Goal: Task Accomplishment & Management: Complete application form

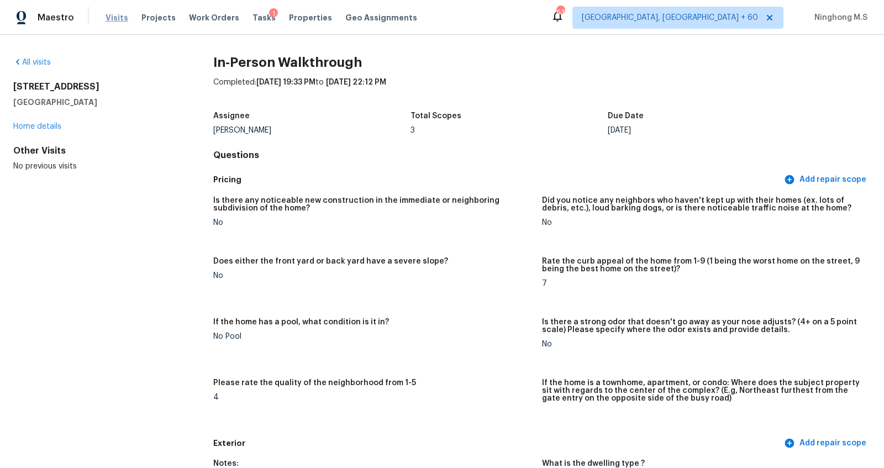
click at [116, 20] on span "Visits" at bounding box center [117, 17] width 23 height 11
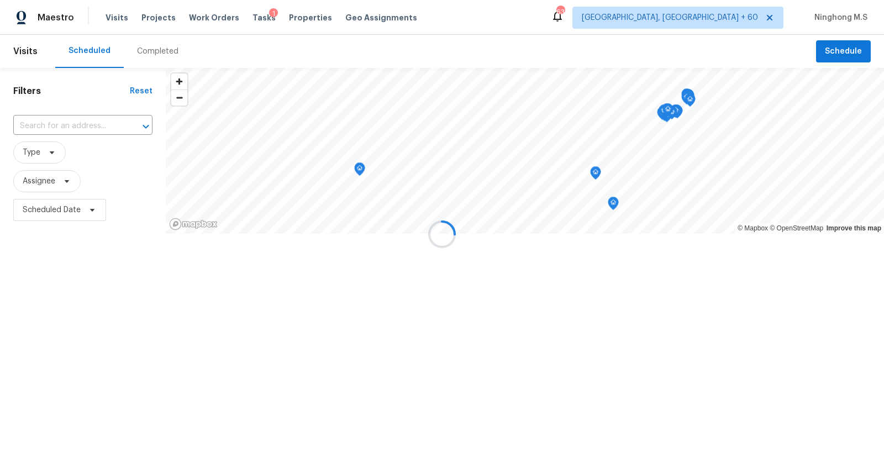
click at [157, 52] on div at bounding box center [442, 234] width 884 height 468
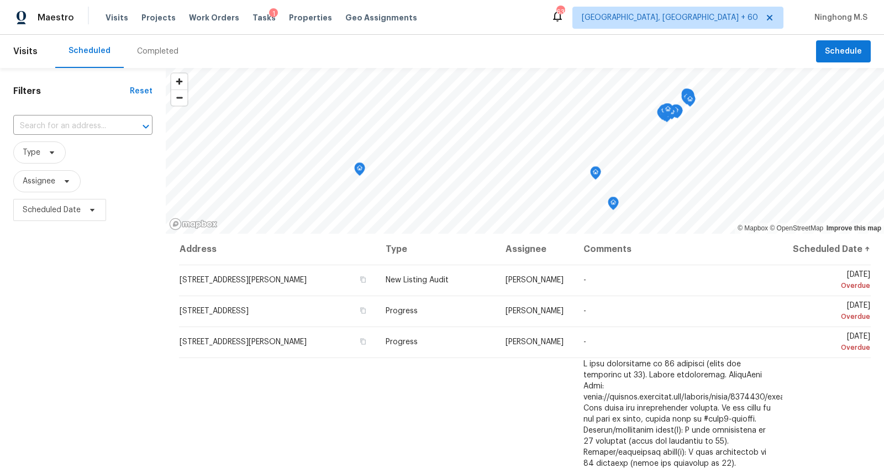
click at [159, 50] on div "Completed" at bounding box center [157, 51] width 41 height 11
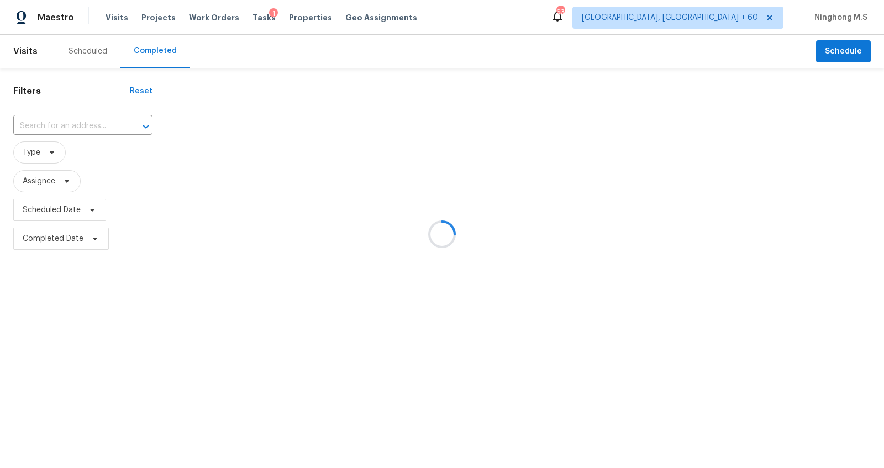
click at [67, 124] on div at bounding box center [442, 234] width 884 height 468
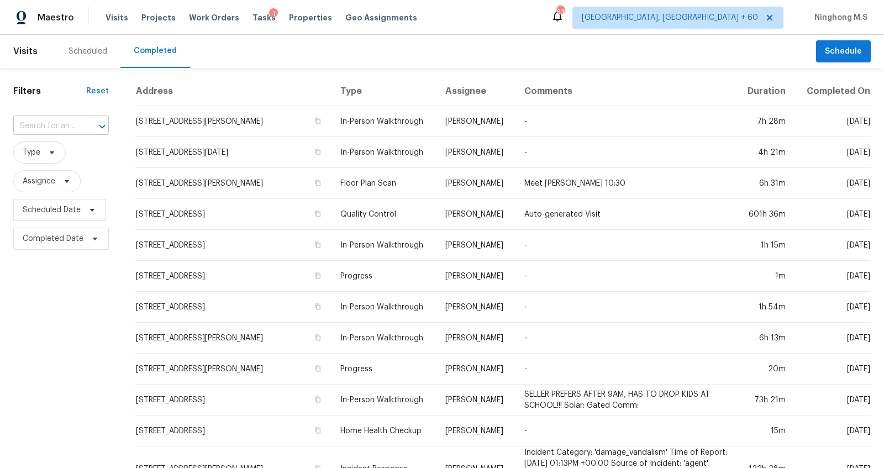
click at [80, 123] on div at bounding box center [94, 126] width 29 height 15
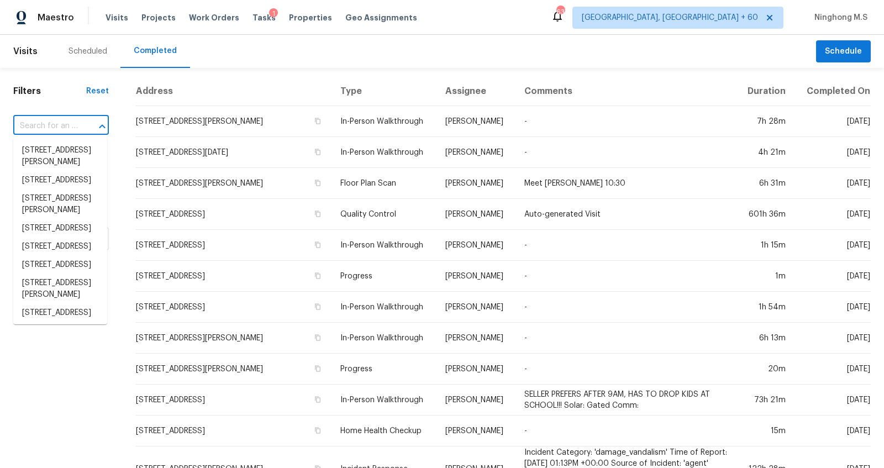
paste input "1419 N San Jacinto St, Liberty, TX 77575"
type input "1419 N San Jacinto St, Liberty, TX 77575"
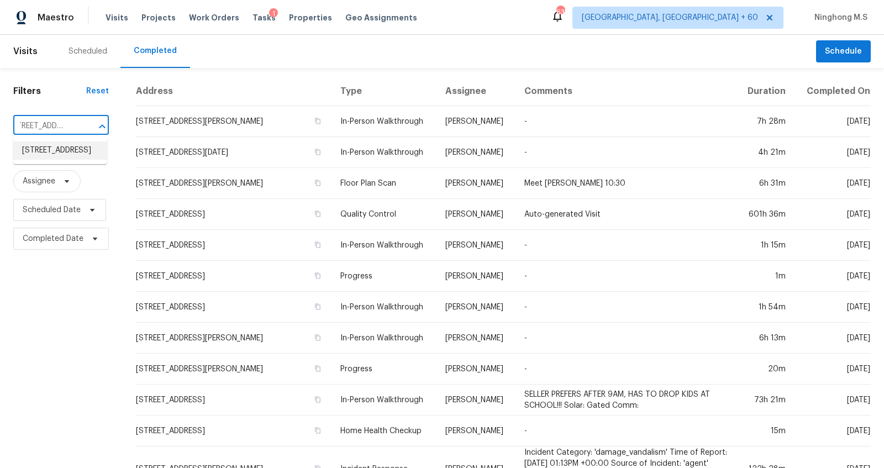
click at [60, 148] on li "1419 N San Jacinto St, Liberty, TX 77575" at bounding box center [60, 150] width 94 height 18
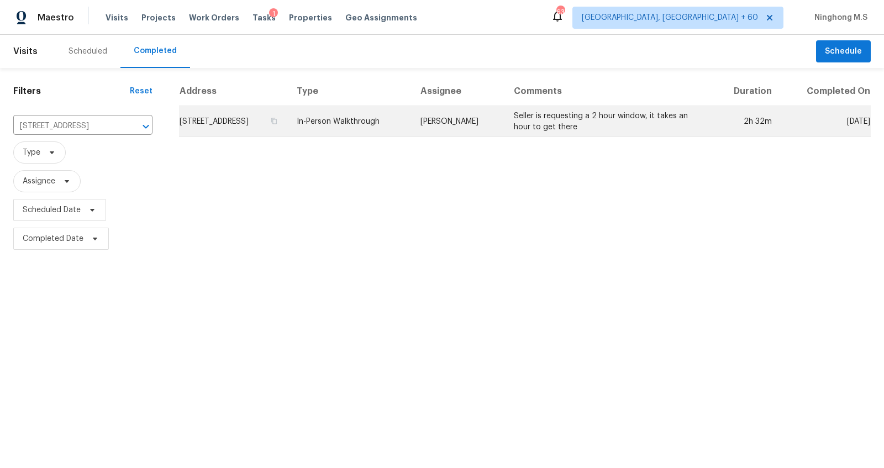
click at [287, 114] on td "1419 N San Jacinto St, Liberty, TX 77575" at bounding box center [233, 121] width 109 height 31
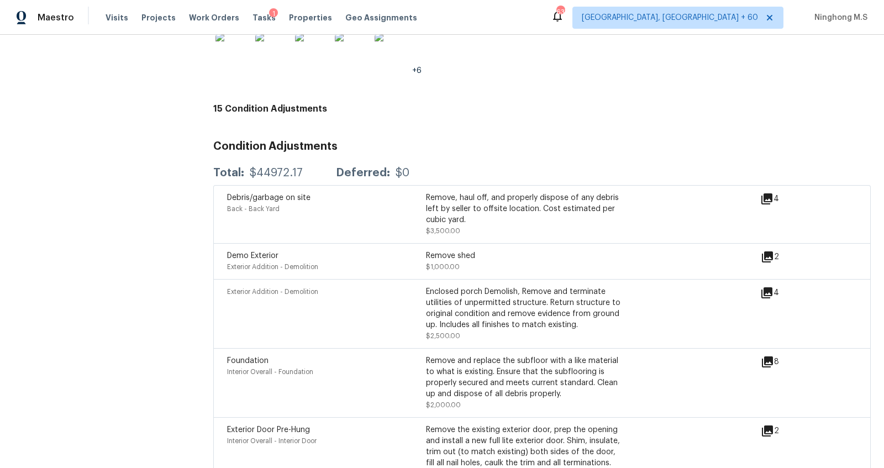
scroll to position [2296, 0]
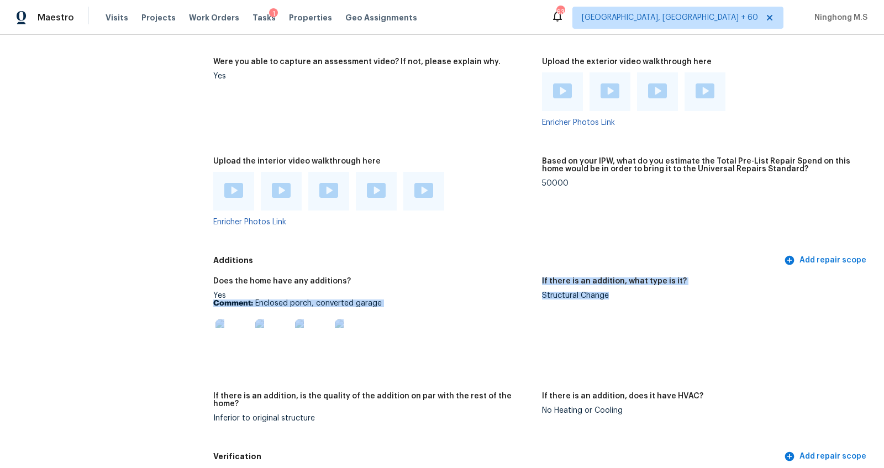
drag, startPoint x: 609, startPoint y: 285, endPoint x: 532, endPoint y: 285, distance: 77.4
click at [532, 285] on div "Does the home have any additions? Yes Comment: Enclosed porch, converted garage…" at bounding box center [542, 359] width 658 height 176
copy div "Comment: Enclosed porch, converted garage If there is an addition, what type is…"
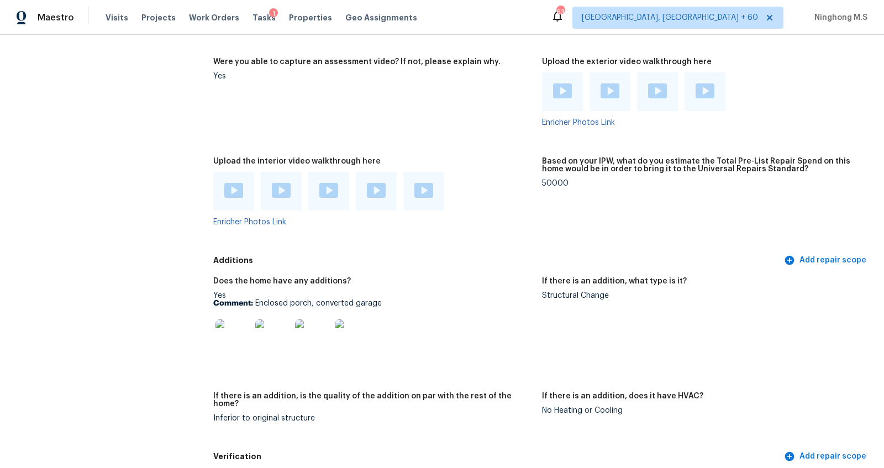
click at [553, 292] on div "Structural Change" at bounding box center [702, 296] width 320 height 8
drag, startPoint x: 621, startPoint y: 285, endPoint x: 566, endPoint y: 288, distance: 54.8
click at [566, 292] on div "Structural Change" at bounding box center [702, 296] width 320 height 8
click at [634, 292] on div "Structural Change" at bounding box center [702, 296] width 320 height 8
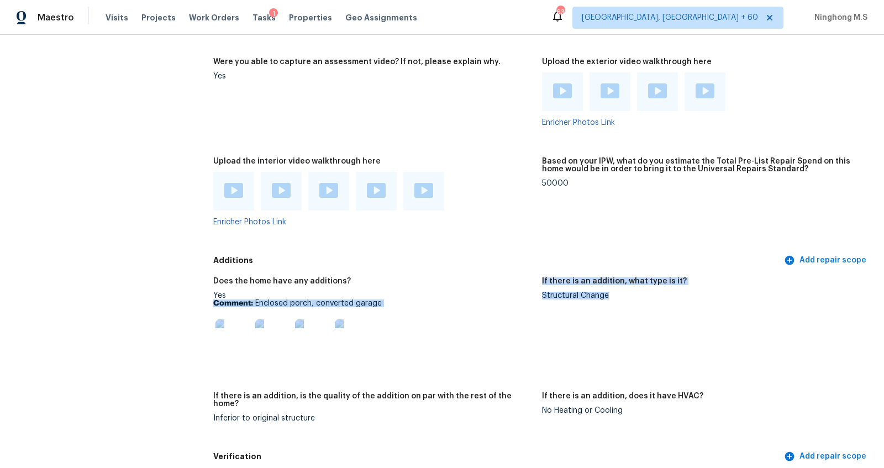
drag, startPoint x: 624, startPoint y: 288, endPoint x: 539, endPoint y: 289, distance: 84.6
click at [539, 289] on div "Does the home have any additions? Yes Comment: Enclosed porch, converted garage…" at bounding box center [542, 359] width 658 height 176
copy div "Comment: Enclosed porch, converted garage If there is an addition, what type is…"
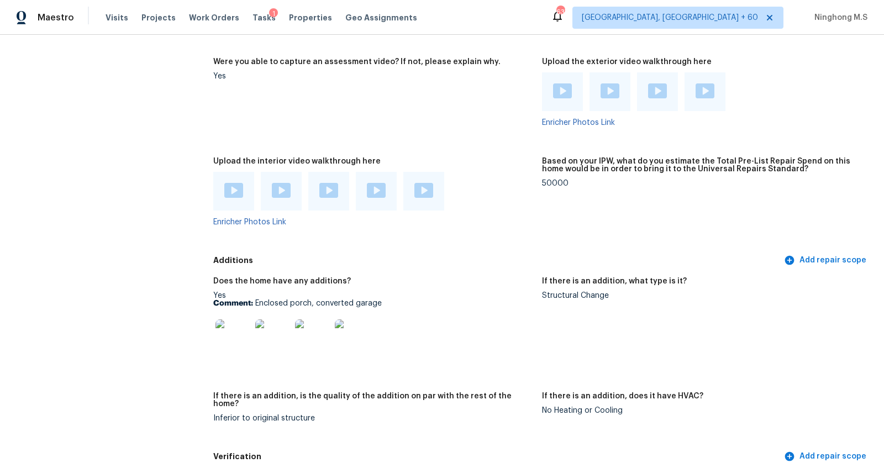
click at [550, 292] on figure "If there is an addition, what type is it? Structural Change" at bounding box center [706, 328] width 329 height 102
click at [543, 292] on div "Structural Change" at bounding box center [702, 296] width 320 height 8
copy div "Structural Change"
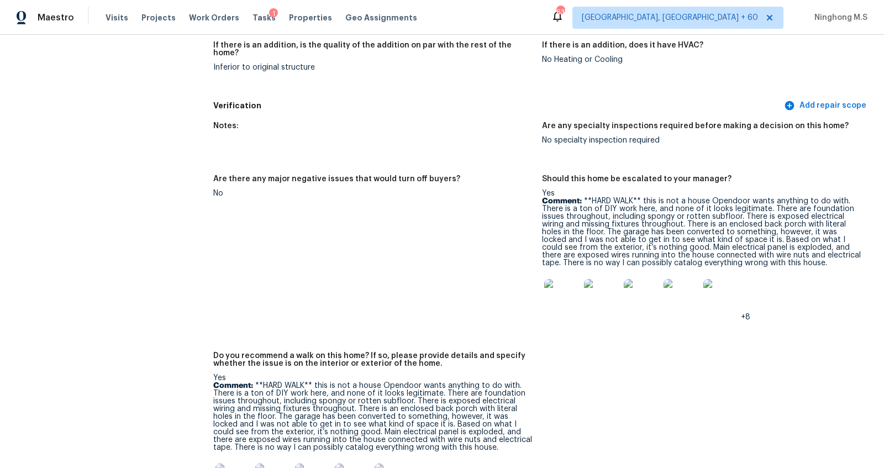
scroll to position [2655, 0]
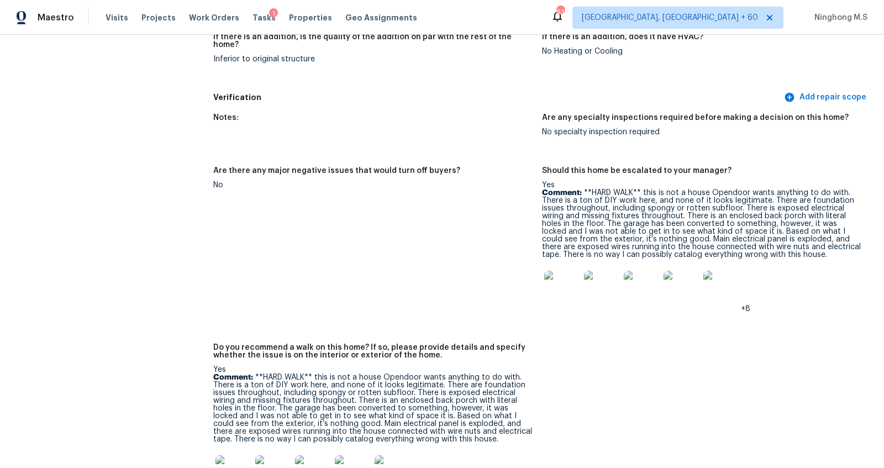
click at [553, 275] on img at bounding box center [561, 288] width 35 height 35
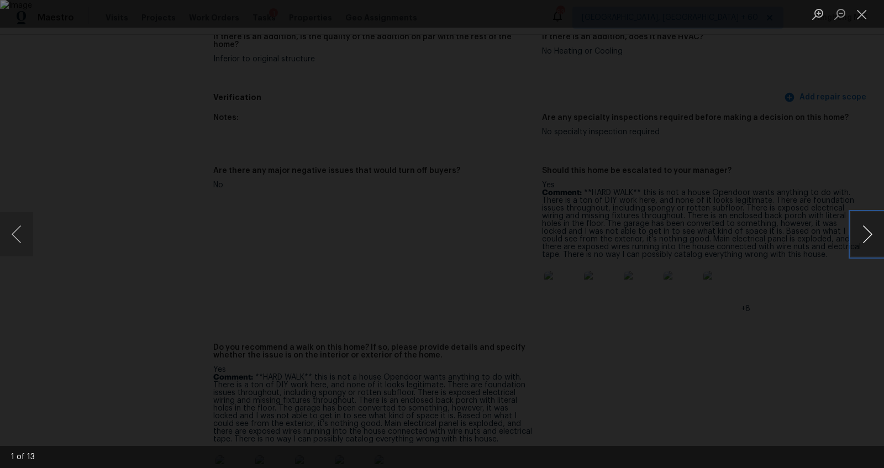
click at [874, 236] on button "Next image" at bounding box center [867, 234] width 33 height 44
click at [864, 15] on button "Close lightbox" at bounding box center [862, 13] width 22 height 19
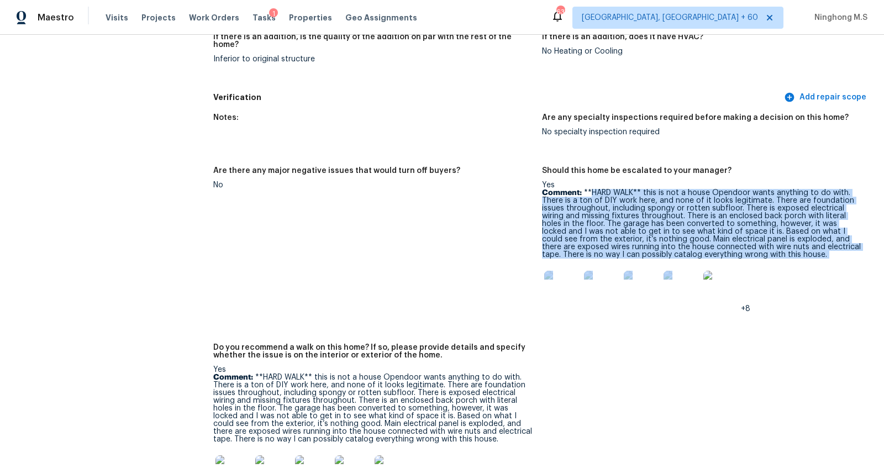
drag, startPoint x: 592, startPoint y: 179, endPoint x: 796, endPoint y: 254, distance: 217.3
click at [796, 254] on div "Yes Comment: **HARD WALK** this is not a house Opendoor wants anything to do wi…" at bounding box center [702, 247] width 320 height 132
copy div "HARD WALK** this is not a house Opendoor wants anything to do with. There is a …"
click at [804, 246] on div "Yes Comment: **HARD WALK** this is not a house Opendoor wants anything to do wi…" at bounding box center [702, 247] width 320 height 132
drag, startPoint x: 811, startPoint y: 239, endPoint x: 591, endPoint y: 179, distance: 227.4
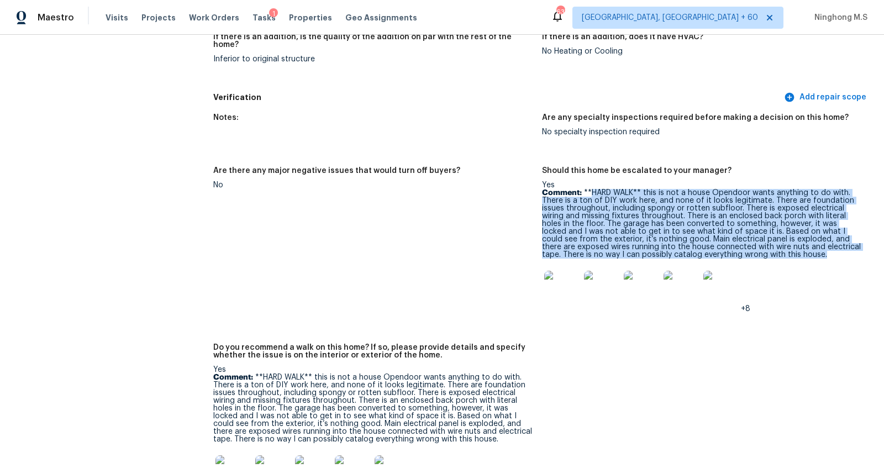
click at [591, 189] on p "Comment: **HARD WALK** this is not a house Opendoor wants anything to do with. …" at bounding box center [702, 224] width 320 height 70
copy p "HARD WALK** this is not a house Opendoor wants anything to do with. There is a …"
click at [558, 280] on img at bounding box center [561, 288] width 35 height 35
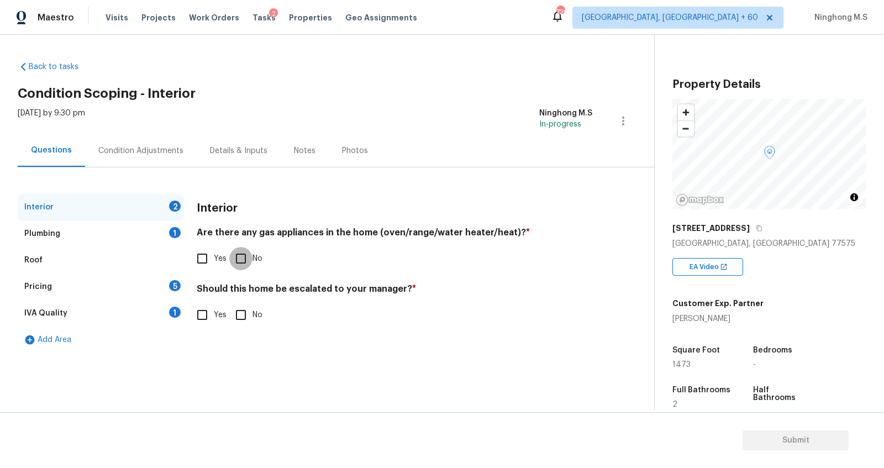
click at [237, 257] on input "No" at bounding box center [240, 258] width 23 height 23
checkbox input "true"
click at [204, 318] on input "Yes" at bounding box center [202, 314] width 23 height 23
checkbox input "true"
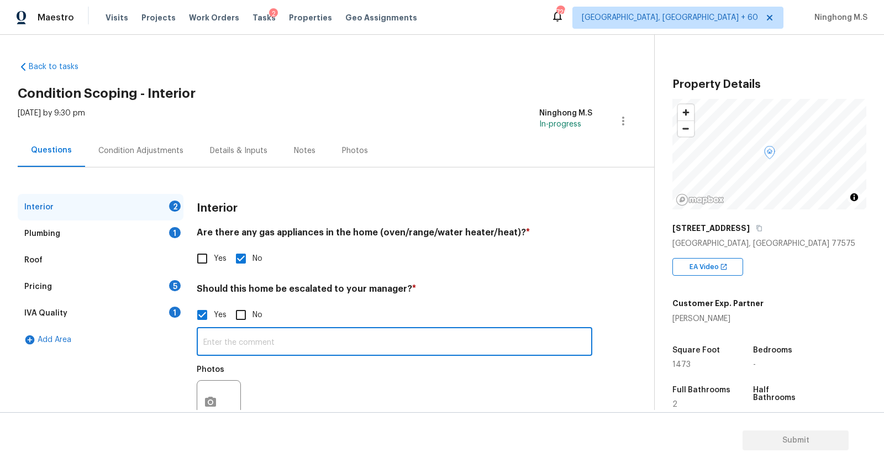
click at [230, 338] on input "text" at bounding box center [395, 343] width 396 height 26
paste input "HARD WALK** this is not a house Opendoor wants anything to do with. There is a …"
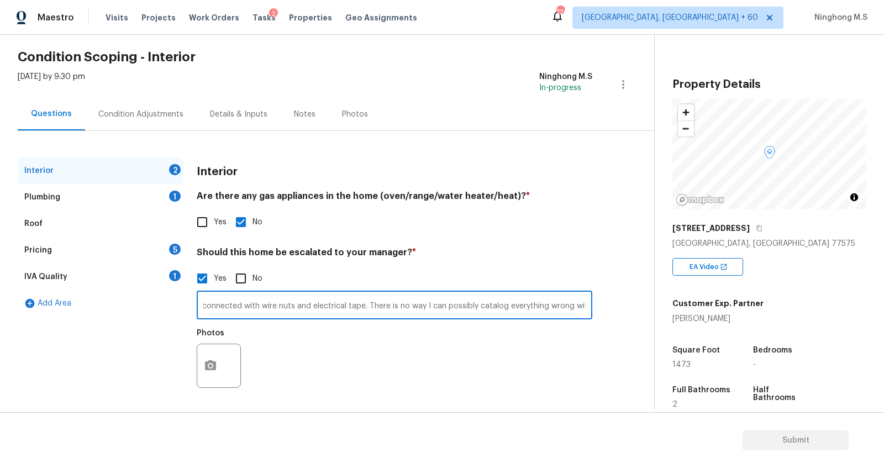
type input "HARD WALK** this is not a house Opendoor wants anything to do with. There is a …"
click at [208, 368] on icon "button" at bounding box center [210, 365] width 11 height 10
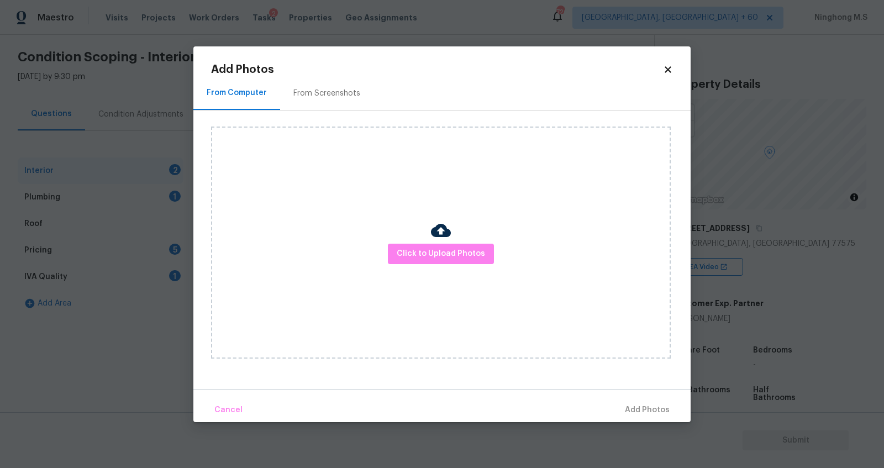
scroll to position [0, 0]
click at [329, 89] on div "From Screenshots" at bounding box center [326, 93] width 67 height 11
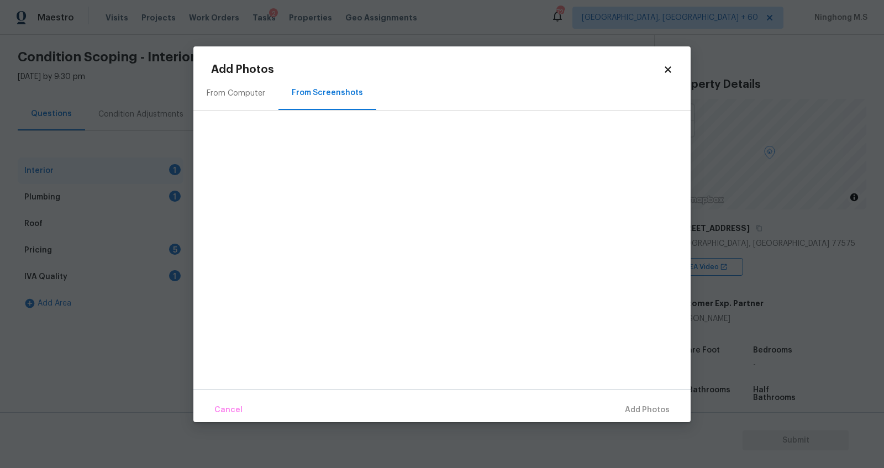
click at [245, 95] on div "From Computer" at bounding box center [236, 93] width 59 height 11
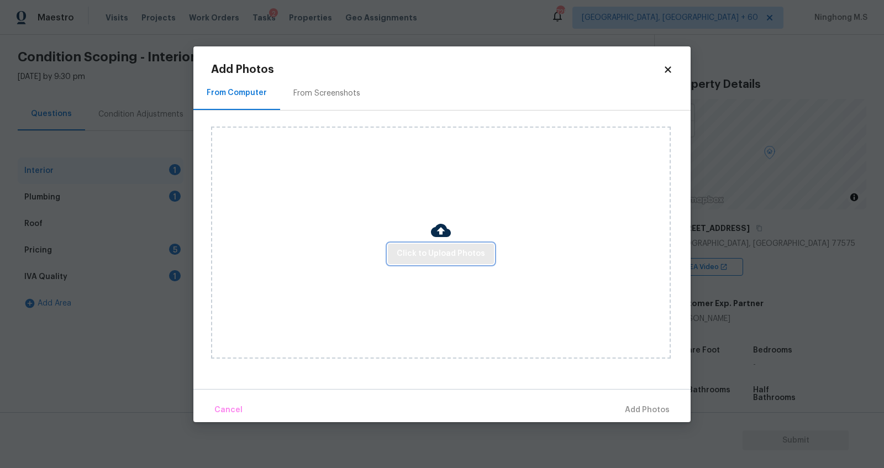
click at [435, 249] on span "Click to Upload Photos" at bounding box center [441, 254] width 88 height 14
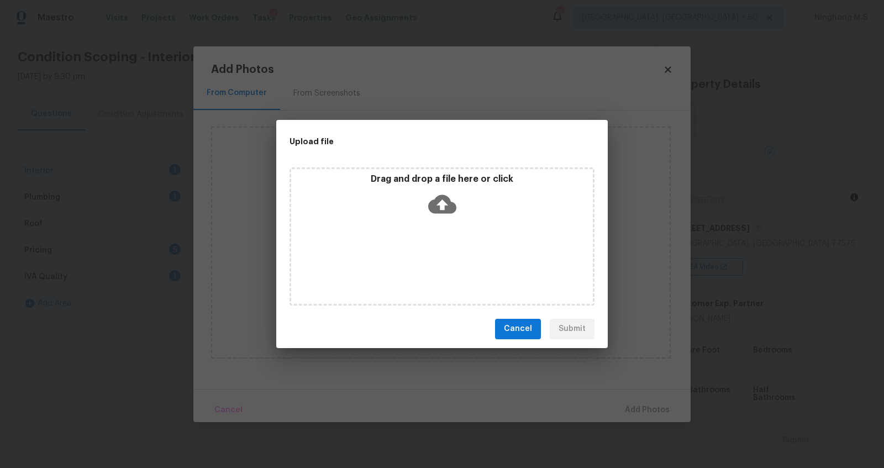
click at [449, 201] on icon at bounding box center [442, 204] width 28 height 19
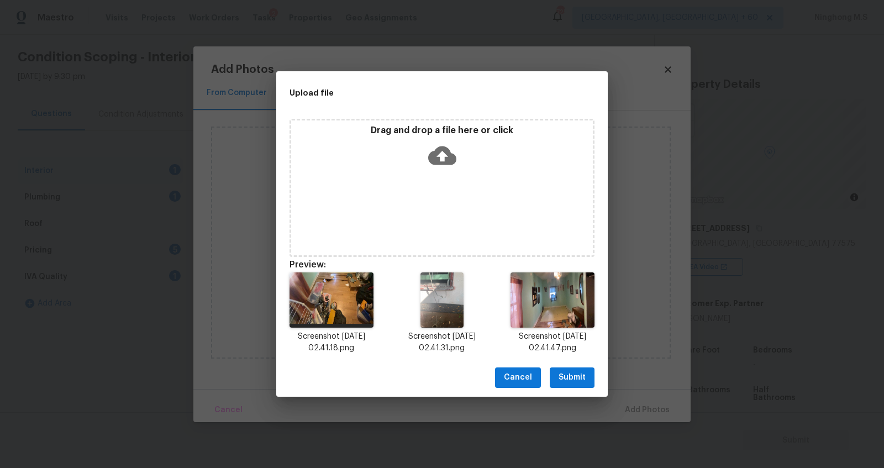
click at [580, 379] on span "Submit" at bounding box center [572, 378] width 27 height 14
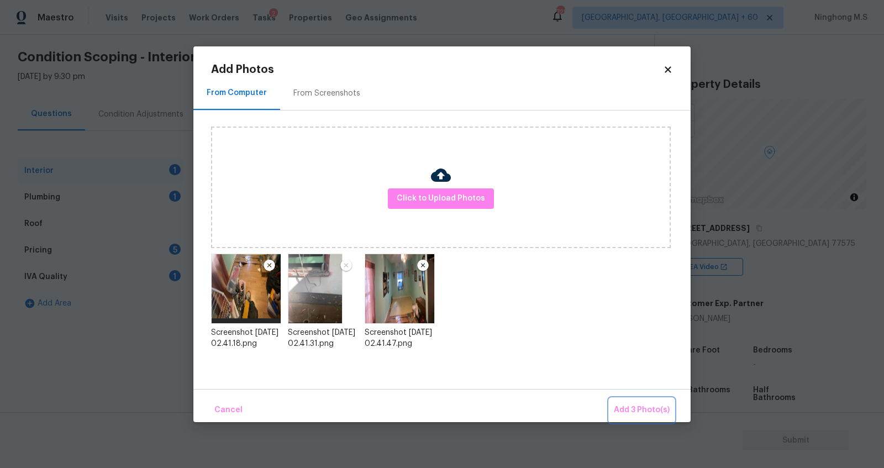
click at [651, 410] on span "Add 3 Photo(s)" at bounding box center [642, 410] width 56 height 14
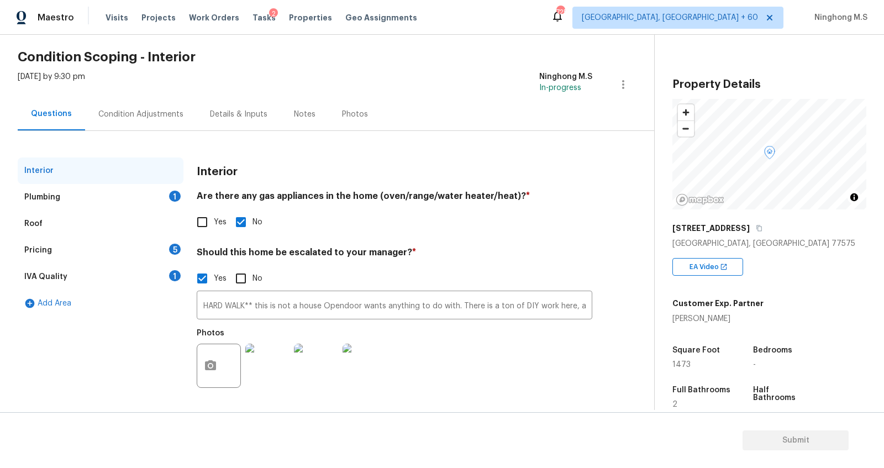
click at [52, 200] on div "Plumbing" at bounding box center [42, 197] width 36 height 11
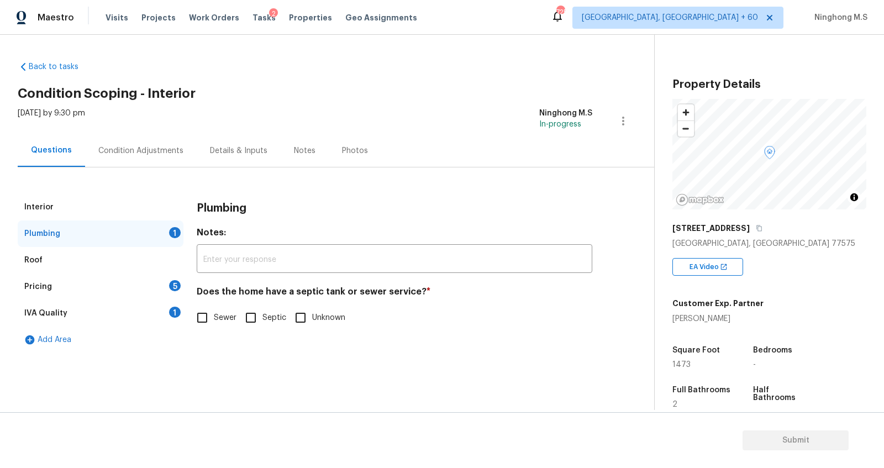
click at [207, 314] on input "Sewer" at bounding box center [202, 317] width 23 height 23
checkbox input "true"
click at [41, 261] on div "Roof" at bounding box center [33, 260] width 18 height 11
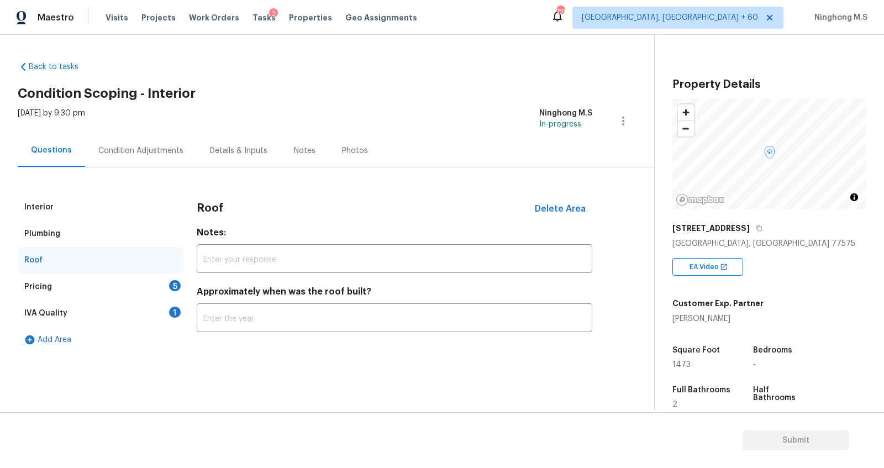
click at [48, 282] on div "Pricing" at bounding box center [38, 286] width 28 height 11
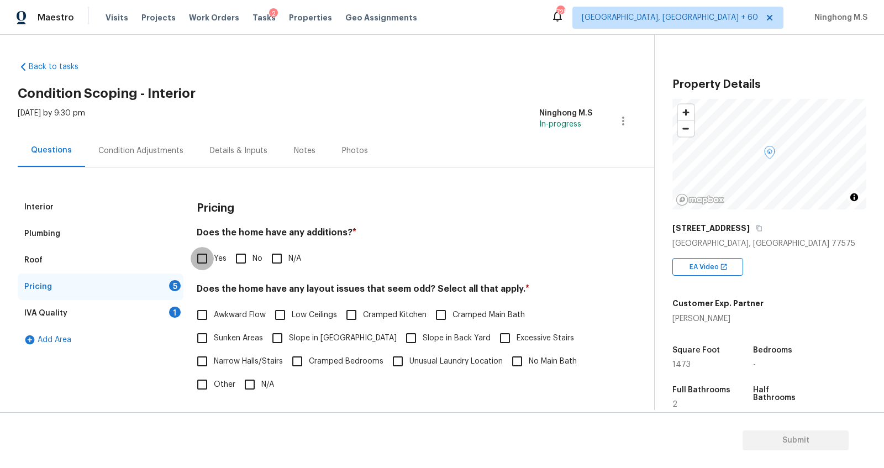
click at [212, 253] on input "Yes" at bounding box center [202, 258] width 23 height 23
checkbox input "true"
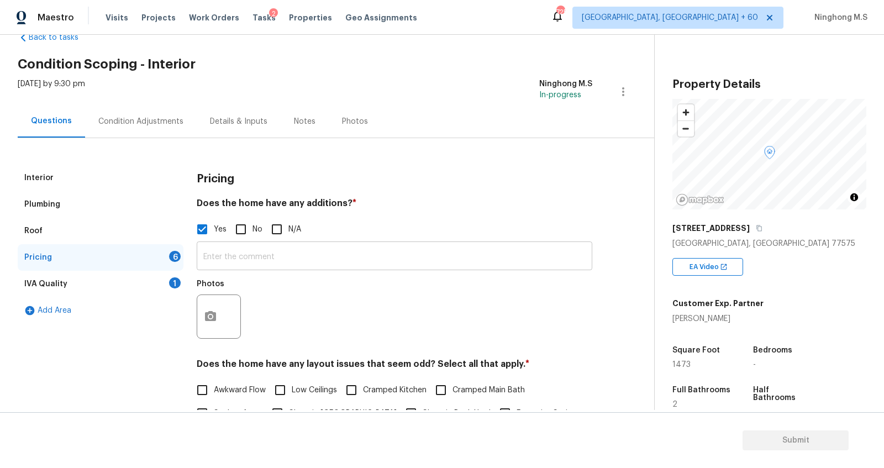
scroll to position [64, 0]
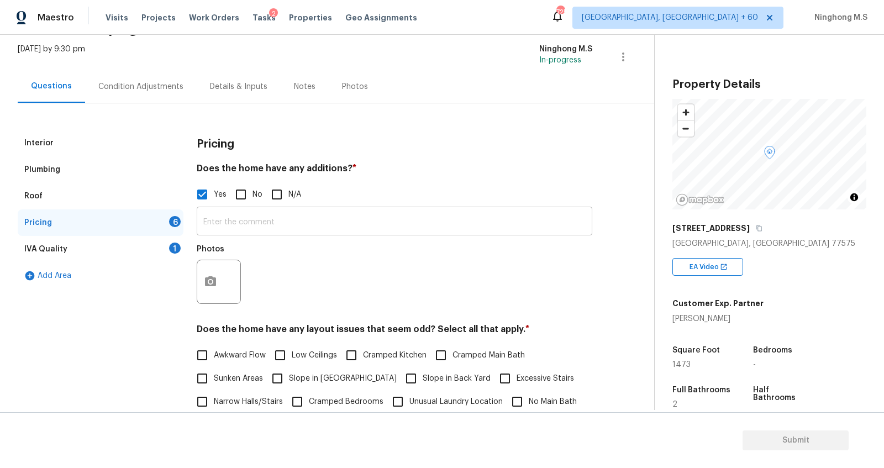
click at [251, 230] on input "text" at bounding box center [395, 222] width 396 height 26
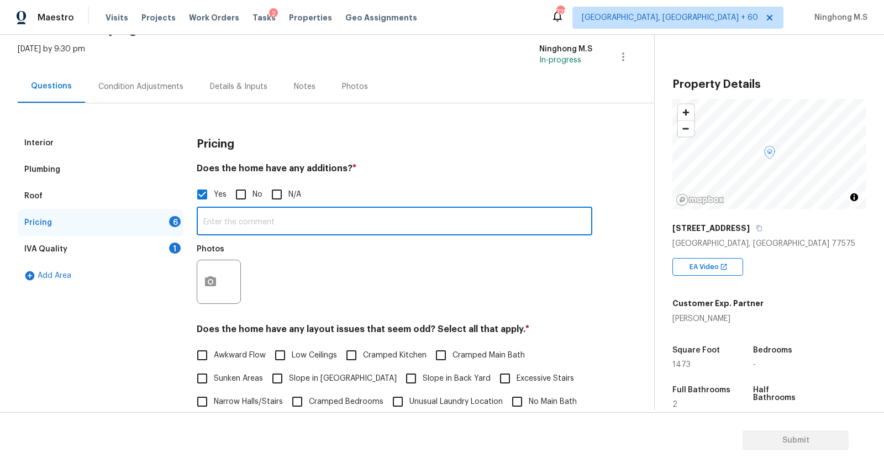
paste input "Structural Change"
type input "Structural Change"
click at [213, 285] on icon "button" at bounding box center [210, 281] width 11 height 10
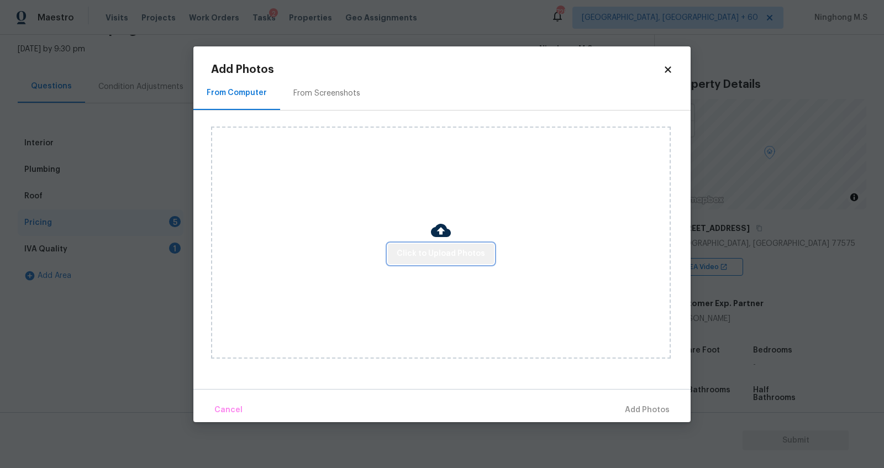
click at [454, 250] on span "Click to Upload Photos" at bounding box center [441, 254] width 88 height 14
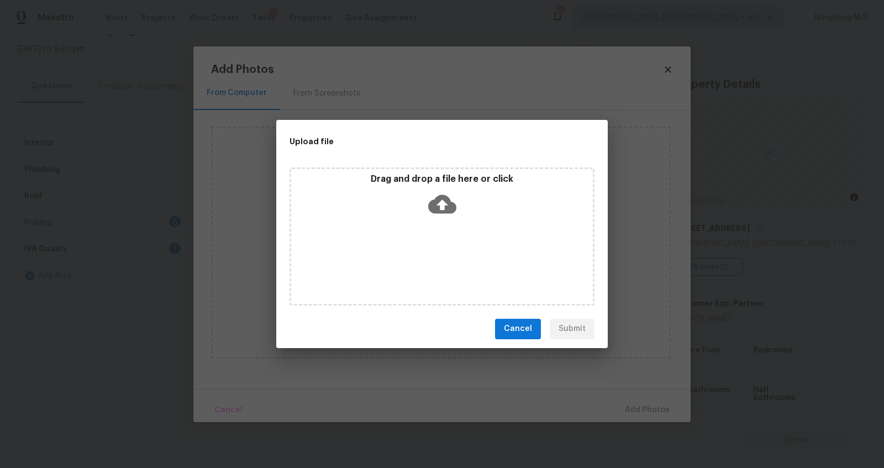
click at [431, 197] on icon at bounding box center [442, 204] width 28 height 28
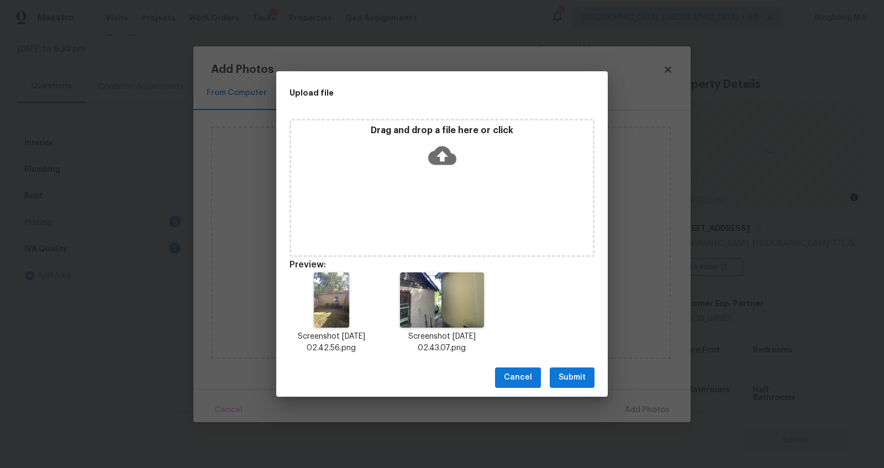
click at [569, 393] on div "Cancel Submit" at bounding box center [442, 378] width 332 height 38
click at [575, 383] on span "Submit" at bounding box center [572, 378] width 27 height 14
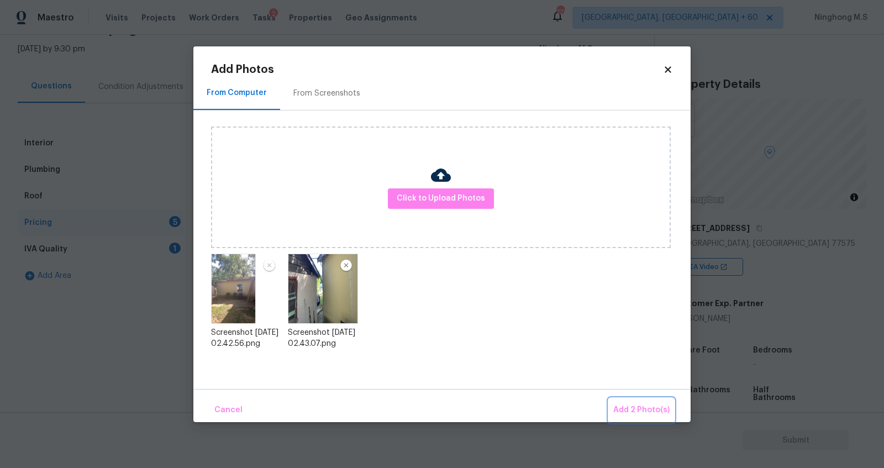
click at [645, 406] on span "Add 2 Photo(s)" at bounding box center [641, 410] width 56 height 14
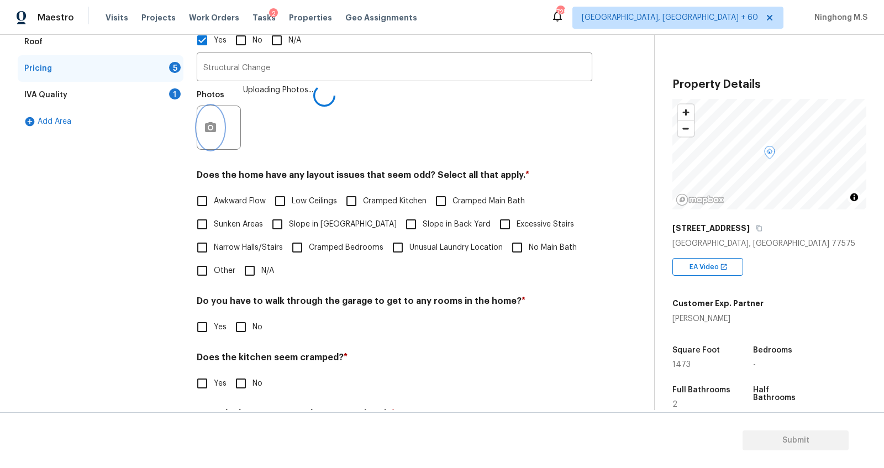
scroll to position [275, 0]
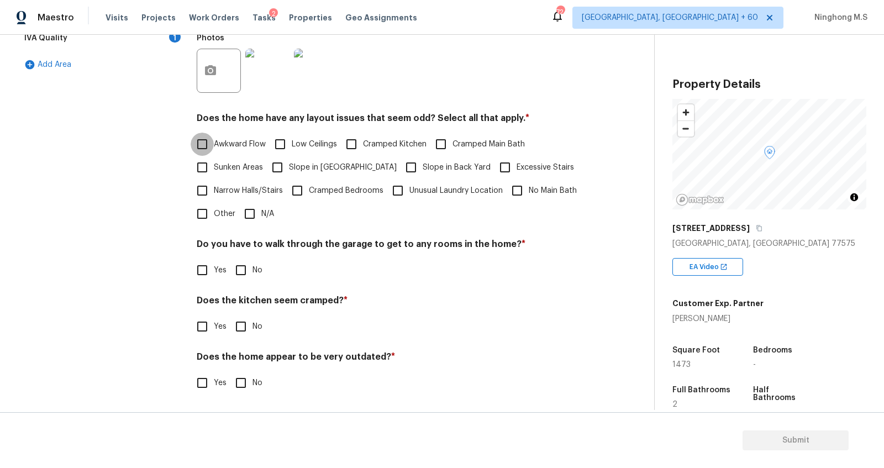
click at [212, 146] on input "Awkward Flow" at bounding box center [202, 144] width 23 height 23
checkbox input "true"
click at [203, 168] on input "Sunken Areas" at bounding box center [202, 167] width 23 height 23
click at [203, 164] on input "Sunken Areas" at bounding box center [202, 167] width 23 height 23
checkbox input "false"
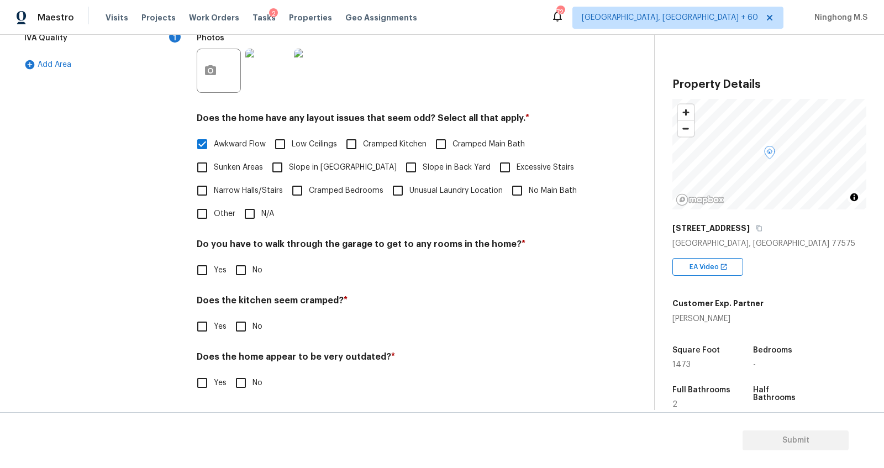
click at [351, 137] on input "Cramped Kitchen" at bounding box center [351, 144] width 23 height 23
checkbox input "true"
click at [286, 142] on input "Low Ceilings" at bounding box center [280, 144] width 23 height 23
checkbox input "true"
click at [442, 134] on input "Cramped Main Bath" at bounding box center [440, 144] width 23 height 23
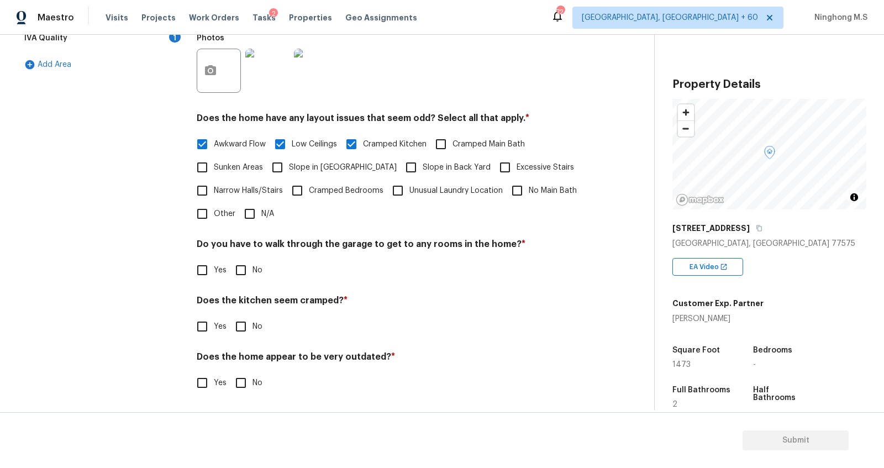
checkbox input "true"
click at [241, 265] on input "No" at bounding box center [240, 270] width 23 height 23
checkbox input "true"
click at [235, 320] on input "No" at bounding box center [240, 326] width 23 height 23
checkbox input "true"
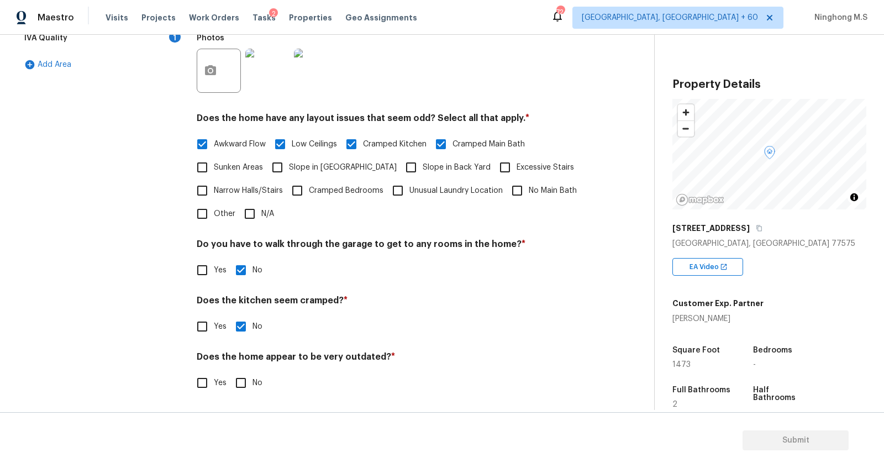
click at [240, 382] on input "No" at bounding box center [240, 382] width 23 height 23
checkbox input "true"
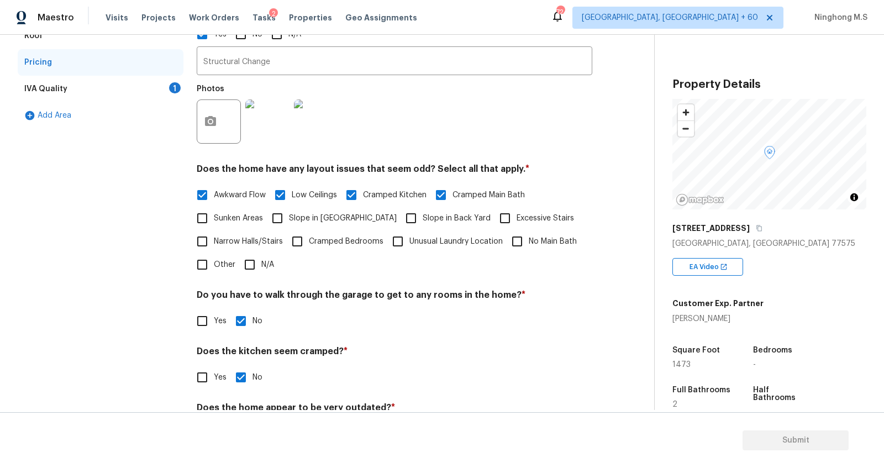
scroll to position [161, 0]
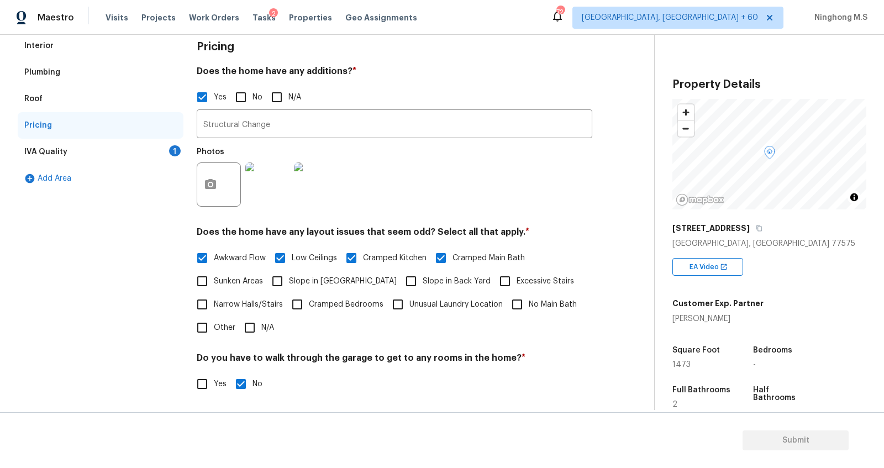
click at [50, 159] on div "IVA Quality 1" at bounding box center [101, 152] width 166 height 27
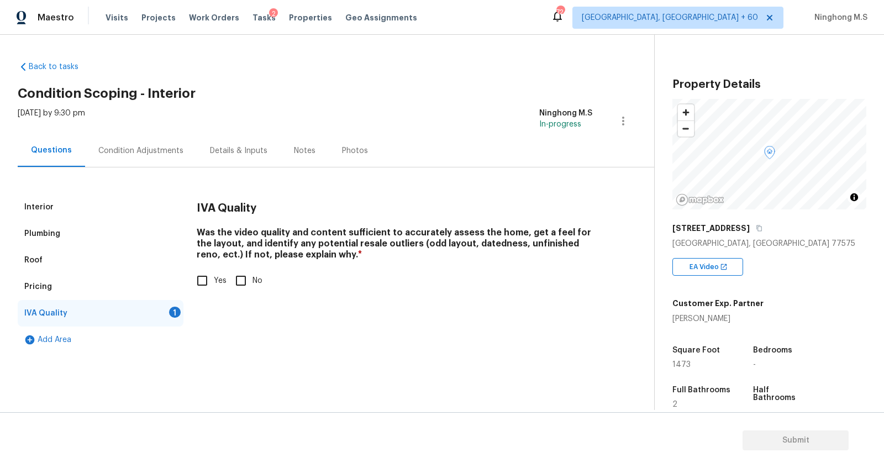
click at [205, 282] on input "Yes" at bounding box center [202, 280] width 23 height 23
checkbox input "true"
click at [804, 27] on div "724 Knoxville, TN + 60 Ninghong M.S" at bounding box center [709, 18] width 317 height 22
click at [146, 153] on div "Condition Adjustments" at bounding box center [140, 150] width 85 height 11
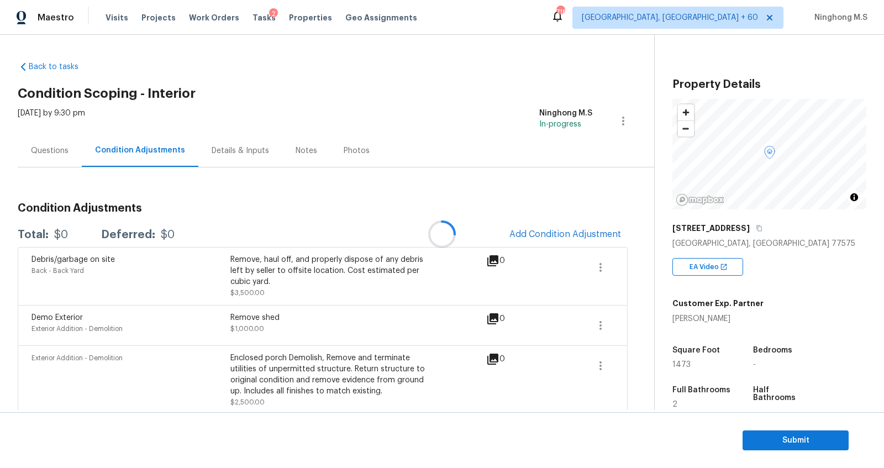
click at [582, 239] on div at bounding box center [442, 234] width 884 height 468
click at [534, 233] on span "Add Condition Adjustment" at bounding box center [566, 234] width 112 height 10
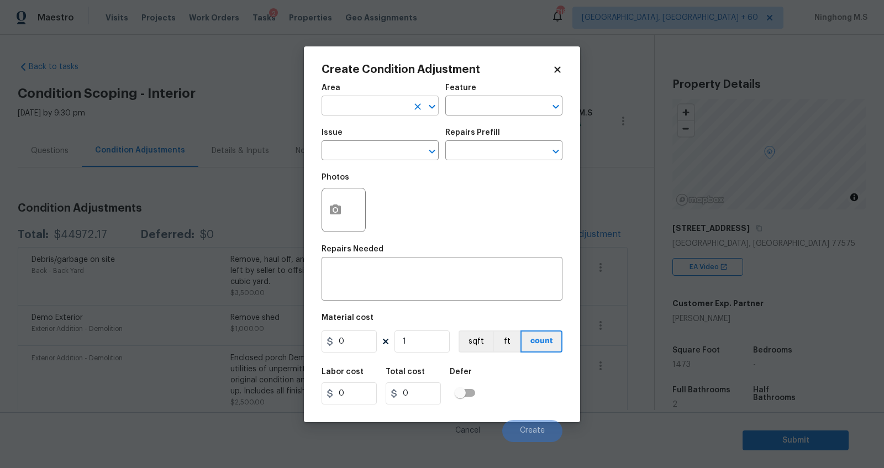
click at [406, 106] on input "text" at bounding box center [365, 106] width 86 height 17
click at [389, 151] on li "Interior Overall" at bounding box center [380, 149] width 117 height 18
type input "Interior Overall"
click at [487, 98] on input "text" at bounding box center [488, 106] width 86 height 17
type input "k"
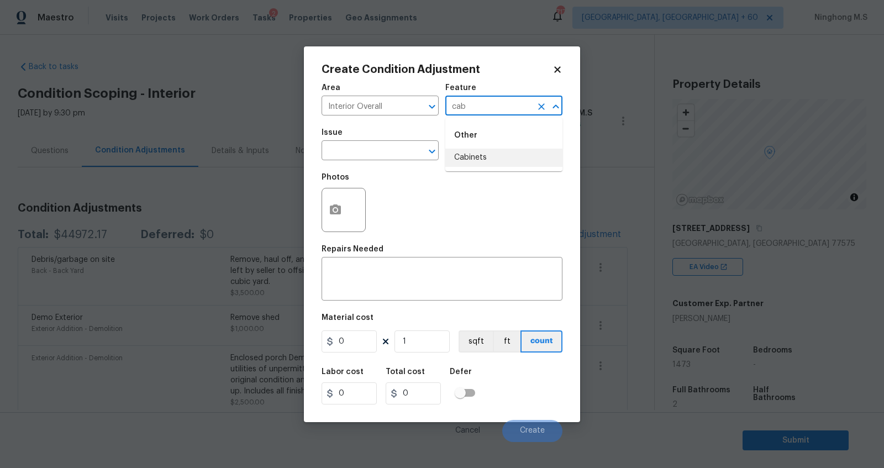
click at [486, 164] on li "Cabinets" at bounding box center [503, 158] width 117 height 18
type input "Cabinets"
click at [394, 151] on input "text" at bounding box center [365, 151] width 86 height 17
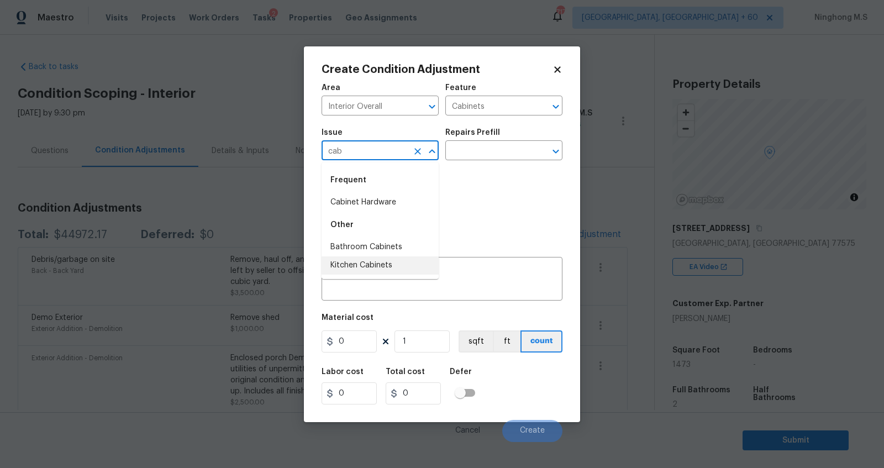
click at [388, 261] on li "Kitchen Cabinets" at bounding box center [380, 265] width 117 height 18
type input "Kitchen Cabinets"
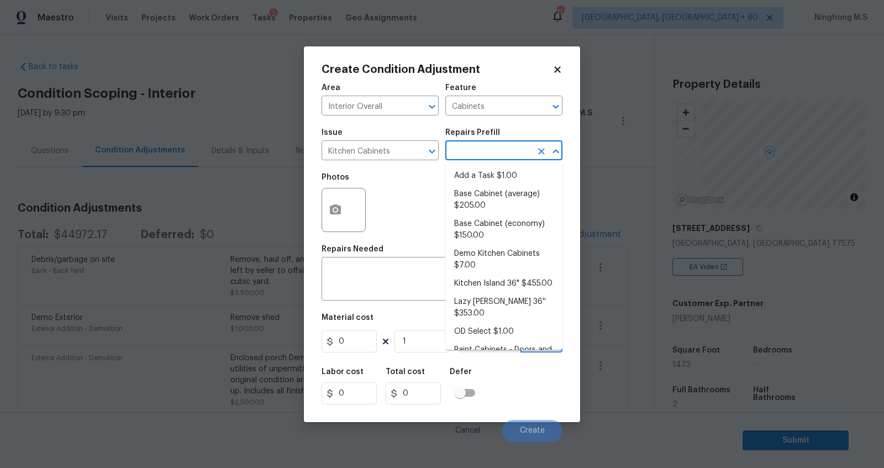
click at [474, 149] on input "text" at bounding box center [488, 151] width 86 height 17
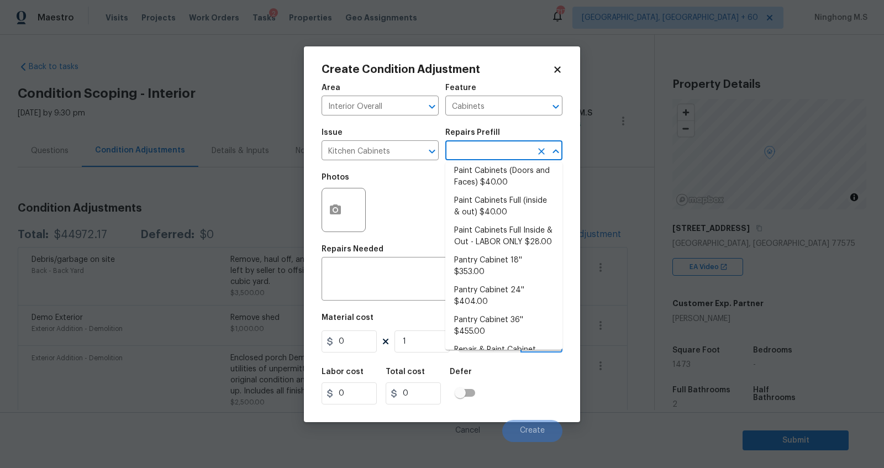
scroll to position [200, 0]
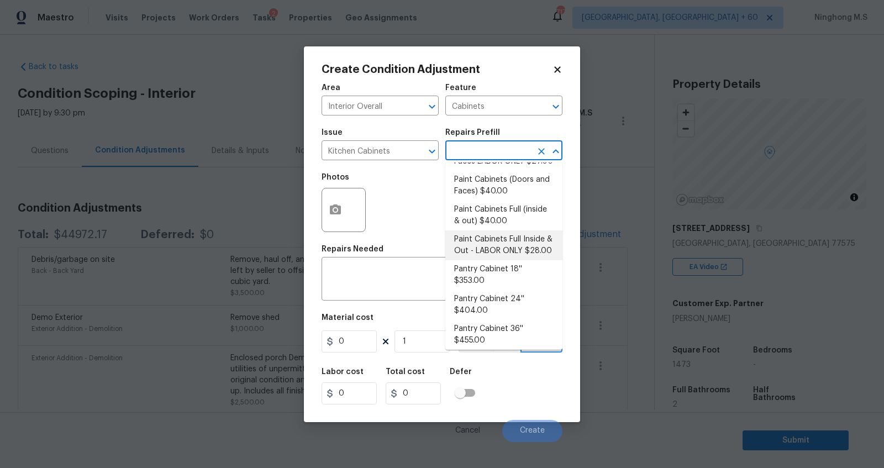
click at [533, 230] on li "Paint Cabinets Full Inside & Out - LABOR ONLY $28.00" at bounding box center [503, 245] width 117 height 30
type textarea "Prep, sand, mask and apply 2 coats of paint to the kitchen cabinet doors, inter…"
type input "28"
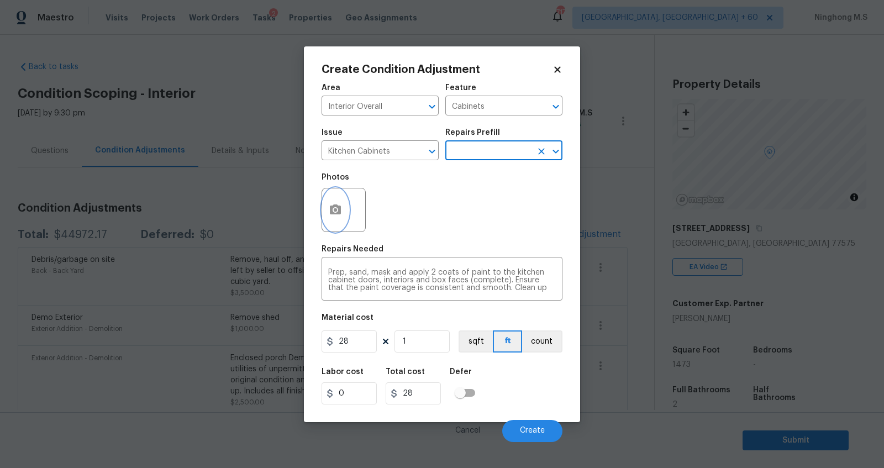
click at [335, 216] on icon "button" at bounding box center [335, 209] width 13 height 13
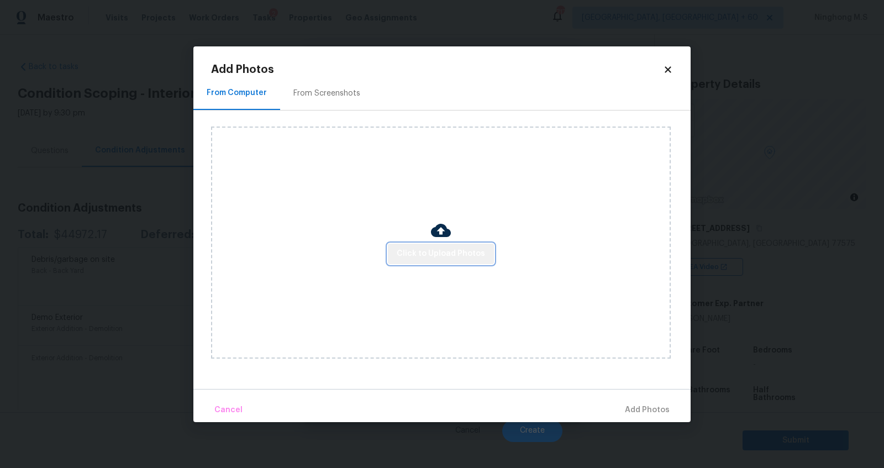
click at [452, 251] on span "Click to Upload Photos" at bounding box center [441, 254] width 88 height 14
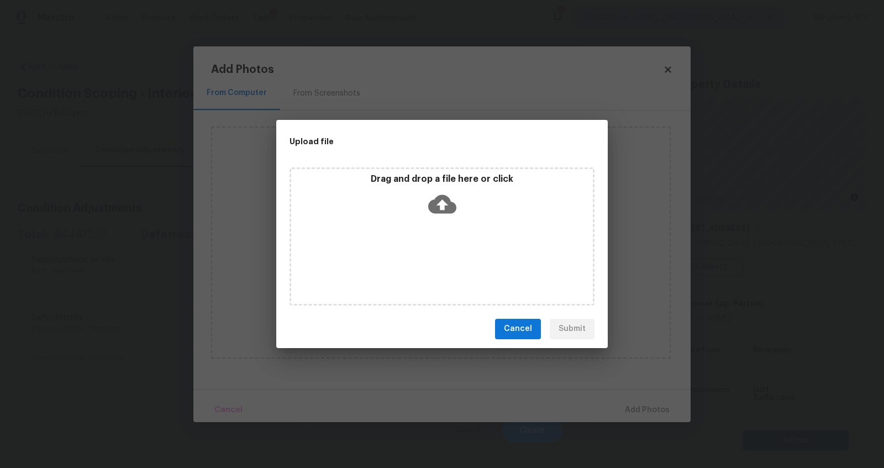
click at [456, 207] on div "Drag and drop a file here or click" at bounding box center [442, 198] width 302 height 48
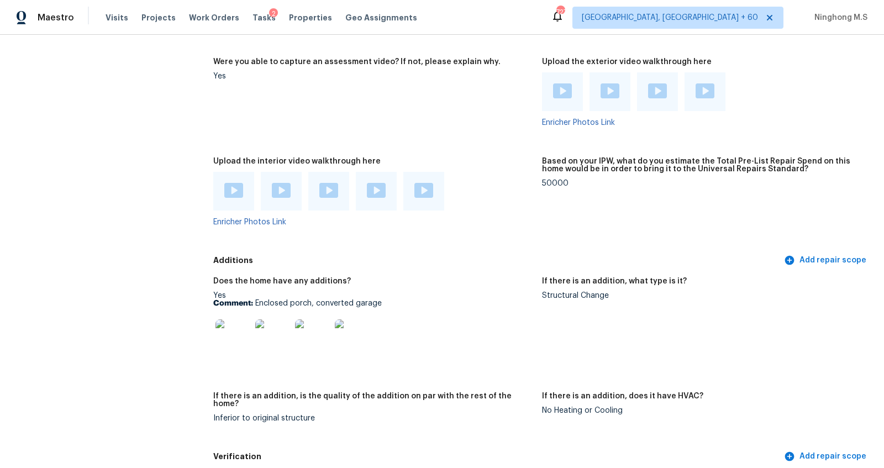
scroll to position [2559, 0]
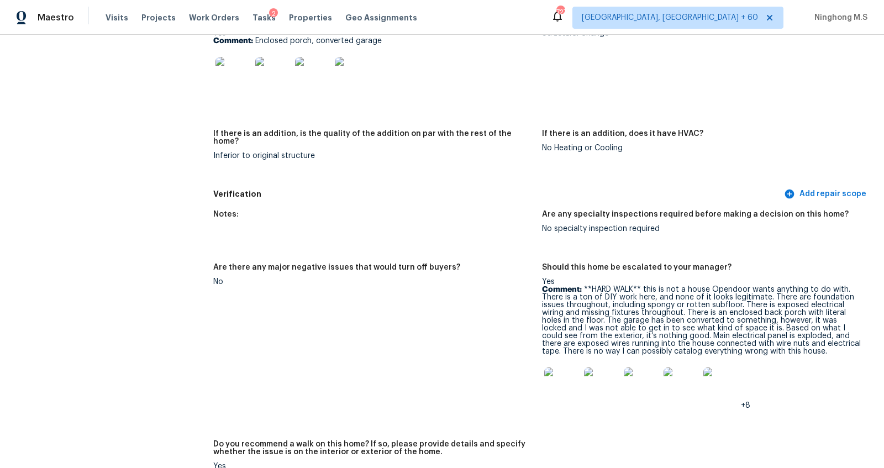
click at [572, 368] on img at bounding box center [561, 385] width 35 height 35
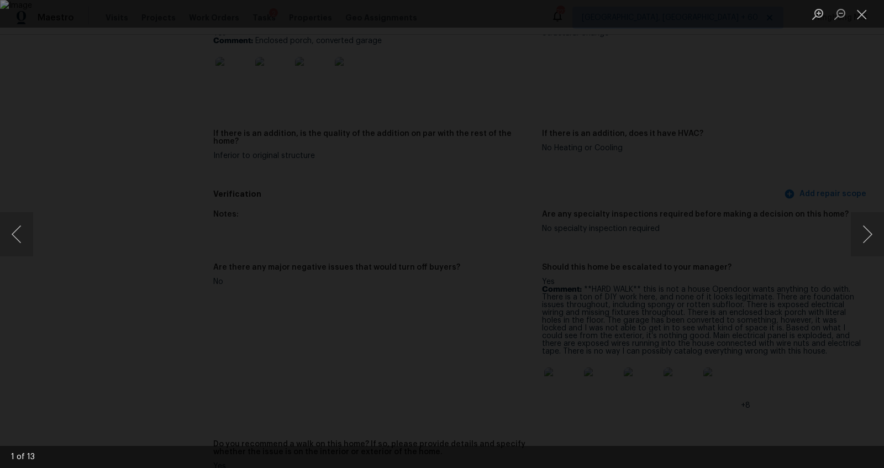
click at [275, 128] on img "Lightbox" at bounding box center [442, 234] width 884 height 468
click at [865, 234] on button "Next image" at bounding box center [867, 234] width 33 height 44
click at [878, 231] on button "Next image" at bounding box center [867, 234] width 33 height 44
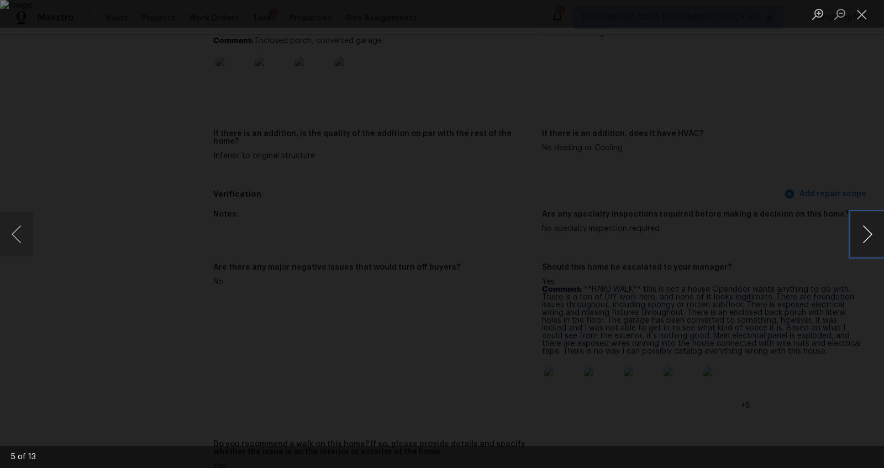
click at [874, 230] on button "Next image" at bounding box center [867, 234] width 33 height 44
click at [863, 15] on button "Close lightbox" at bounding box center [862, 13] width 22 height 19
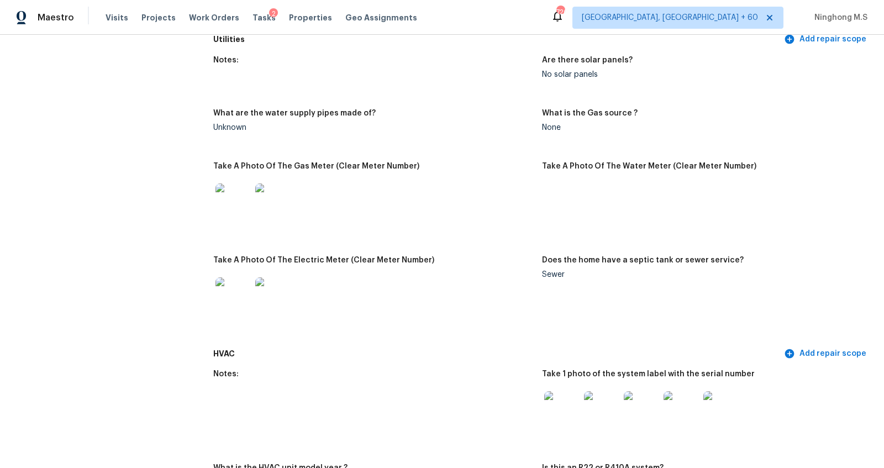
scroll to position [2296, 0]
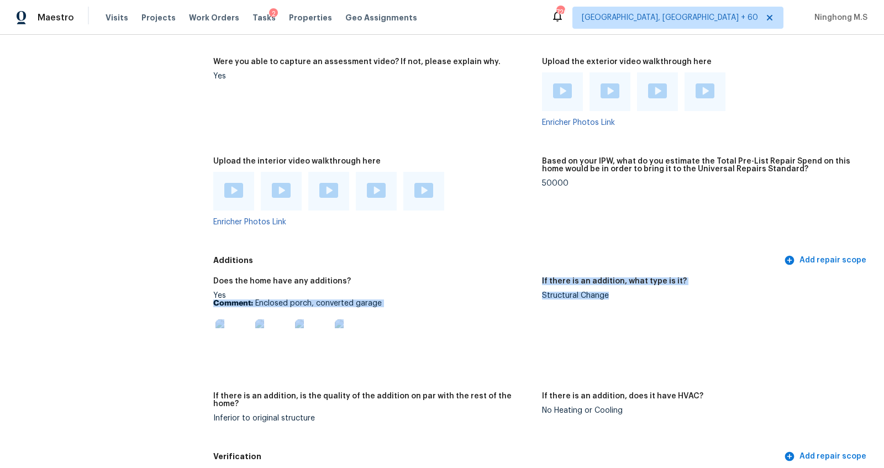
drag, startPoint x: 539, startPoint y: 288, endPoint x: 627, endPoint y: 288, distance: 87.9
click at [627, 288] on div "Does the home have any additions? Yes Comment: Enclosed porch, converted garage…" at bounding box center [542, 359] width 658 height 176
click at [627, 292] on div "Structural Change" at bounding box center [702, 296] width 320 height 8
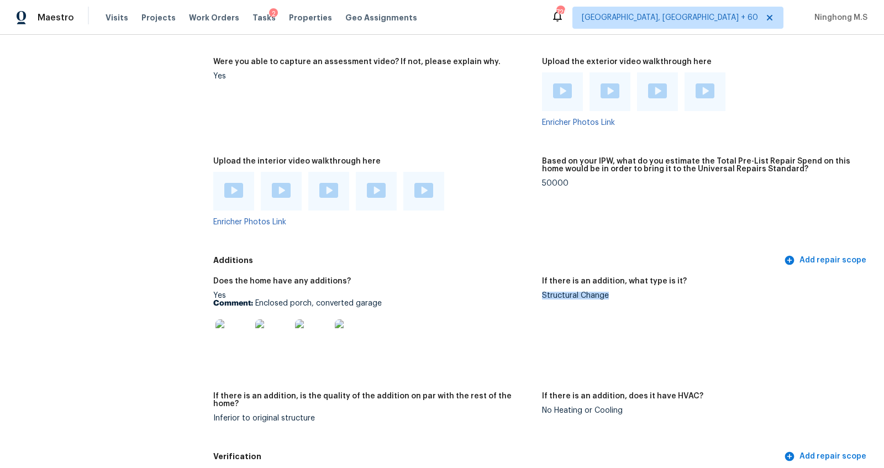
drag, startPoint x: 623, startPoint y: 288, endPoint x: 543, endPoint y: 289, distance: 79.6
click at [543, 292] on div "Structural Change" at bounding box center [702, 296] width 320 height 8
copy div "Structural Change"
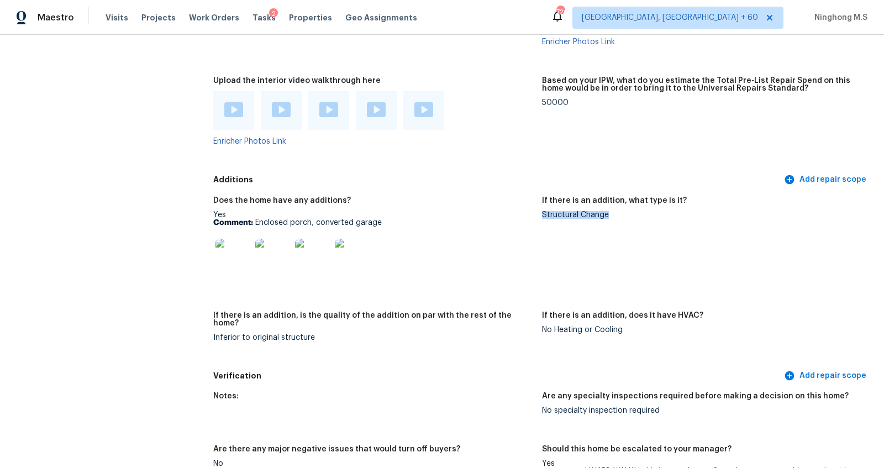
click at [240, 254] on img at bounding box center [233, 256] width 35 height 35
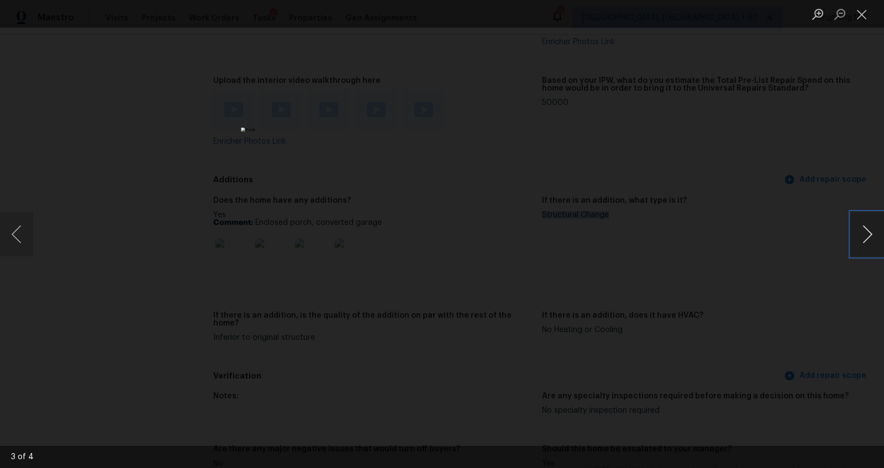
click at [868, 242] on button "Next image" at bounding box center [867, 234] width 33 height 44
click at [869, 239] on button "Next image" at bounding box center [867, 234] width 33 height 44
click at [859, 10] on button "Close lightbox" at bounding box center [862, 13] width 22 height 19
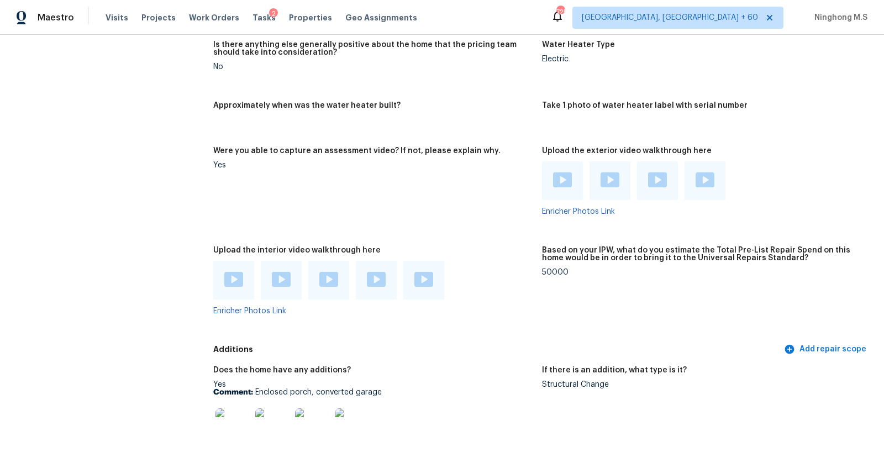
scroll to position [2222, 0]
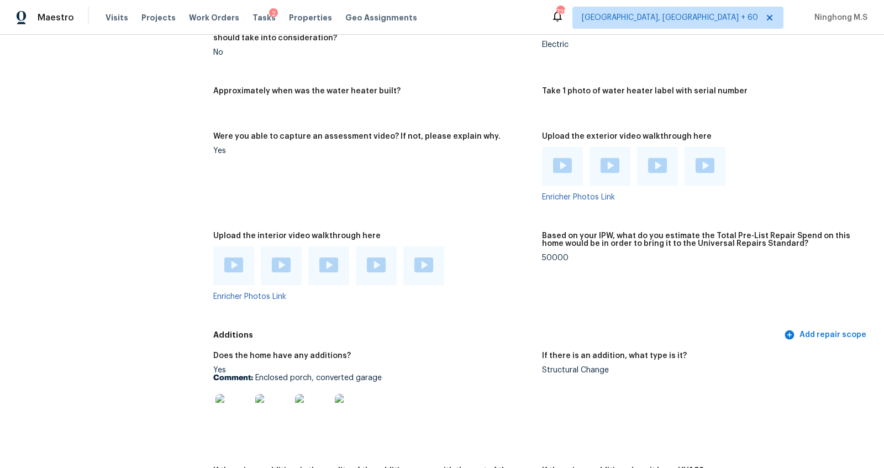
click at [228, 246] on div at bounding box center [233, 265] width 41 height 39
click at [228, 259] on img at bounding box center [233, 265] width 19 height 15
click at [286, 258] on img at bounding box center [281, 265] width 19 height 15
click at [329, 258] on img at bounding box center [328, 265] width 19 height 15
click at [375, 261] on img at bounding box center [376, 265] width 19 height 15
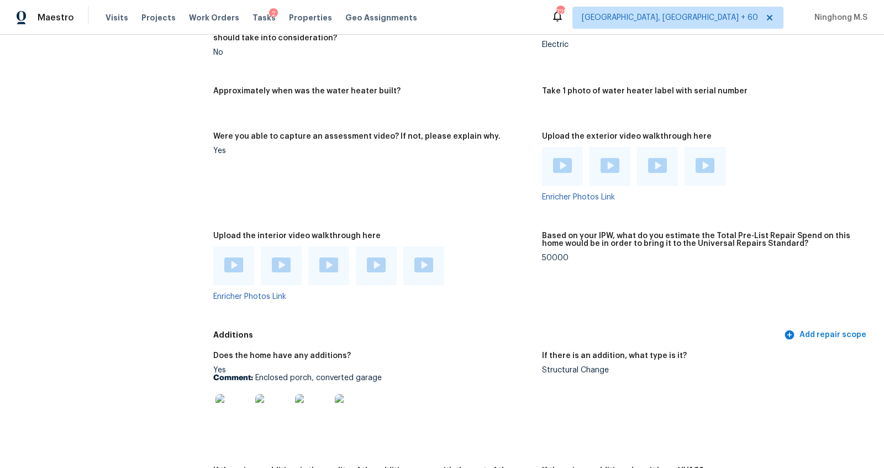
click at [424, 258] on img at bounding box center [423, 265] width 19 height 15
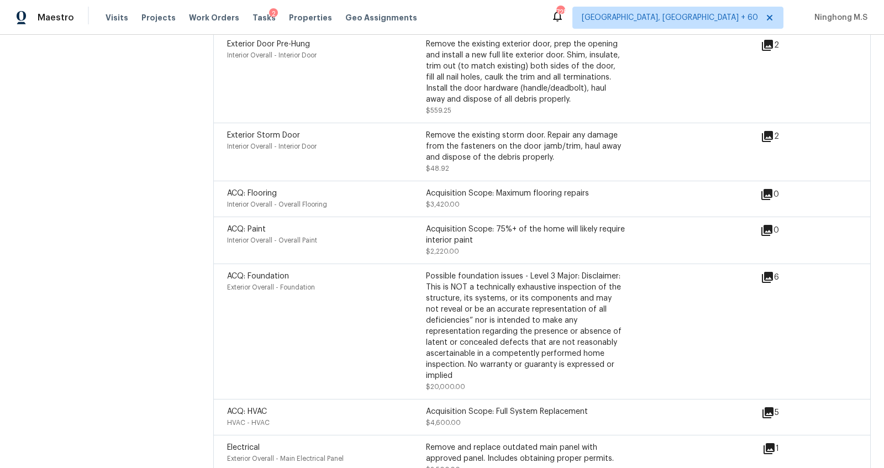
scroll to position [3462, 0]
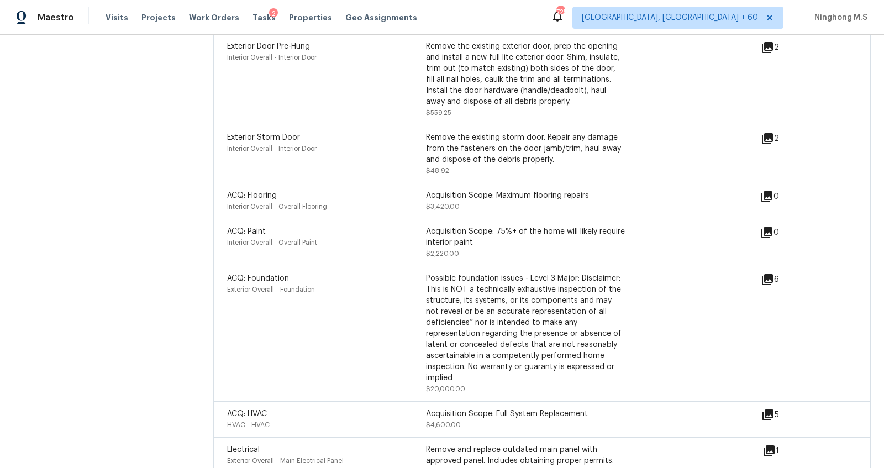
drag, startPoint x: 324, startPoint y: 221, endPoint x: 267, endPoint y: 221, distance: 56.9
click at [268, 226] on div "ACQ: Paint" at bounding box center [326, 231] width 199 height 11
drag, startPoint x: 321, startPoint y: 186, endPoint x: 242, endPoint y: 186, distance: 79.6
click at [242, 201] on div "Interior Overall - Overall Flooring" at bounding box center [326, 206] width 199 height 11
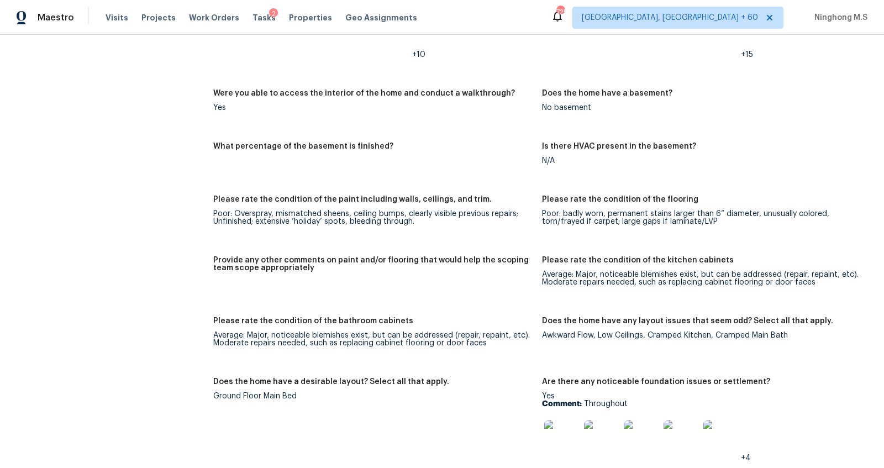
scroll to position [1719, 0]
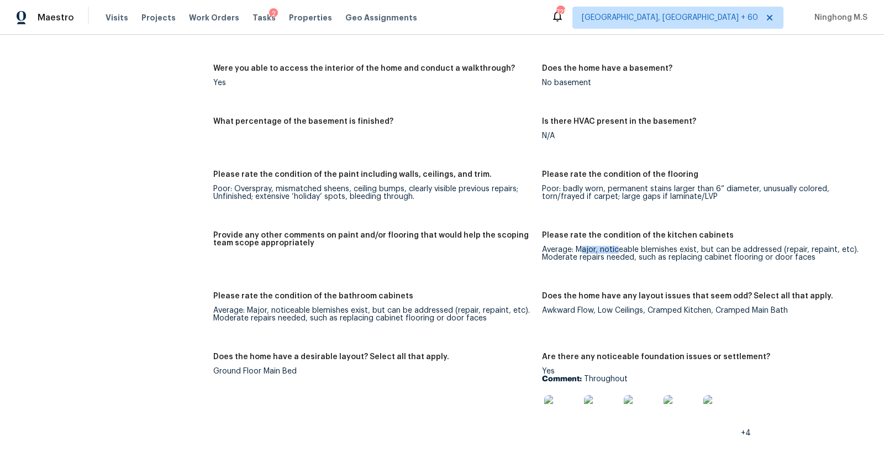
drag, startPoint x: 581, startPoint y: 242, endPoint x: 621, endPoint y: 242, distance: 40.3
click at [621, 246] on div "Average: Major, noticeable blemishes exist, but can be addressed (repair, repai…" at bounding box center [702, 253] width 320 height 15
drag, startPoint x: 685, startPoint y: 249, endPoint x: 722, endPoint y: 249, distance: 37.0
click at [722, 249] on div "Average: Major, noticeable blemishes exist, but can be addressed (repair, repai…" at bounding box center [702, 253] width 320 height 15
click at [743, 261] on figure "Please rate the condition of the kitchen cabinets Average: Major, noticeable bl…" at bounding box center [706, 256] width 329 height 48
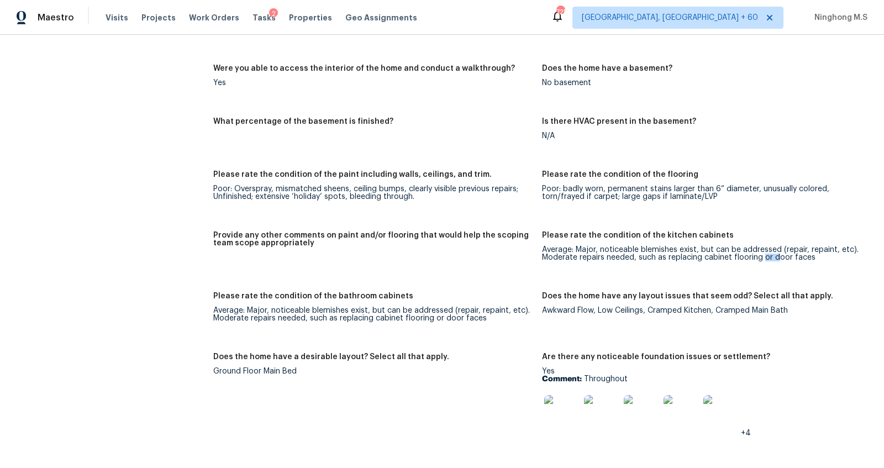
drag, startPoint x: 764, startPoint y: 249, endPoint x: 786, endPoint y: 249, distance: 22.7
click at [781, 249] on div "Average: Major, noticeable blemishes exist, but can be addressed (repair, repai…" at bounding box center [702, 253] width 320 height 15
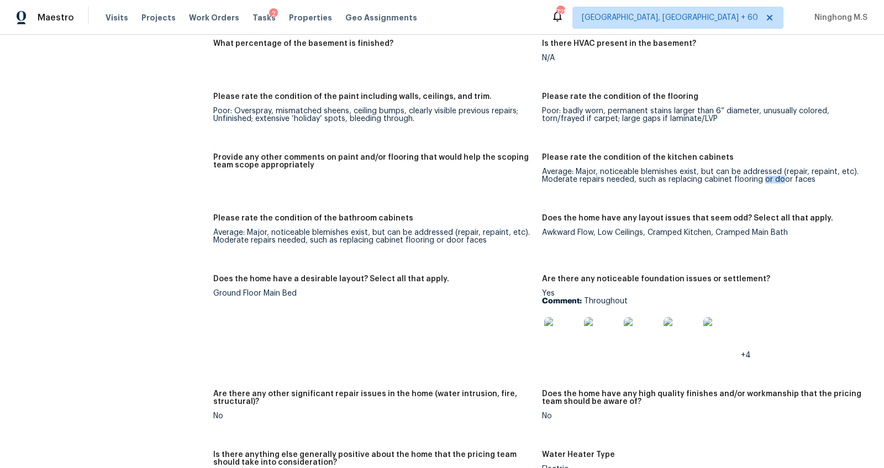
scroll to position [1835, 0]
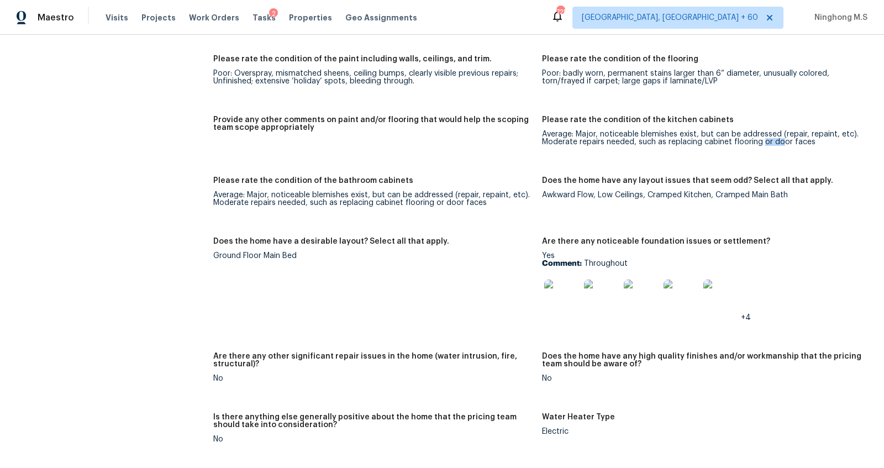
click at [561, 291] on img at bounding box center [561, 297] width 35 height 35
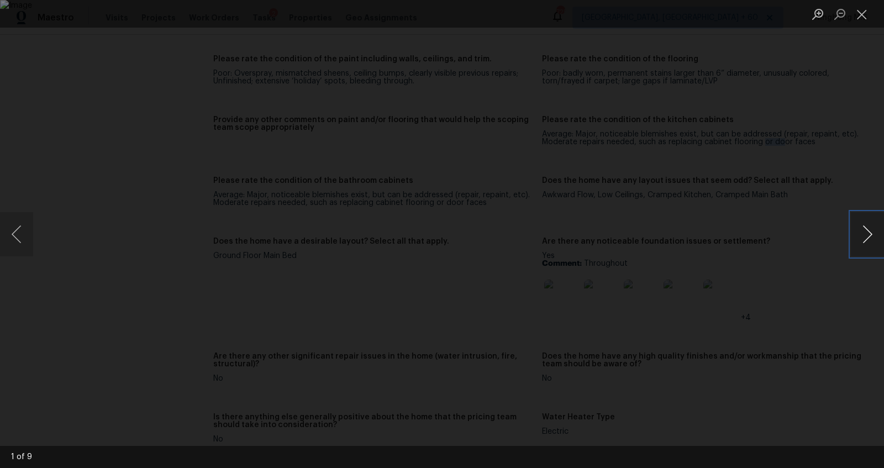
click at [884, 227] on button "Next image" at bounding box center [867, 234] width 33 height 44
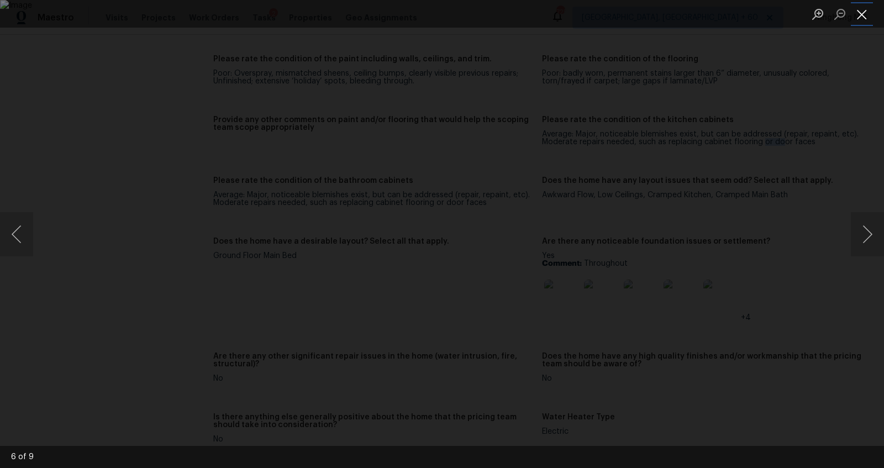
click at [862, 14] on button "Close lightbox" at bounding box center [862, 13] width 22 height 19
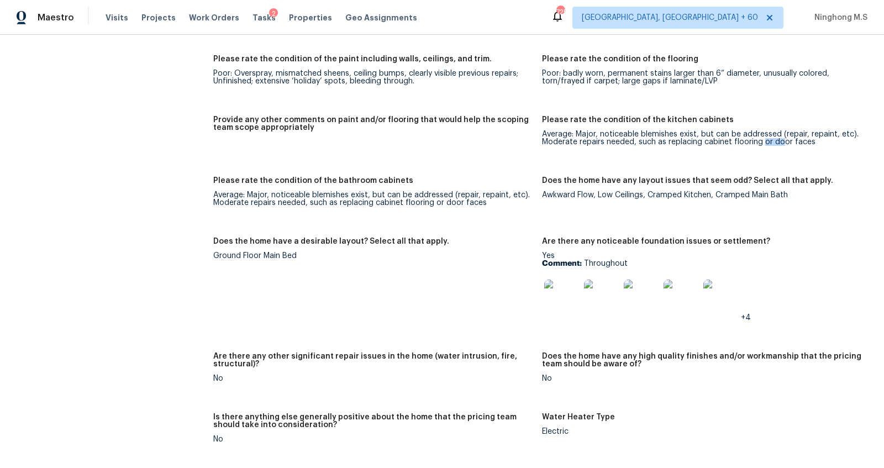
click at [569, 287] on img at bounding box center [561, 297] width 35 height 35
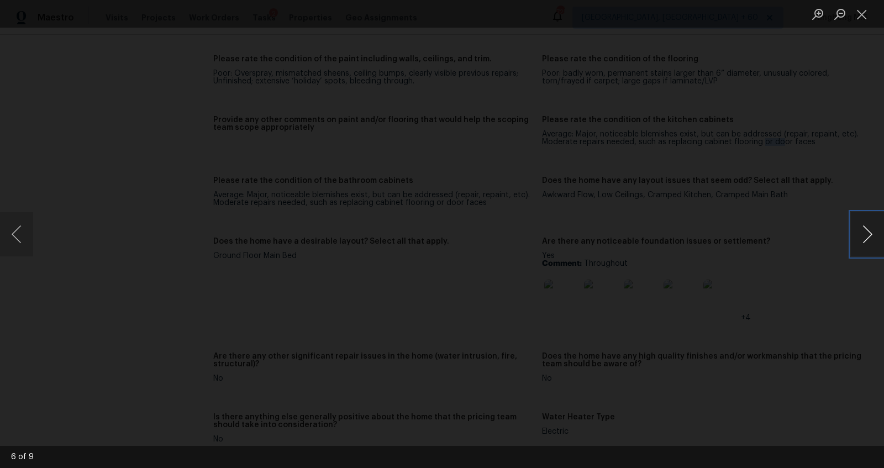
click at [872, 237] on button "Next image" at bounding box center [867, 234] width 33 height 44
click at [858, 237] on button "Next image" at bounding box center [867, 234] width 33 height 44
click at [23, 245] on button "Previous image" at bounding box center [16, 234] width 33 height 44
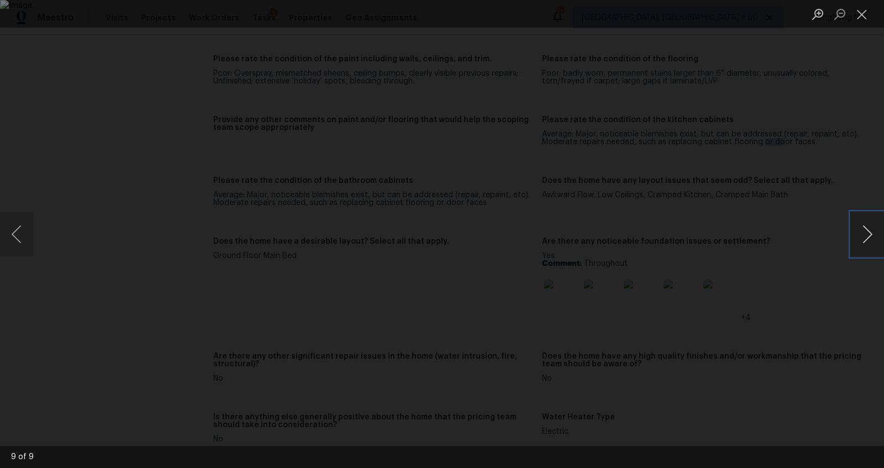
click at [863, 232] on button "Next image" at bounding box center [867, 234] width 33 height 44
click at [12, 230] on button "Previous image" at bounding box center [16, 234] width 33 height 44
click at [872, 241] on button "Next image" at bounding box center [867, 234] width 33 height 44
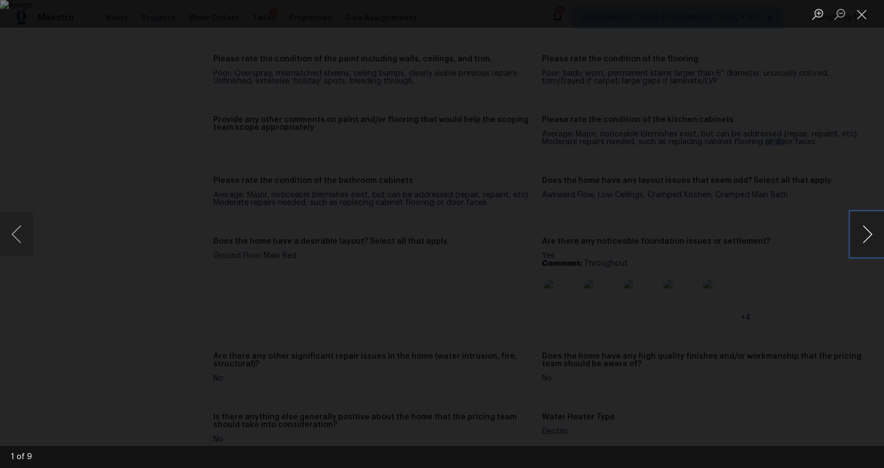
click at [872, 241] on button "Next image" at bounding box center [867, 234] width 33 height 44
click at [863, 15] on button "Close lightbox" at bounding box center [862, 13] width 22 height 19
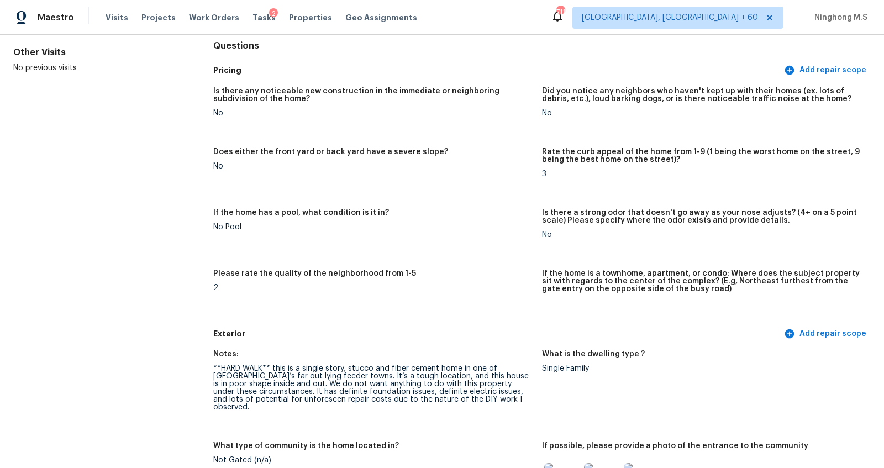
scroll to position [0, 0]
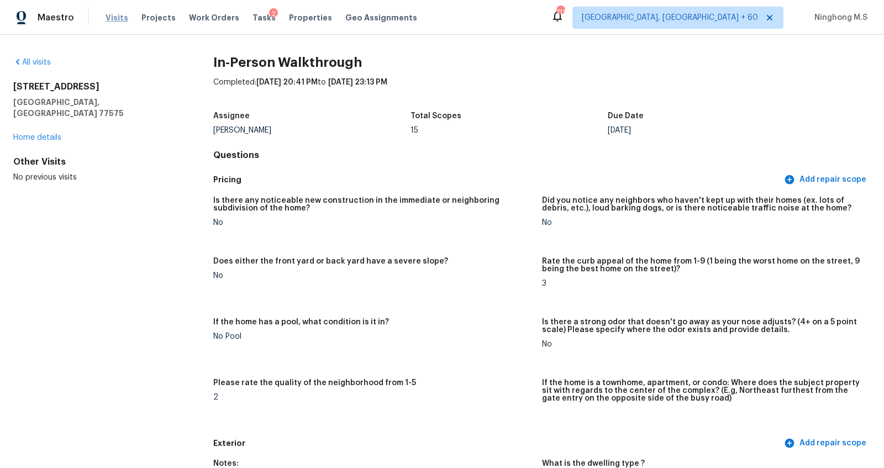
click at [116, 20] on span "Visits" at bounding box center [117, 17] width 23 height 11
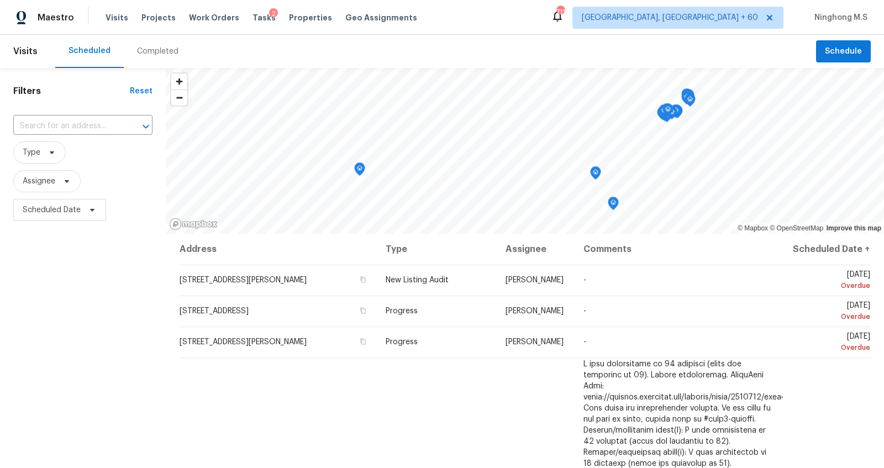
click at [156, 53] on div "Completed" at bounding box center [157, 51] width 41 height 11
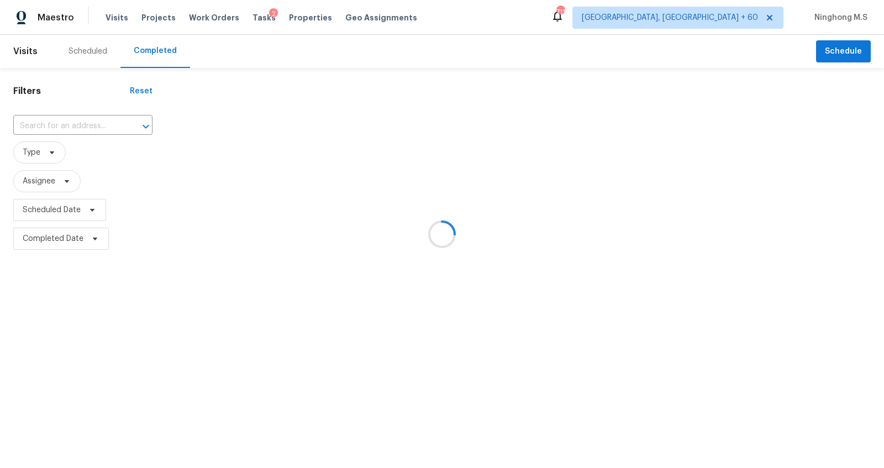
click at [80, 128] on div at bounding box center [442, 234] width 884 height 468
click at [66, 127] on div at bounding box center [442, 234] width 884 height 468
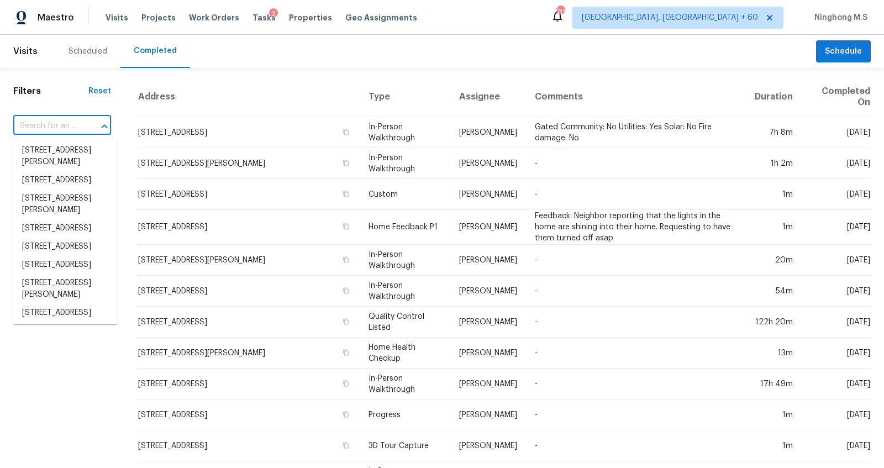
click at [80, 124] on input "text" at bounding box center [46, 126] width 67 height 17
paste input "307 Hawks Dr, Fate, TX 75087"
type input "307 Hawks Dr, Fate, TX 75087"
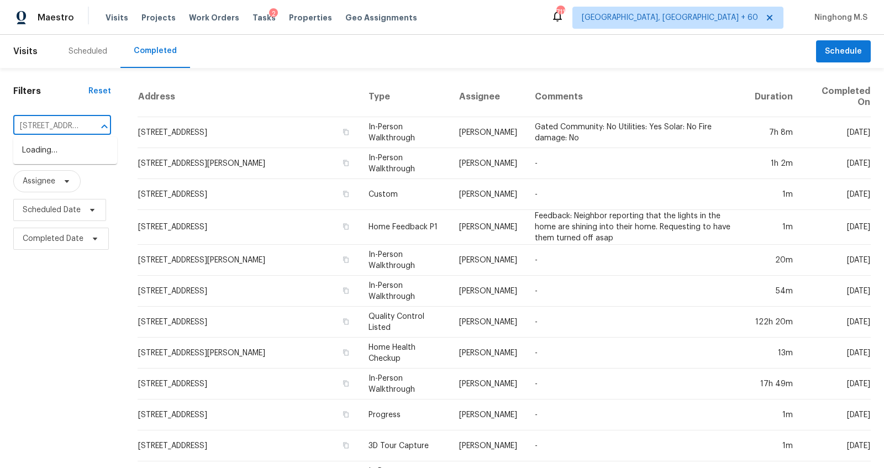
scroll to position [0, 40]
click at [64, 149] on li "307 Hawks Dr, Fate, TX 75087" at bounding box center [65, 150] width 104 height 18
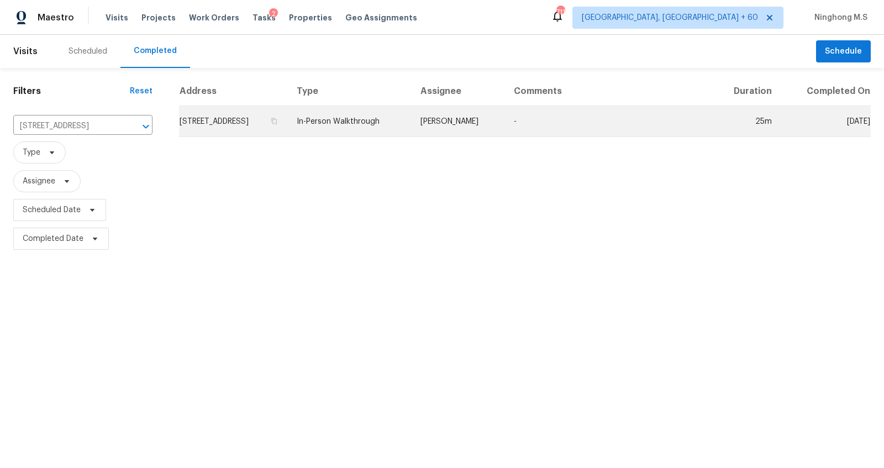
click at [271, 123] on td "307 Hawks Dr, Fate, TX 75087" at bounding box center [233, 121] width 109 height 31
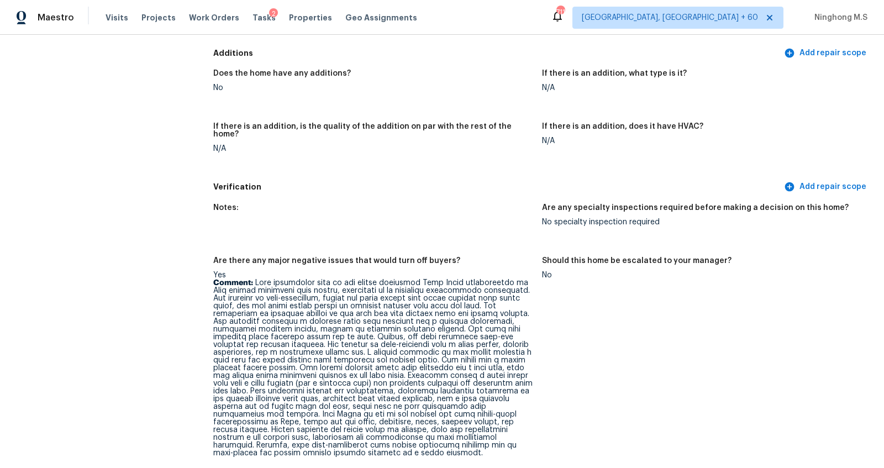
scroll to position [726, 0]
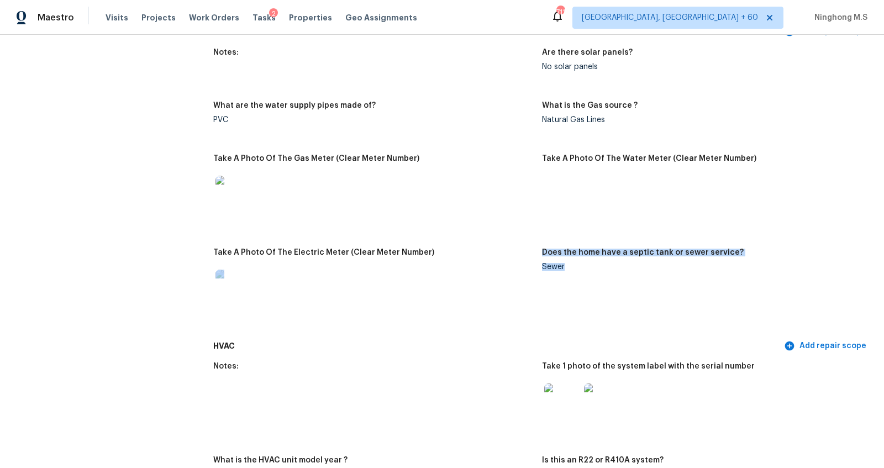
drag, startPoint x: 575, startPoint y: 269, endPoint x: 532, endPoint y: 270, distance: 43.7
click at [532, 270] on div "Notes: Are there solar panels? No solar panels What are the water supply pipes …" at bounding box center [542, 189] width 658 height 294
click at [561, 292] on figure "Does the home have a septic tank or sewer service? Sewer" at bounding box center [706, 289] width 329 height 81
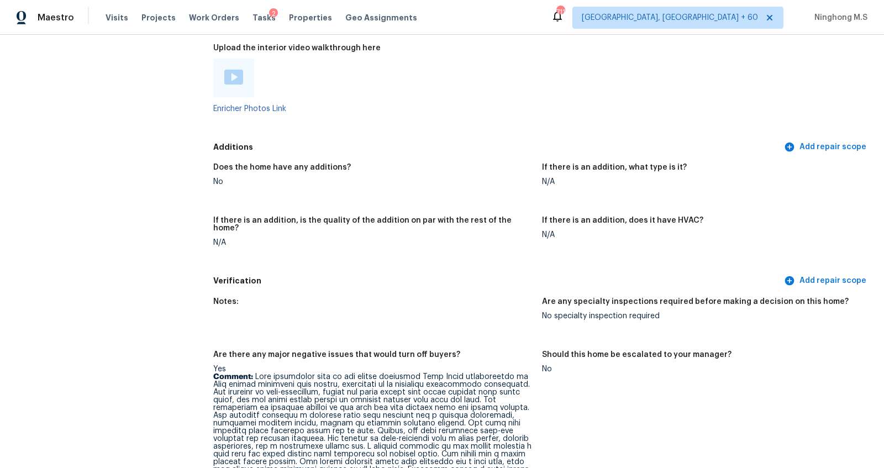
scroll to position [2400, 0]
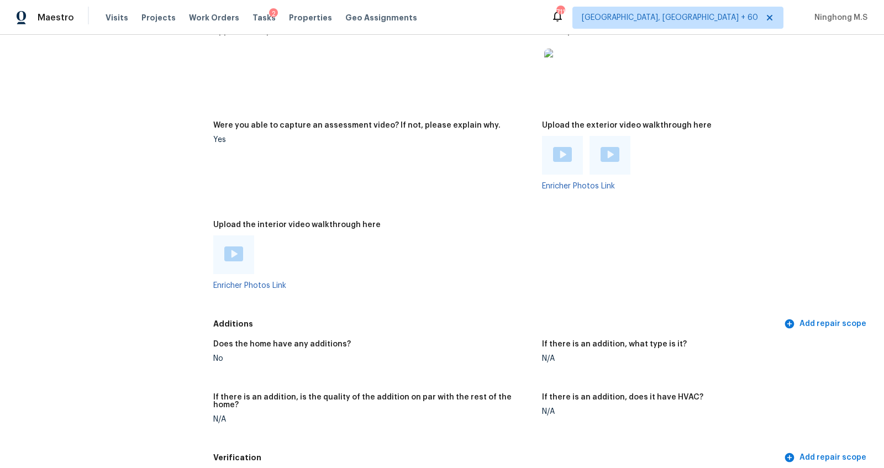
click at [229, 255] on img at bounding box center [233, 253] width 19 height 15
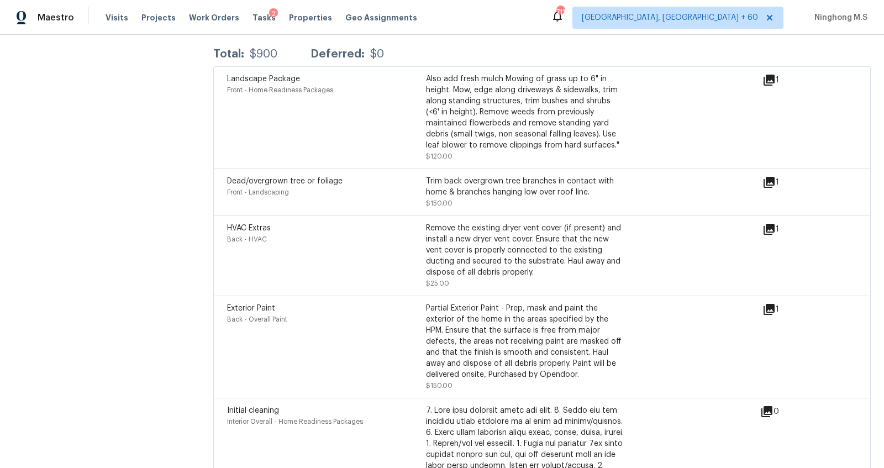
scroll to position [3322, 0]
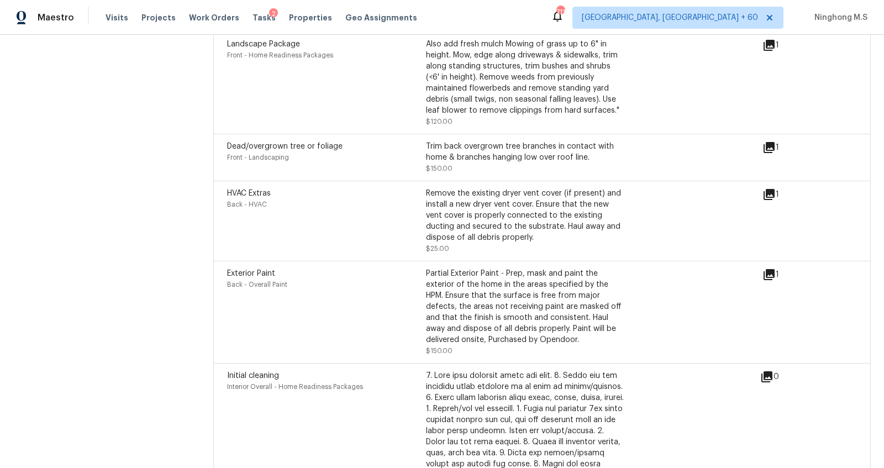
drag, startPoint x: 306, startPoint y: 255, endPoint x: 264, endPoint y: 255, distance: 41.4
click at [264, 261] on div "Exterior Paint Back - Overall Paint Partial Exterior Paint - Prep, mask and pai…" at bounding box center [542, 312] width 658 height 102
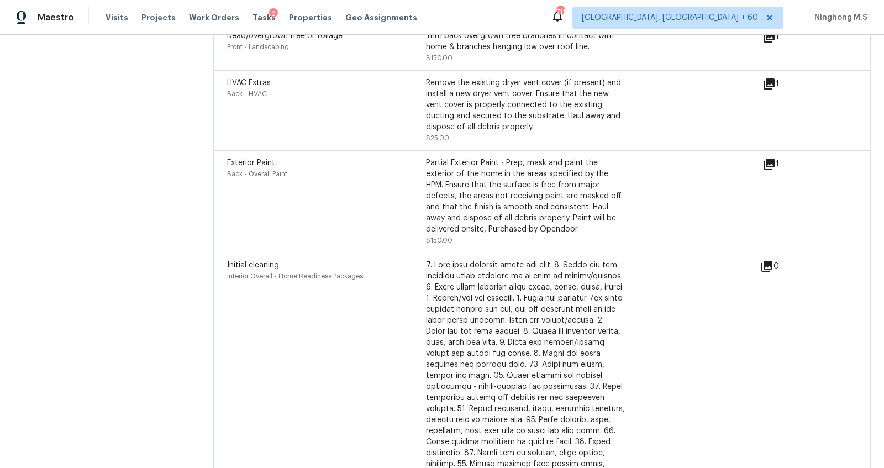
scroll to position [3433, 0]
drag, startPoint x: 239, startPoint y: 255, endPoint x: 317, endPoint y: 255, distance: 78.5
click at [317, 259] on div "Initial cleaning" at bounding box center [326, 264] width 199 height 11
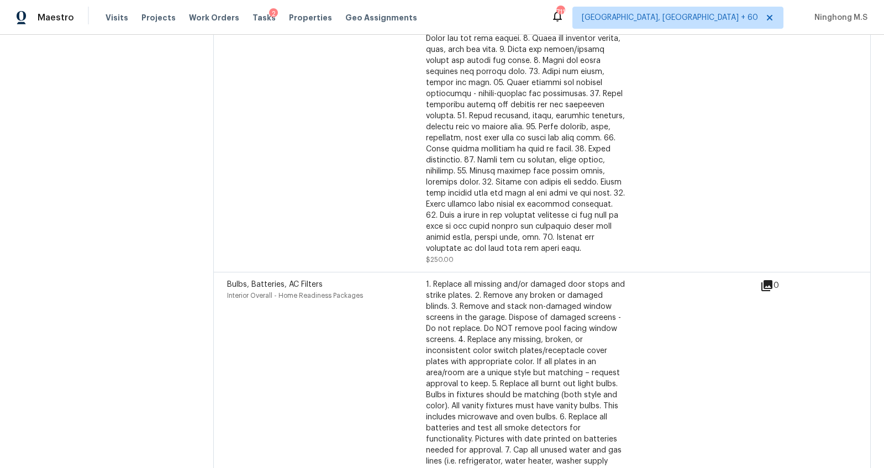
scroll to position [3778, 0]
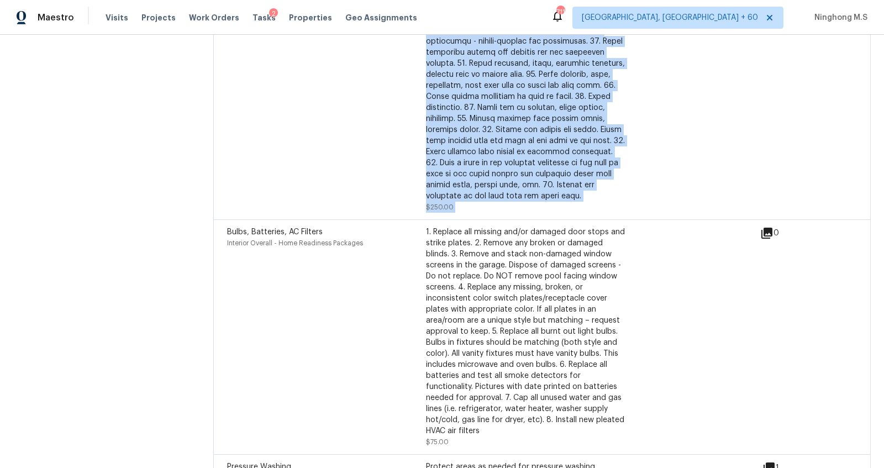
drag, startPoint x: 245, startPoint y: 211, endPoint x: 333, endPoint y: 216, distance: 88.0
click at [333, 216] on div "Landscape Package Front - Home Readiness Packages Also add fresh mulch Mowing o…" at bounding box center [542, 66] width 658 height 981
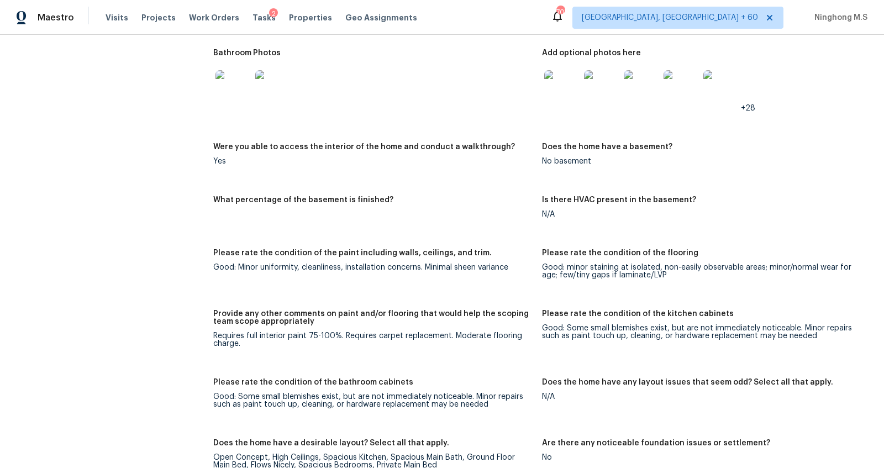
scroll to position [1780, 0]
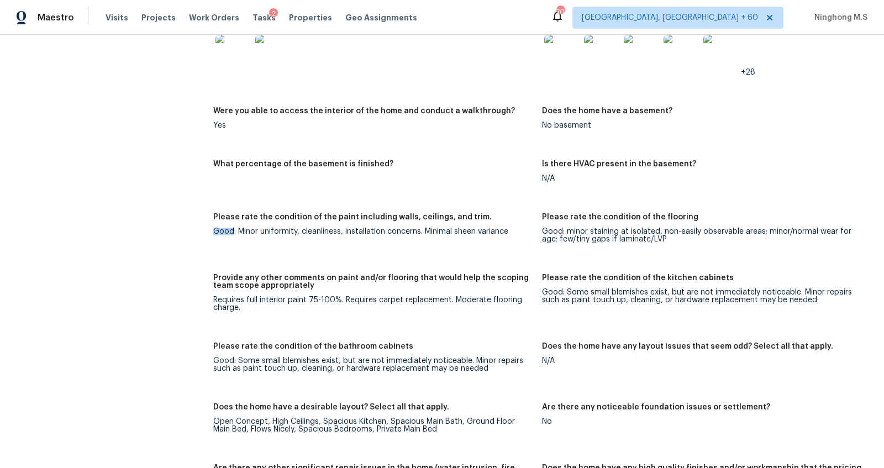
drag, startPoint x: 233, startPoint y: 228, endPoint x: 209, endPoint y: 228, distance: 23.8
click at [209, 228] on div "All visits 307 Hawks Dr Fate, TX 75087 Home details Other Visits No previous vi…" at bounding box center [442, 430] width 858 height 4306
click at [234, 238] on figure "Please rate the condition of the paint including walls, ceilings, and trim. Goo…" at bounding box center [377, 237] width 329 height 48
drag, startPoint x: 234, startPoint y: 231, endPoint x: 214, endPoint y: 230, distance: 19.9
click at [214, 230] on div "Good: Minor uniformity, cleanliness, installation concerns. Minimal sheen varia…" at bounding box center [373, 232] width 320 height 8
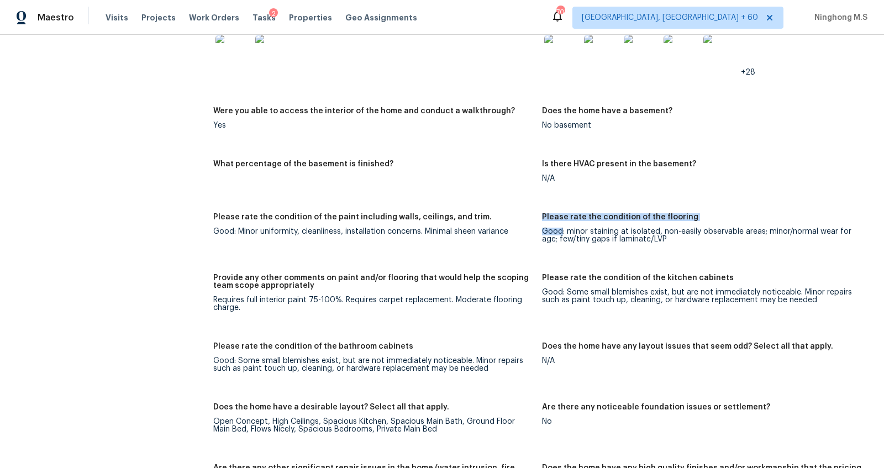
drag, startPoint x: 562, startPoint y: 227, endPoint x: 536, endPoint y: 227, distance: 26.5
click at [536, 227] on div "Notes: Living Room Photos Kitchen Photos Main Bedroom Photos Bathroom Photos Ad…" at bounding box center [542, 376] width 658 height 1115
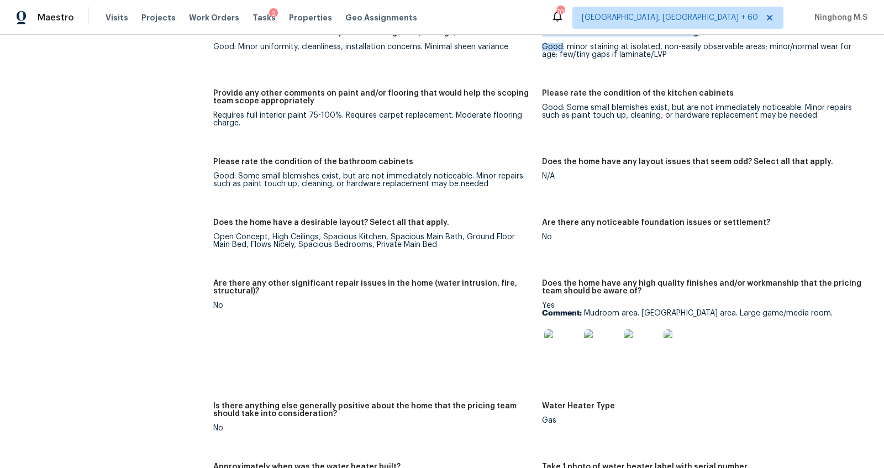
scroll to position [1964, 0]
drag, startPoint x: 225, startPoint y: 292, endPoint x: 289, endPoint y: 292, distance: 63.6
click at [289, 292] on h5 "Are there any other significant repair issues in the home (water intrusion, fir…" at bounding box center [373, 287] width 320 height 15
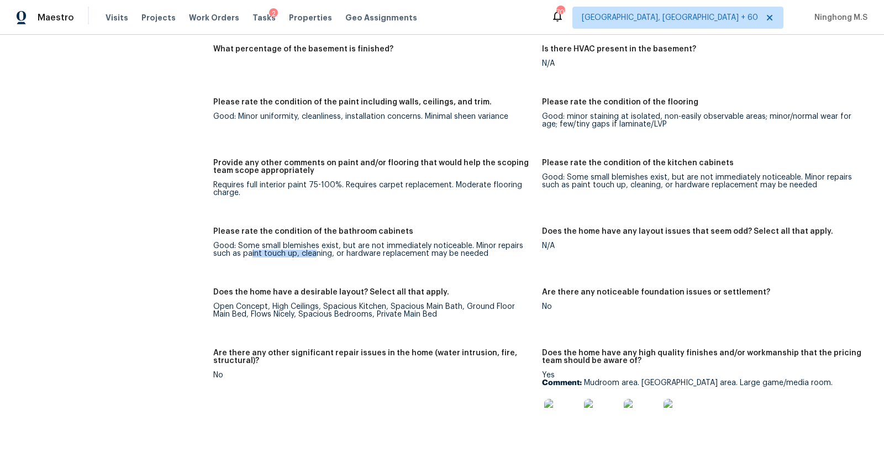
drag, startPoint x: 249, startPoint y: 250, endPoint x: 317, endPoint y: 249, distance: 68.0
click at [317, 249] on div "Good: Some small blemishes exist, but are not immediately noticeable. Minor rep…" at bounding box center [373, 249] width 320 height 15
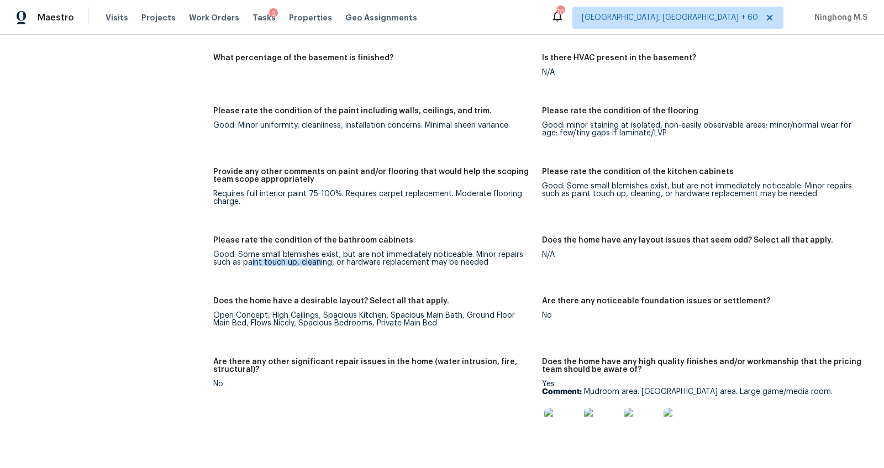
scroll to position [1884, 0]
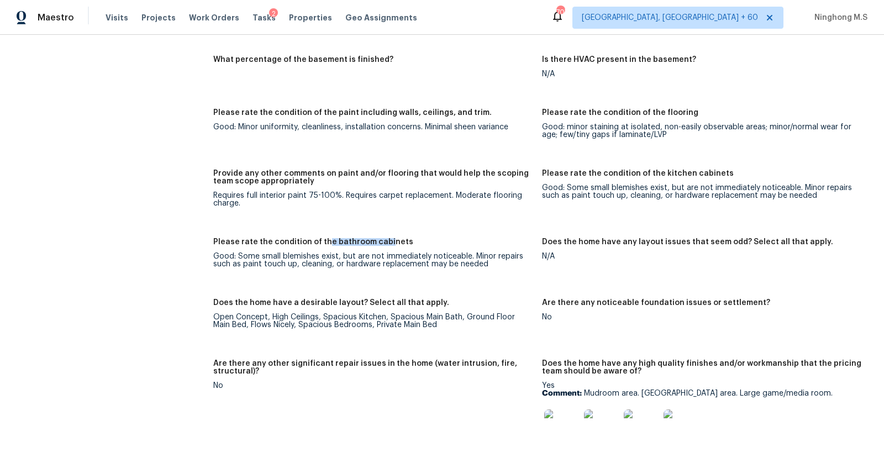
drag, startPoint x: 321, startPoint y: 238, endPoint x: 386, endPoint y: 240, distance: 64.7
click at [386, 240] on h5 "Please rate the condition of the bathroom cabinets" at bounding box center [313, 242] width 200 height 8
drag, startPoint x: 409, startPoint y: 244, endPoint x: 353, endPoint y: 243, distance: 56.4
click at [352, 244] on div "Please rate the condition of the bathroom cabinets" at bounding box center [373, 245] width 320 height 14
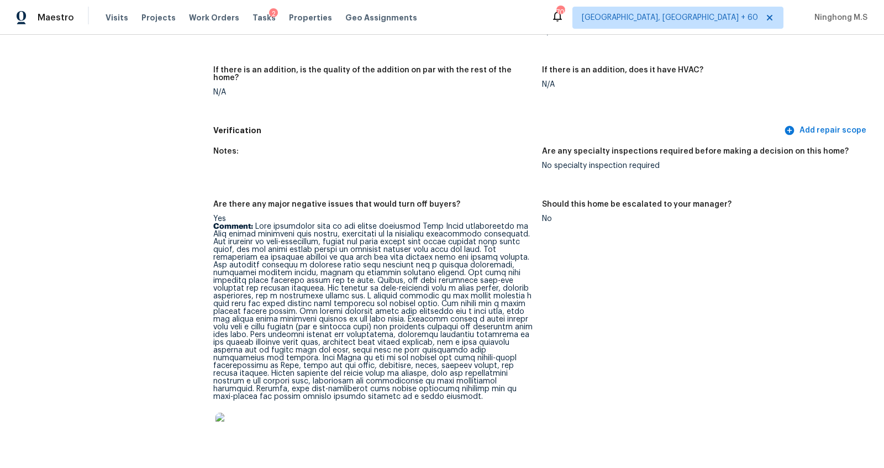
scroll to position [2759, 0]
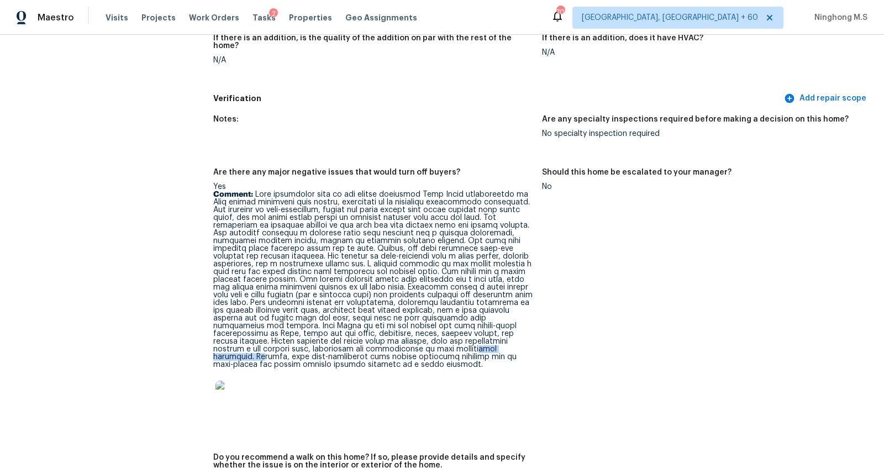
drag, startPoint x: 359, startPoint y: 338, endPoint x: 436, endPoint y: 337, distance: 76.8
click at [436, 337] on p "Comment:" at bounding box center [373, 280] width 320 height 178
drag, startPoint x: 435, startPoint y: 338, endPoint x: 488, endPoint y: 338, distance: 53.1
click at [488, 338] on p "Comment:" at bounding box center [373, 280] width 320 height 178
drag, startPoint x: 293, startPoint y: 333, endPoint x: 352, endPoint y: 333, distance: 59.1
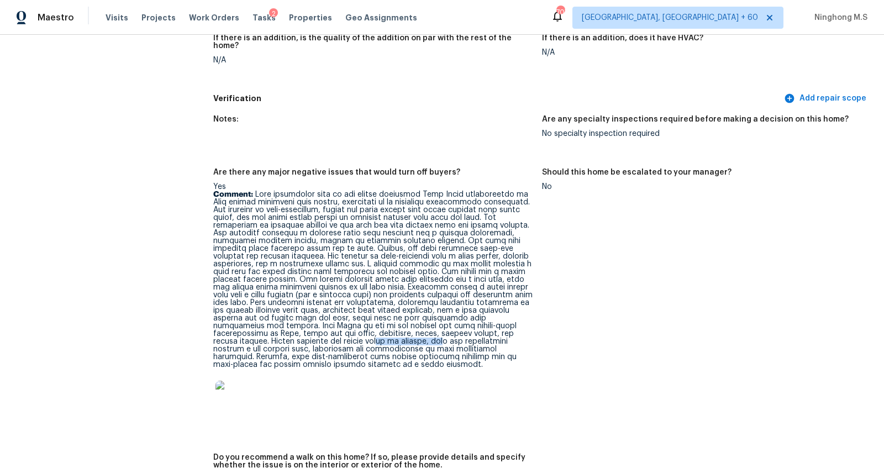
click at [352, 333] on p "Comment:" at bounding box center [373, 280] width 320 height 178
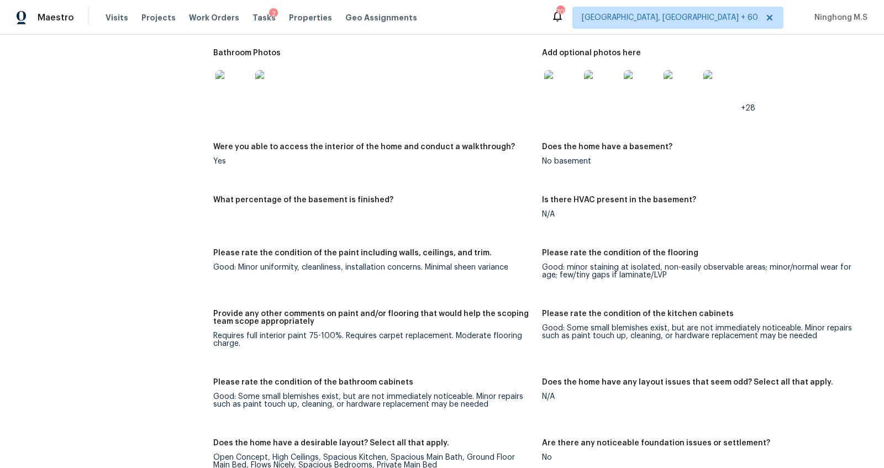
scroll to position [1768, 0]
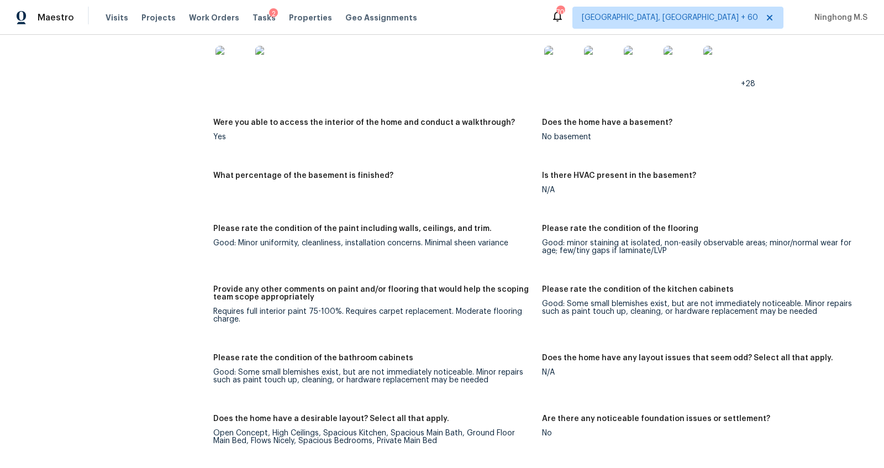
drag, startPoint x: 305, startPoint y: 304, endPoint x: 348, endPoint y: 304, distance: 43.1
click at [348, 304] on div "Provide any other comments on paint and/or flooring that would help the scoping…" at bounding box center [373, 297] width 320 height 22
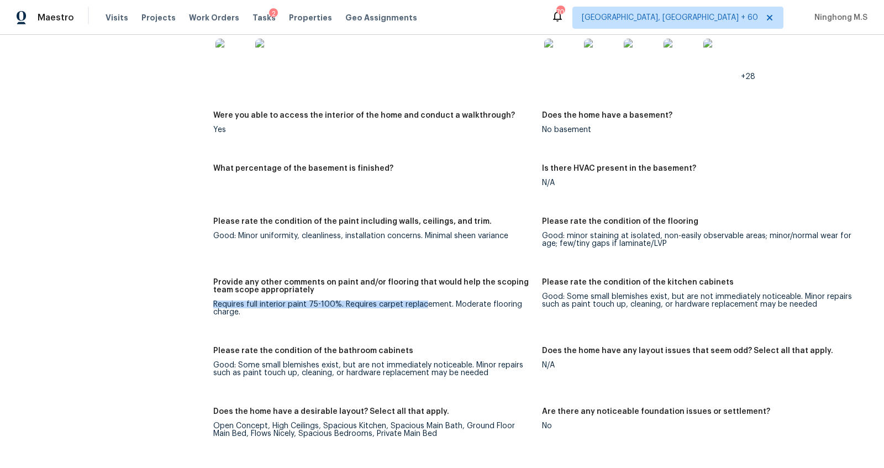
drag, startPoint x: 349, startPoint y: 299, endPoint x: 427, endPoint y: 302, distance: 78.5
click at [427, 302] on figure "Provide any other comments on paint and/or flooring that would help the scoping…" at bounding box center [377, 306] width 329 height 55
drag, startPoint x: 443, startPoint y: 301, endPoint x: 348, endPoint y: 304, distance: 94.6
click at [348, 304] on div "Requires full interior paint 75-100%. Requires carpet replacement. Moderate flo…" at bounding box center [373, 308] width 320 height 15
click at [368, 305] on div "Requires full interior paint 75-100%. Requires carpet replacement. Moderate flo…" at bounding box center [373, 308] width 320 height 15
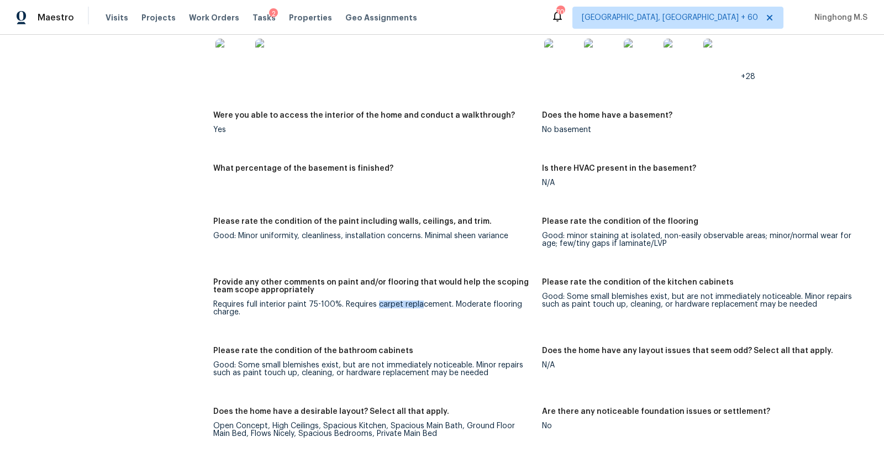
drag, startPoint x: 421, startPoint y: 305, endPoint x: 377, endPoint y: 301, distance: 43.3
click at [377, 301] on div "Requires full interior paint 75-100%. Requires carpet replacement. Moderate flo…" at bounding box center [373, 308] width 320 height 15
drag, startPoint x: 350, startPoint y: 304, endPoint x: 435, endPoint y: 303, distance: 85.7
click at [435, 303] on div "Requires full interior paint 75-100%. Requires carpet replacement. Moderate flo…" at bounding box center [373, 308] width 320 height 15
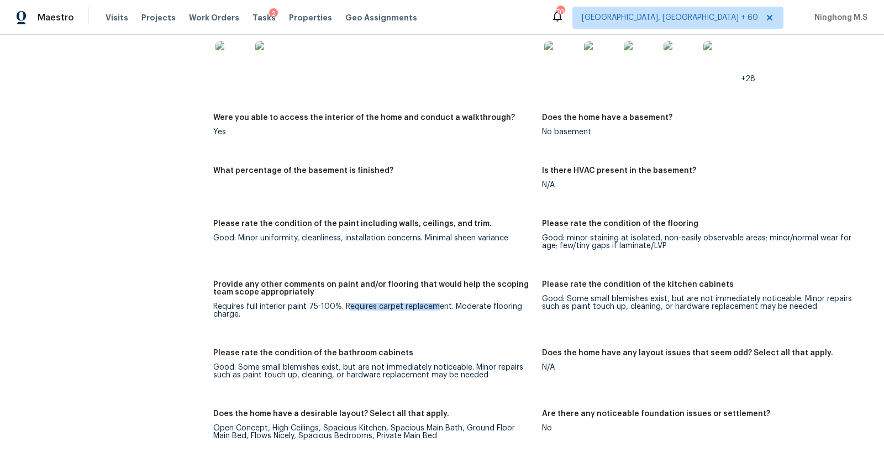
scroll to position [1756, 0]
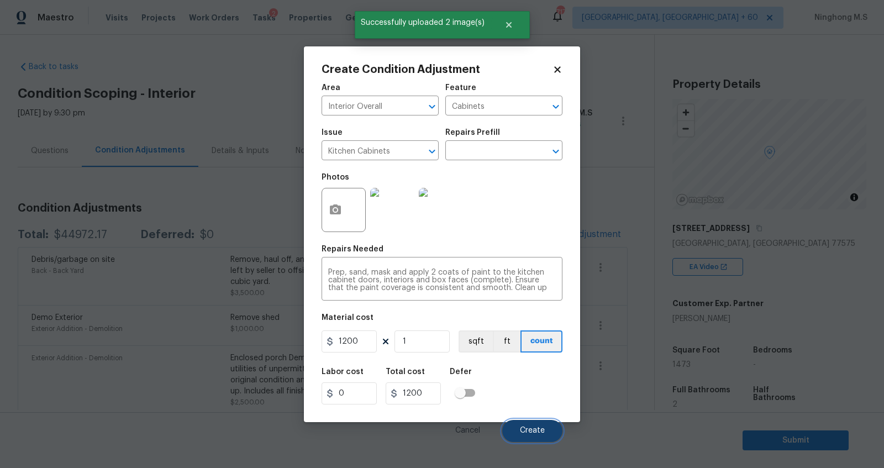
click at [525, 434] on span "Create" at bounding box center [532, 431] width 25 height 8
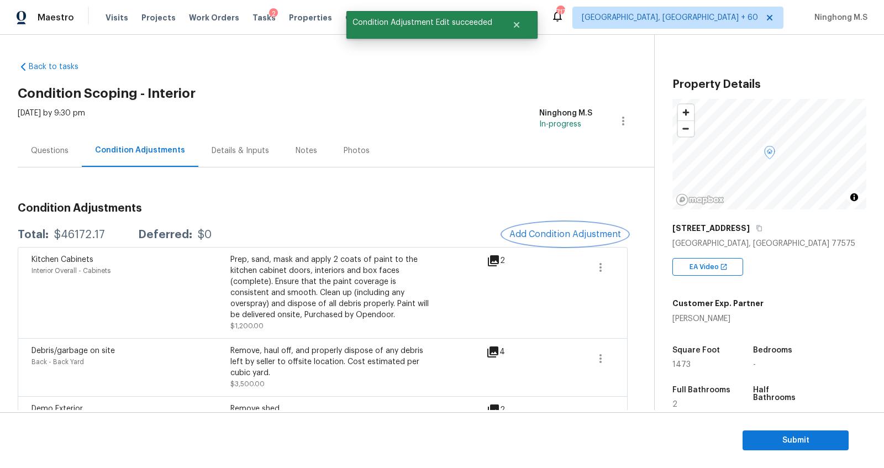
click at [566, 239] on span "Add Condition Adjustment" at bounding box center [566, 234] width 112 height 10
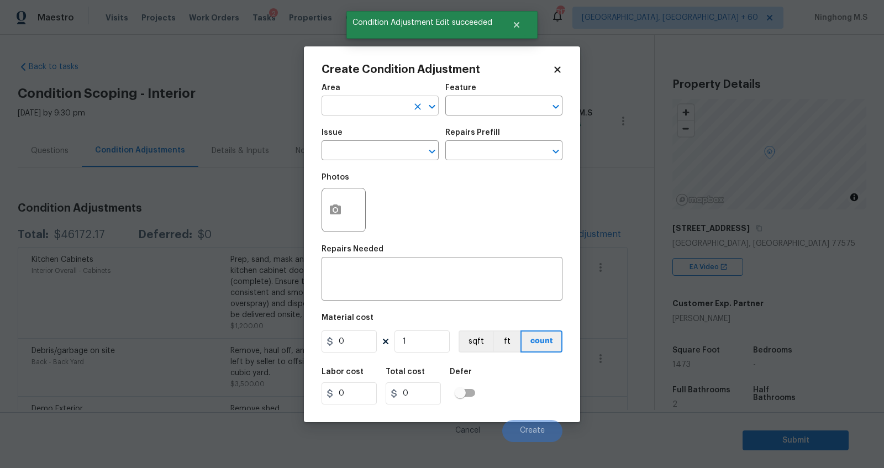
click at [377, 106] on input "text" at bounding box center [365, 106] width 86 height 17
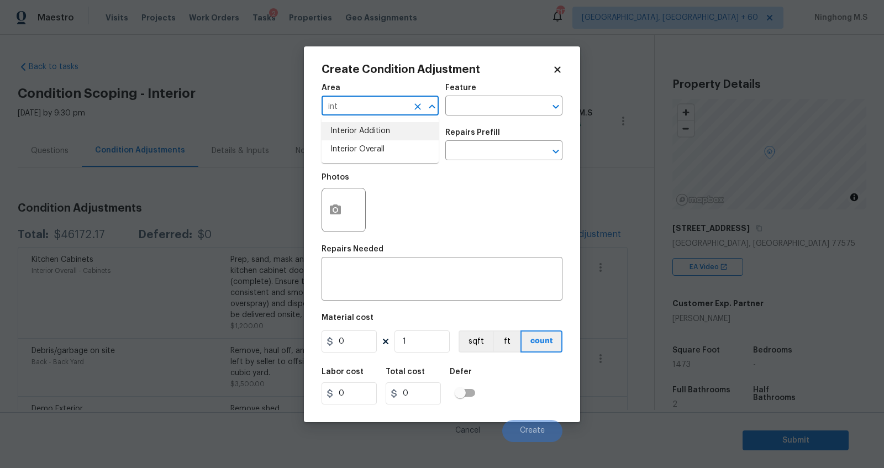
click at [378, 146] on li "Interior Overall" at bounding box center [380, 149] width 117 height 18
type input "Interior Overall"
click at [474, 103] on input "text" at bounding box center [488, 106] width 86 height 17
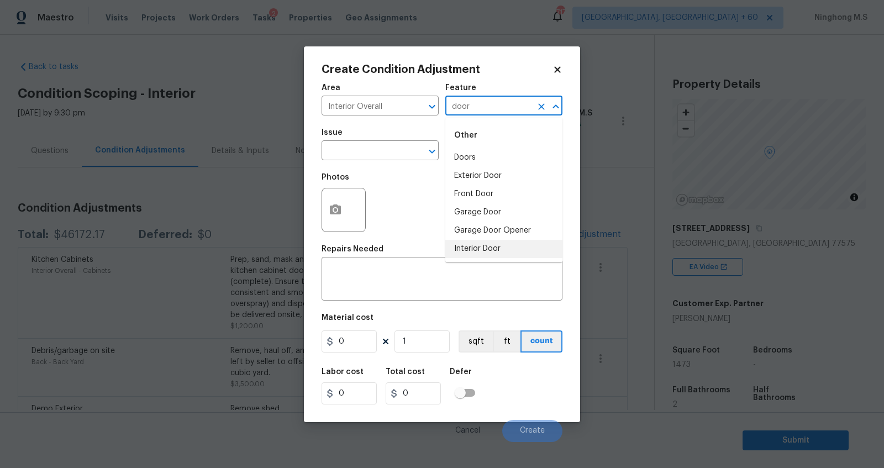
click at [489, 246] on li "Interior Door" at bounding box center [503, 249] width 117 height 18
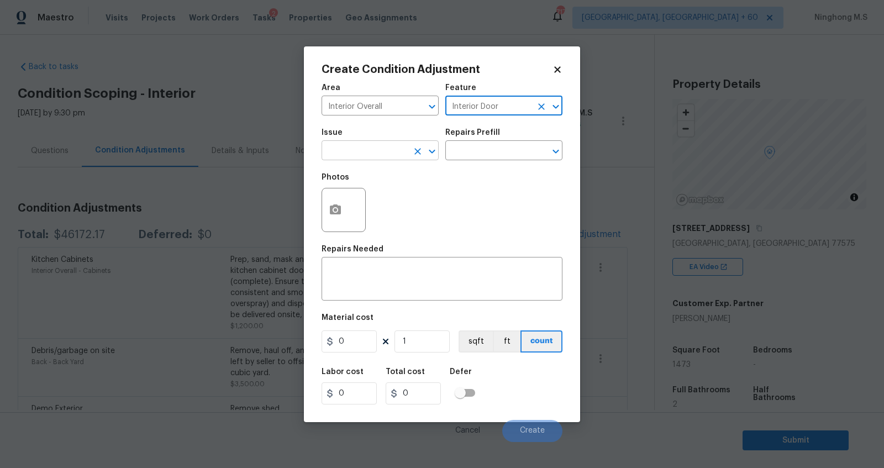
type input "Interior Door"
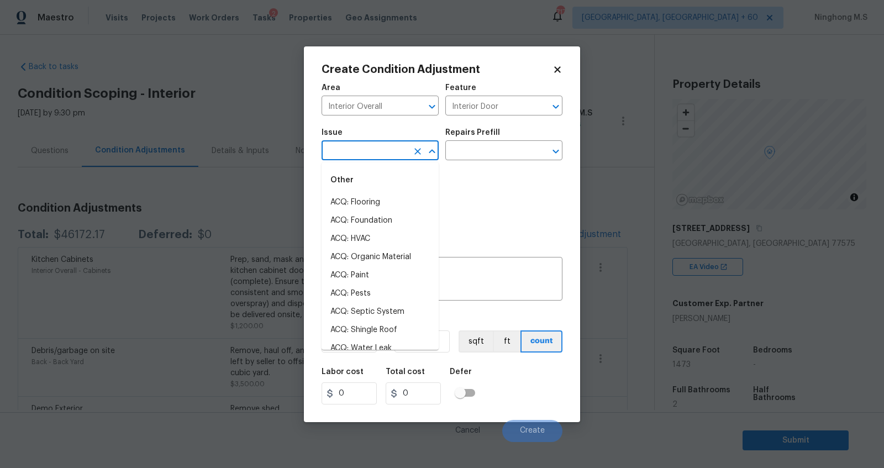
click at [366, 144] on input "text" at bounding box center [365, 151] width 86 height 17
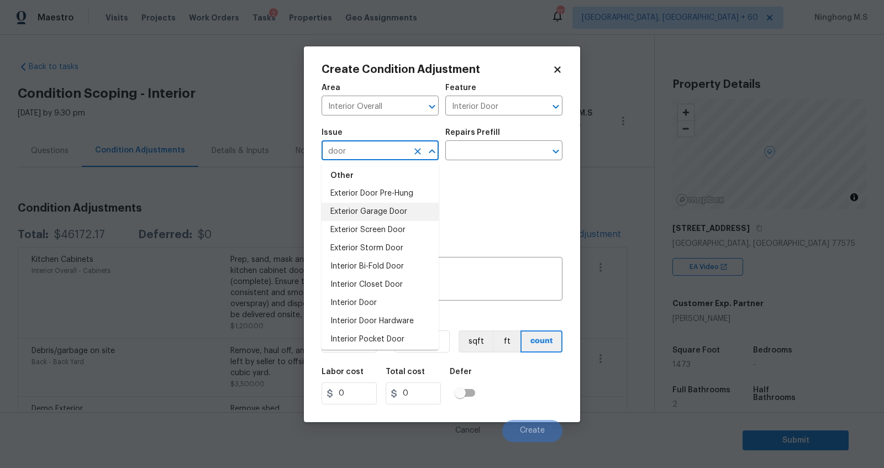
scroll to position [49, 0]
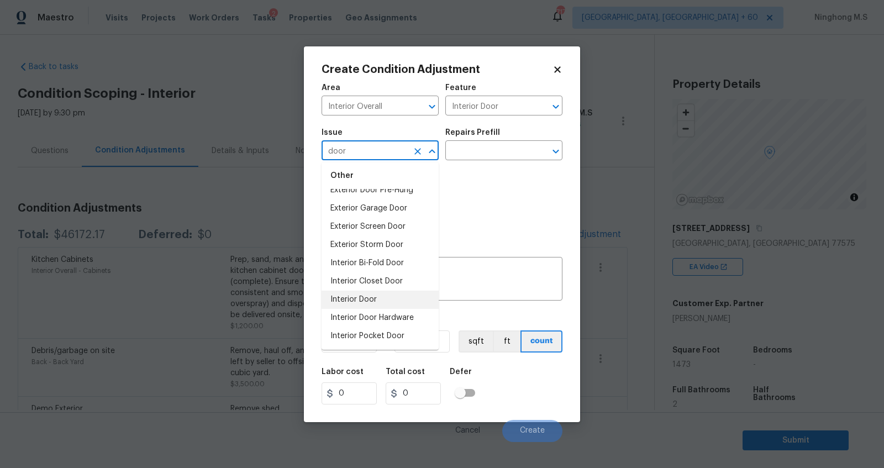
click at [379, 298] on li "Interior Door" at bounding box center [380, 300] width 117 height 18
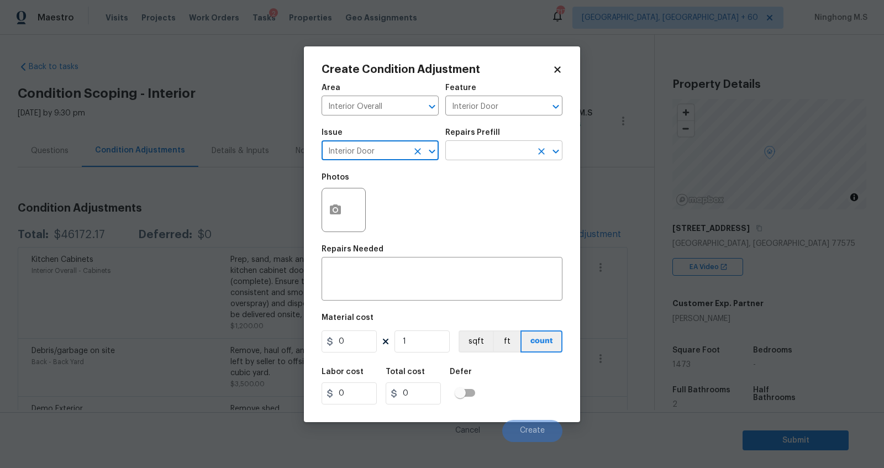
type input "Interior Door"
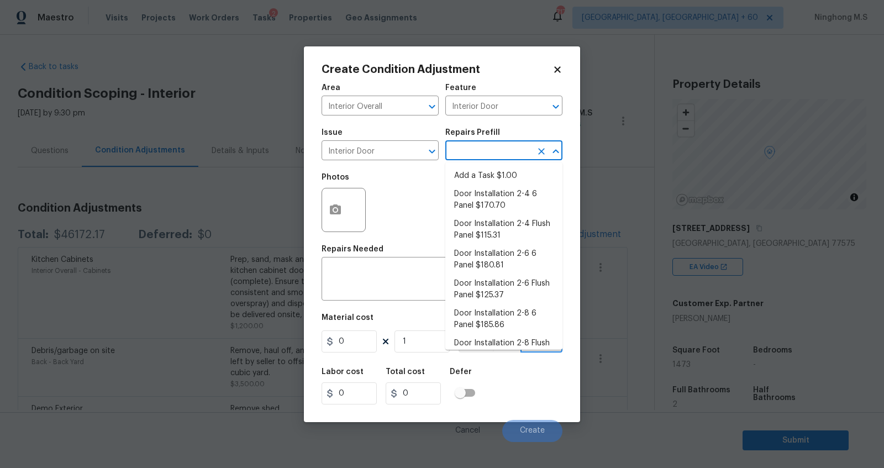
click at [455, 157] on input "text" at bounding box center [488, 151] width 86 height 17
type input "f"
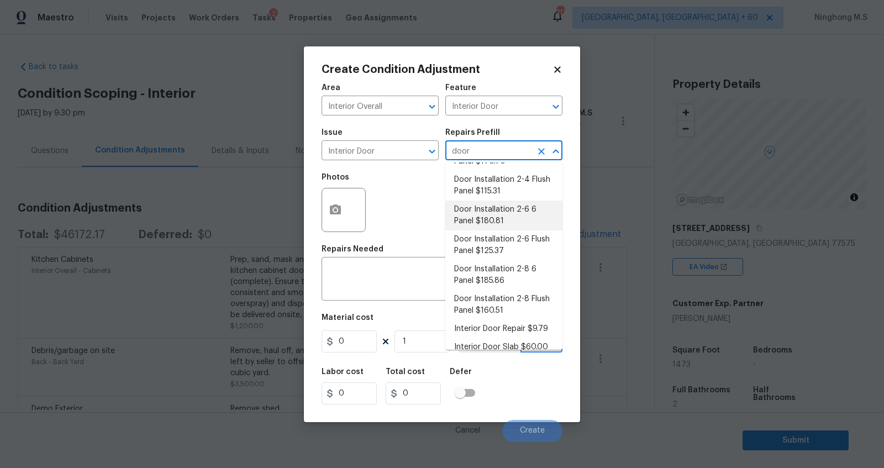
scroll to position [36, 0]
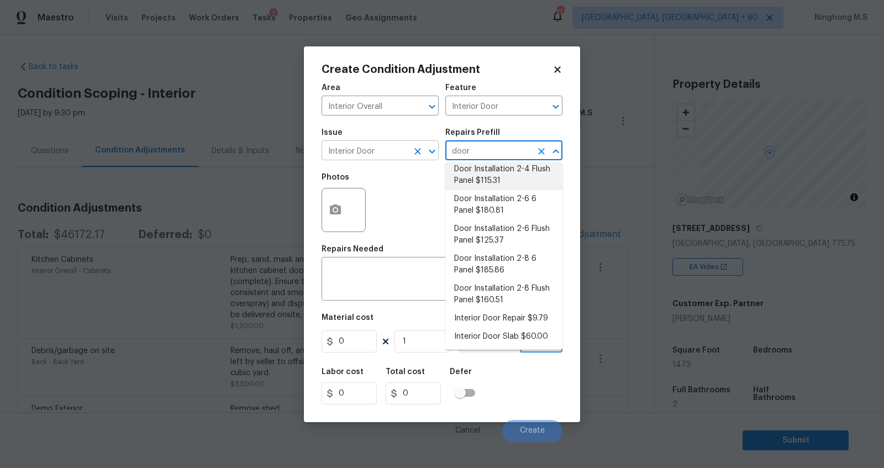
drag, startPoint x: 486, startPoint y: 153, endPoint x: 416, endPoint y: 149, distance: 70.3
click at [416, 150] on div "Issue Interior Door ​ Repairs Prefill door ​" at bounding box center [442, 144] width 241 height 45
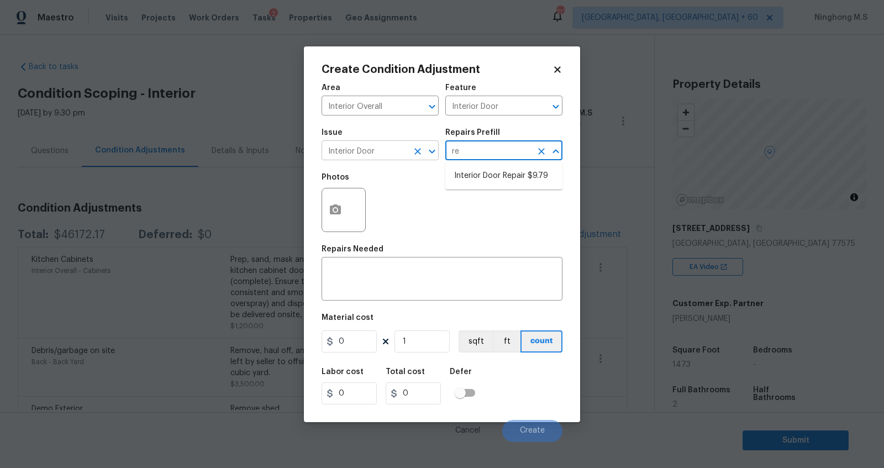
type input "r"
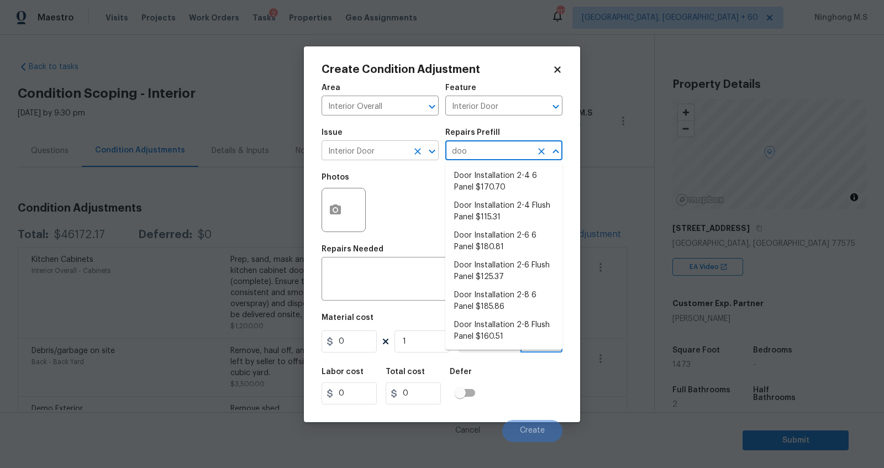
type input "door"
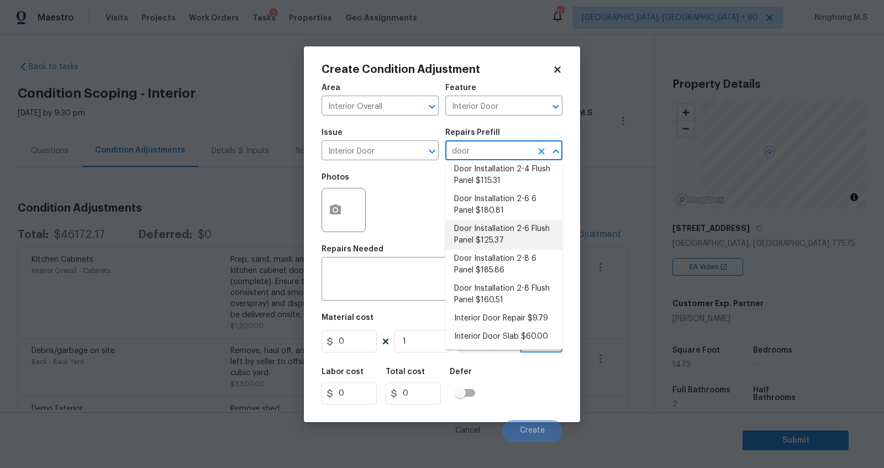
scroll to position [36, 0]
click at [506, 265] on li "Door Installation 2-8 6 Panel $185.86" at bounding box center [503, 265] width 117 height 30
type textarea "Remove the existing door (if present). Install a new pre-hung 2-8 6 panel inter…"
type input "185.86"
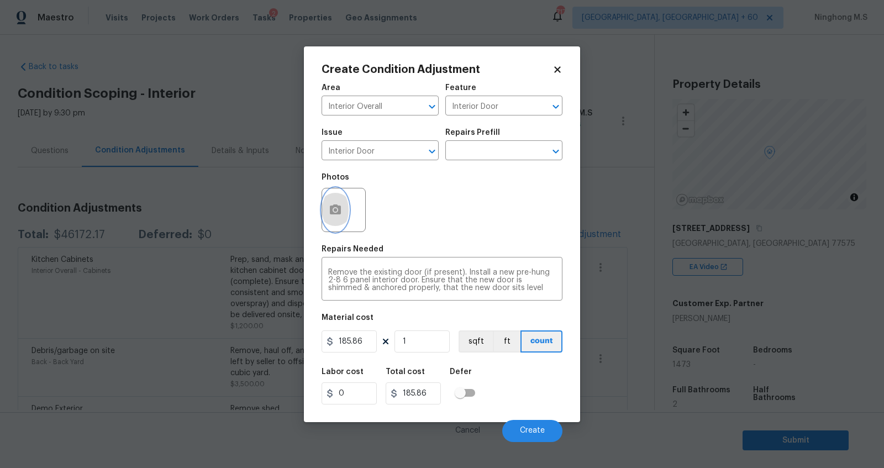
click at [328, 208] on button "button" at bounding box center [335, 209] width 27 height 43
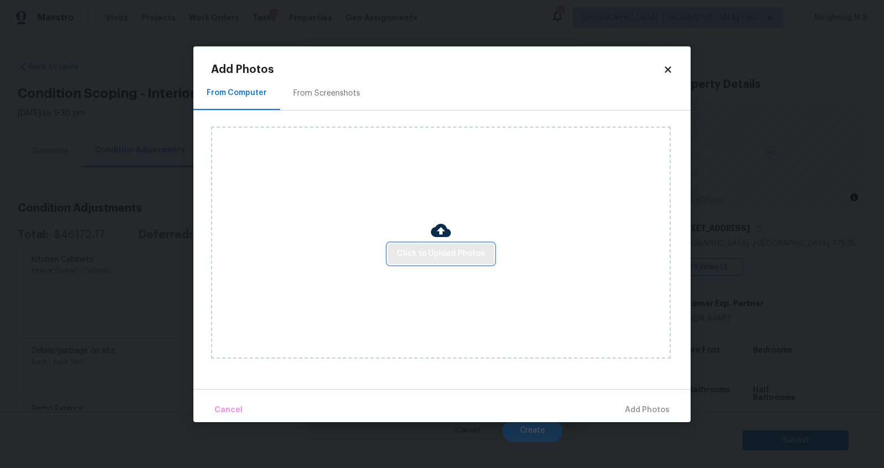
click at [433, 254] on span "Click to Upload Photos" at bounding box center [441, 254] width 88 height 14
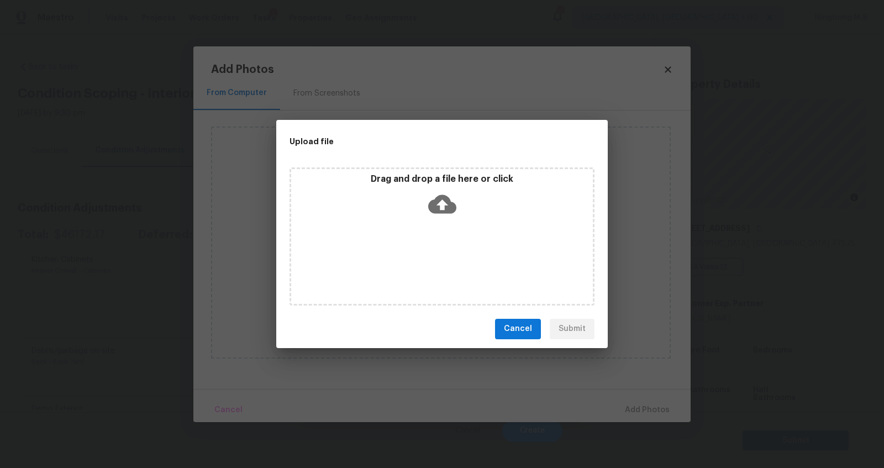
click at [432, 182] on p "Drag and drop a file here or click" at bounding box center [442, 180] width 302 height 12
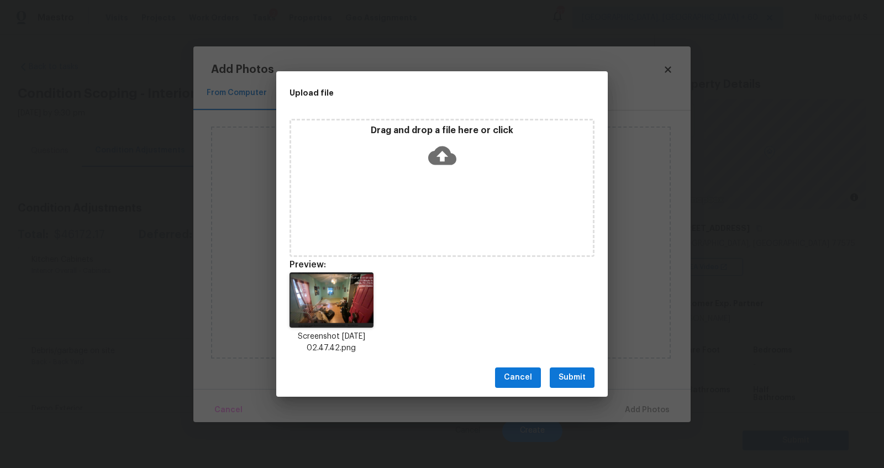
click at [576, 381] on span "Submit" at bounding box center [572, 378] width 27 height 14
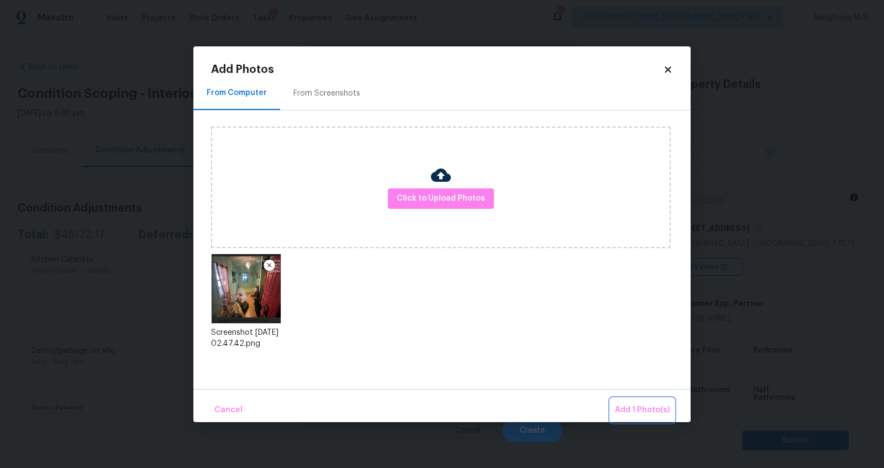
click at [638, 403] on span "Add 1 Photo(s)" at bounding box center [642, 410] width 55 height 14
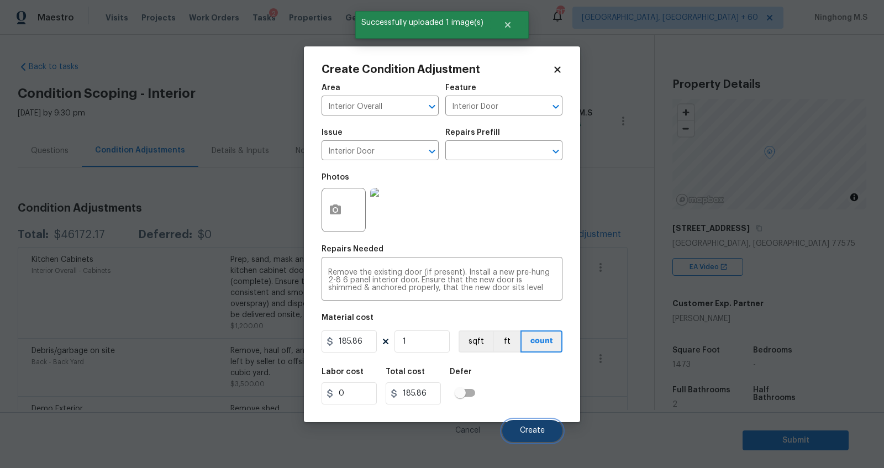
click at [535, 432] on span "Create" at bounding box center [532, 431] width 25 height 8
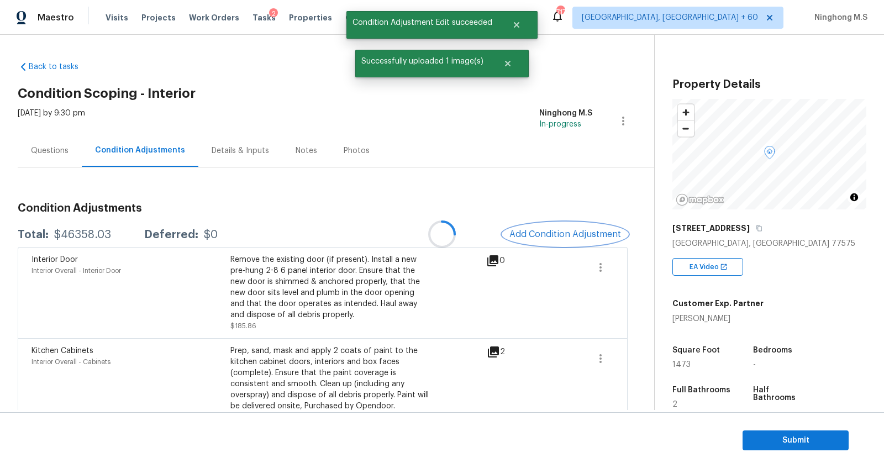
click at [577, 228] on button "Add Condition Adjustment" at bounding box center [565, 234] width 125 height 23
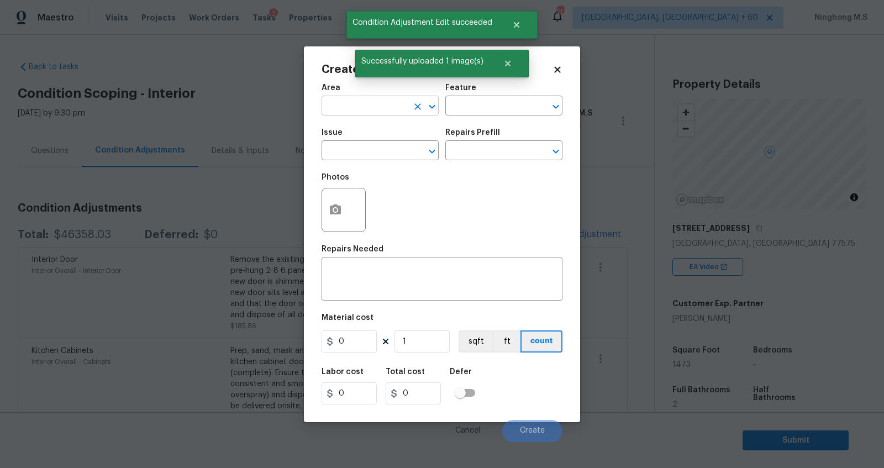
click at [357, 104] on input "text" at bounding box center [365, 106] width 86 height 17
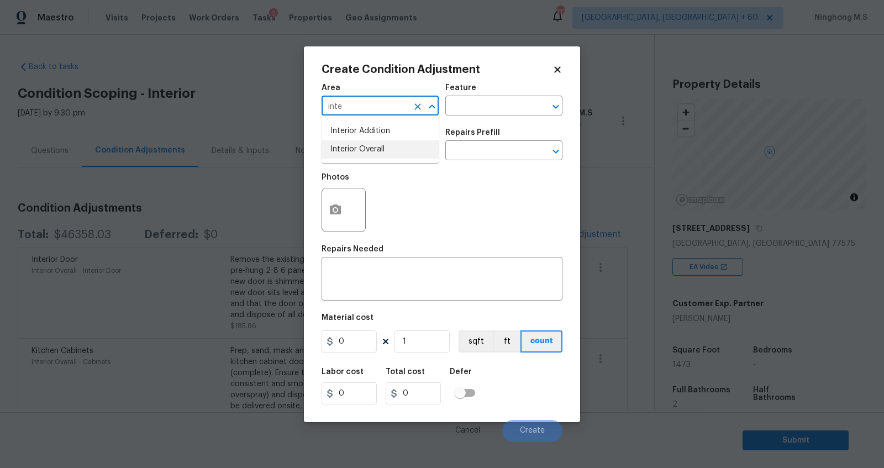
click at [384, 143] on li "Interior Overall" at bounding box center [380, 149] width 117 height 18
type input "Interior Overall"
click at [471, 111] on input "text" at bounding box center [488, 106] width 86 height 17
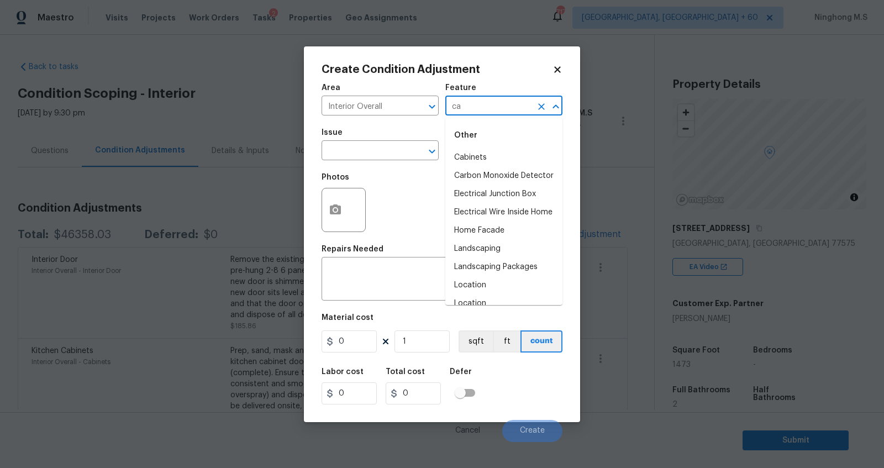
type input "c"
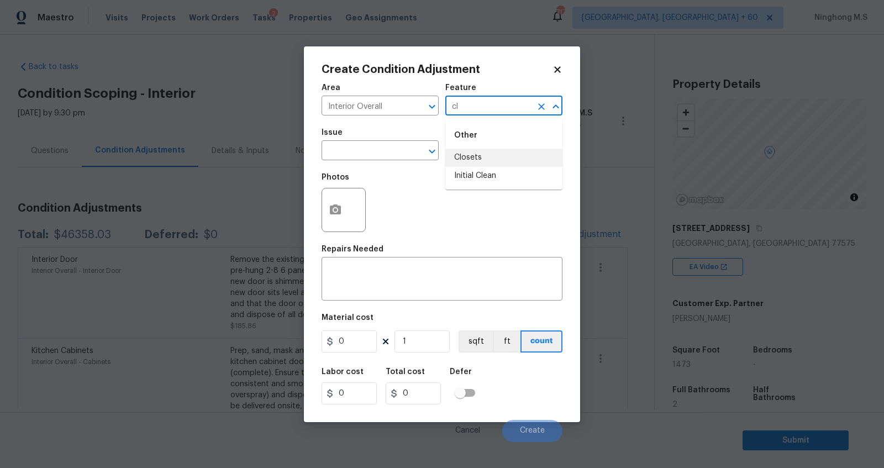
click at [494, 156] on li "Closets" at bounding box center [503, 158] width 117 height 18
click at [408, 157] on div "​" at bounding box center [380, 151] width 117 height 17
type input "Closets"
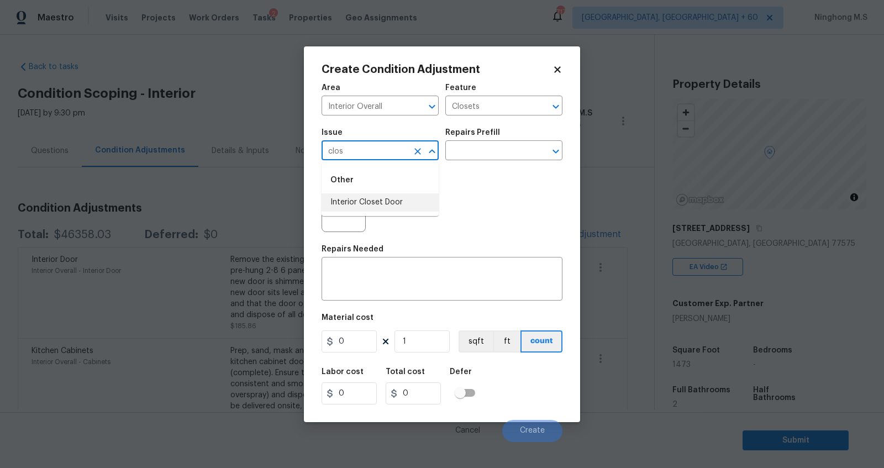
click at [410, 198] on li "Interior Closet Door" at bounding box center [380, 202] width 117 height 18
type input "Interior Closet Door"
click at [472, 147] on input "text" at bounding box center [488, 151] width 86 height 17
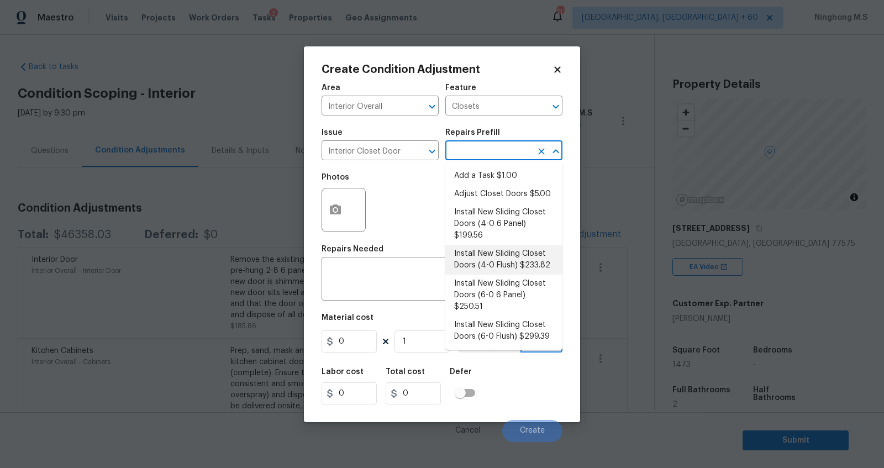
scroll to position [0, 0]
click at [527, 288] on li "Install New Sliding Closet Doors (6-0 6 Panel) $250.51" at bounding box center [503, 295] width 117 height 41
type input "Interior Door"
type textarea "Remove the existing door (if present). Install a new 6-0 bi-fold 6 panel interi…"
type input "250.51"
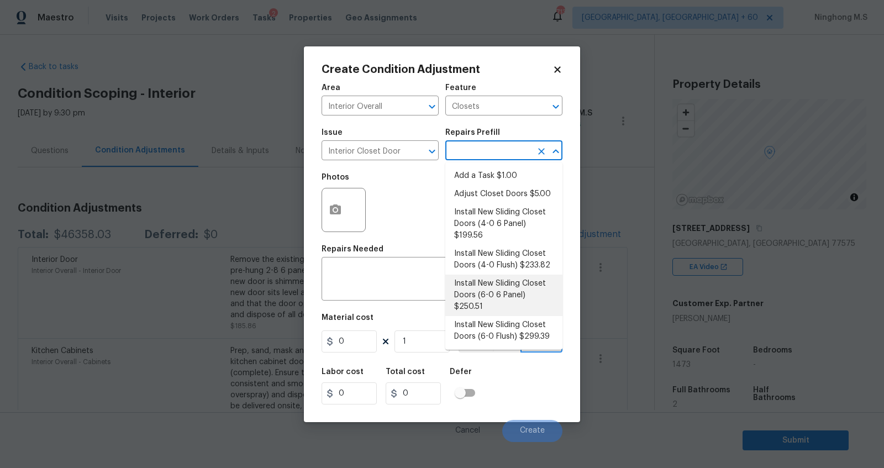
type input "250.51"
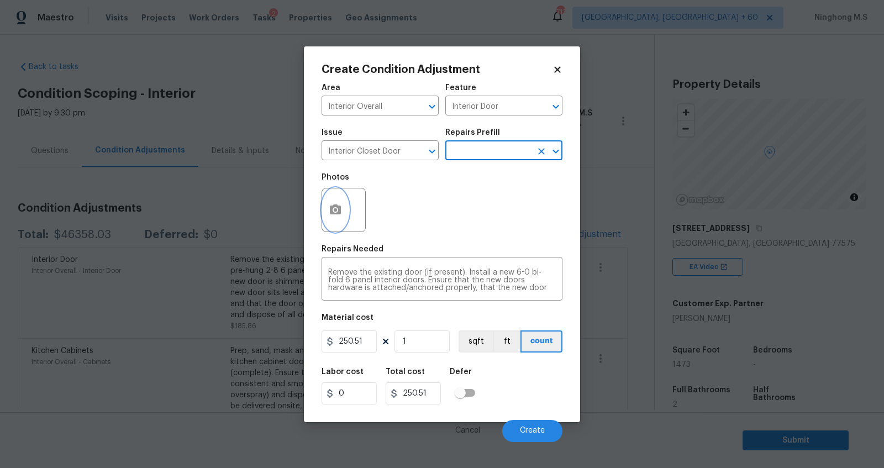
click at [346, 206] on button "button" at bounding box center [335, 209] width 27 height 43
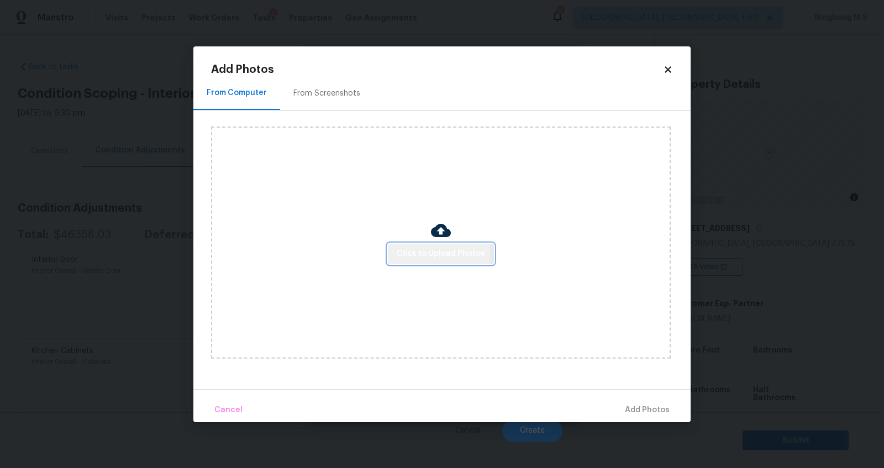
click at [421, 254] on span "Click to Upload Photos" at bounding box center [441, 254] width 88 height 14
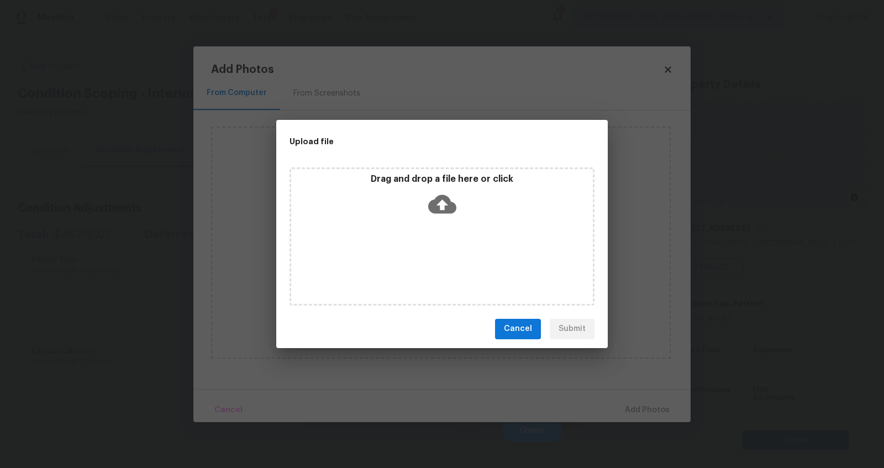
click at [444, 213] on icon at bounding box center [442, 204] width 28 height 28
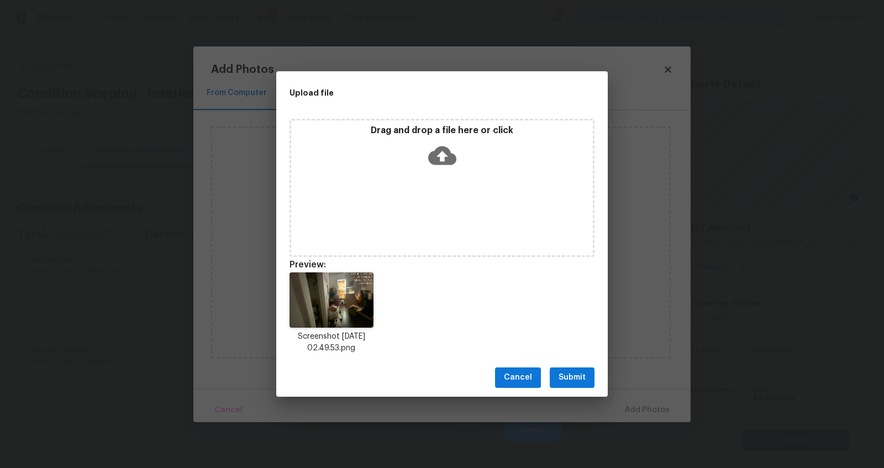
click at [579, 381] on span "Submit" at bounding box center [572, 378] width 27 height 14
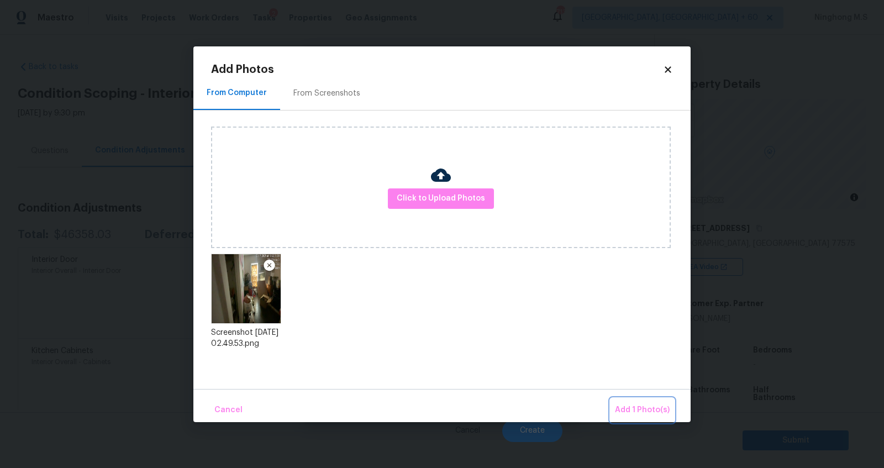
click at [657, 413] on span "Add 1 Photo(s)" at bounding box center [642, 410] width 55 height 14
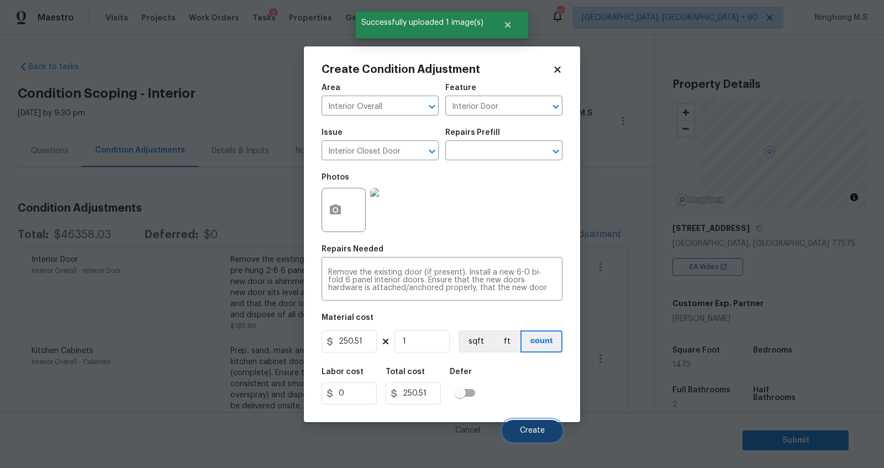
click at [531, 428] on span "Create" at bounding box center [532, 431] width 25 height 8
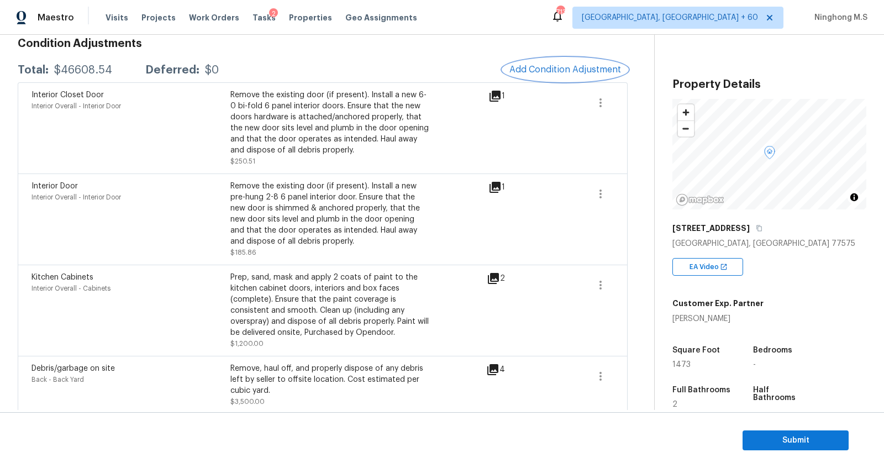
scroll to position [162, 0]
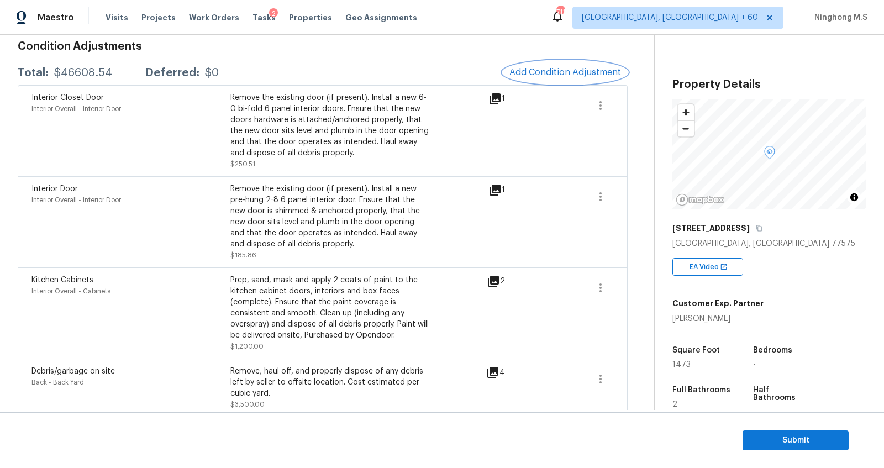
click at [575, 68] on span "Add Condition Adjustment" at bounding box center [566, 72] width 112 height 10
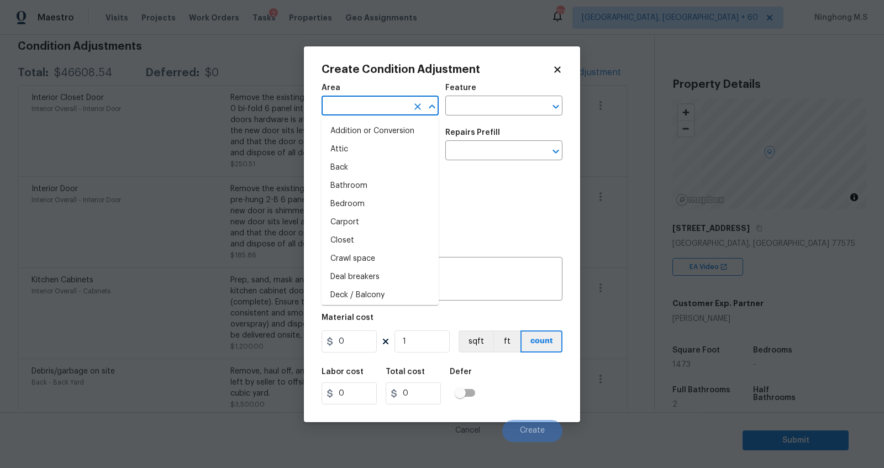
click at [392, 111] on input "text" at bounding box center [365, 106] width 86 height 17
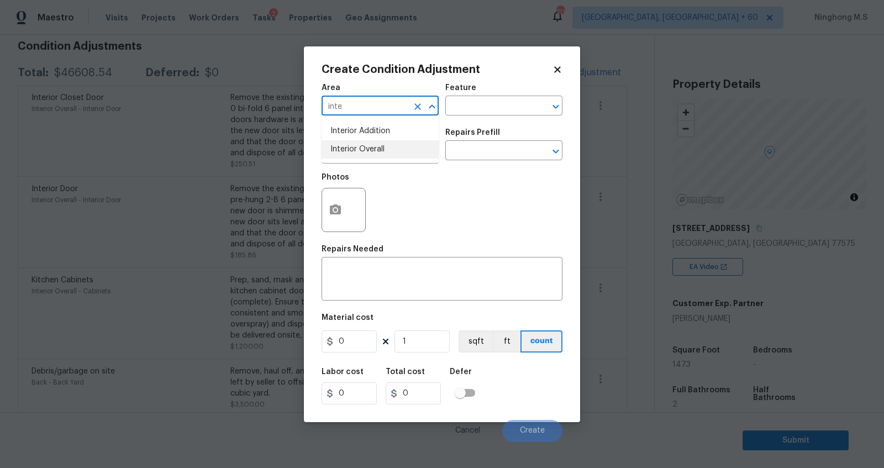
click at [386, 144] on li "Interior Overall" at bounding box center [380, 149] width 117 height 18
type input "Interior Overall"
click at [464, 107] on input "text" at bounding box center [488, 106] width 86 height 17
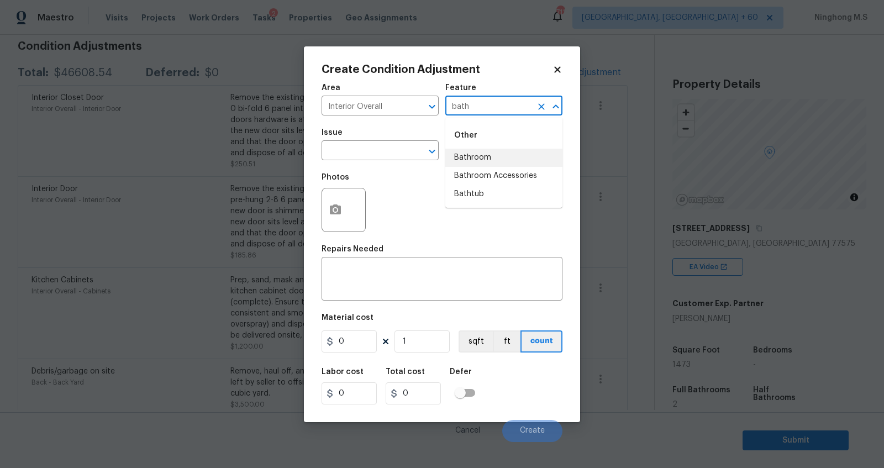
click at [480, 153] on li "Bathroom" at bounding box center [503, 158] width 117 height 18
type input "Bathroom"
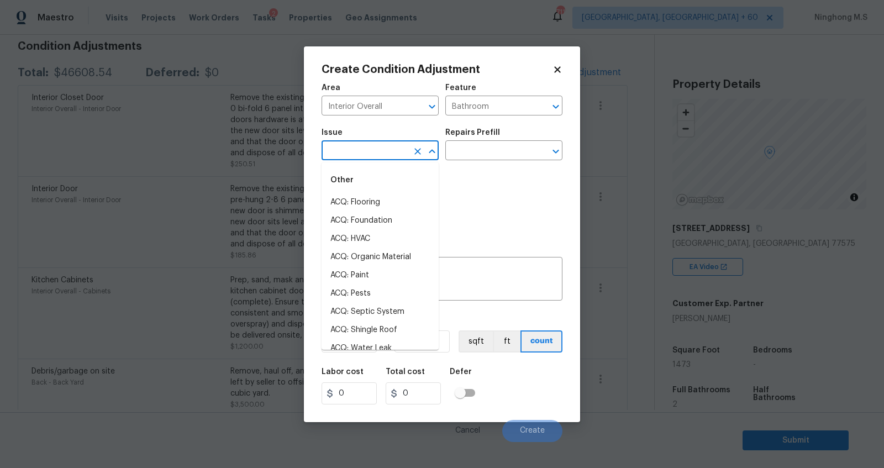
click at [387, 153] on input "text" at bounding box center [365, 151] width 86 height 17
click at [371, 291] on li "Interior Paint" at bounding box center [380, 294] width 117 height 18
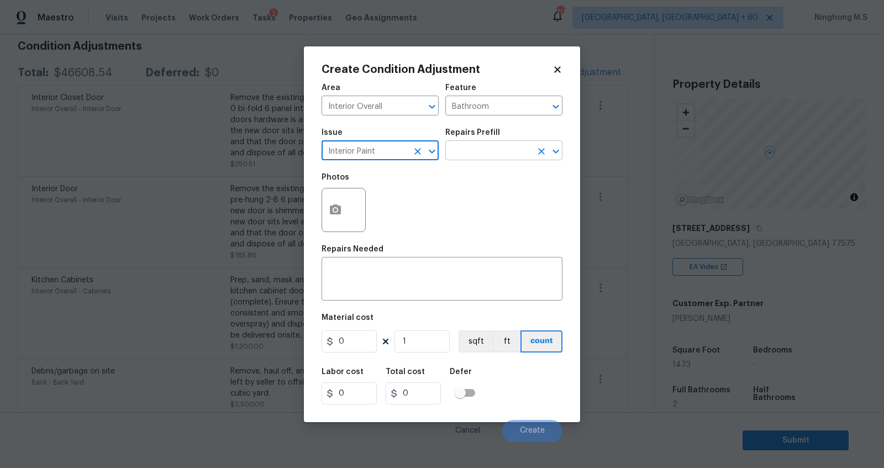
type input "Interior Paint"
click at [466, 153] on input "text" at bounding box center [488, 151] width 86 height 17
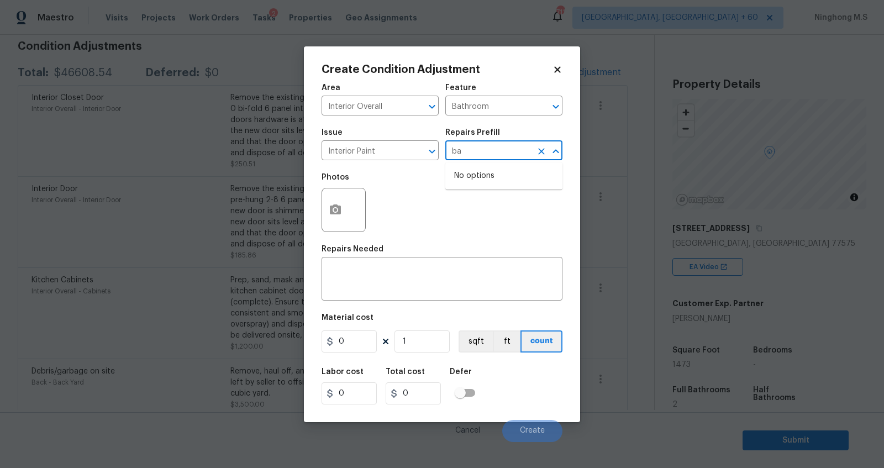
type input "b"
type input "c"
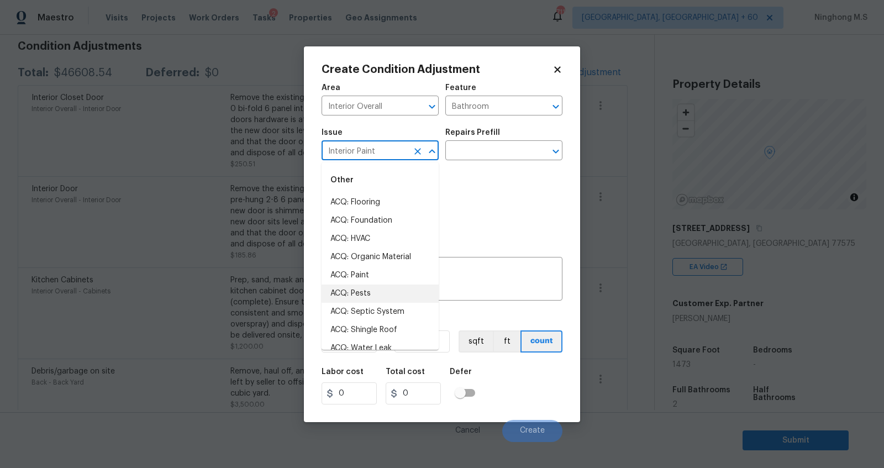
click at [384, 153] on input "Interior Paint" at bounding box center [365, 151] width 86 height 17
click at [414, 152] on icon "Clear" at bounding box center [417, 151] width 11 height 11
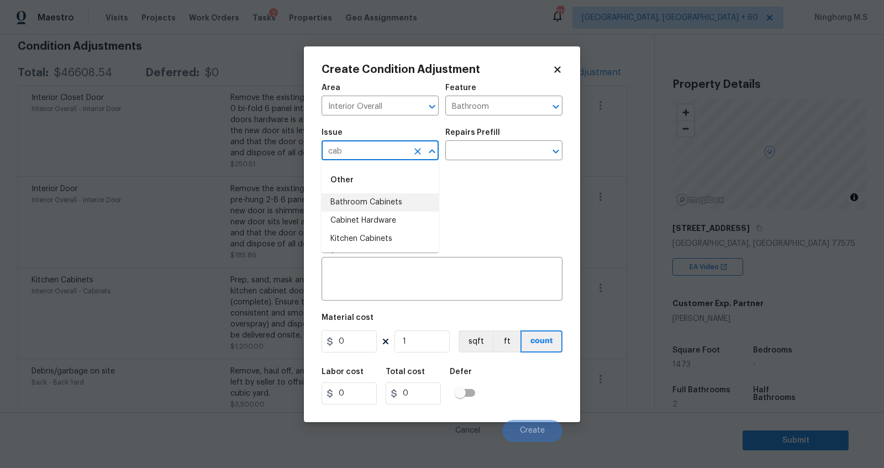
click at [379, 208] on li "Bathroom Cabinets" at bounding box center [380, 202] width 117 height 18
type input "Bathroom Cabinets"
click at [472, 156] on input "text" at bounding box center [488, 151] width 86 height 17
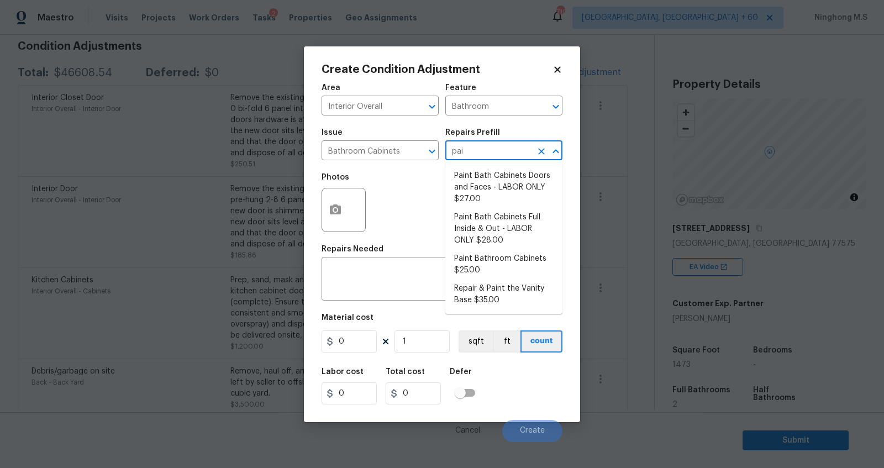
type input "pain"
click at [474, 266] on li "Paint Bathroom Cabinets $25.00" at bounding box center [503, 265] width 117 height 30
type input "Cabinets"
type textarea "Prep, sand, mask and apply 2 coats of paint to the bathroom cabinet doors, inte…"
type input "25"
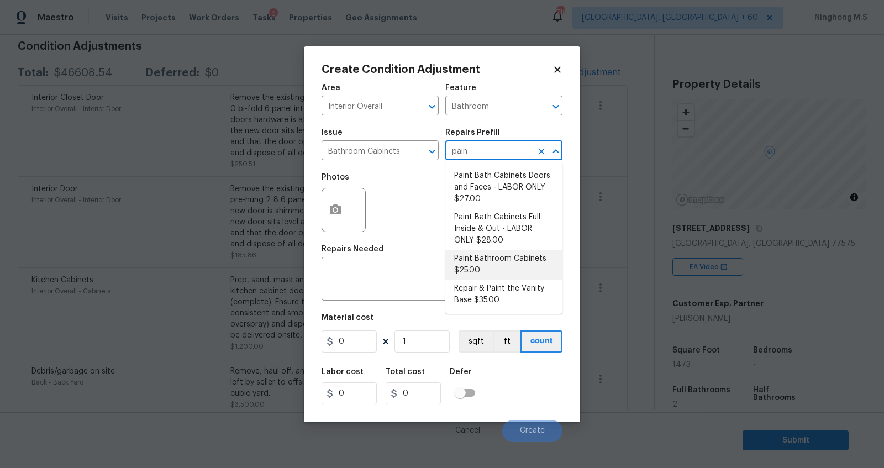
type input "25"
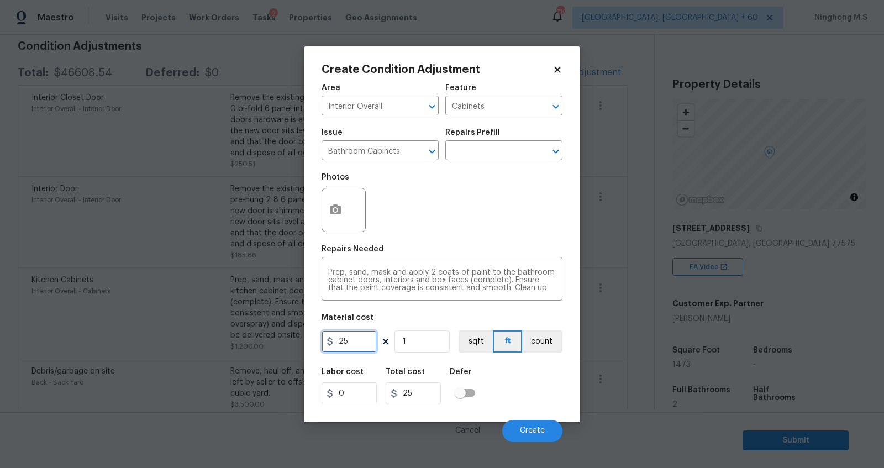
click at [361, 341] on input "25" at bounding box center [349, 341] width 55 height 22
type input "800"
click at [535, 429] on span "Create" at bounding box center [532, 431] width 25 height 8
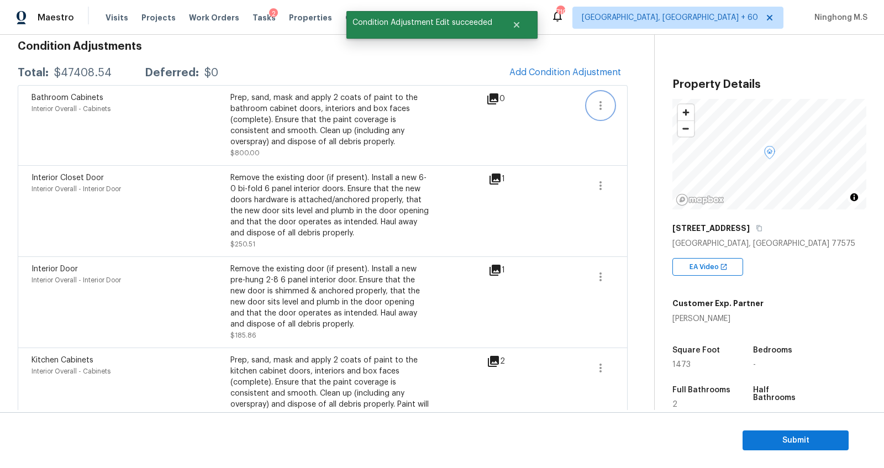
click at [594, 105] on icon "button" at bounding box center [600, 105] width 13 height 13
click at [635, 102] on div "Edit" at bounding box center [664, 102] width 86 height 11
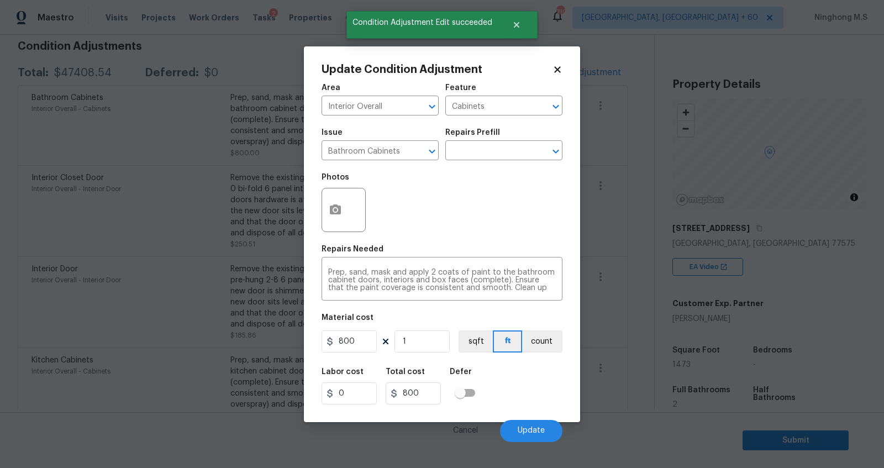
click at [356, 209] on div at bounding box center [344, 210] width 44 height 44
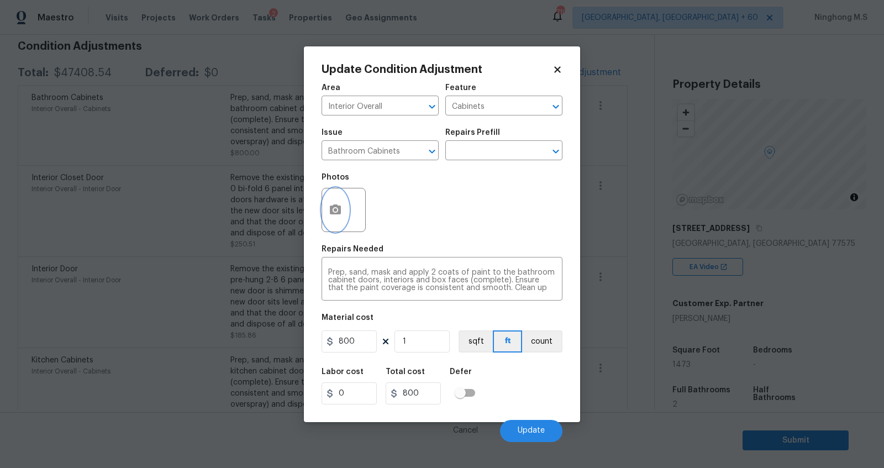
click at [325, 210] on button "button" at bounding box center [335, 209] width 27 height 43
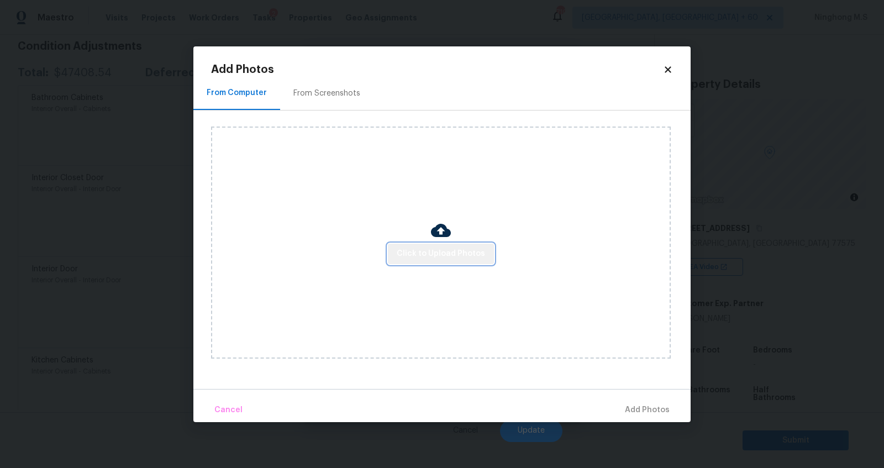
click at [460, 249] on span "Click to Upload Photos" at bounding box center [441, 254] width 88 height 14
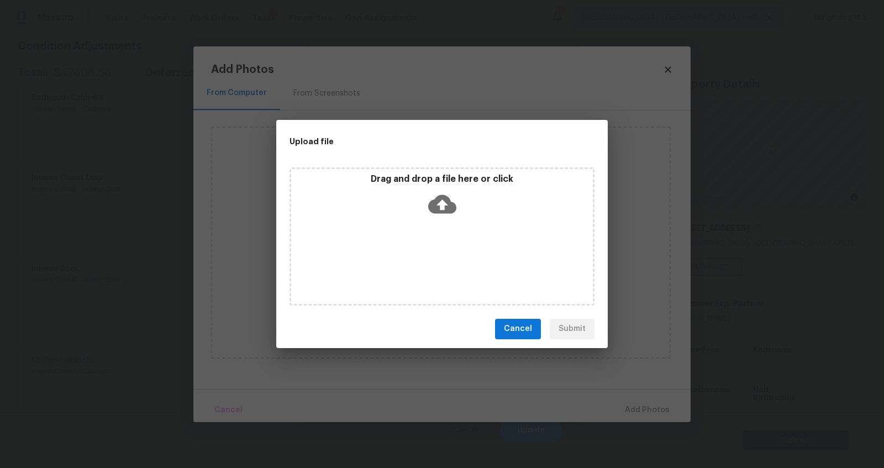
click at [445, 201] on icon at bounding box center [442, 204] width 28 height 19
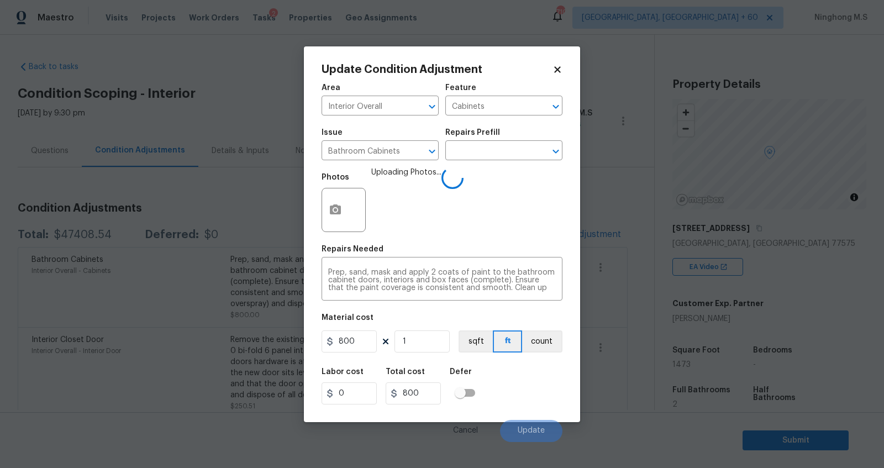
scroll to position [162, 0]
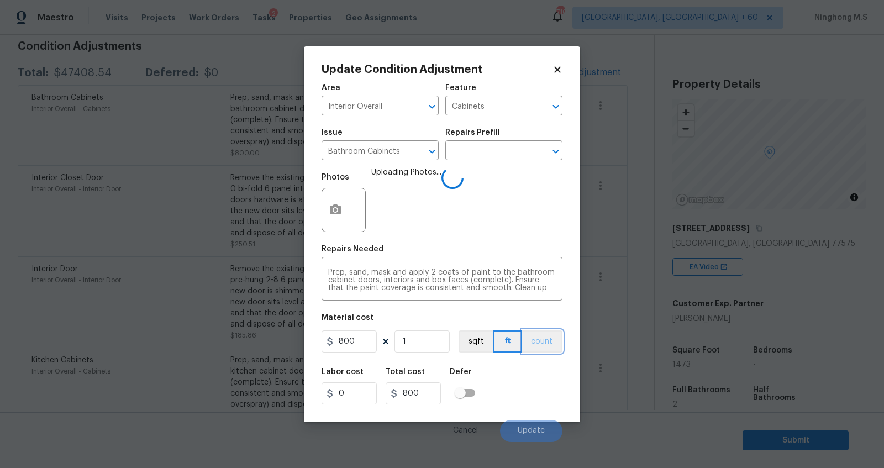
click at [553, 340] on button "count" at bounding box center [542, 341] width 40 height 22
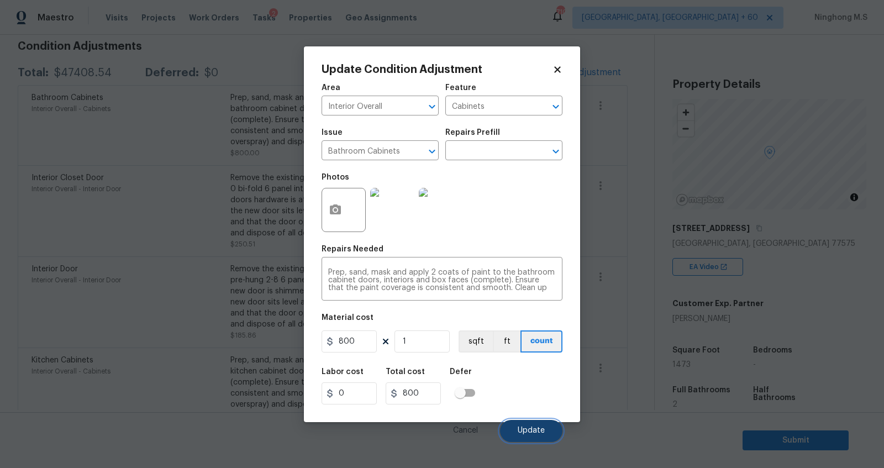
click at [534, 430] on span "Update" at bounding box center [531, 431] width 27 height 8
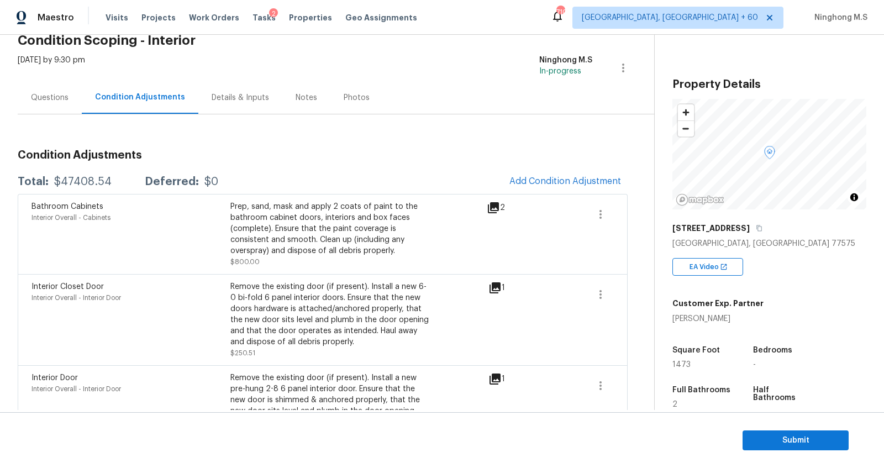
scroll to position [0, 0]
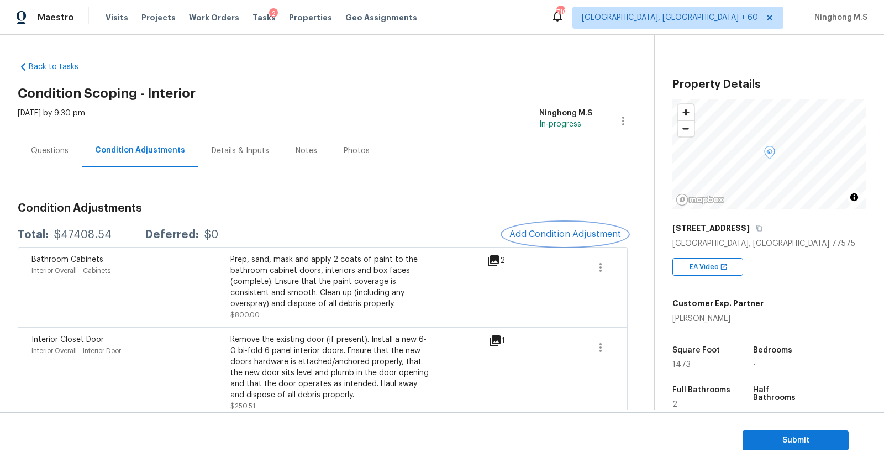
click at [544, 235] on span "Add Condition Adjustment" at bounding box center [566, 234] width 112 height 10
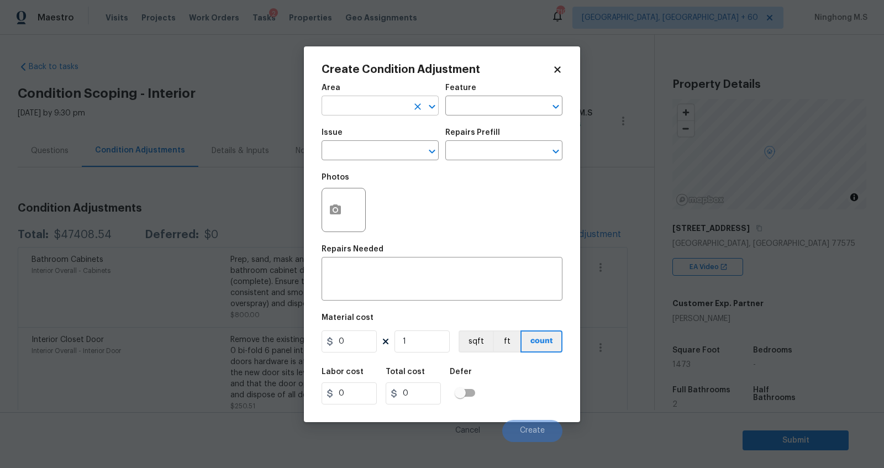
click at [371, 107] on input "text" at bounding box center [365, 106] width 86 height 17
click at [399, 153] on li "Interior Overall" at bounding box center [380, 149] width 117 height 18
type input "Interior Overall"
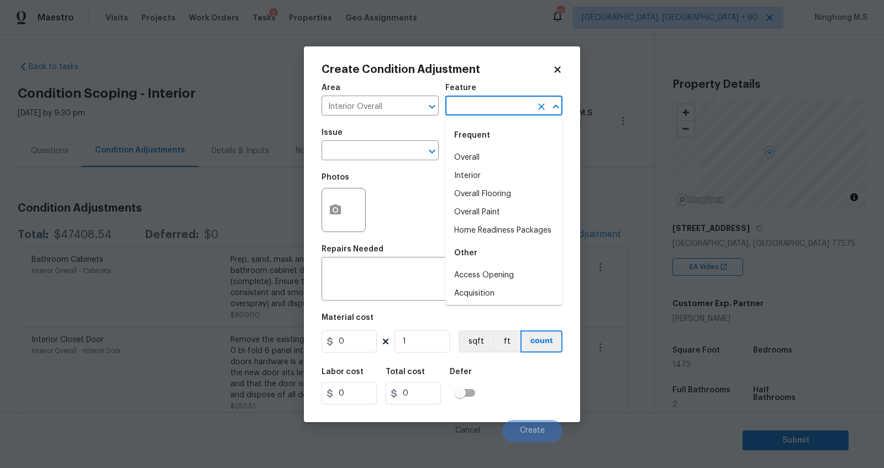
click at [462, 107] on input "text" at bounding box center [488, 106] width 86 height 17
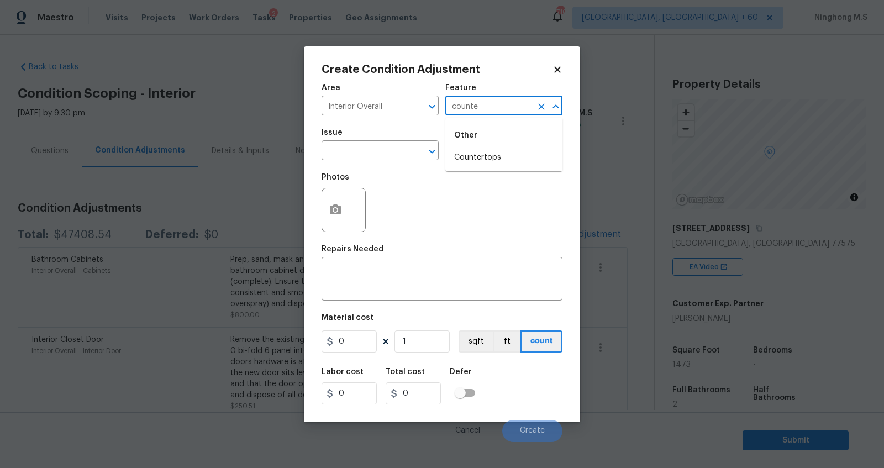
click at [471, 159] on li "Countertops" at bounding box center [503, 158] width 117 height 18
type input "Countertops"
click at [402, 159] on input "text" at bounding box center [365, 151] width 86 height 17
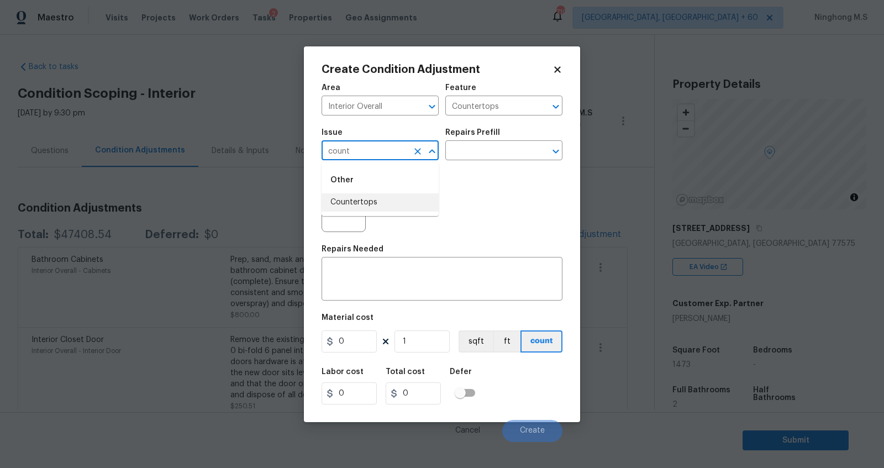
click at [393, 203] on li "Countertops" at bounding box center [380, 202] width 117 height 18
type input "Countertops"
click at [463, 148] on input "text" at bounding box center [488, 151] width 86 height 17
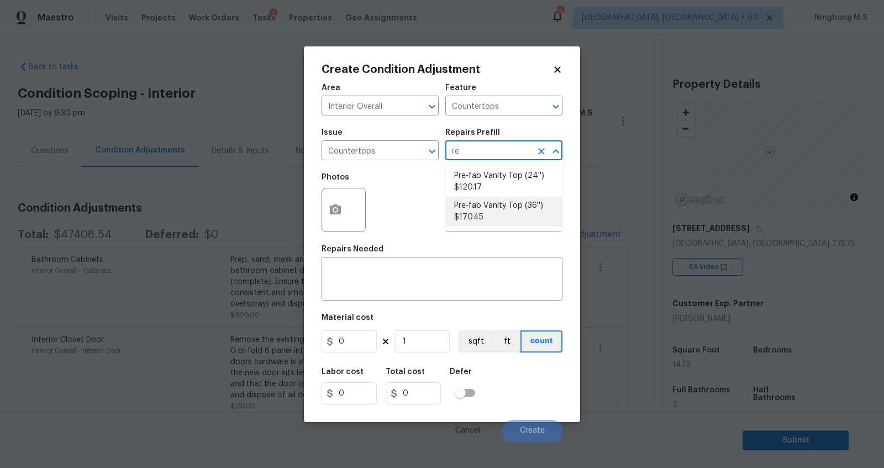
type input "r"
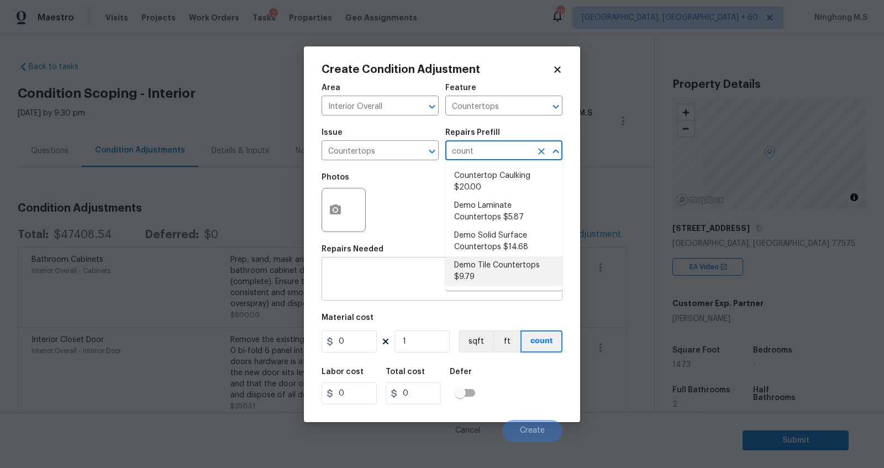
type input "count"
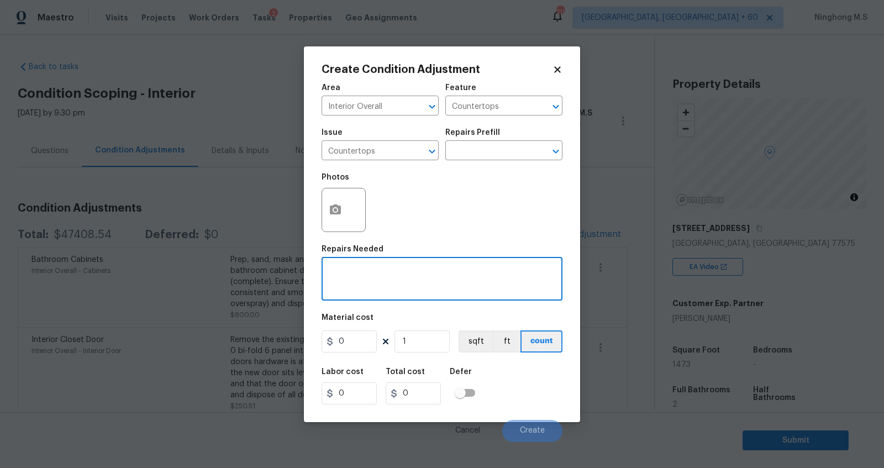
click at [362, 269] on textarea at bounding box center [442, 280] width 228 height 23
type textarea "Resurface countertops"
click at [359, 342] on input "0" at bounding box center [349, 341] width 55 height 22
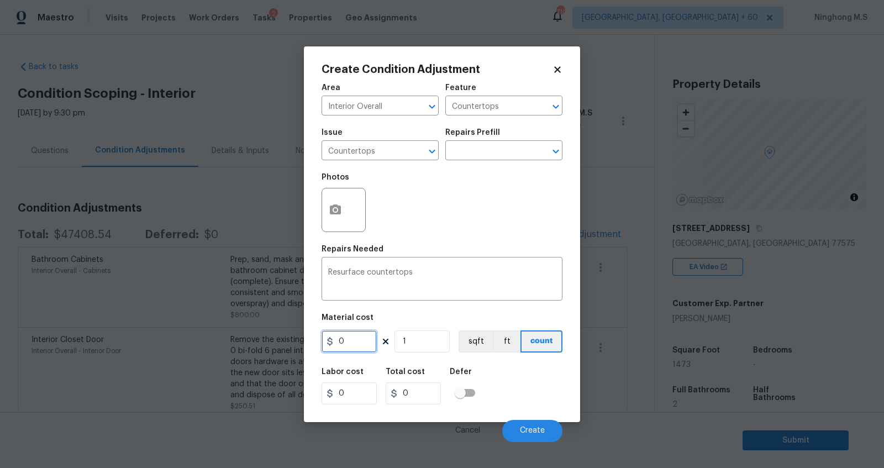
click at [359, 342] on input "0" at bounding box center [349, 341] width 55 height 22
type input "1200"
click at [537, 434] on span "Create" at bounding box center [532, 431] width 25 height 8
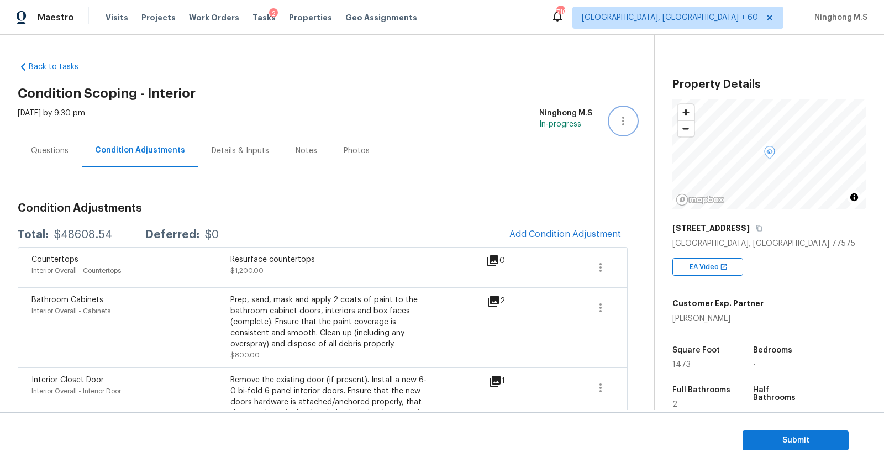
click at [625, 120] on icon "button" at bounding box center [623, 120] width 13 height 13
click at [573, 231] on span "Add Condition Adjustment" at bounding box center [566, 234] width 112 height 10
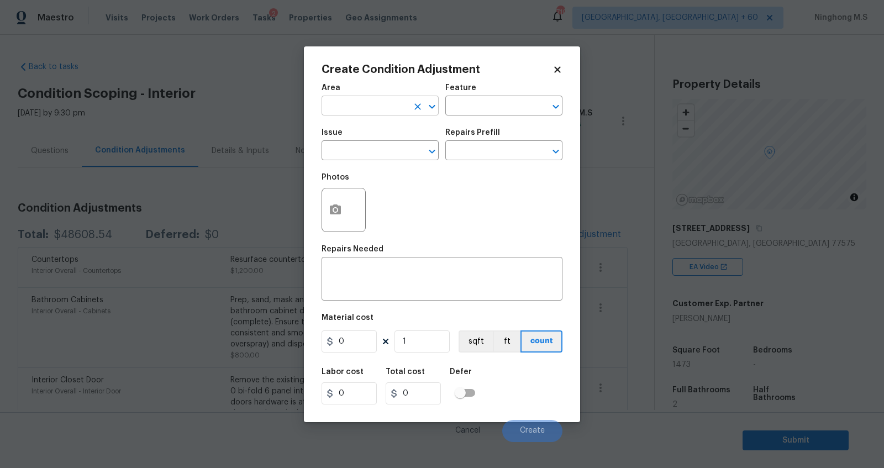
click at [376, 101] on input "text" at bounding box center [365, 106] width 86 height 17
click at [387, 148] on li "Interior Overall" at bounding box center [380, 149] width 117 height 18
type input "Interior Overall"
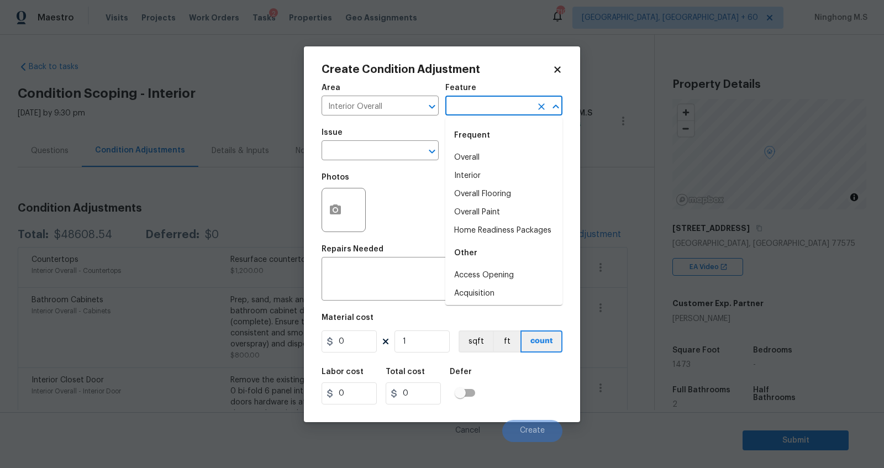
click at [466, 105] on input "text" at bounding box center [488, 106] width 86 height 17
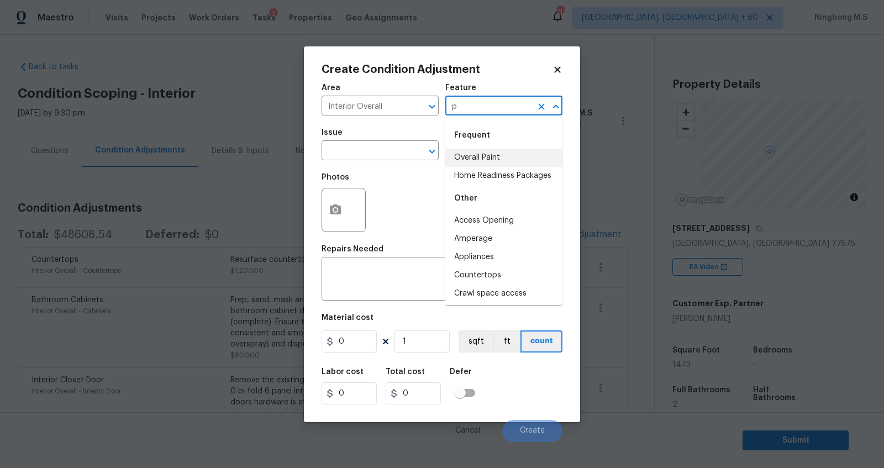
click at [485, 156] on li "Overall Paint" at bounding box center [503, 158] width 117 height 18
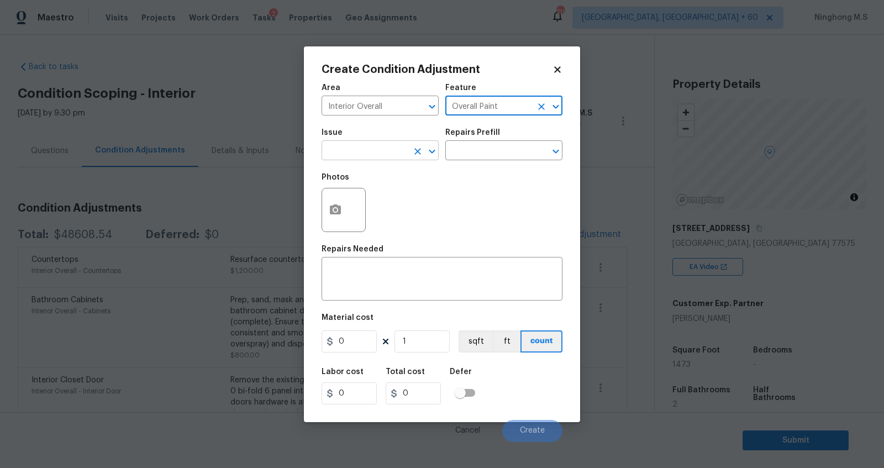
type input "Overall Paint"
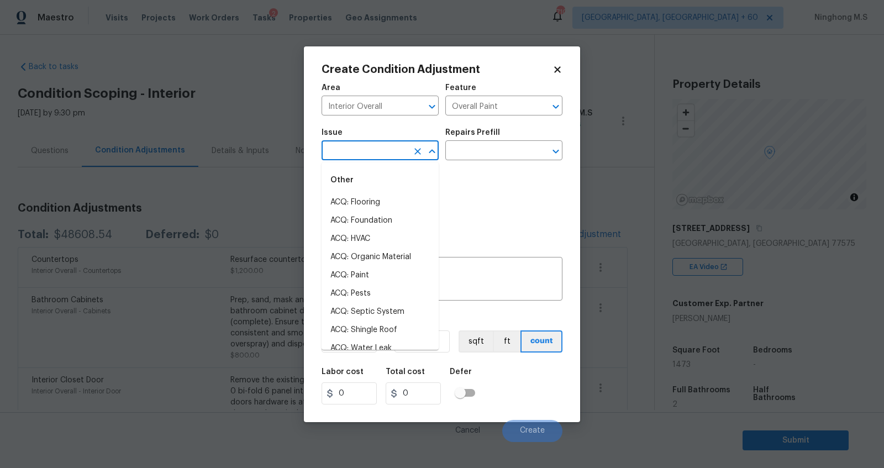
click at [364, 150] on input "text" at bounding box center [365, 151] width 86 height 17
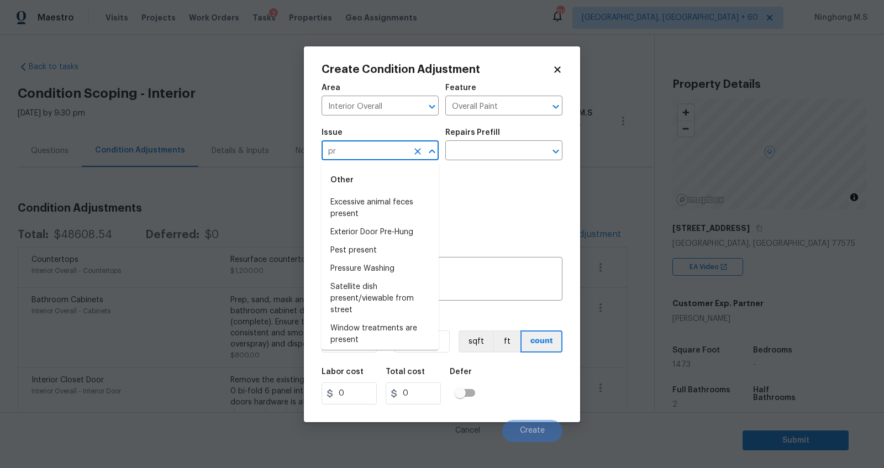
type input "p"
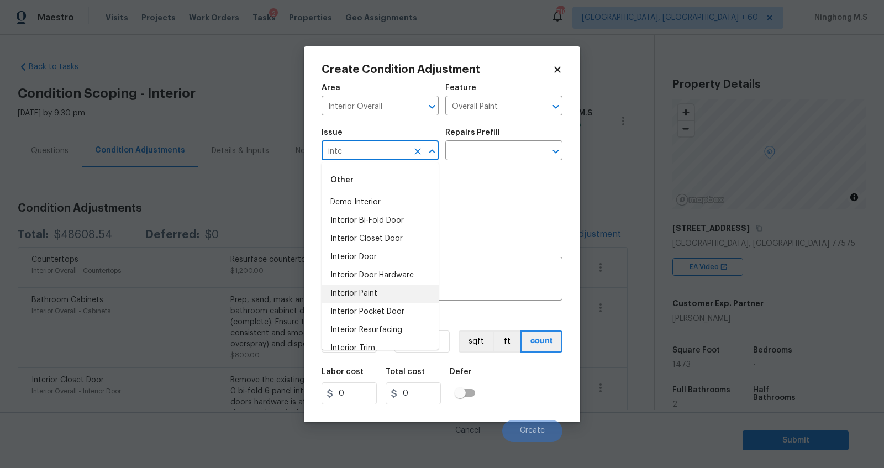
click at [382, 293] on li "Interior Paint" at bounding box center [380, 294] width 117 height 18
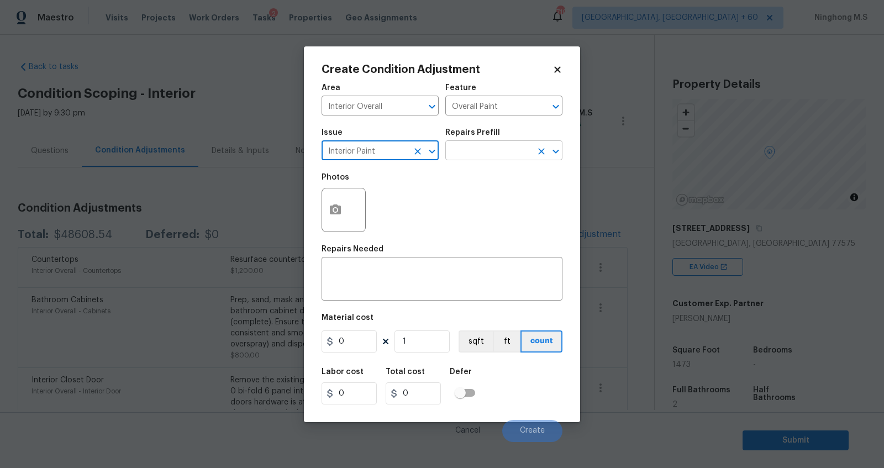
type input "Interior Paint"
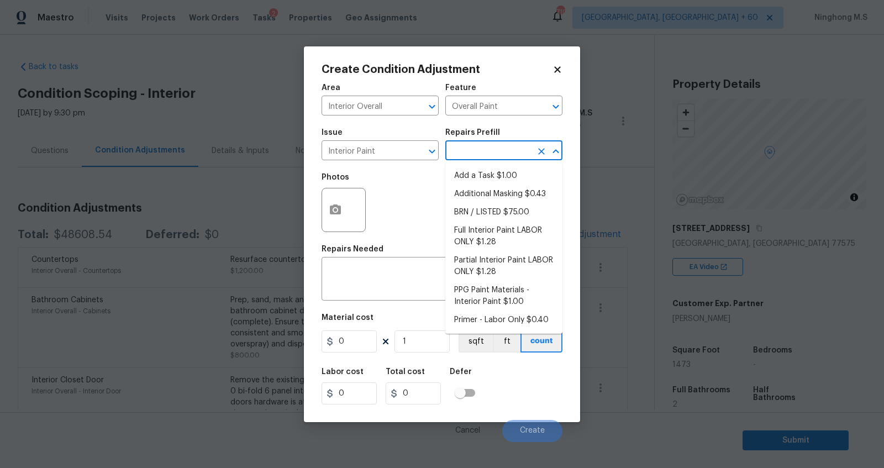
click at [473, 156] on input "text" at bounding box center [488, 151] width 86 height 17
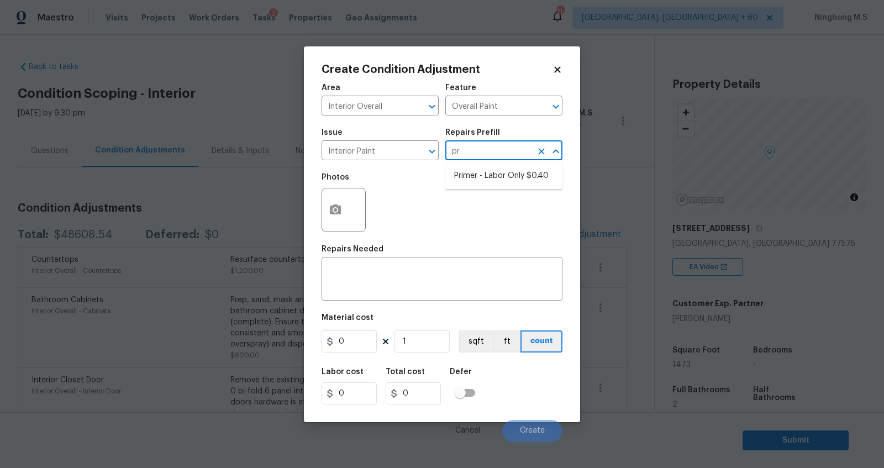
type input "pri"
click at [507, 177] on li "Primer - Labor Only $0.40" at bounding box center [503, 176] width 117 height 18
type textarea "Interior primer - PRIMER PROVIDED BY OPENDOOR - All nails, screws, drywall anch…"
type input "0.4"
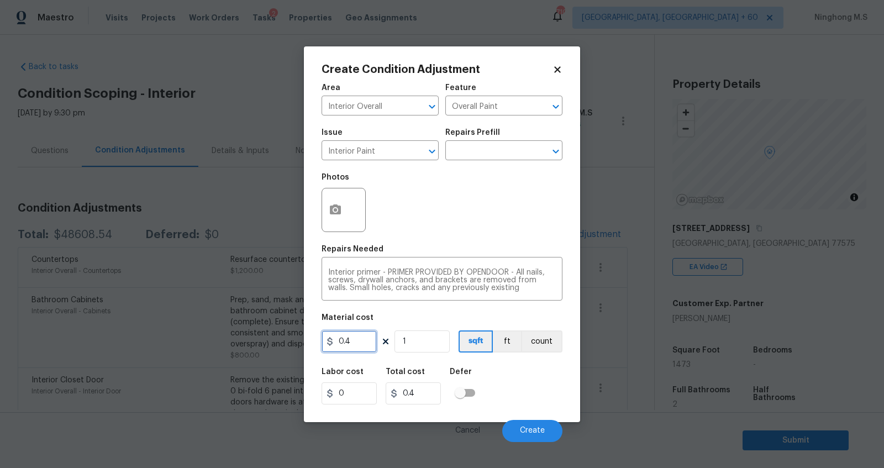
drag, startPoint x: 355, startPoint y: 339, endPoint x: 334, endPoint y: 340, distance: 21.6
click at [334, 340] on div "0.4" at bounding box center [349, 341] width 55 height 22
type input "300"
click at [536, 337] on button "count" at bounding box center [541, 341] width 41 height 22
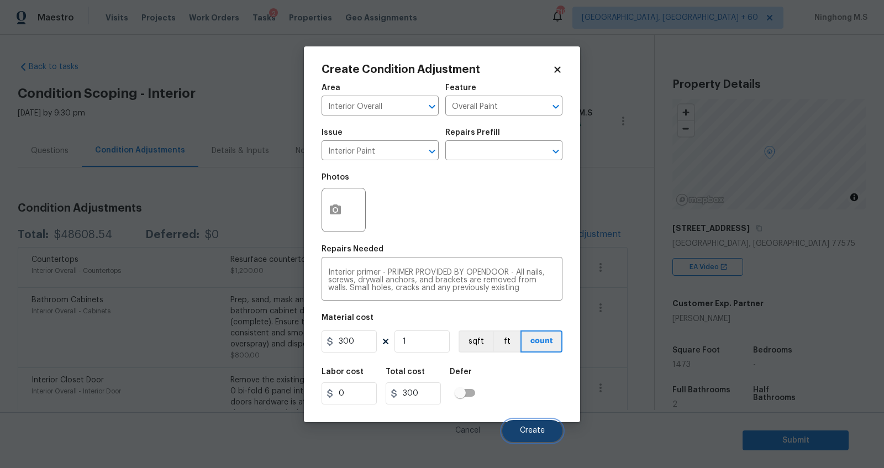
click at [533, 433] on span "Create" at bounding box center [532, 431] width 25 height 8
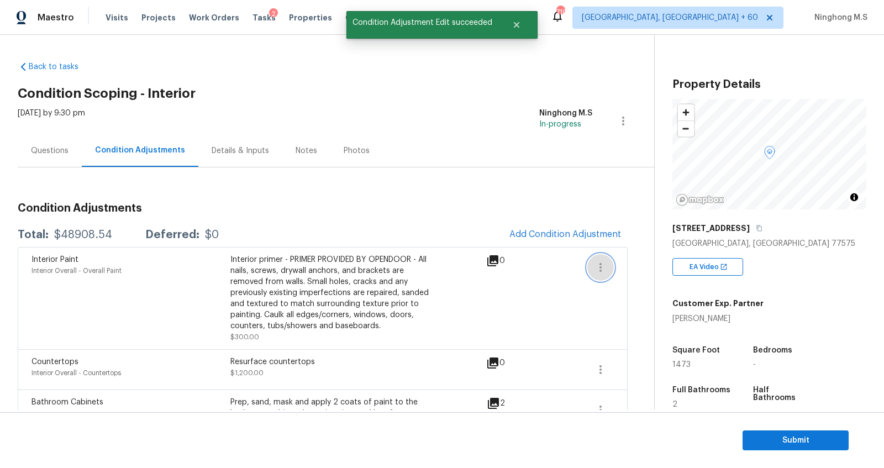
click at [591, 260] on button "button" at bounding box center [600, 267] width 27 height 27
click at [631, 270] on div "Edit" at bounding box center [664, 264] width 86 height 11
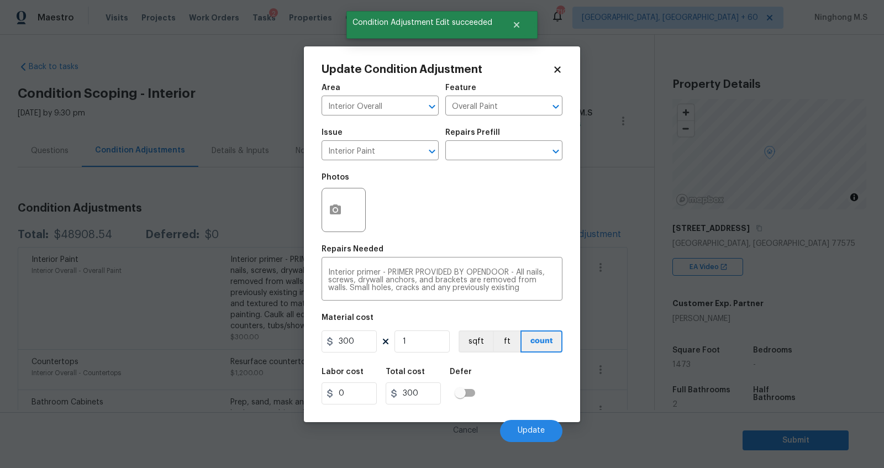
click at [350, 208] on div at bounding box center [344, 210] width 44 height 44
click at [335, 216] on icon "button" at bounding box center [335, 209] width 13 height 13
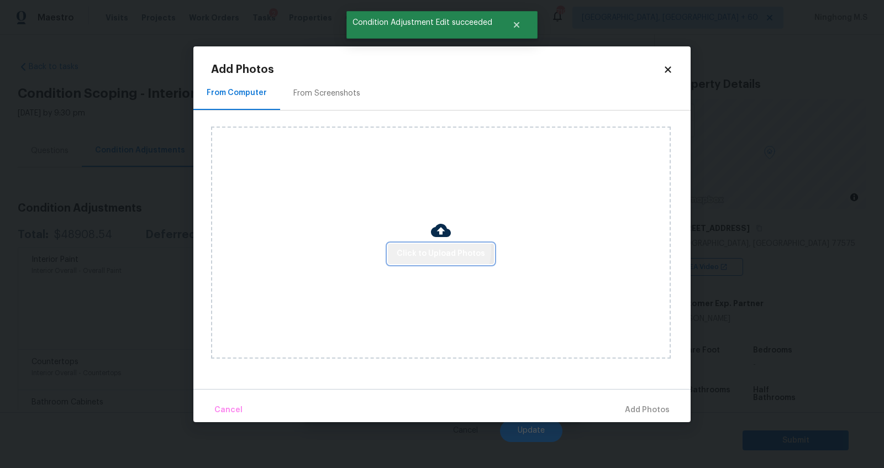
click at [435, 250] on span "Click to Upload Photos" at bounding box center [441, 254] width 88 height 14
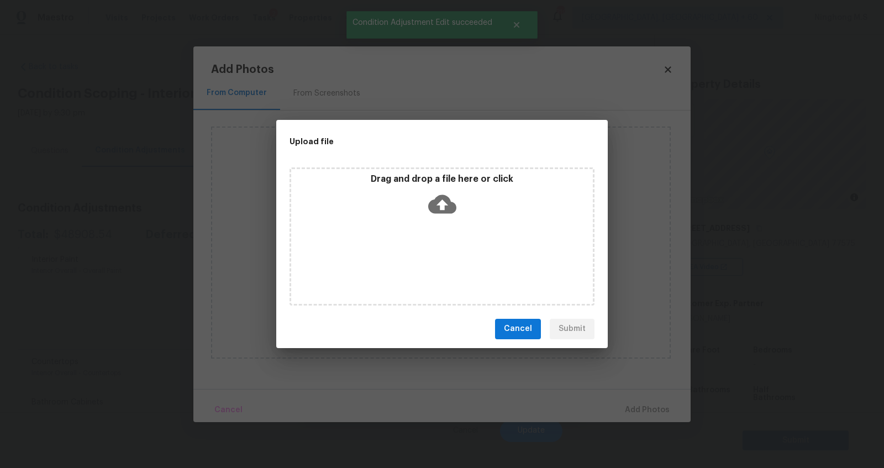
click at [433, 195] on icon at bounding box center [442, 204] width 28 height 28
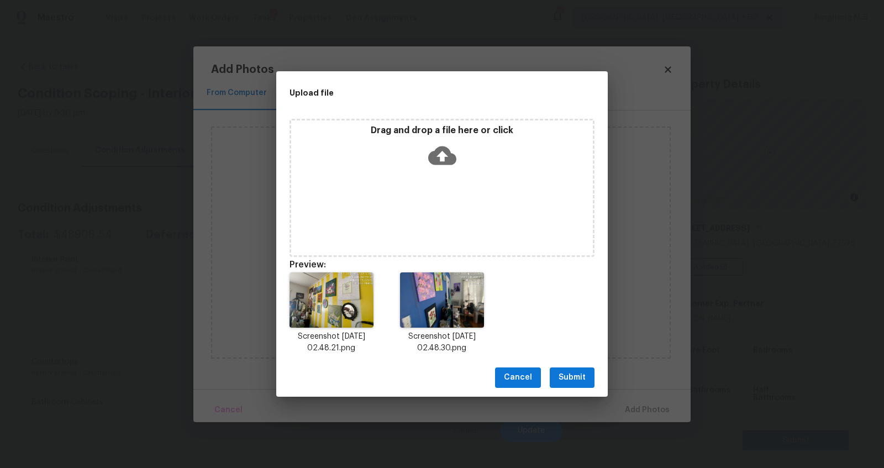
click at [575, 378] on span "Submit" at bounding box center [572, 378] width 27 height 14
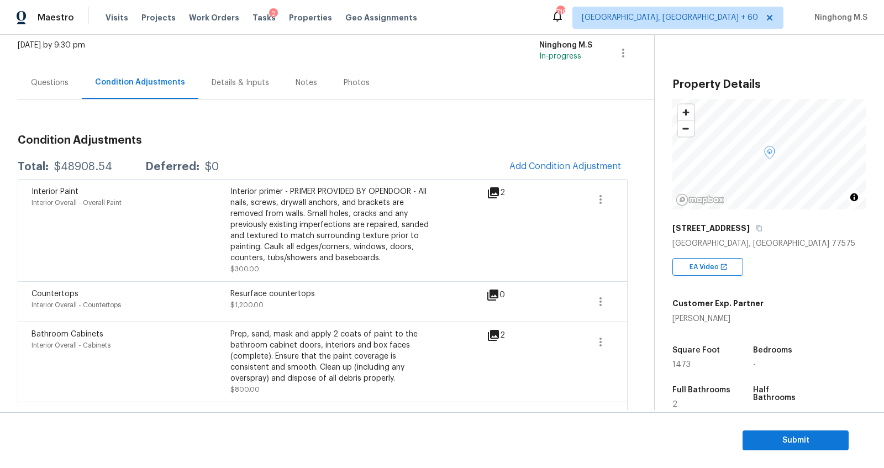
scroll to position [118, 0]
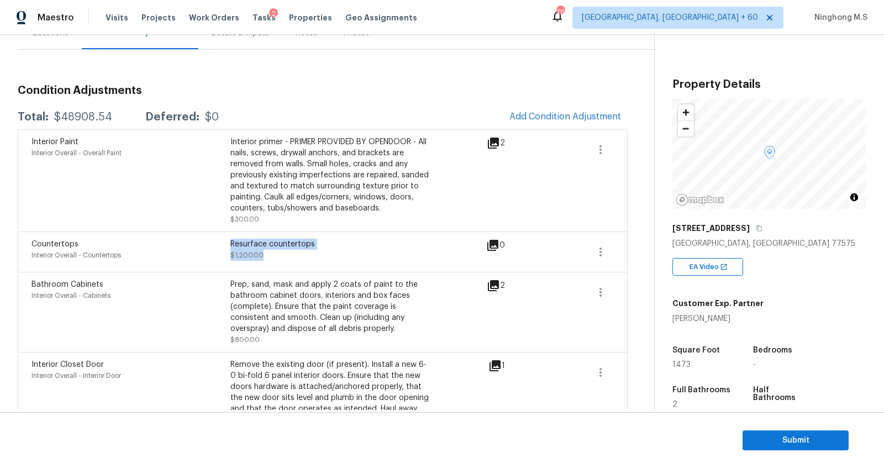
drag, startPoint x: 265, startPoint y: 253, endPoint x: 227, endPoint y: 252, distance: 37.6
click at [227, 252] on div "Countertops Interior Overall - Countertops Resurface countertops $1,200.00" at bounding box center [231, 252] width 398 height 27
copy div "Resurface countertops $1,200.00"
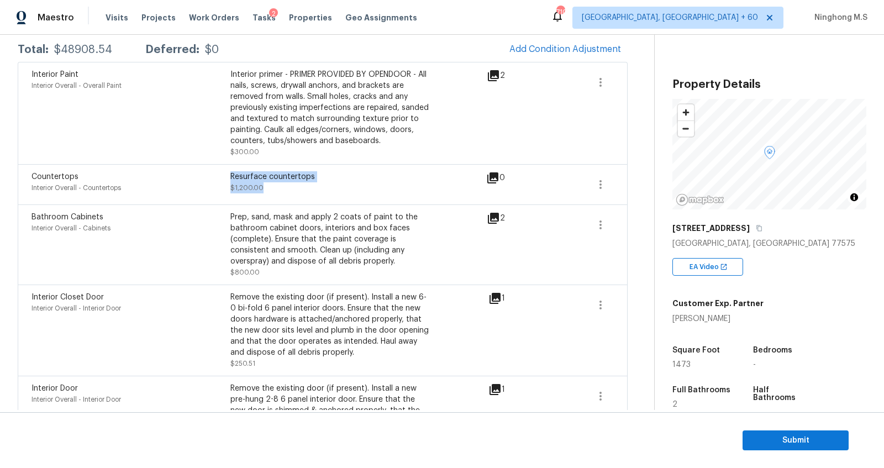
scroll to position [192, 0]
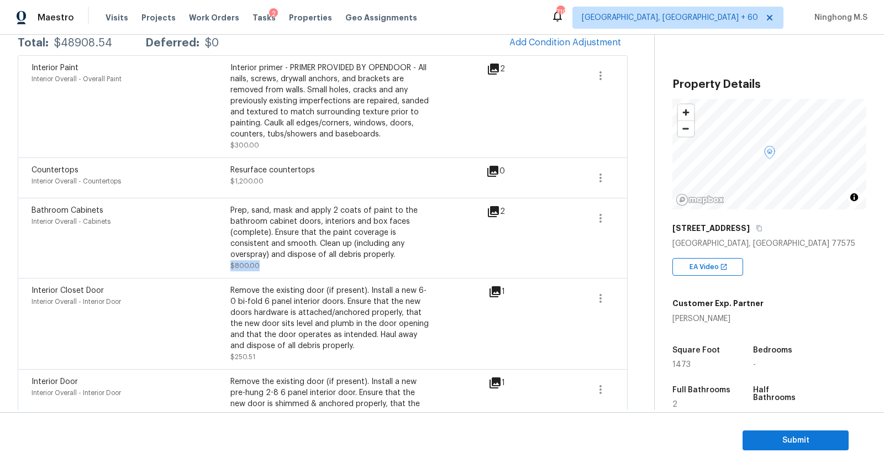
drag, startPoint x: 260, startPoint y: 264, endPoint x: 230, endPoint y: 266, distance: 29.3
click at [230, 266] on div "Prep, sand, mask and apply 2 coats of paint to the bathroom cabinet doors, inte…" at bounding box center [329, 238] width 199 height 66
click at [246, 267] on span "$800.00" at bounding box center [244, 266] width 29 height 7
drag, startPoint x: 248, startPoint y: 266, endPoint x: 230, endPoint y: 266, distance: 17.7
click at [230, 266] on span "$800.00" at bounding box center [244, 266] width 29 height 7
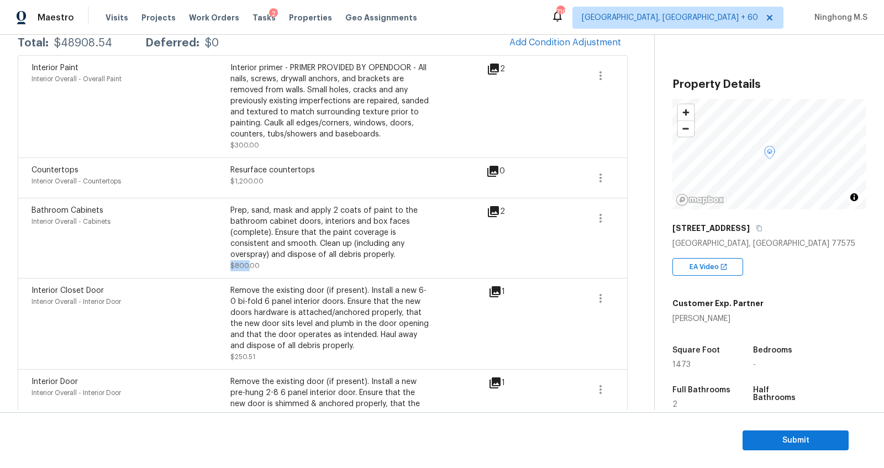
copy span "$800."
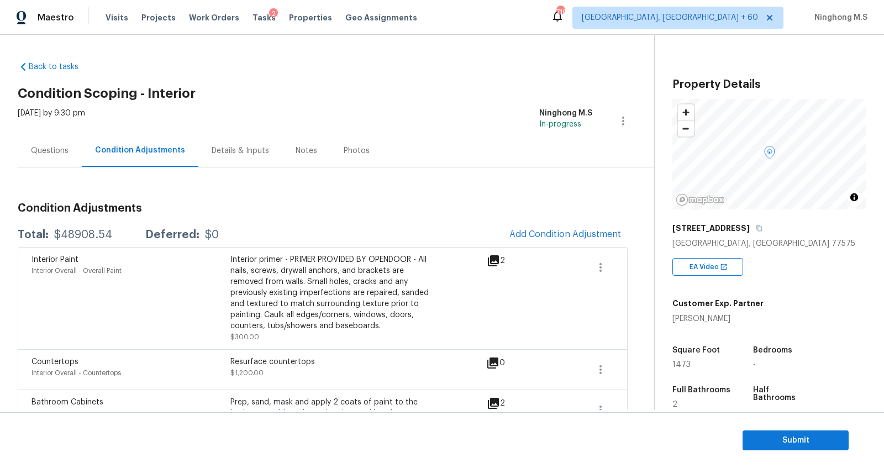
click at [298, 145] on div "Notes" at bounding box center [307, 150] width 22 height 11
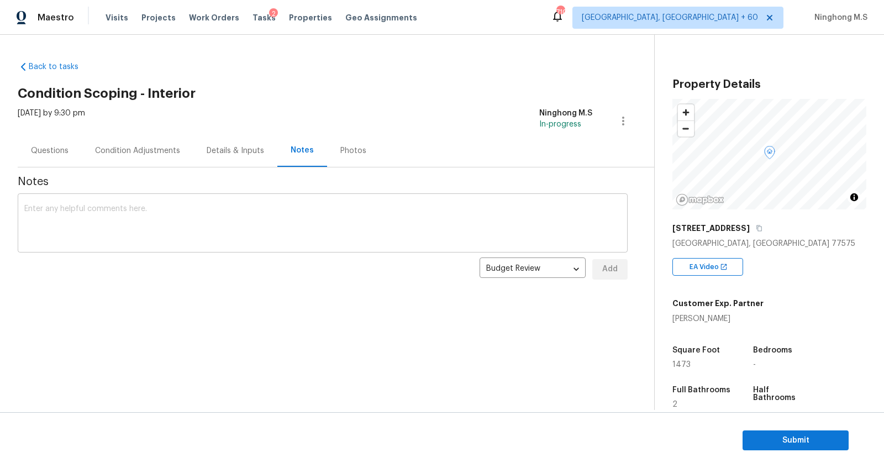
click at [176, 212] on textarea at bounding box center [322, 224] width 597 height 39
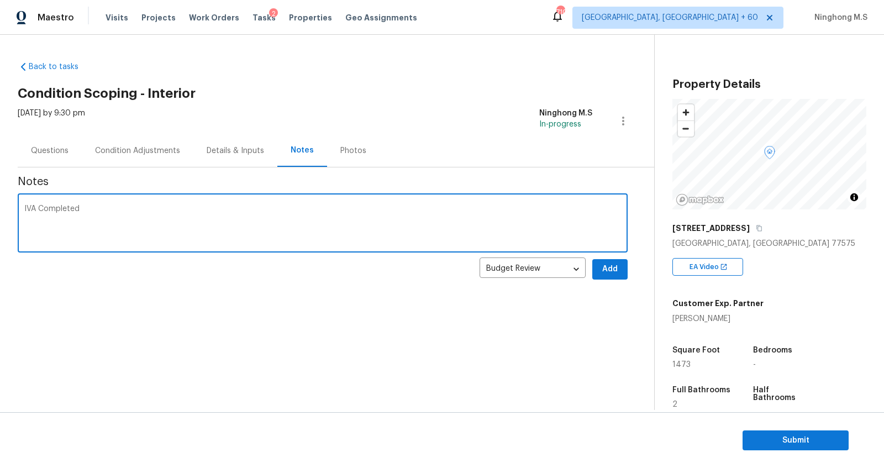
type textarea "IVA Completed"
click at [611, 275] on span "Add" at bounding box center [610, 270] width 18 height 14
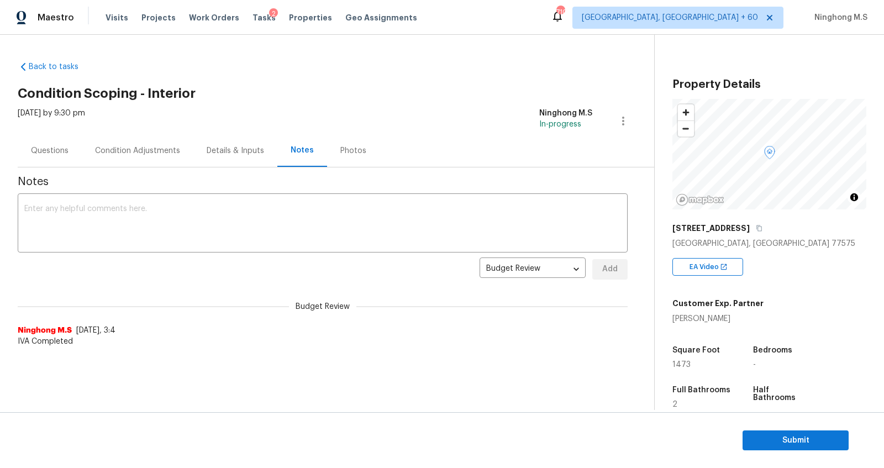
click at [153, 146] on div "Condition Adjustments" at bounding box center [137, 150] width 85 height 11
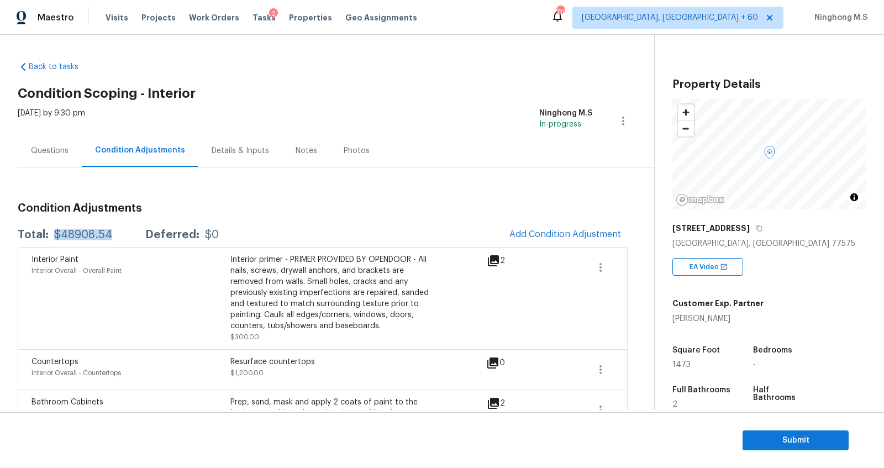
drag, startPoint x: 119, startPoint y: 233, endPoint x: 55, endPoint y: 233, distance: 64.1
click at [55, 233] on div "Total: $48908.54 Deferred: $0" at bounding box center [118, 234] width 201 height 11
copy div "$48908.54"
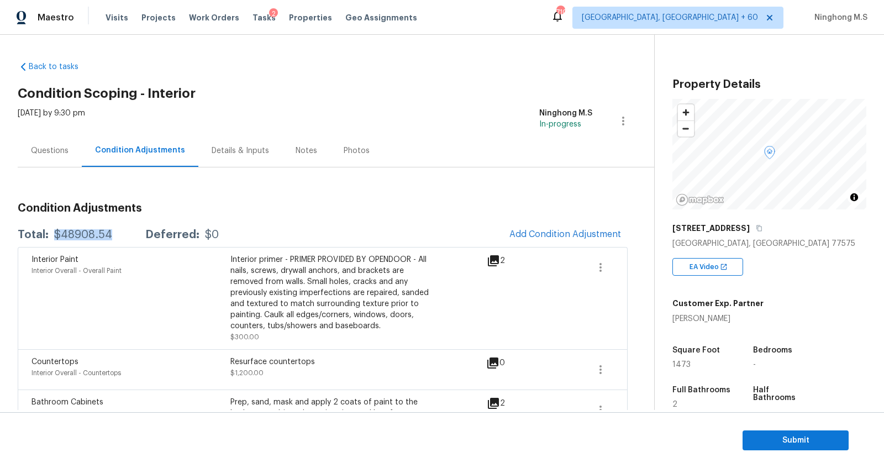
scroll to position [34, 0]
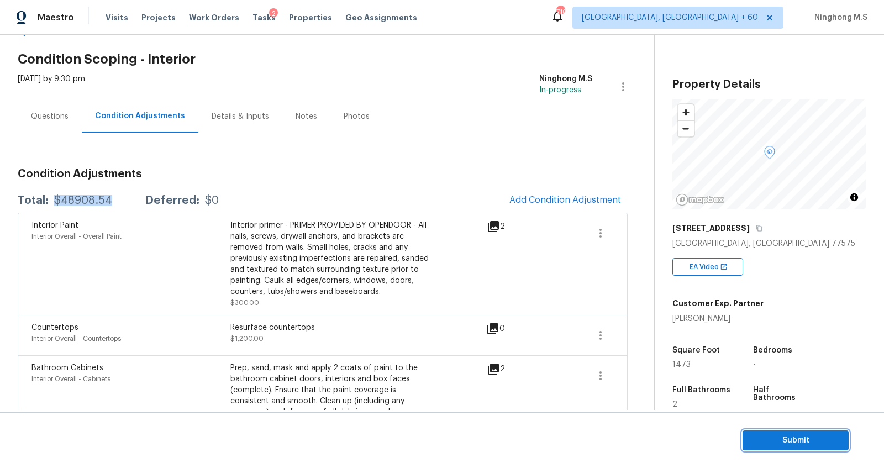
click at [785, 442] on span "Submit" at bounding box center [796, 441] width 88 height 14
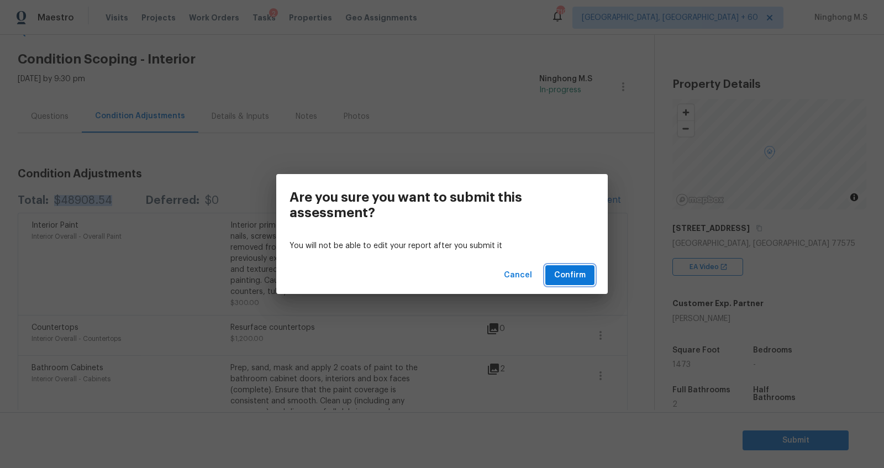
click at [567, 269] on span "Confirm" at bounding box center [570, 276] width 32 height 14
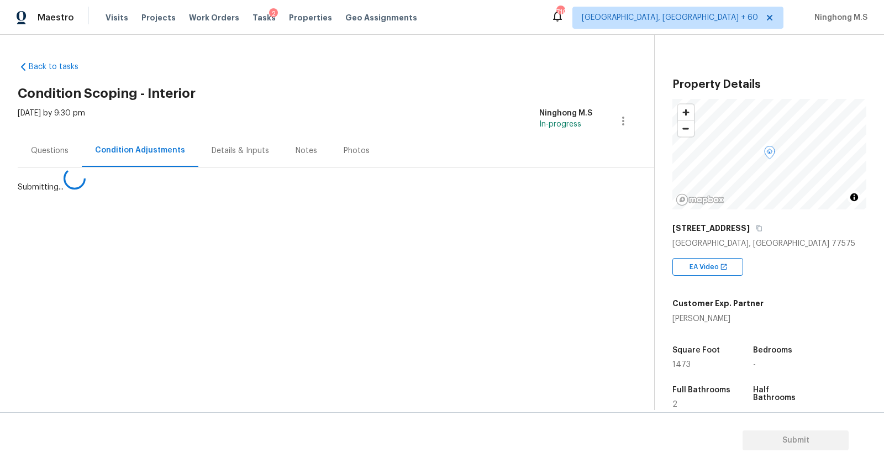
scroll to position [0, 0]
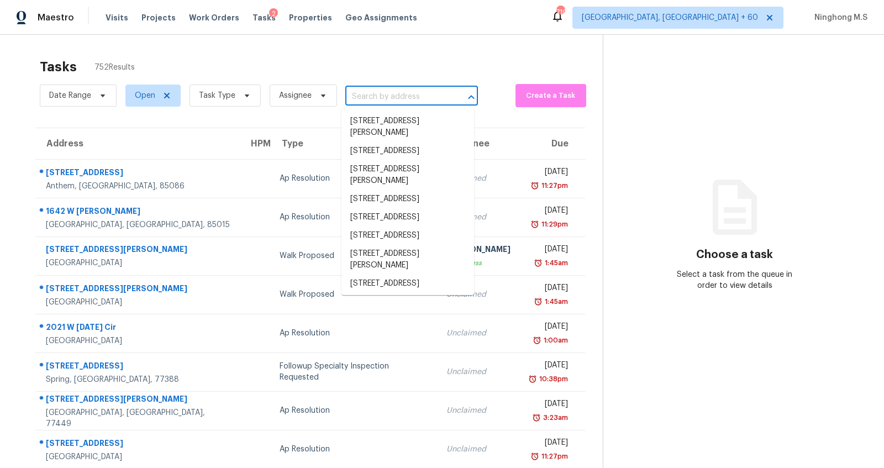
click at [371, 96] on input "text" at bounding box center [396, 96] width 102 height 17
click at [725, 117] on section "Choose a task Select a task from the queue in order to view details" at bounding box center [735, 305] width 264 height 541
click at [366, 96] on input "text" at bounding box center [396, 96] width 102 height 17
paste input "307 Hawks Dr, Fate, TX 75087"
type input "307 Hawks Dr, Fate, TX 75087"
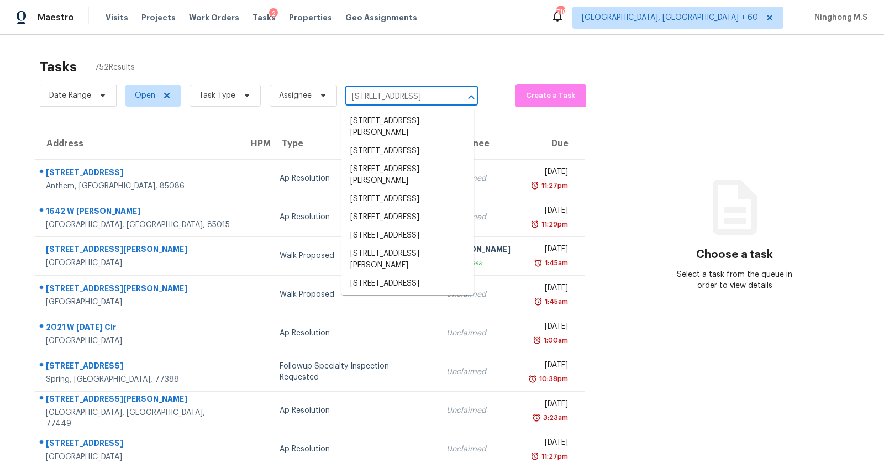
scroll to position [0, 11]
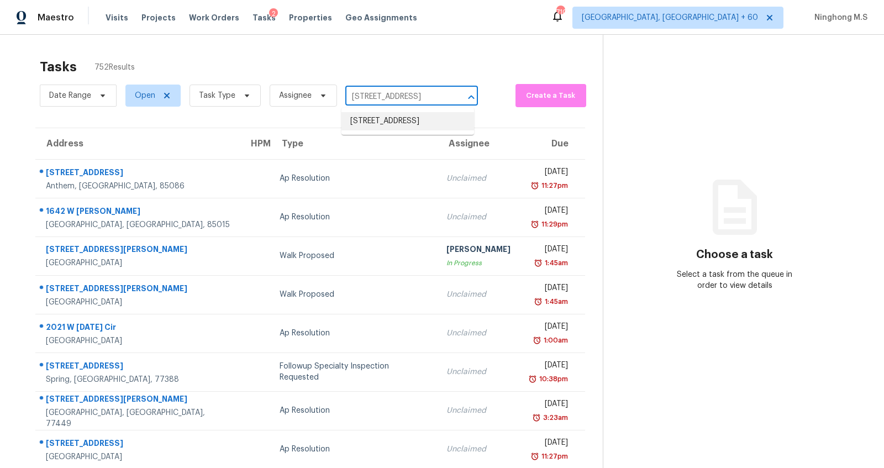
click at [395, 117] on li "307 Hawks Dr, Fate, TX 75087" at bounding box center [408, 121] width 133 height 18
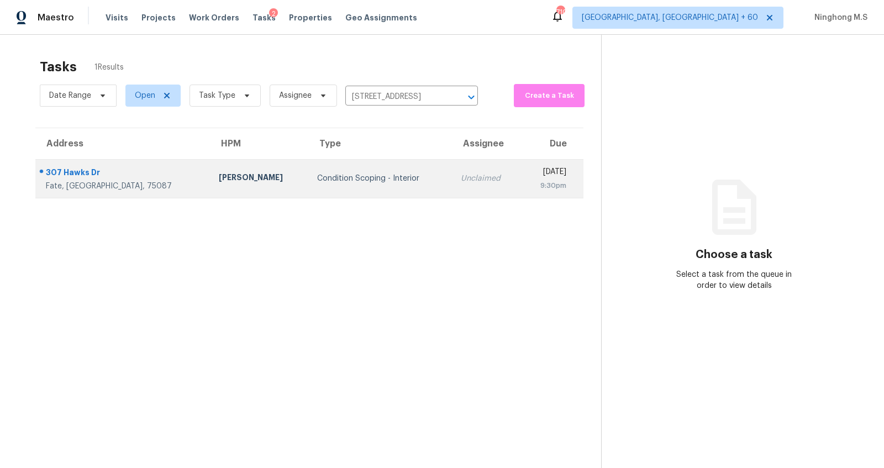
click at [308, 185] on td "Condition Scoping - Interior" at bounding box center [380, 178] width 144 height 39
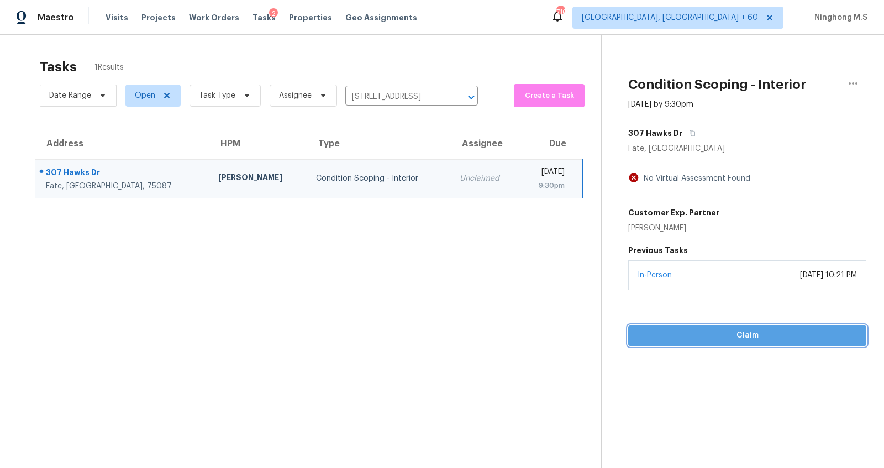
click at [747, 339] on span "Claim" at bounding box center [747, 336] width 221 height 14
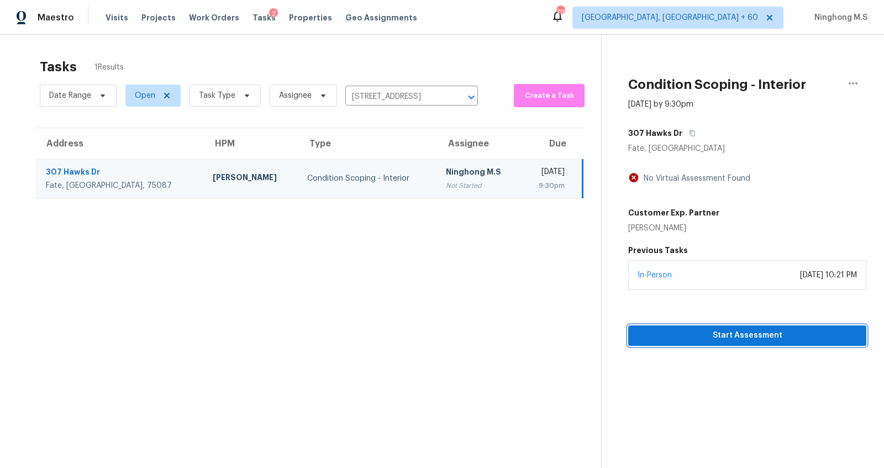
click at [747, 339] on span "Start Assessment" at bounding box center [747, 336] width 221 height 14
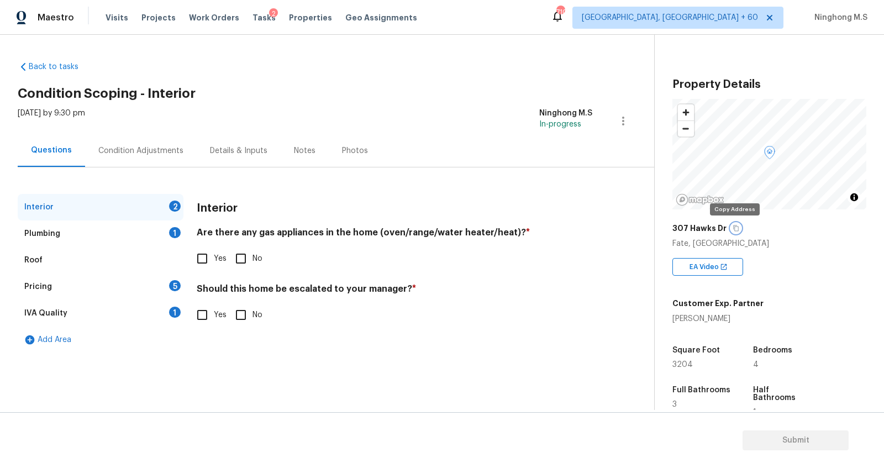
click at [733, 229] on icon "button" at bounding box center [736, 228] width 7 height 7
click at [733, 228] on icon "button" at bounding box center [736, 228] width 7 height 7
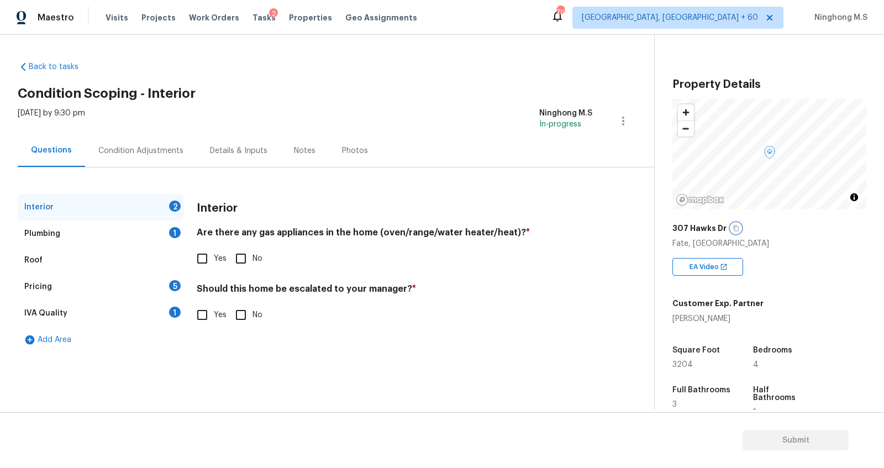
click at [734, 230] on icon "button" at bounding box center [736, 228] width 7 height 7
drag, startPoint x: 312, startPoint y: 234, endPoint x: 412, endPoint y: 234, distance: 100.6
click at [412, 234] on h4 "Are there any gas appliances in the home (oven/range/water heater/heat)? *" at bounding box center [395, 234] width 396 height 15
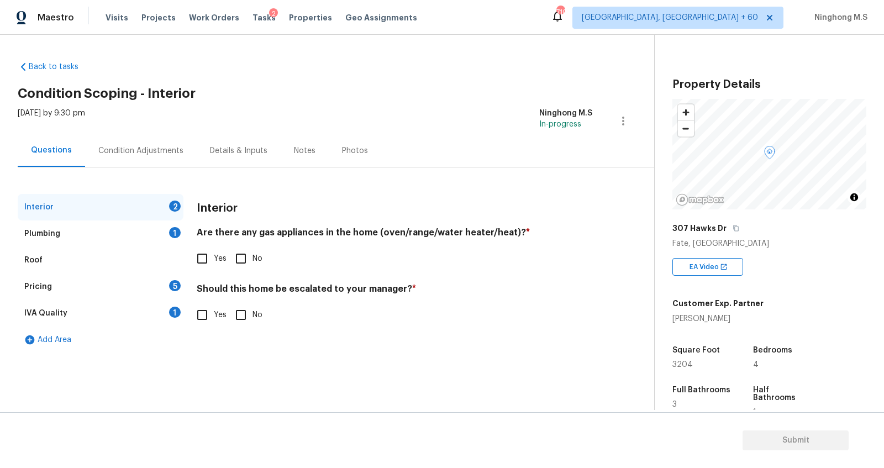
click at [207, 257] on input "Yes" at bounding box center [202, 258] width 23 height 23
checkbox input "true"
click at [242, 312] on input "No" at bounding box center [240, 314] width 23 height 23
checkbox input "true"
click at [61, 234] on div "Plumbing 1" at bounding box center [101, 234] width 166 height 27
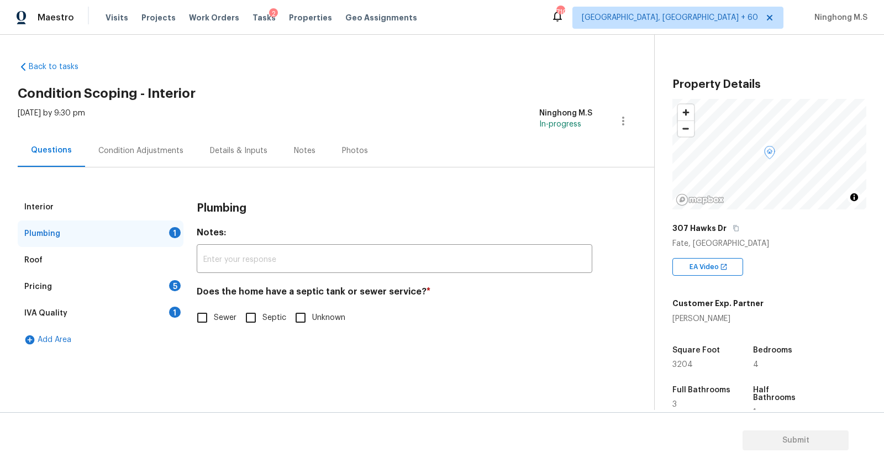
click at [212, 315] on input "Sewer" at bounding box center [202, 317] width 23 height 23
checkbox input "true"
click at [60, 289] on div "Pricing 5" at bounding box center [101, 287] width 166 height 27
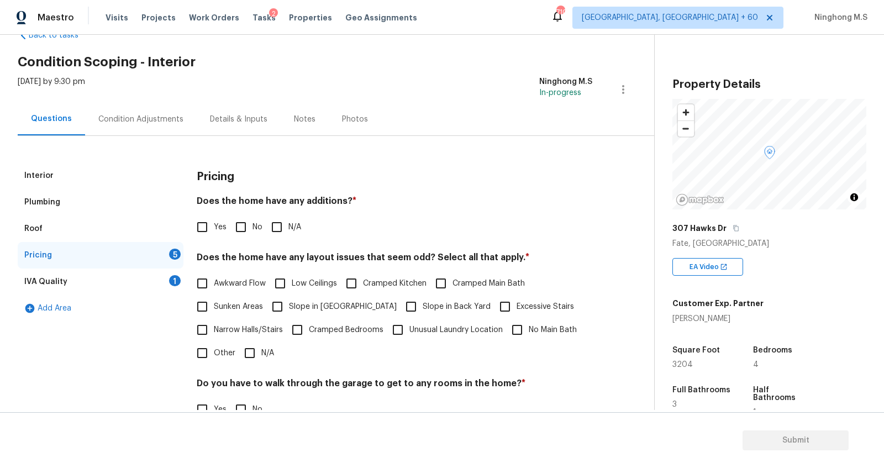
scroll to position [39, 0]
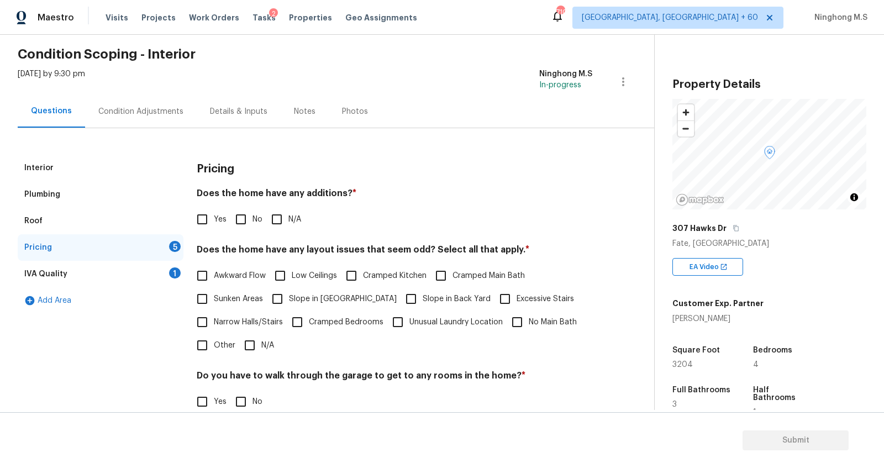
click at [243, 221] on input "No" at bounding box center [240, 219] width 23 height 23
checkbox input "true"
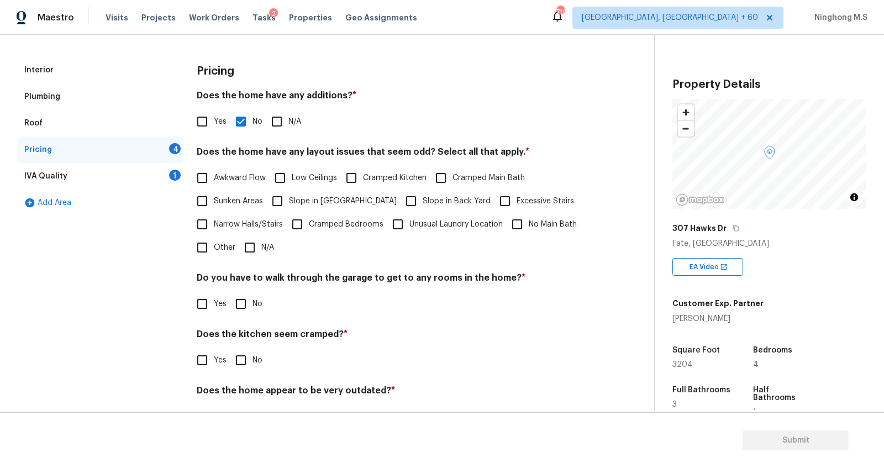
scroll to position [171, 0]
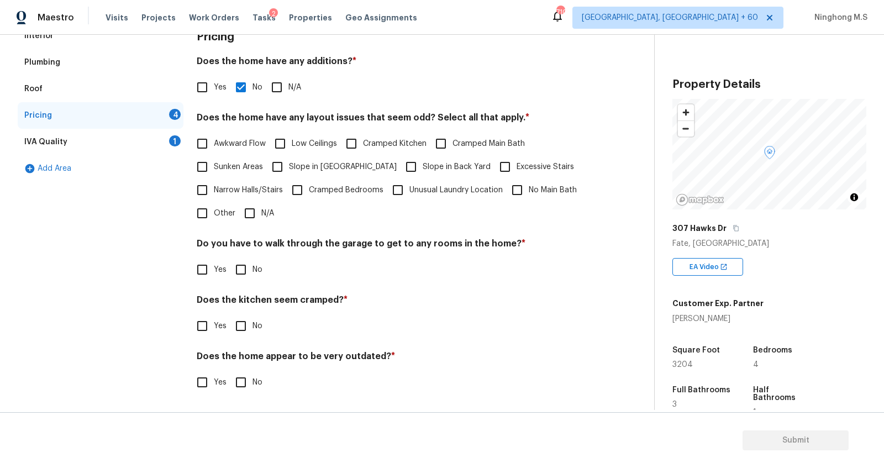
click at [54, 138] on div "IVA Quality" at bounding box center [45, 142] width 43 height 11
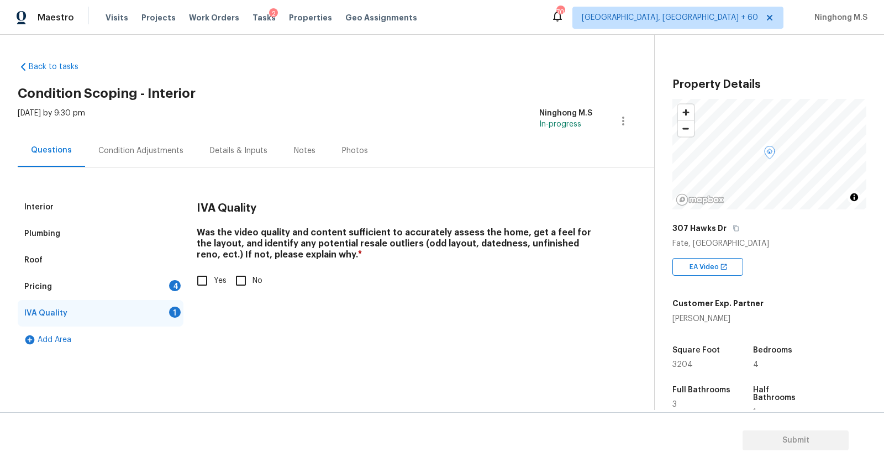
click at [40, 285] on div "Pricing" at bounding box center [38, 286] width 28 height 11
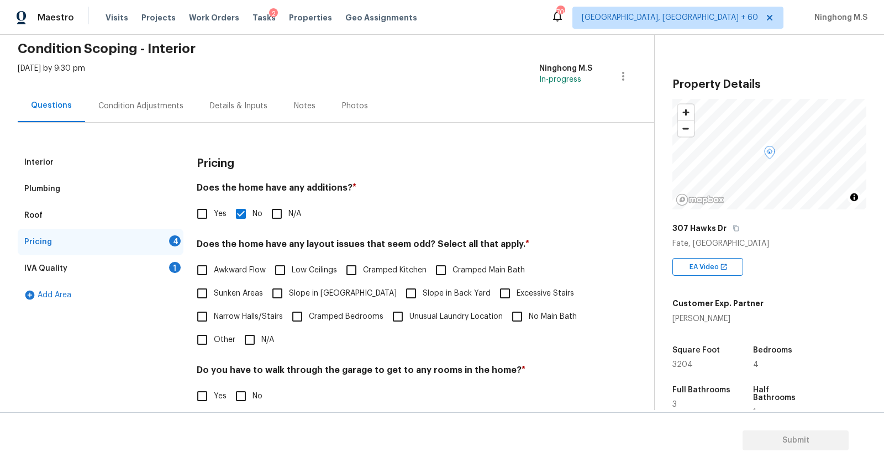
scroll to position [55, 0]
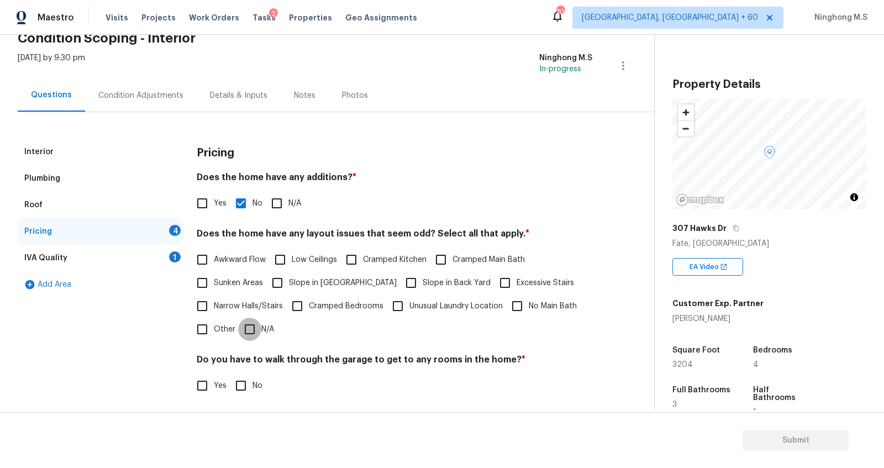
click at [250, 328] on input "N/A" at bounding box center [249, 329] width 23 height 23
checkbox input "true"
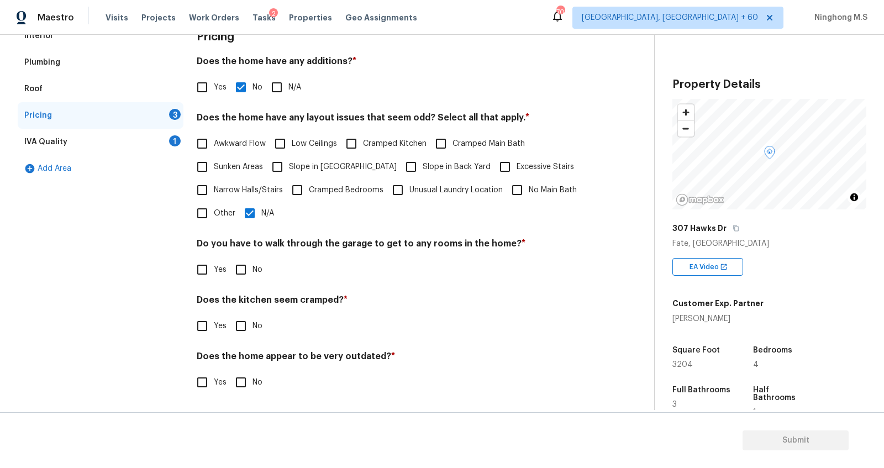
click at [237, 263] on input "No" at bounding box center [240, 269] width 23 height 23
checkbox input "true"
click at [244, 329] on input "No" at bounding box center [240, 325] width 23 height 23
checkbox input "true"
click at [245, 385] on input "No" at bounding box center [240, 383] width 23 height 23
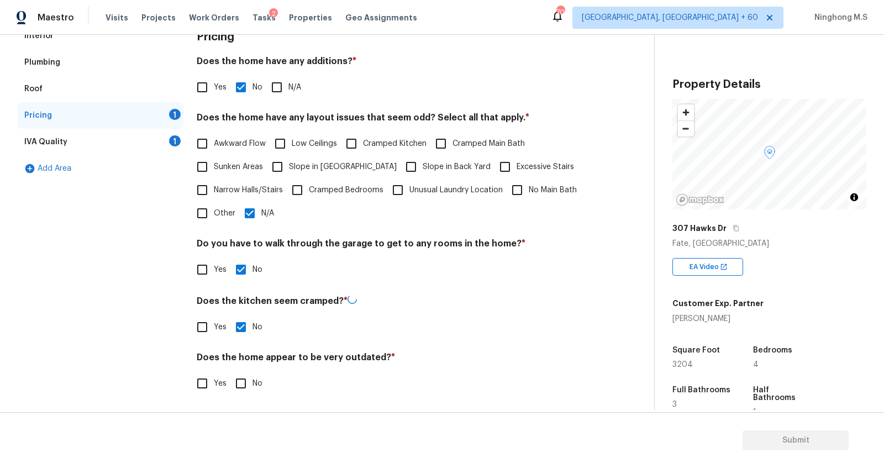
checkbox input "true"
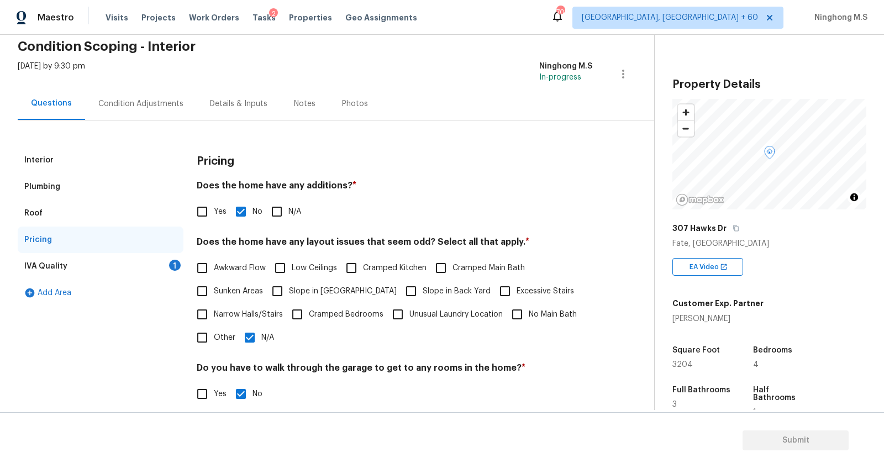
scroll to position [26, 0]
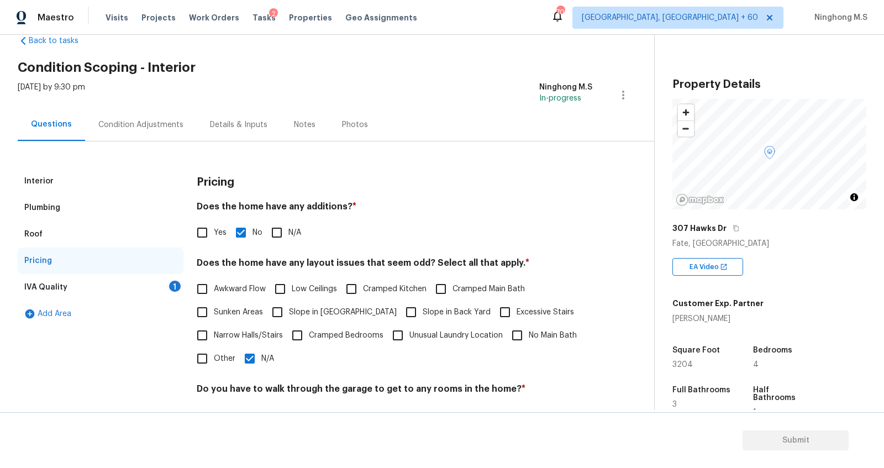
click at [114, 286] on div "IVA Quality 1" at bounding box center [101, 287] width 166 height 27
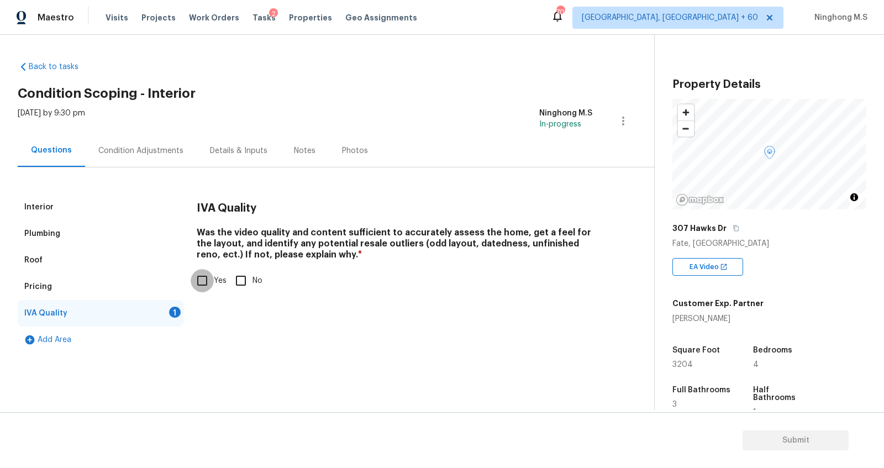
click at [208, 281] on input "Yes" at bounding box center [202, 280] width 23 height 23
checkbox input "true"
click at [171, 136] on div "Condition Adjustments" at bounding box center [141, 150] width 112 height 33
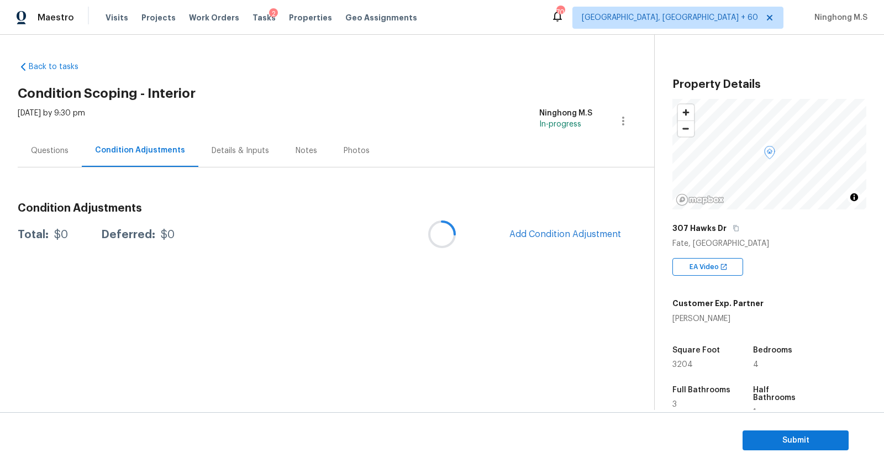
click at [154, 150] on div at bounding box center [442, 234] width 884 height 468
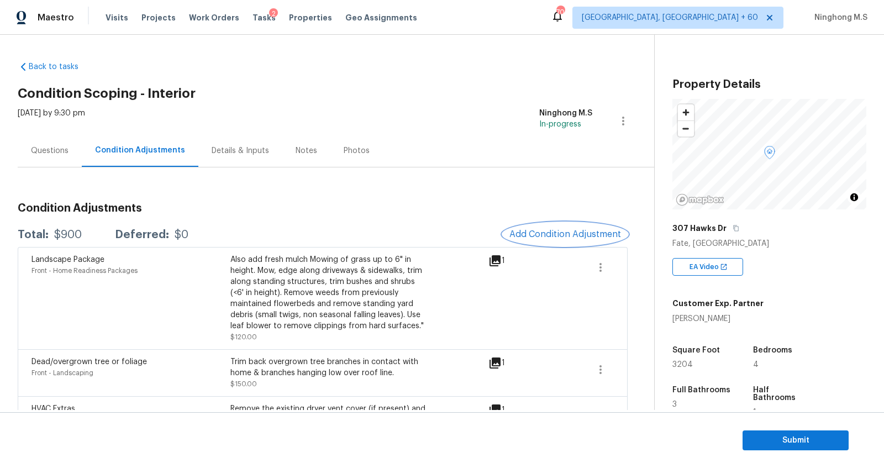
click at [575, 237] on span "Add Condition Adjustment" at bounding box center [566, 234] width 112 height 10
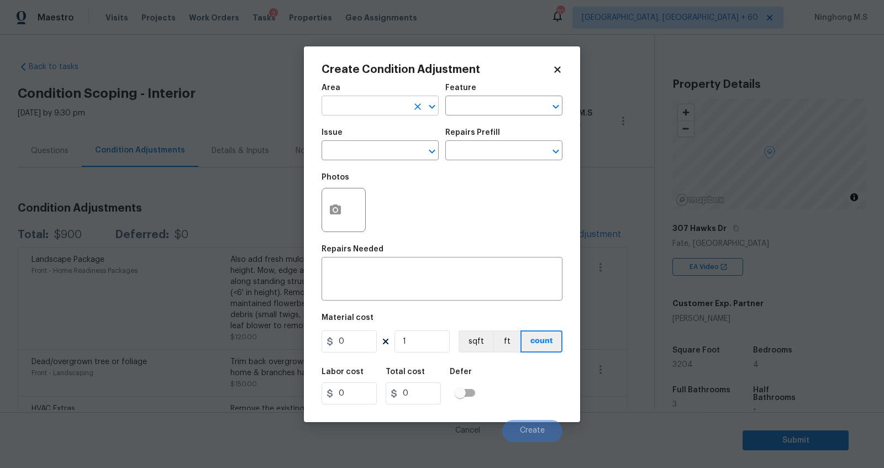
click at [381, 111] on input "text" at bounding box center [365, 106] width 86 height 17
click at [377, 144] on li "Interior Overall" at bounding box center [380, 149] width 117 height 18
type input "Interior Overall"
click at [470, 108] on input "text" at bounding box center [488, 106] width 86 height 17
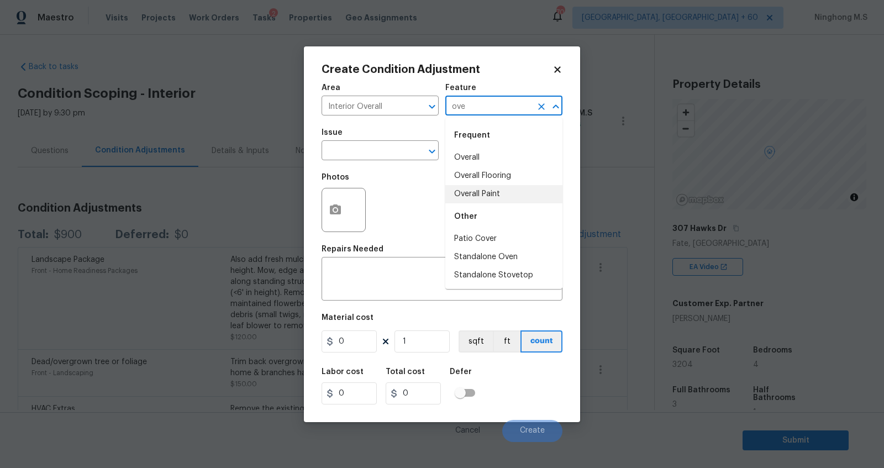
click at [495, 192] on li "Overall Paint" at bounding box center [503, 194] width 117 height 18
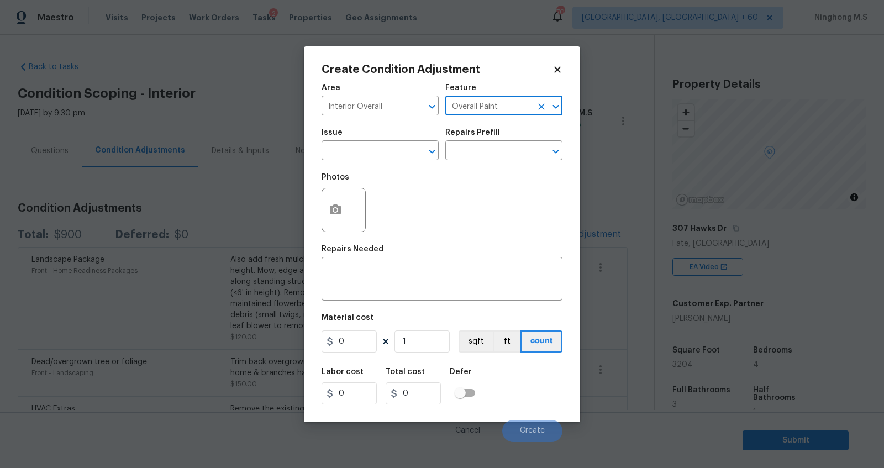
type input "Overall Paint"
click at [376, 162] on span "Issue ​" at bounding box center [380, 144] width 117 height 45
click at [367, 147] on input "text" at bounding box center [365, 151] width 86 height 17
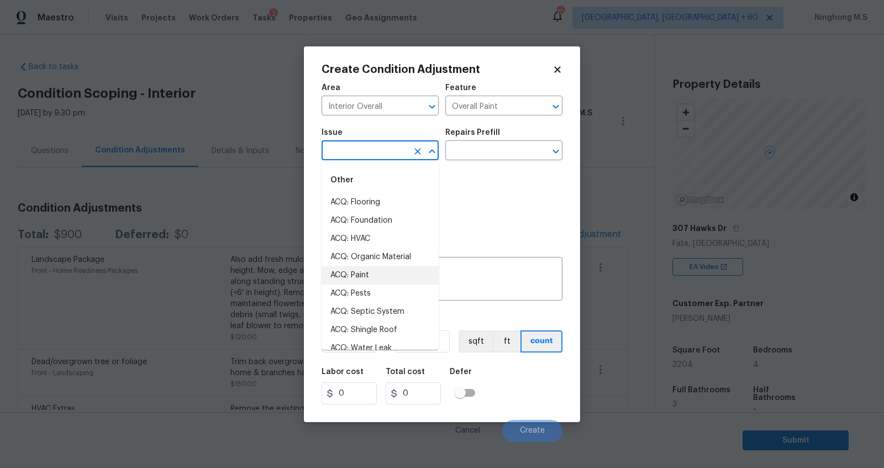
click at [373, 271] on li "ACQ: Paint" at bounding box center [380, 275] width 117 height 18
type input "ACQ: Paint"
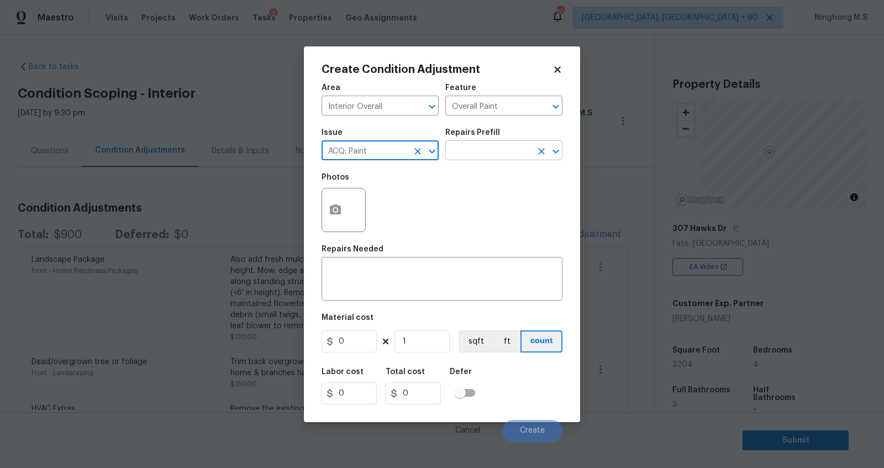
click at [479, 146] on input "text" at bounding box center [488, 151] width 86 height 17
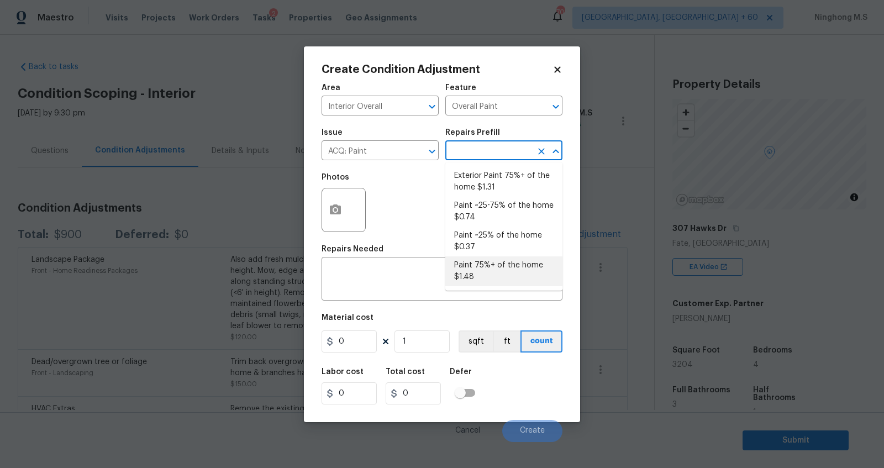
click at [485, 269] on li "Paint 75%+ of the home $1.48" at bounding box center [503, 271] width 117 height 30
type input "Acquisition"
type textarea "Acquisition Scope: 75%+ of the home will likely require interior paint"
type input "1.48"
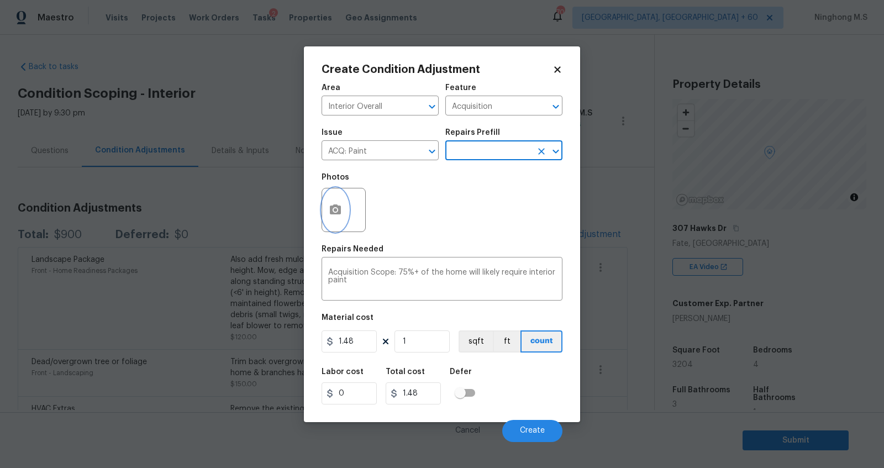
click at [338, 212] on icon "button" at bounding box center [335, 209] width 11 height 10
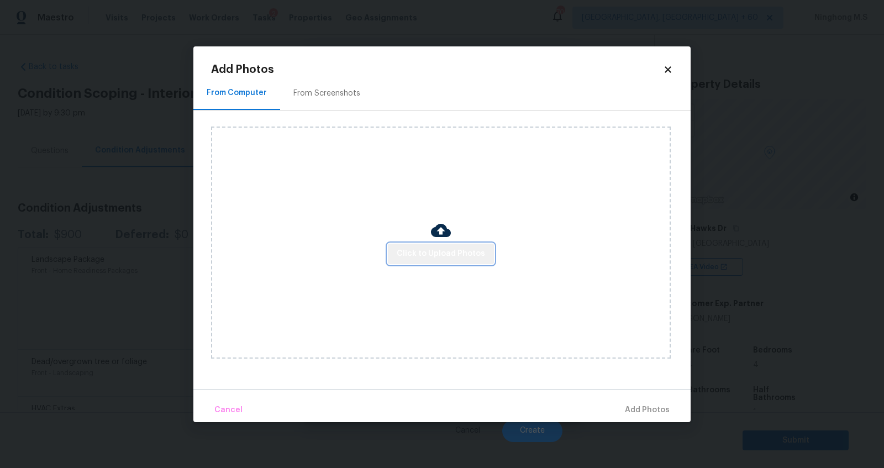
click at [443, 250] on span "Click to Upload Photos" at bounding box center [441, 254] width 88 height 14
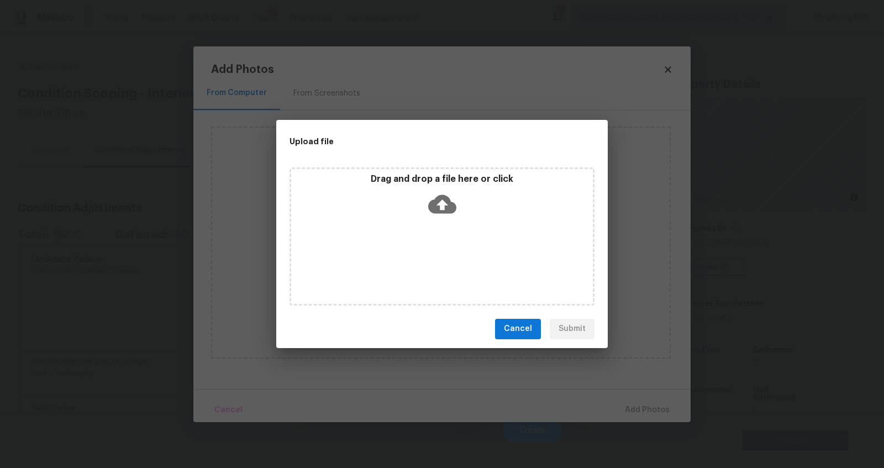
click at [448, 213] on icon at bounding box center [442, 204] width 28 height 28
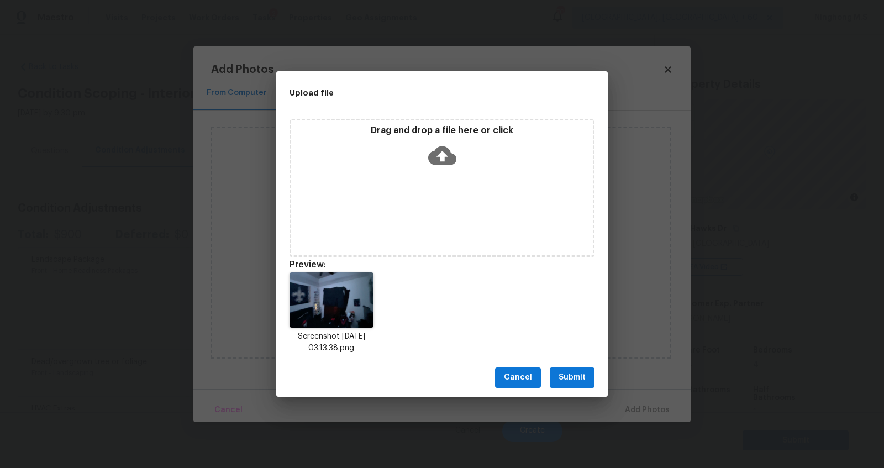
click at [428, 157] on icon at bounding box center [442, 155] width 28 height 28
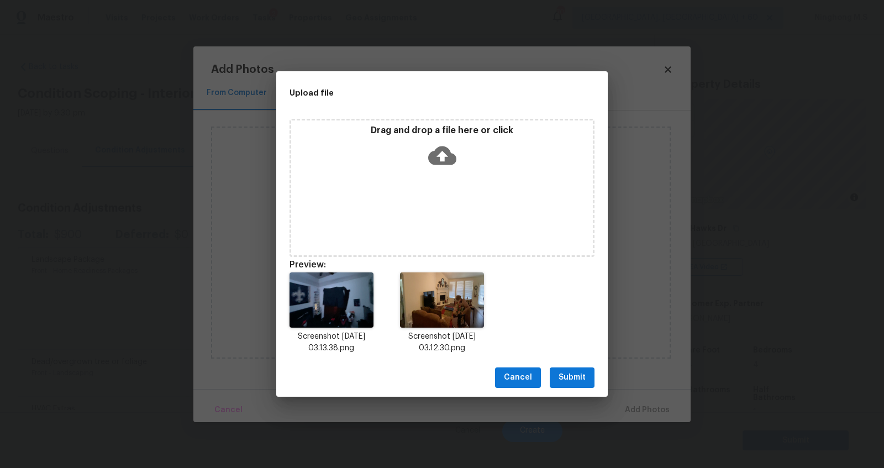
click at [439, 149] on icon at bounding box center [442, 155] width 28 height 19
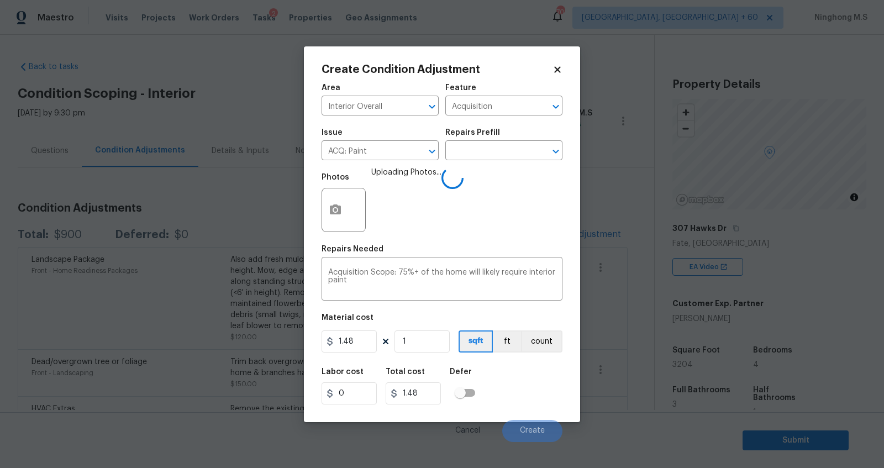
type input "0"
type input "3"
type input "4.44"
type input "32"
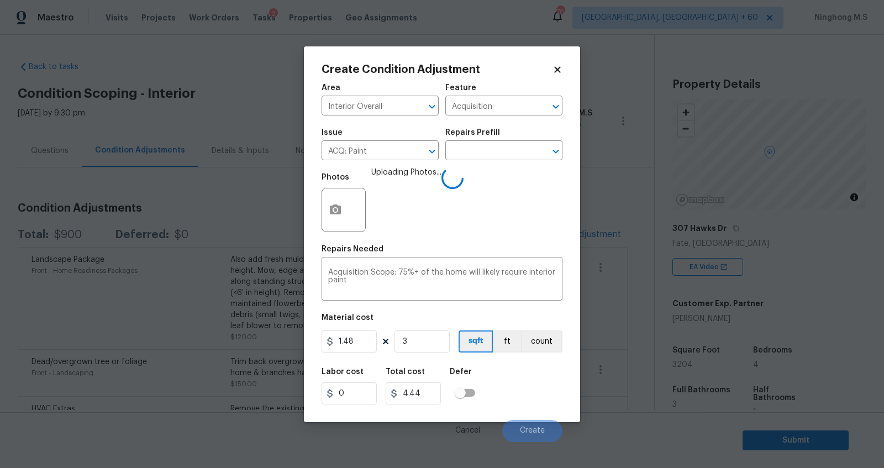
type input "47.36"
type input "320"
type input "473.6"
type input "3204"
type input "4741.92"
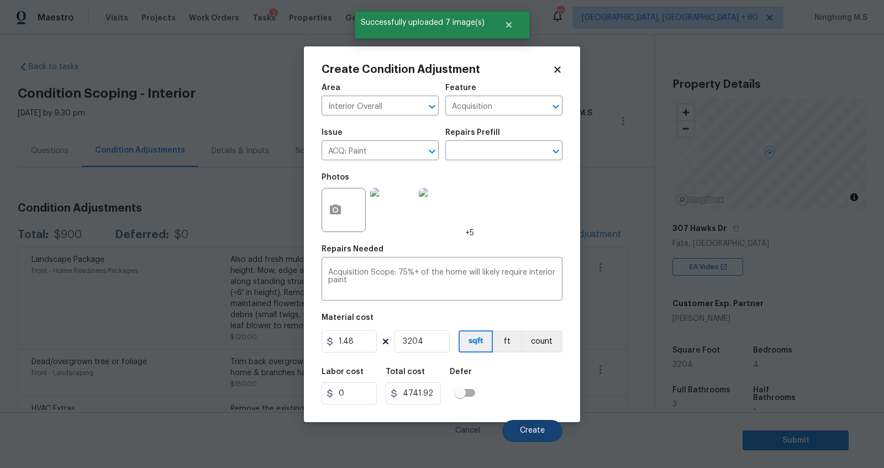
type input "3204"
click at [540, 433] on span "Create" at bounding box center [532, 431] width 25 height 8
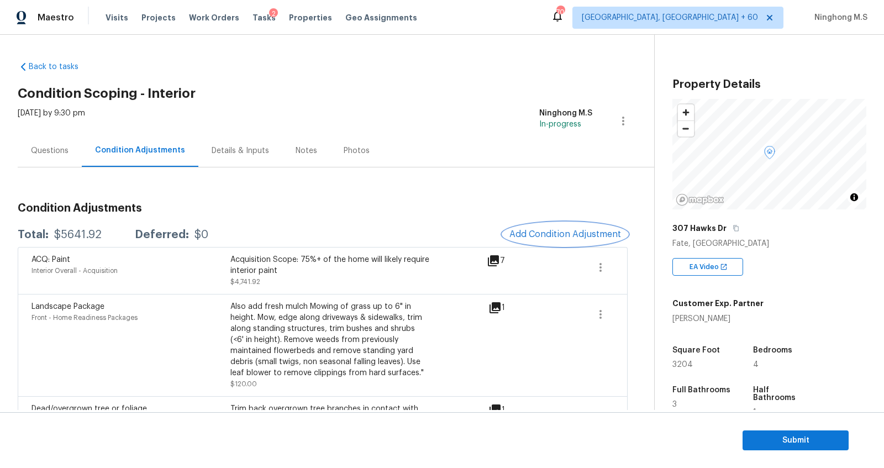
click at [555, 232] on span "Add Condition Adjustment" at bounding box center [566, 234] width 112 height 10
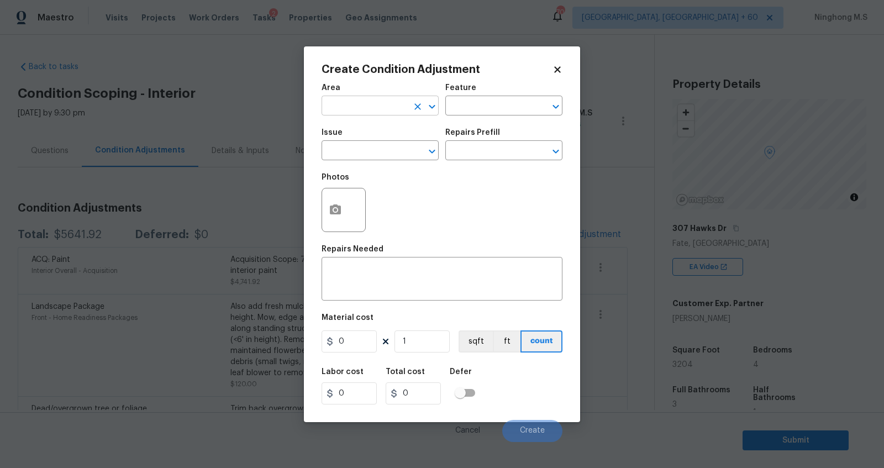
click at [401, 109] on input "text" at bounding box center [365, 106] width 86 height 17
click at [396, 145] on li "Interior Overall" at bounding box center [380, 149] width 117 height 18
type input "Interior Overall"
click at [465, 109] on input "text" at bounding box center [488, 106] width 86 height 17
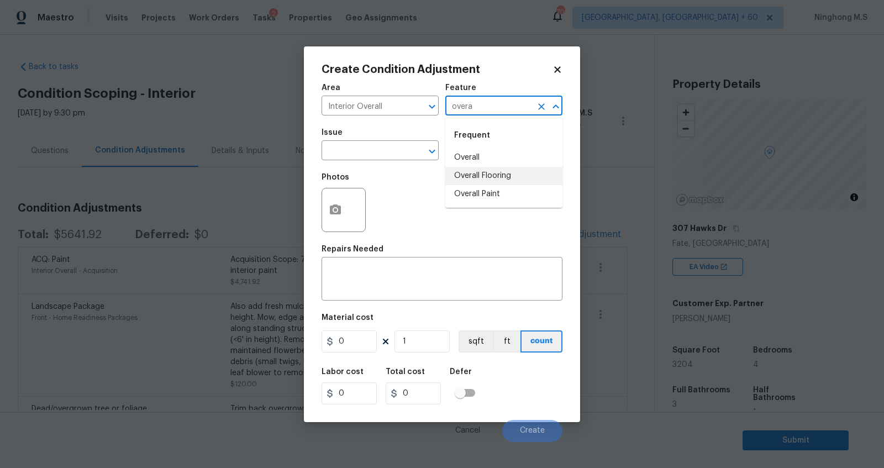
click at [513, 174] on li "Overall Flooring" at bounding box center [503, 176] width 117 height 18
type input "Overall Flooring"
click at [382, 138] on div "Issue" at bounding box center [380, 136] width 117 height 14
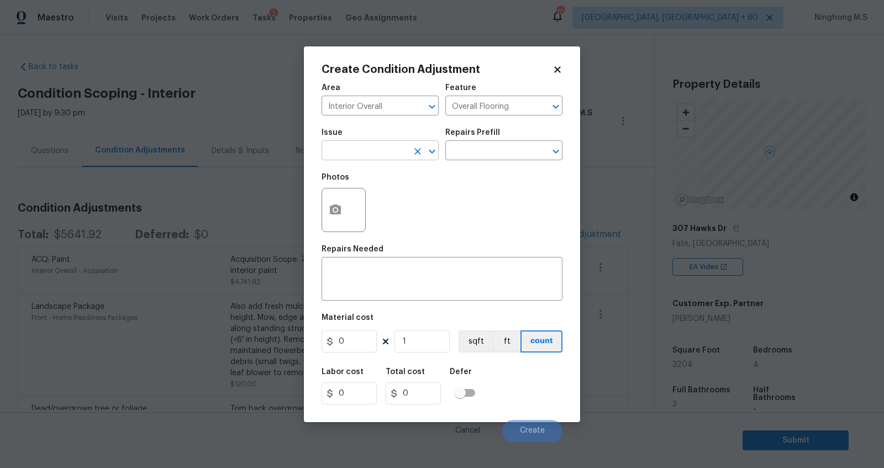
click at [376, 144] on input "text" at bounding box center [365, 151] width 86 height 17
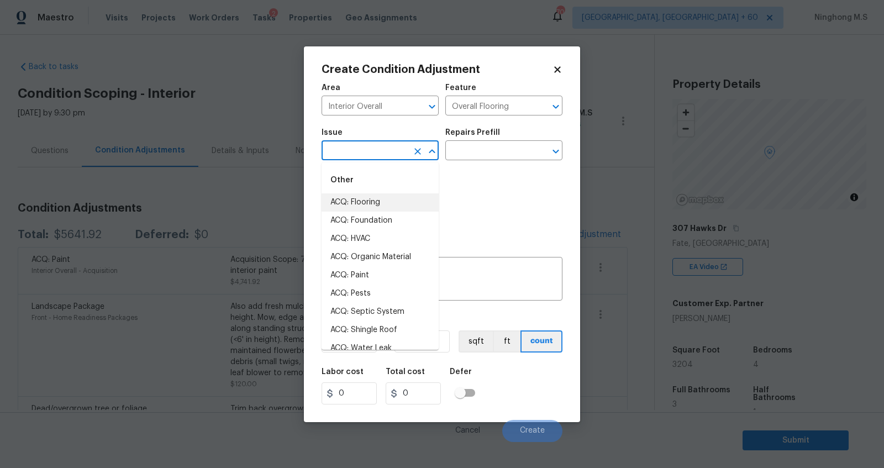
click at [382, 203] on li "ACQ: Flooring" at bounding box center [380, 202] width 117 height 18
type input "ACQ: Flooring"
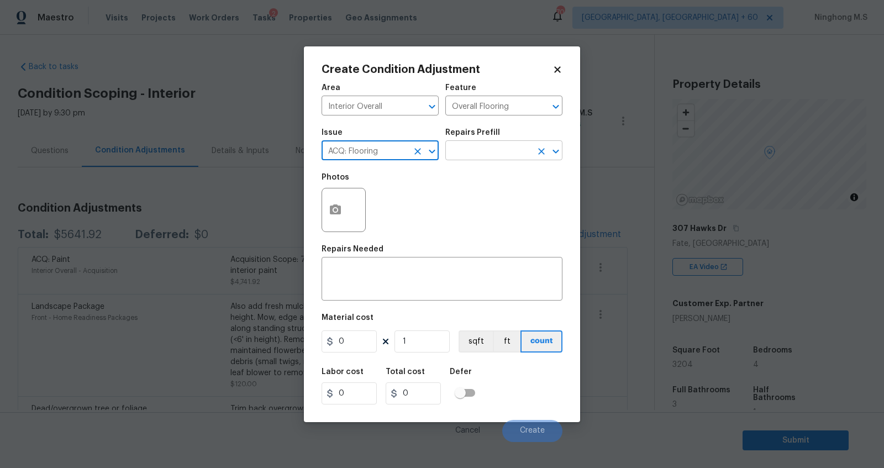
click at [474, 156] on input "text" at bounding box center [488, 151] width 86 height 17
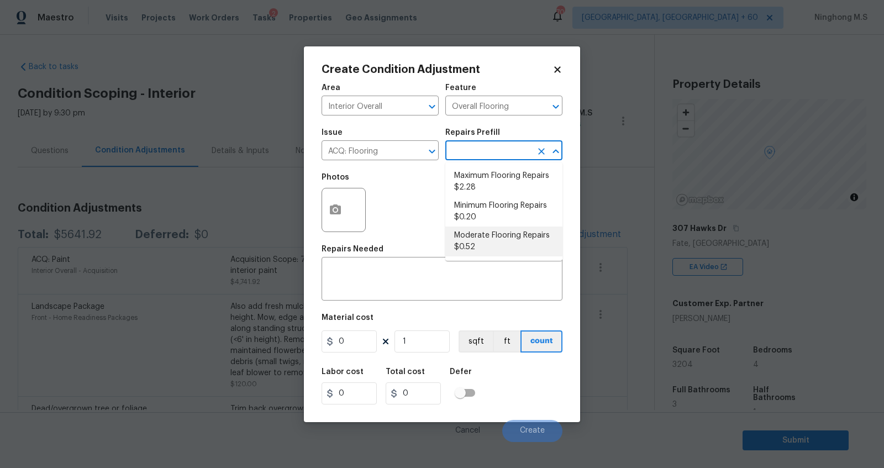
click at [494, 242] on li "Moderate Flooring Repairs $0.52" at bounding box center [503, 242] width 117 height 30
type input "Acquisition"
type textarea "Acquisition Scope: Moderate flooring repairs"
type input "0.52"
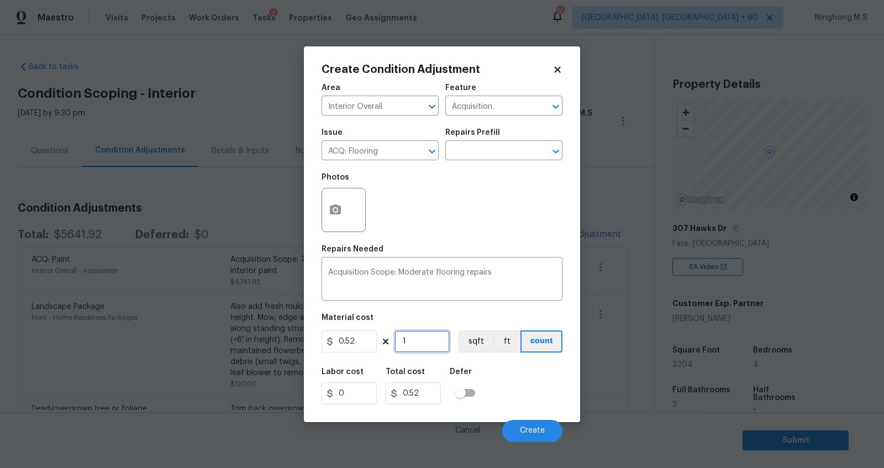
click at [423, 347] on input "1" at bounding box center [422, 341] width 55 height 22
click at [493, 346] on button "ft" at bounding box center [507, 341] width 28 height 22
click at [480, 345] on button "sqft" at bounding box center [476, 341] width 34 height 22
click at [414, 340] on input "1" at bounding box center [422, 341] width 55 height 22
type input "0"
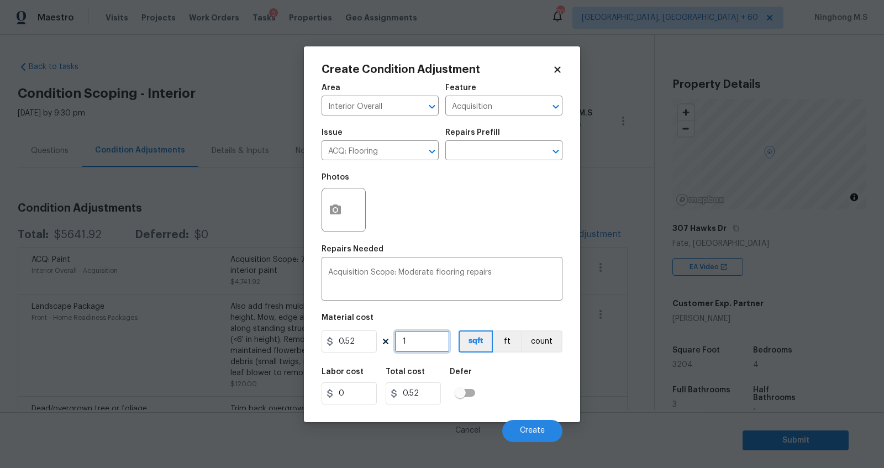
type input "0"
type input "3"
type input "1.56"
type input "32"
type input "16.64"
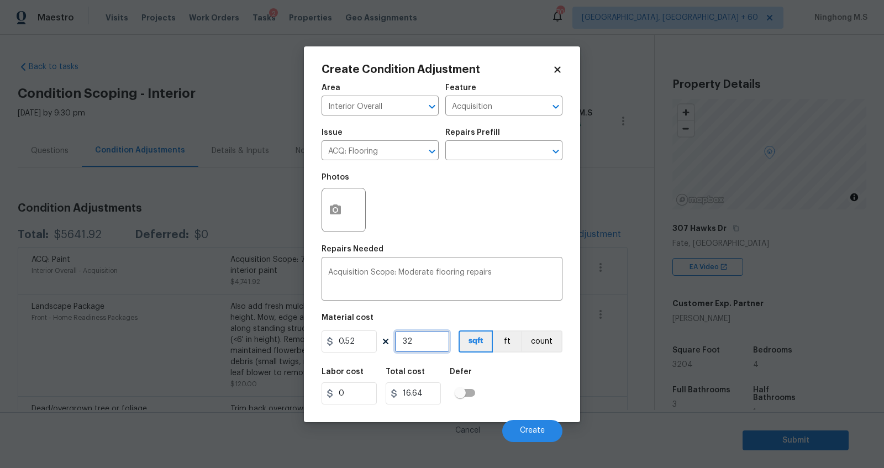
type input "320"
type input "166.4"
type input "3204"
type input "1666.08"
type input "3204"
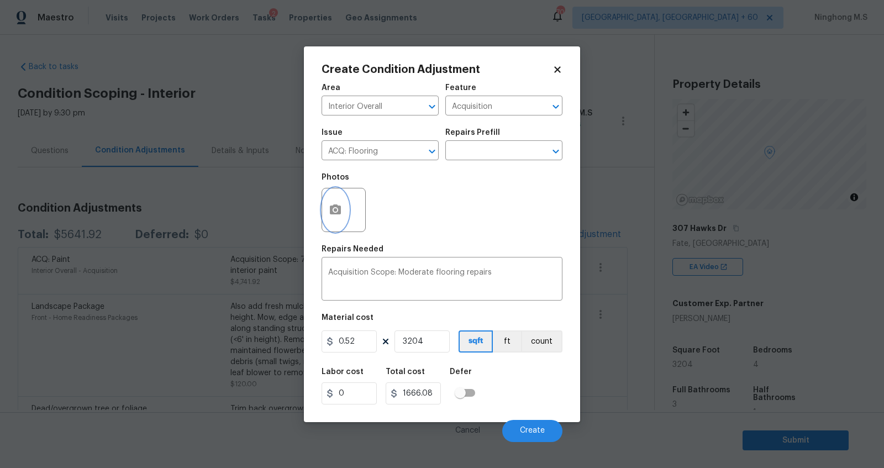
click at [338, 208] on icon "button" at bounding box center [335, 209] width 11 height 10
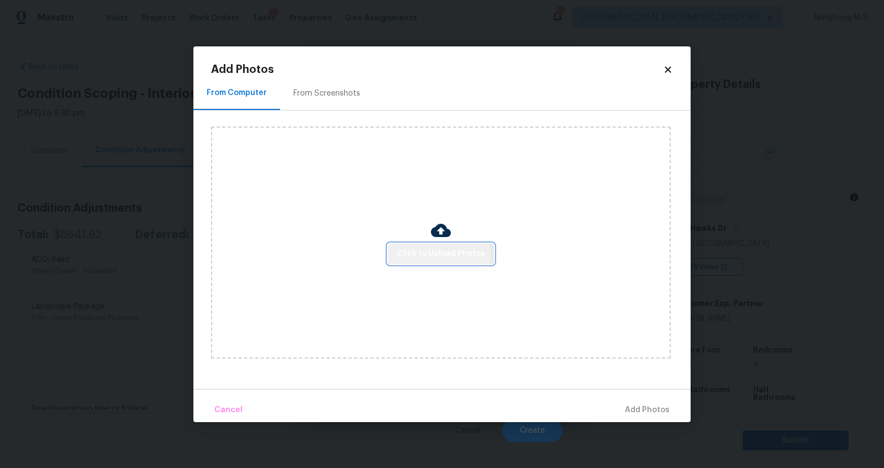
click at [430, 256] on span "Click to Upload Photos" at bounding box center [441, 254] width 88 height 14
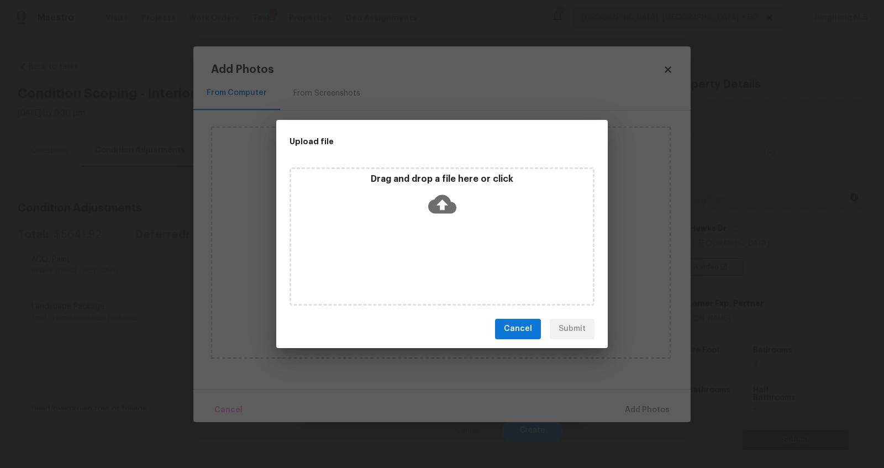
click at [439, 206] on icon at bounding box center [442, 204] width 28 height 19
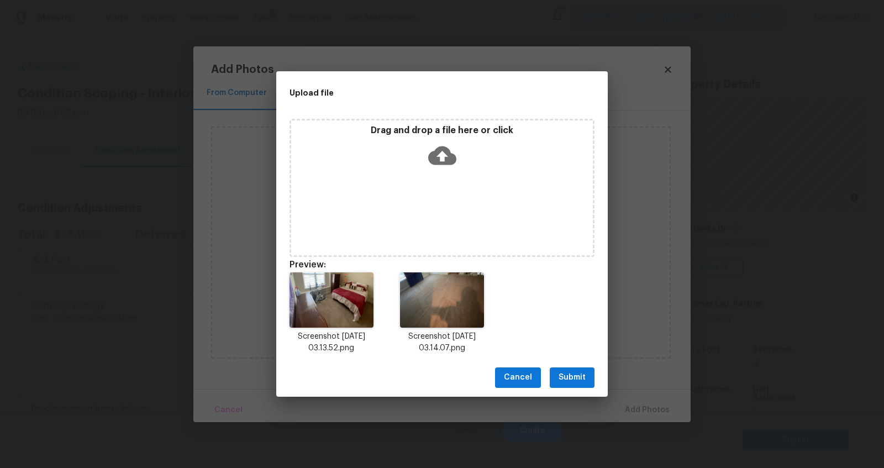
click at [445, 149] on icon at bounding box center [442, 155] width 28 height 19
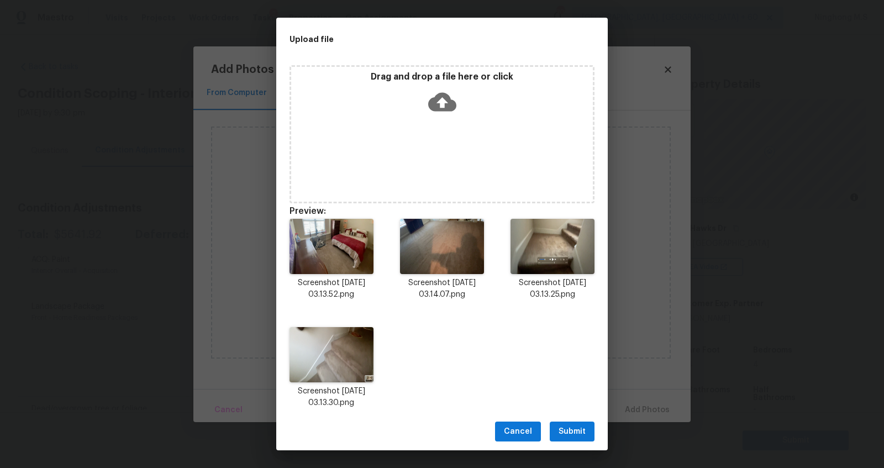
click at [579, 431] on span "Submit" at bounding box center [572, 432] width 27 height 14
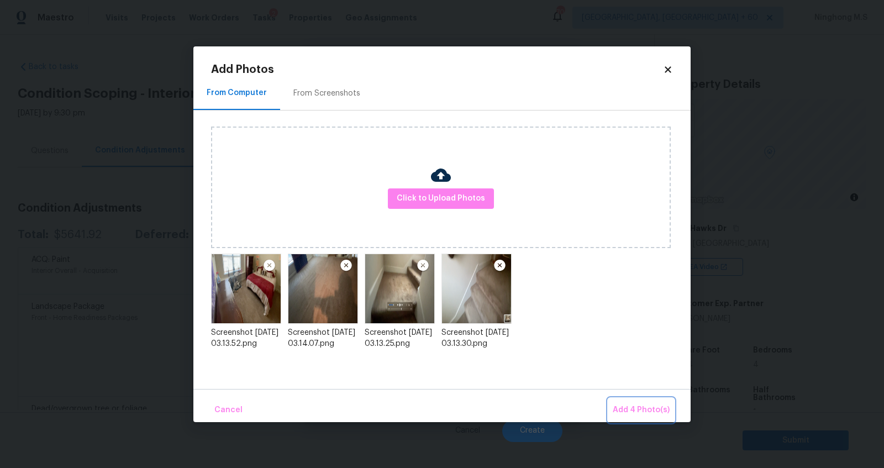
click at [645, 413] on span "Add 4 Photo(s)" at bounding box center [641, 410] width 57 height 14
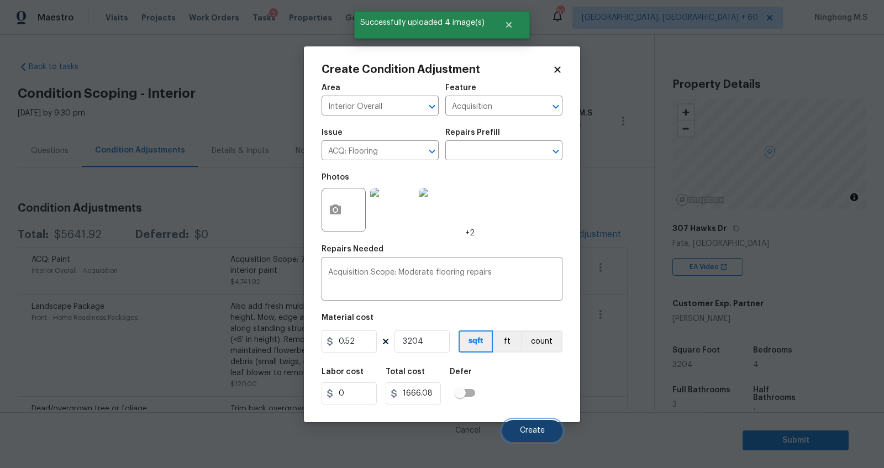
click at [540, 437] on button "Create" at bounding box center [532, 431] width 60 height 22
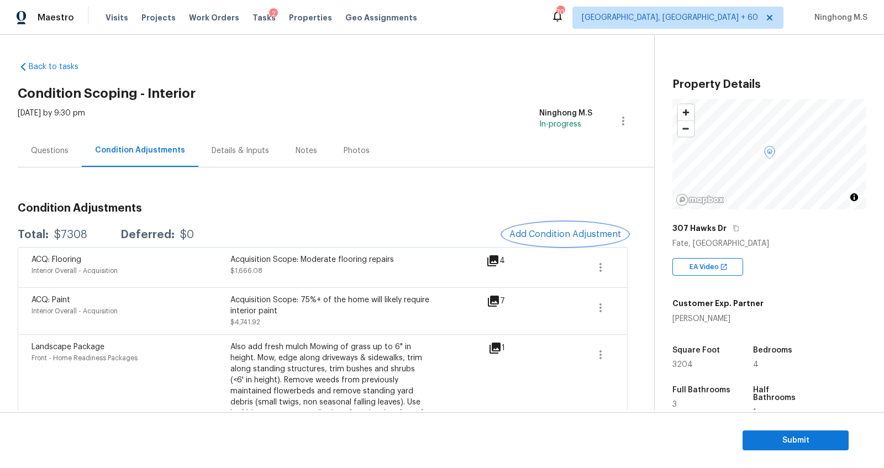
click at [564, 237] on span "Add Condition Adjustment" at bounding box center [566, 234] width 112 height 10
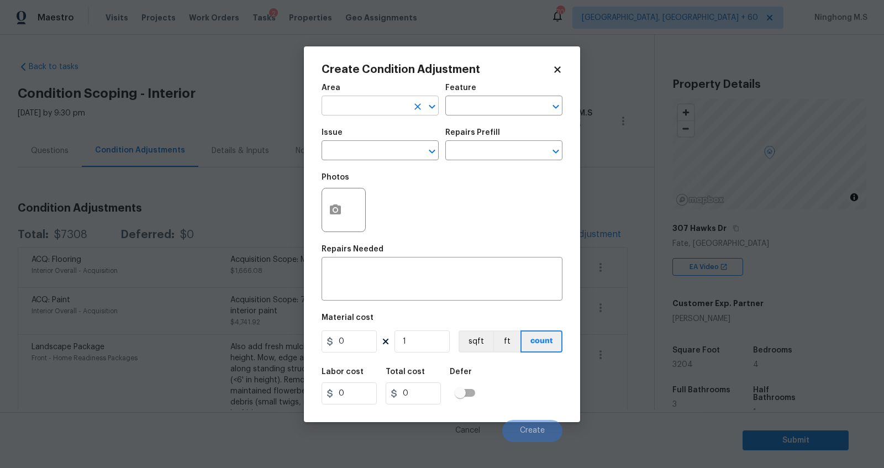
click at [350, 104] on input "text" at bounding box center [365, 106] width 86 height 17
click at [389, 150] on li "Interior Overall" at bounding box center [380, 149] width 117 height 18
type input "Interior Overall"
click at [477, 107] on input "text" at bounding box center [488, 106] width 86 height 17
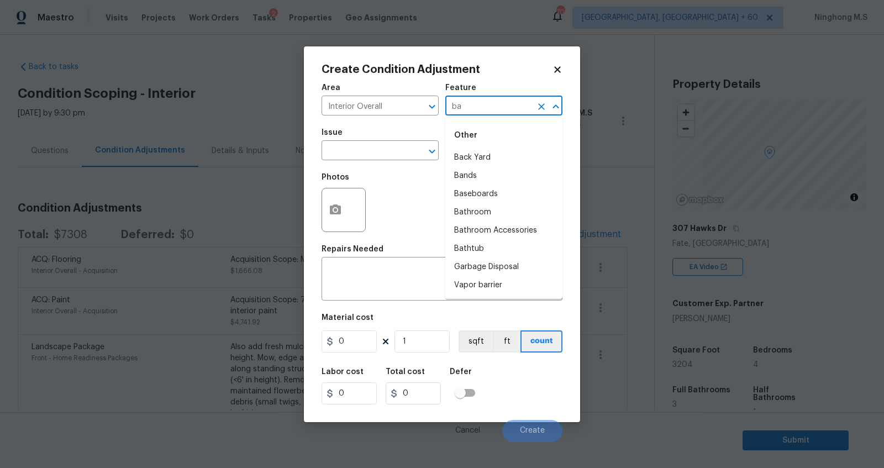
type input "b"
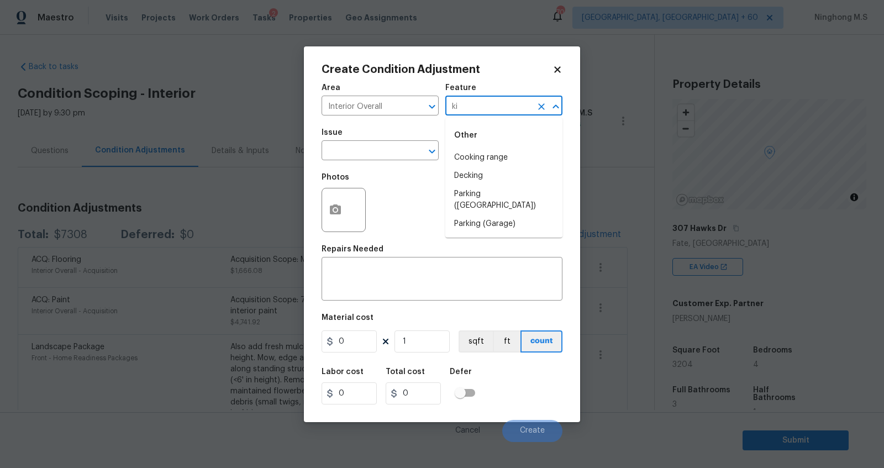
type input "k"
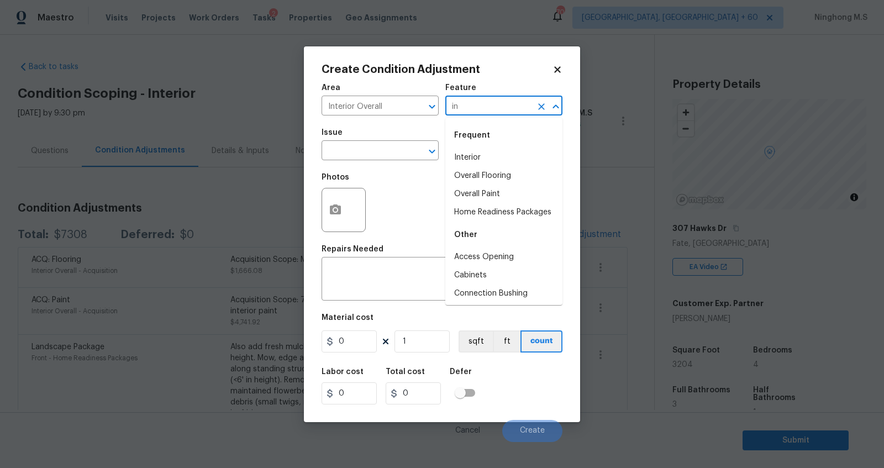
type input "i"
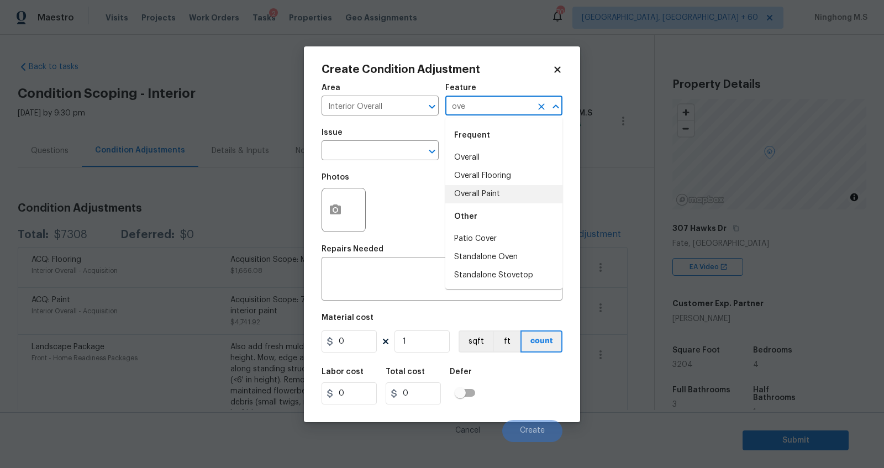
click at [502, 196] on li "Overall Paint" at bounding box center [503, 194] width 117 height 18
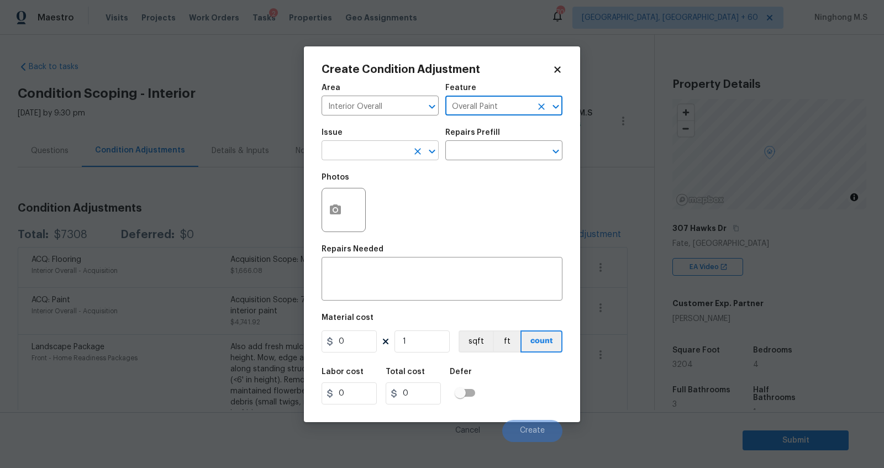
type input "Overall Paint"
click at [354, 154] on input "text" at bounding box center [365, 151] width 86 height 17
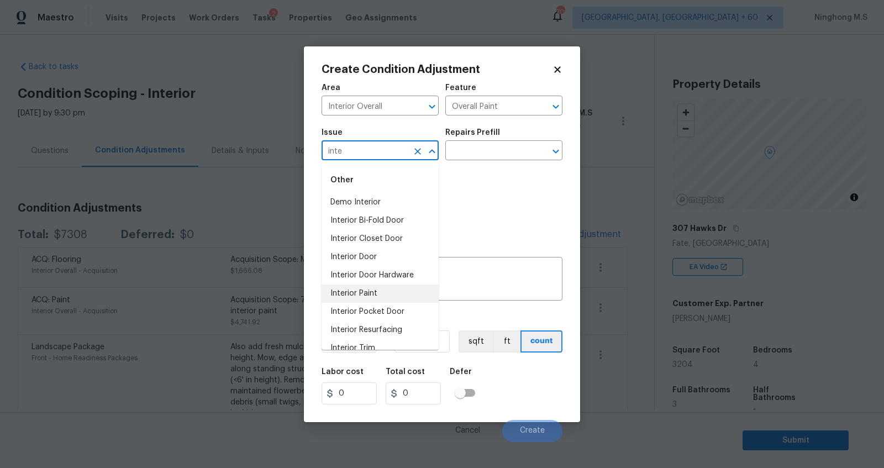
scroll to position [12, 0]
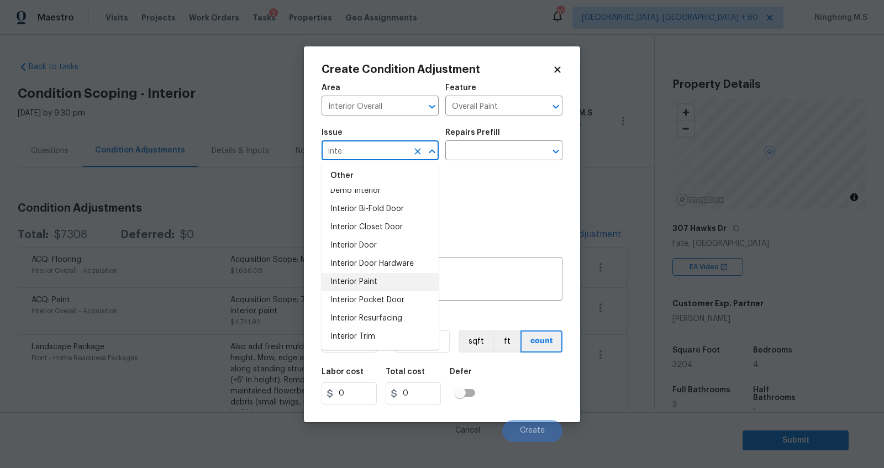
click at [381, 285] on li "Interior Paint" at bounding box center [380, 282] width 117 height 18
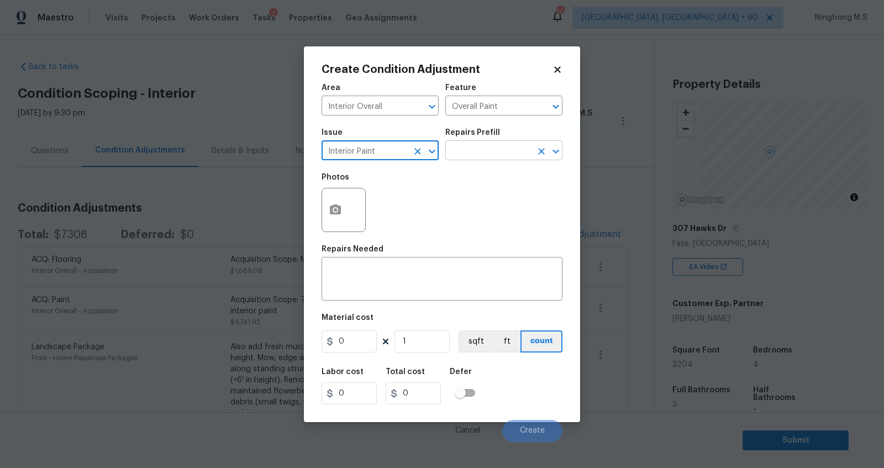
type input "Interior Paint"
click at [461, 148] on input "text" at bounding box center [488, 151] width 86 height 17
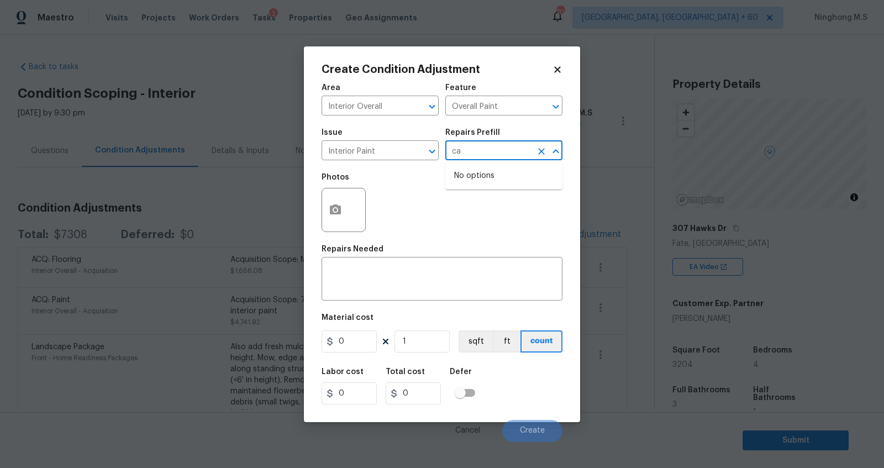
type input "c"
type input "k"
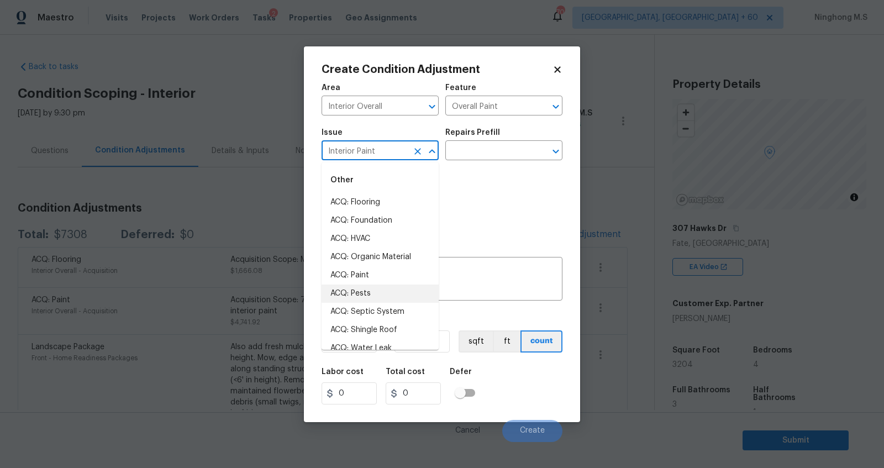
click at [377, 150] on input "Interior Paint" at bounding box center [365, 151] width 86 height 17
drag, startPoint x: 386, startPoint y: 150, endPoint x: 332, endPoint y: 150, distance: 54.2
click at [332, 150] on input "Interior Paint" at bounding box center [365, 151] width 86 height 17
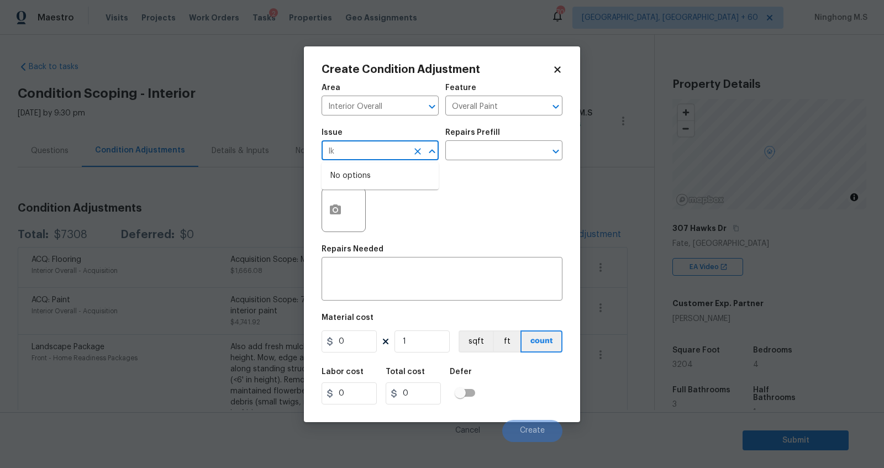
type input "I"
click at [391, 200] on li "Kitchen Cabinets" at bounding box center [380, 202] width 117 height 18
type input "Kitchen Cabinets"
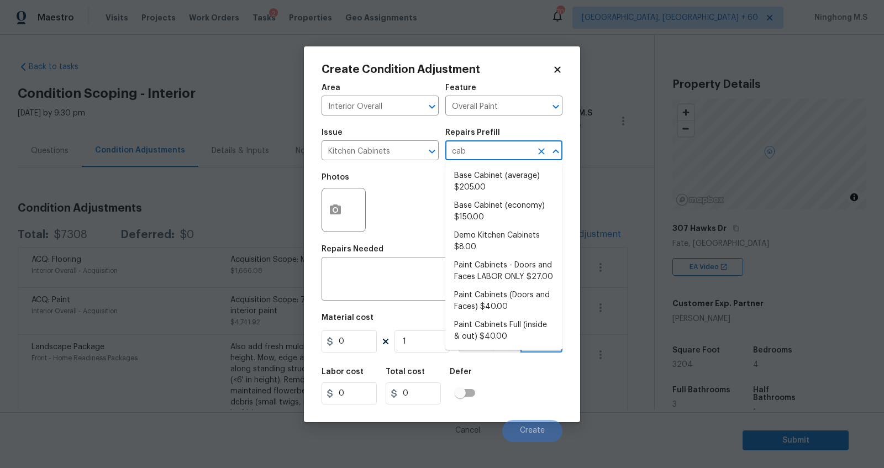
type input "cabi"
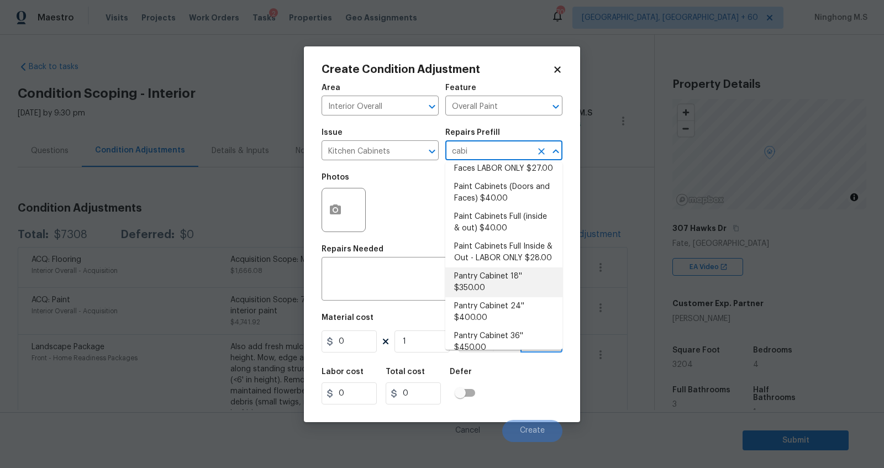
scroll to position [112, 0]
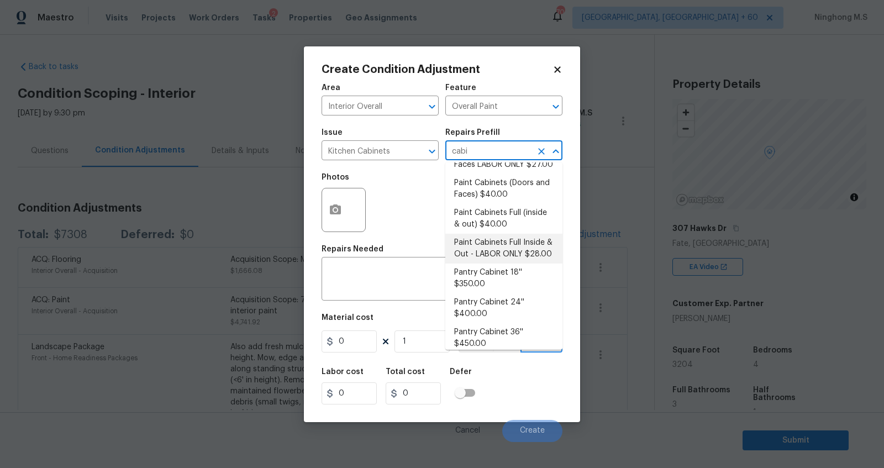
click at [515, 246] on li "Paint Cabinets Full Inside & Out - LABOR ONLY $28.00" at bounding box center [503, 249] width 117 height 30
type input "Cabinets"
type input "28"
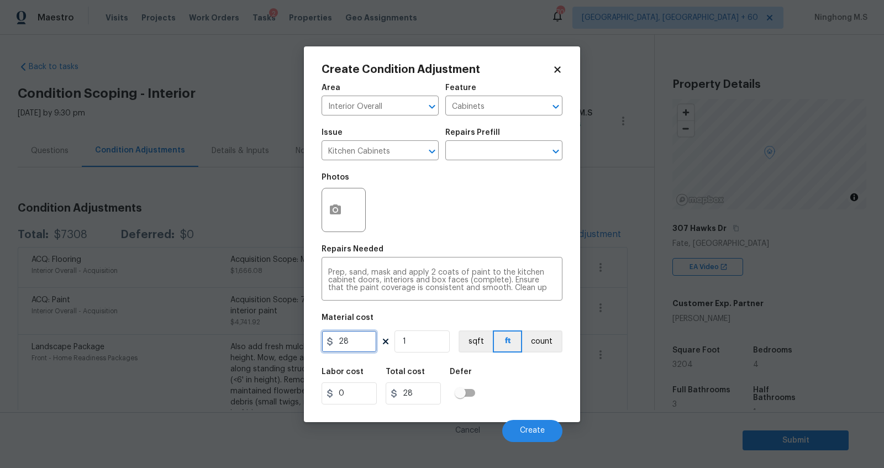
drag, startPoint x: 353, startPoint y: 342, endPoint x: 322, endPoint y: 342, distance: 31.5
click at [322, 342] on input "28" at bounding box center [349, 341] width 55 height 22
type input "1200"
click at [527, 344] on button "count" at bounding box center [542, 341] width 40 height 22
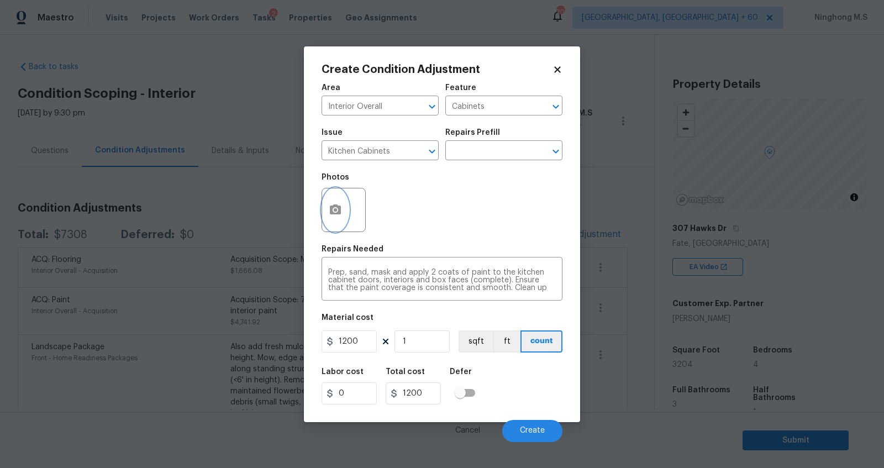
click at [338, 214] on icon "button" at bounding box center [335, 209] width 13 height 13
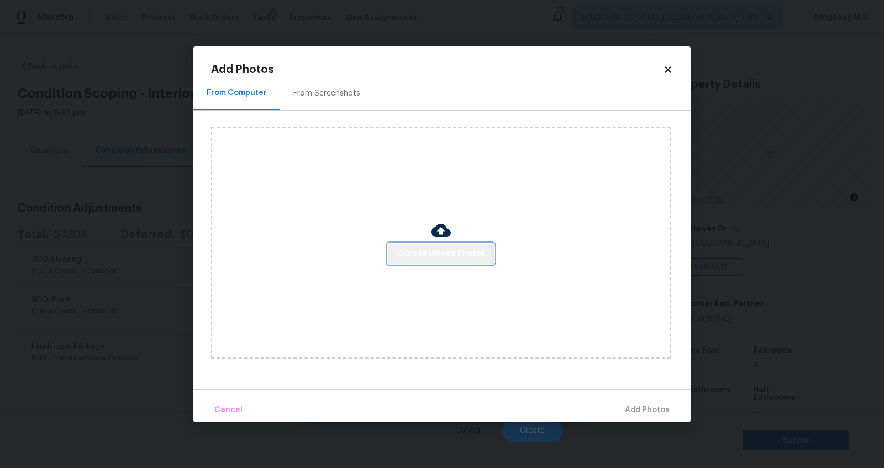
click at [436, 250] on span "Click to Upload Photos" at bounding box center [441, 254] width 88 height 14
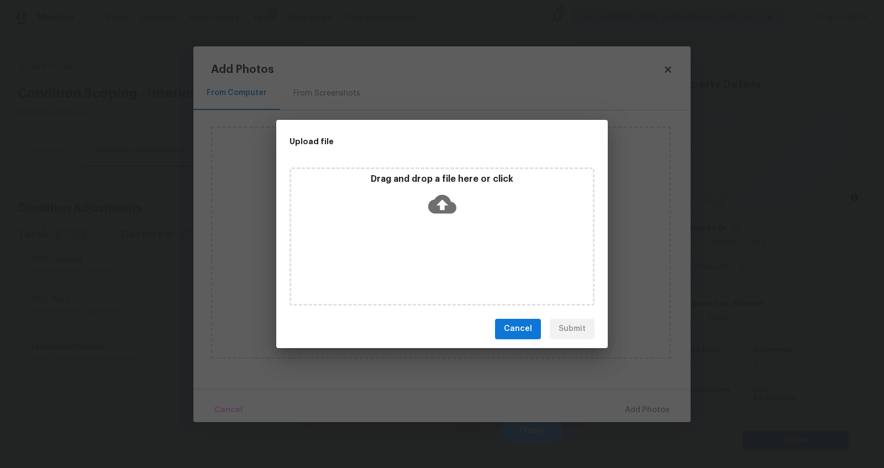
click at [448, 199] on icon at bounding box center [442, 204] width 28 height 19
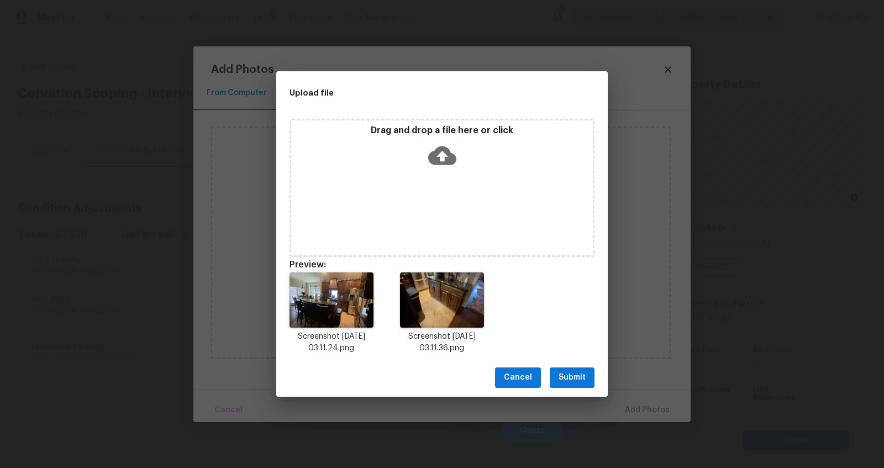
click at [570, 377] on span "Submit" at bounding box center [572, 378] width 27 height 14
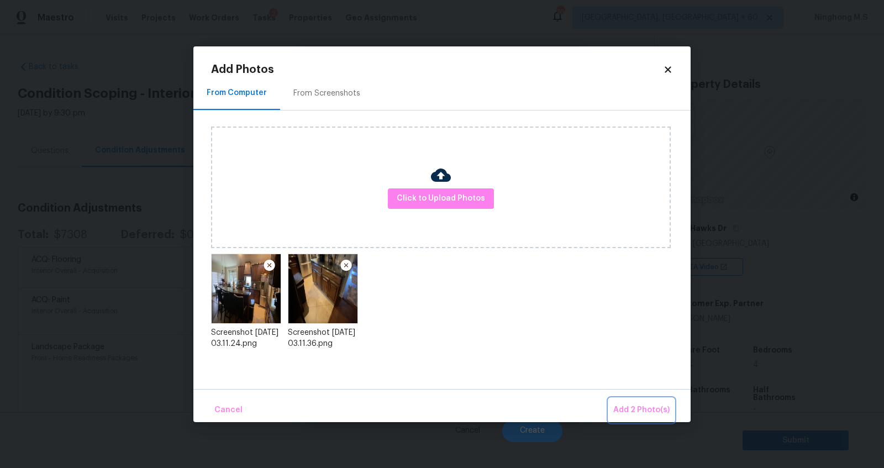
click at [641, 401] on button "Add 2 Photo(s)" at bounding box center [641, 410] width 65 height 24
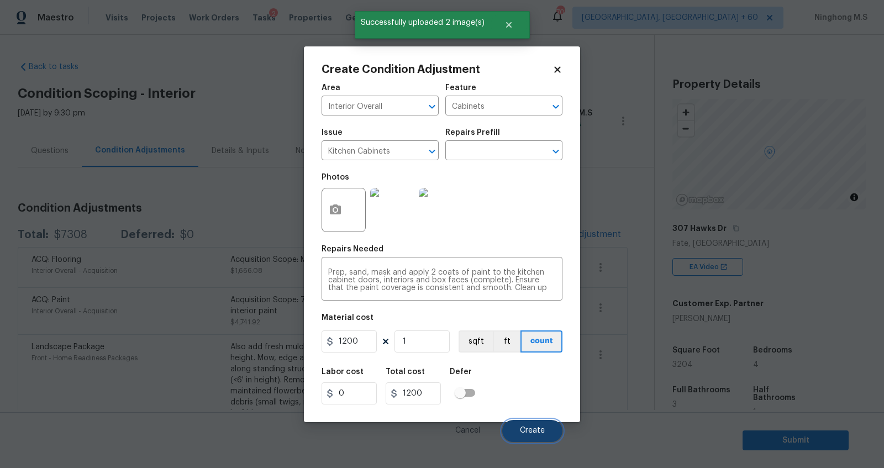
click at [533, 439] on button "Create" at bounding box center [532, 431] width 60 height 22
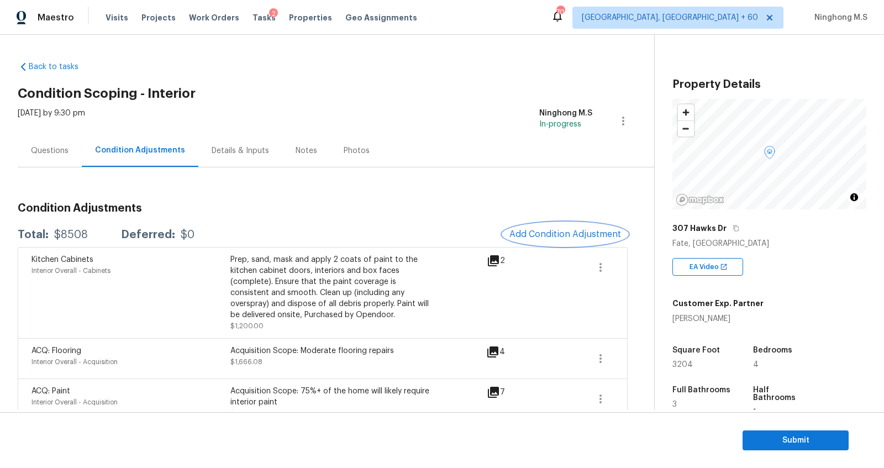
click at [532, 233] on span "Add Condition Adjustment" at bounding box center [566, 234] width 112 height 10
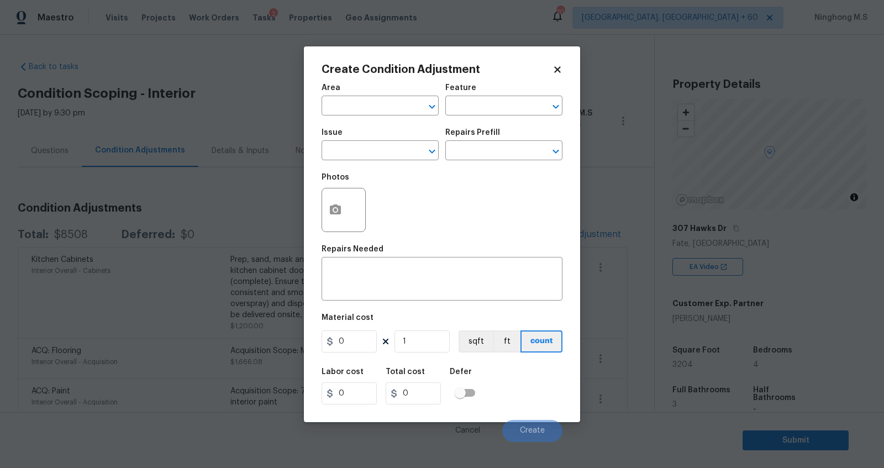
click at [353, 92] on div "Area" at bounding box center [380, 91] width 117 height 14
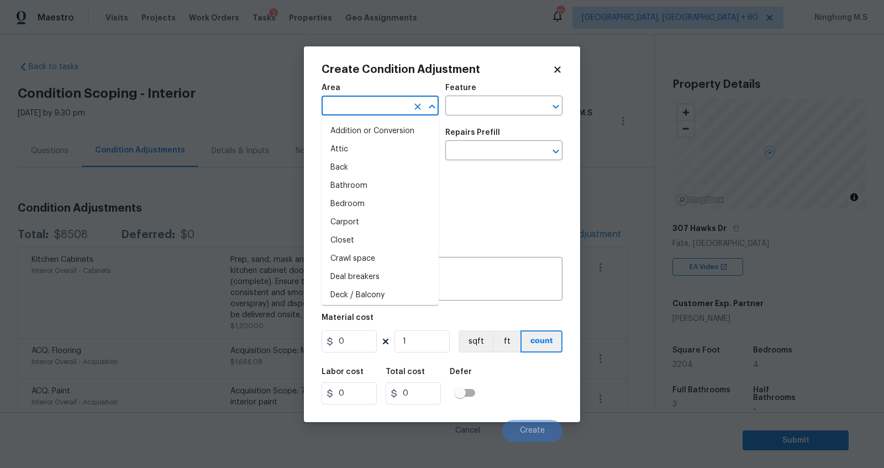
click at [334, 113] on input "text" at bounding box center [365, 106] width 86 height 17
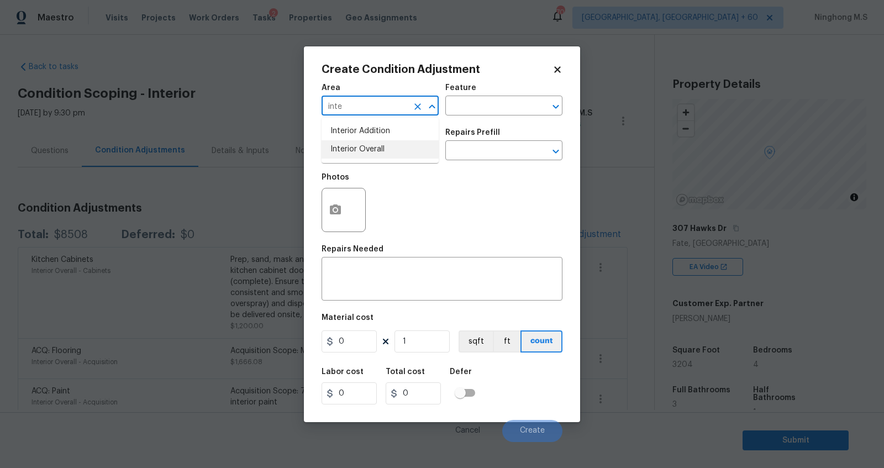
click at [372, 148] on li "Interior Overall" at bounding box center [380, 149] width 117 height 18
type input "Interior Overall"
click at [476, 108] on input "text" at bounding box center [488, 106] width 86 height 17
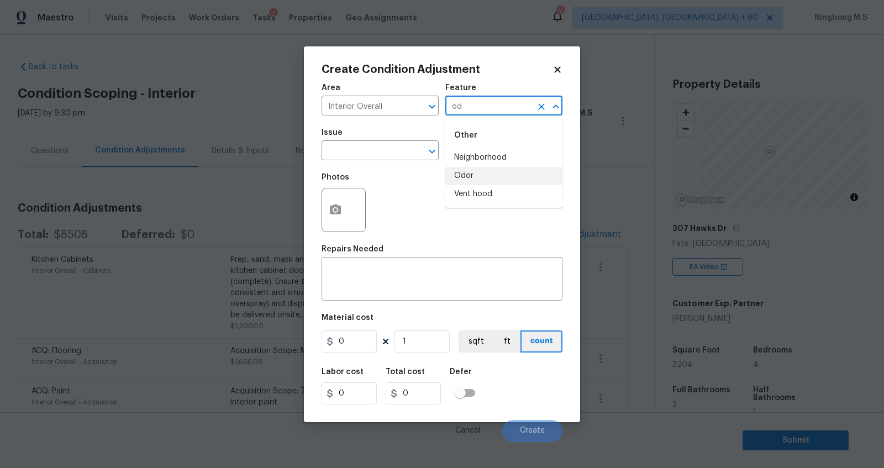
click at [484, 171] on li "Odor" at bounding box center [503, 176] width 117 height 18
type input "Odor"
click at [366, 153] on input "text" at bounding box center [365, 151] width 86 height 17
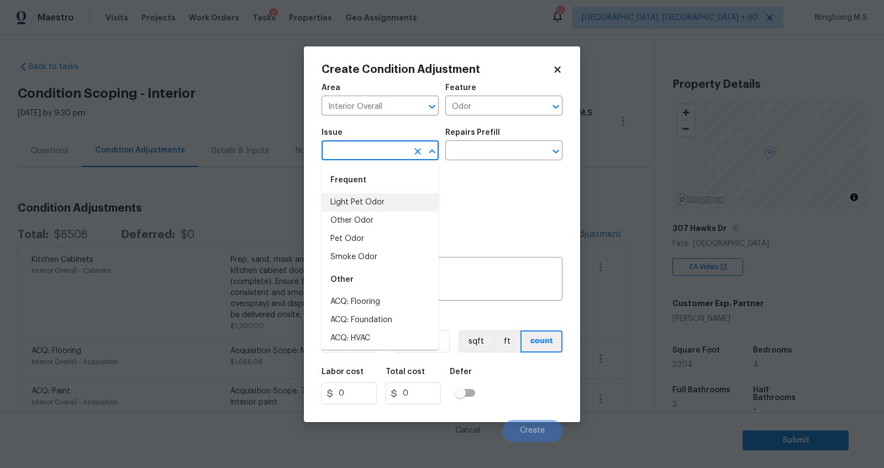
click at [379, 197] on li "Light Pet Odor" at bounding box center [380, 202] width 117 height 18
type input "Light Pet Odor"
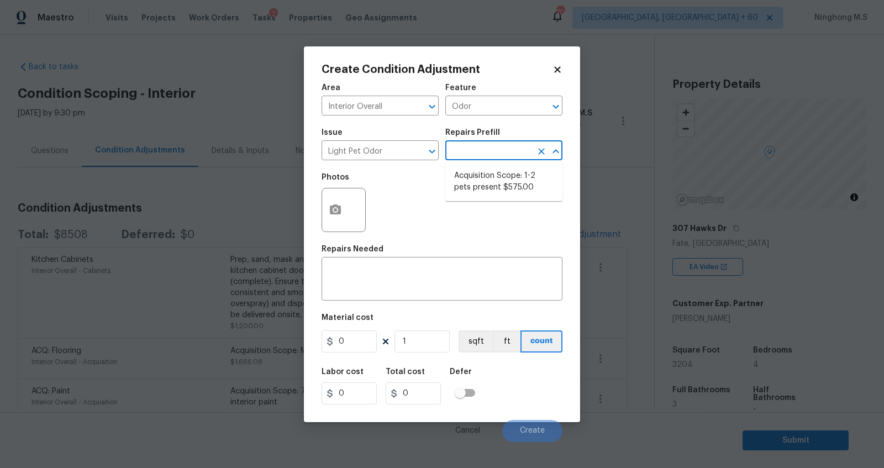
click at [474, 156] on input "text" at bounding box center [488, 151] width 86 height 17
click at [510, 185] on li "Acquisition Scope: 1-2 pets present $575.00" at bounding box center [503, 182] width 117 height 30
type textarea "Acquisition Scope: 1-2 pets present"
type input "575"
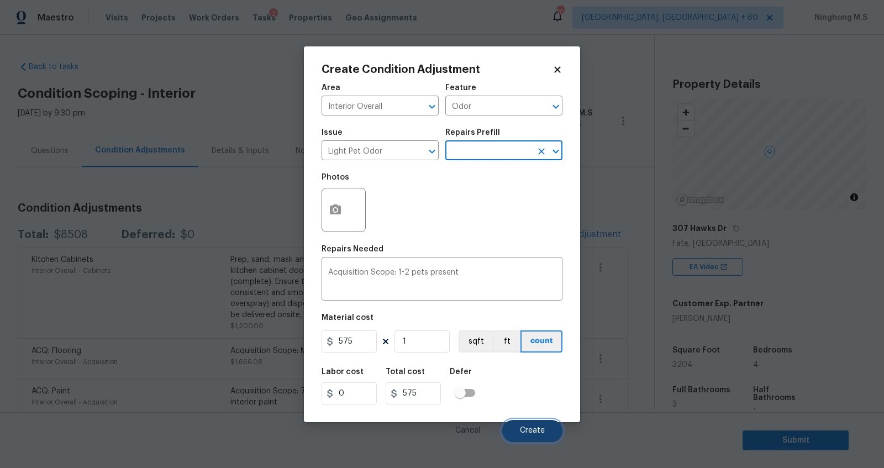
click at [532, 428] on span "Create" at bounding box center [532, 431] width 25 height 8
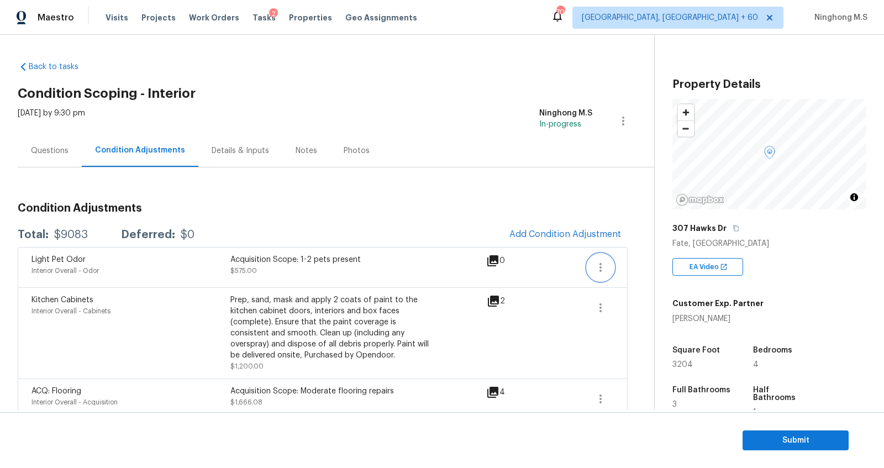
click at [604, 274] on button "button" at bounding box center [600, 267] width 27 height 27
click at [627, 264] on div "Edit" at bounding box center [664, 264] width 86 height 11
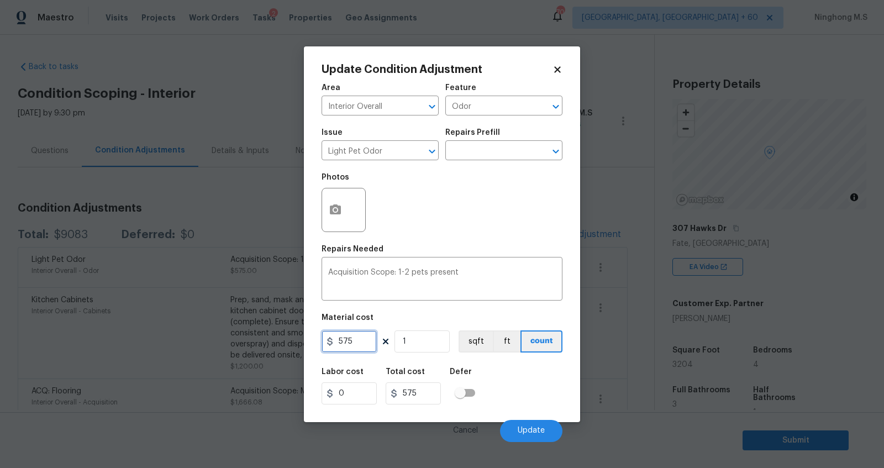
drag, startPoint x: 354, startPoint y: 341, endPoint x: 334, endPoint y: 341, distance: 20.4
click at [334, 341] on div "575" at bounding box center [349, 341] width 55 height 22
type input "0"
click at [395, 284] on textarea "Acquisition Scope: 1-2 pets present" at bounding box center [442, 280] width 228 height 23
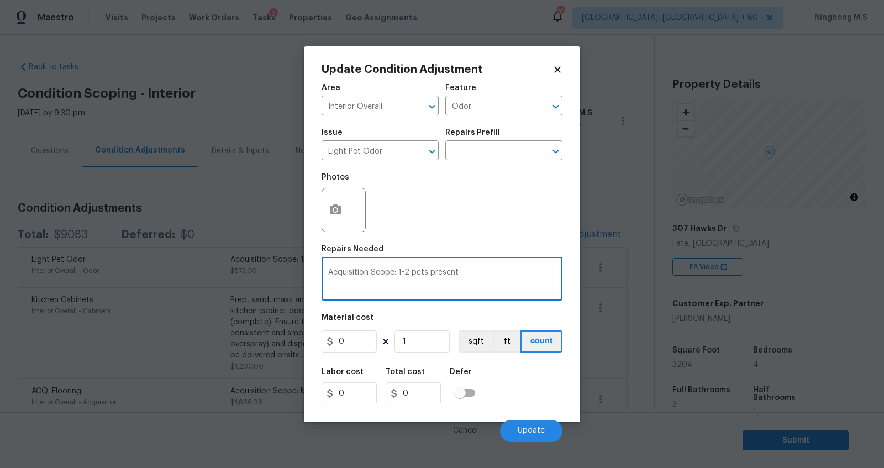
drag, startPoint x: 479, startPoint y: 272, endPoint x: 274, endPoint y: 271, distance: 205.0
click at [274, 271] on div "Update Condition Adjustment Area Interior Overall ​ Feature Odor ​ Issue Light …" at bounding box center [442, 234] width 884 height 468
type textarea "."
click at [524, 427] on span "Update" at bounding box center [531, 431] width 27 height 8
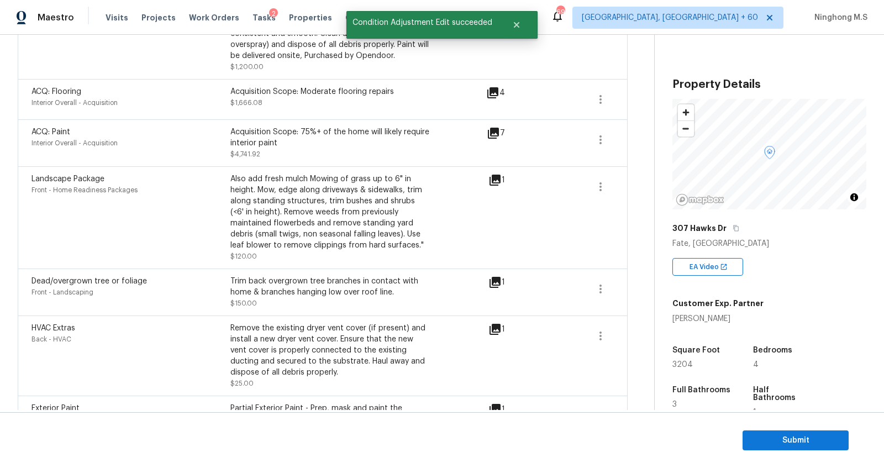
scroll to position [0, 0]
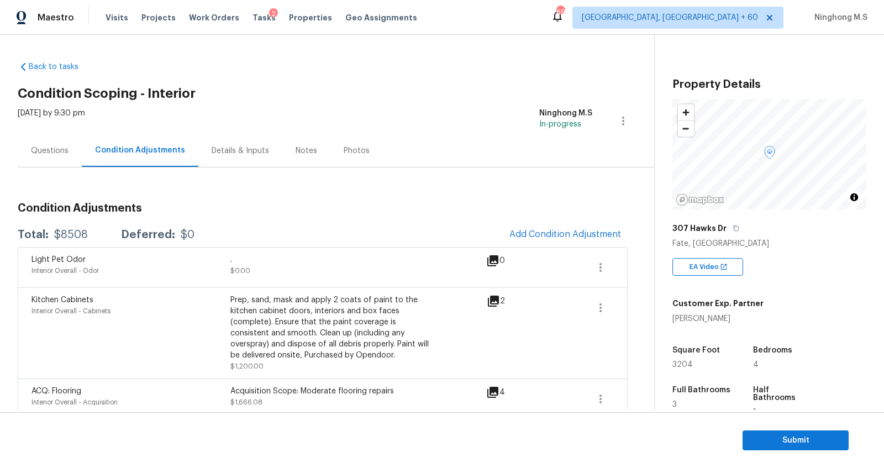
click at [301, 150] on div "Notes" at bounding box center [307, 150] width 22 height 11
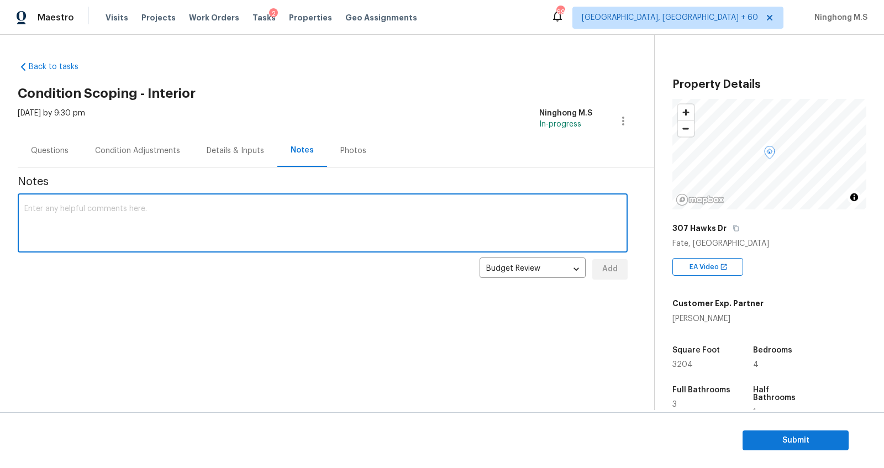
click at [133, 221] on textarea at bounding box center [322, 224] width 597 height 39
type textarea "IVA Completed. Please ignore the pet odor line Item"
click at [617, 270] on span "Add" at bounding box center [610, 270] width 18 height 14
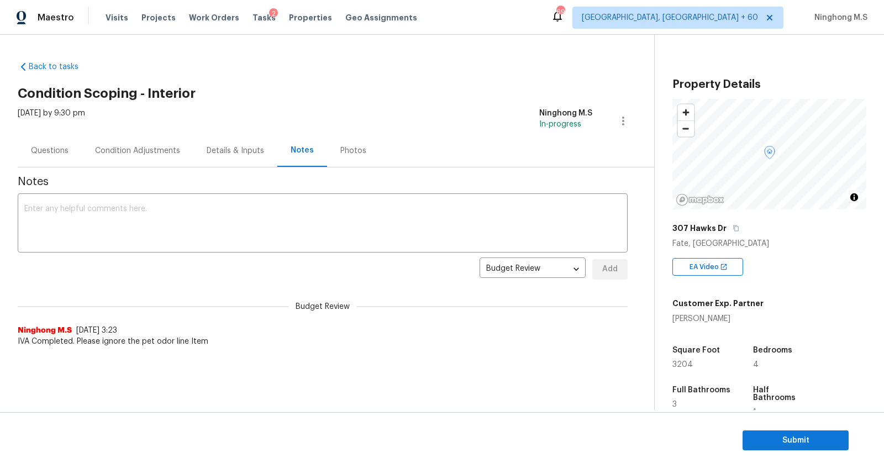
click at [122, 148] on div "Condition Adjustments" at bounding box center [137, 150] width 85 height 11
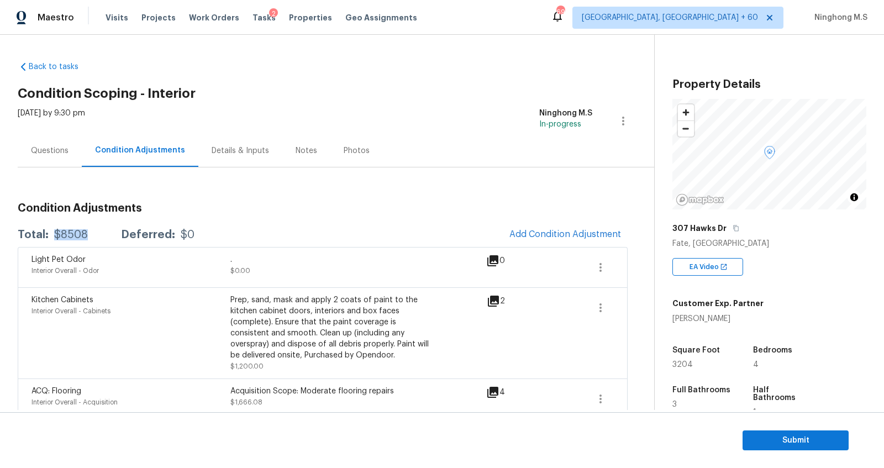
drag, startPoint x: 90, startPoint y: 233, endPoint x: 55, endPoint y: 236, distance: 35.5
click at [55, 236] on div "Total: $8508 Deferred: $0" at bounding box center [106, 234] width 177 height 11
copy div "$8508"
click at [789, 436] on span "Submit" at bounding box center [796, 441] width 88 height 14
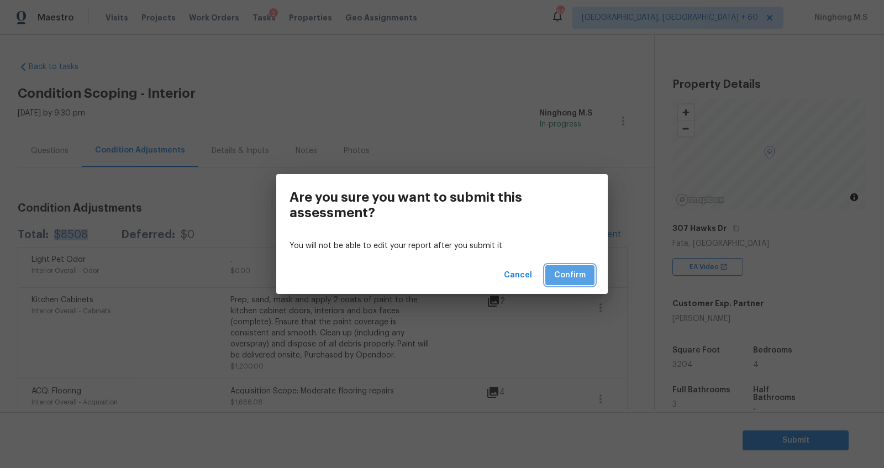
click at [571, 274] on span "Confirm" at bounding box center [570, 276] width 32 height 14
